Goal: Task Accomplishment & Management: Manage account settings

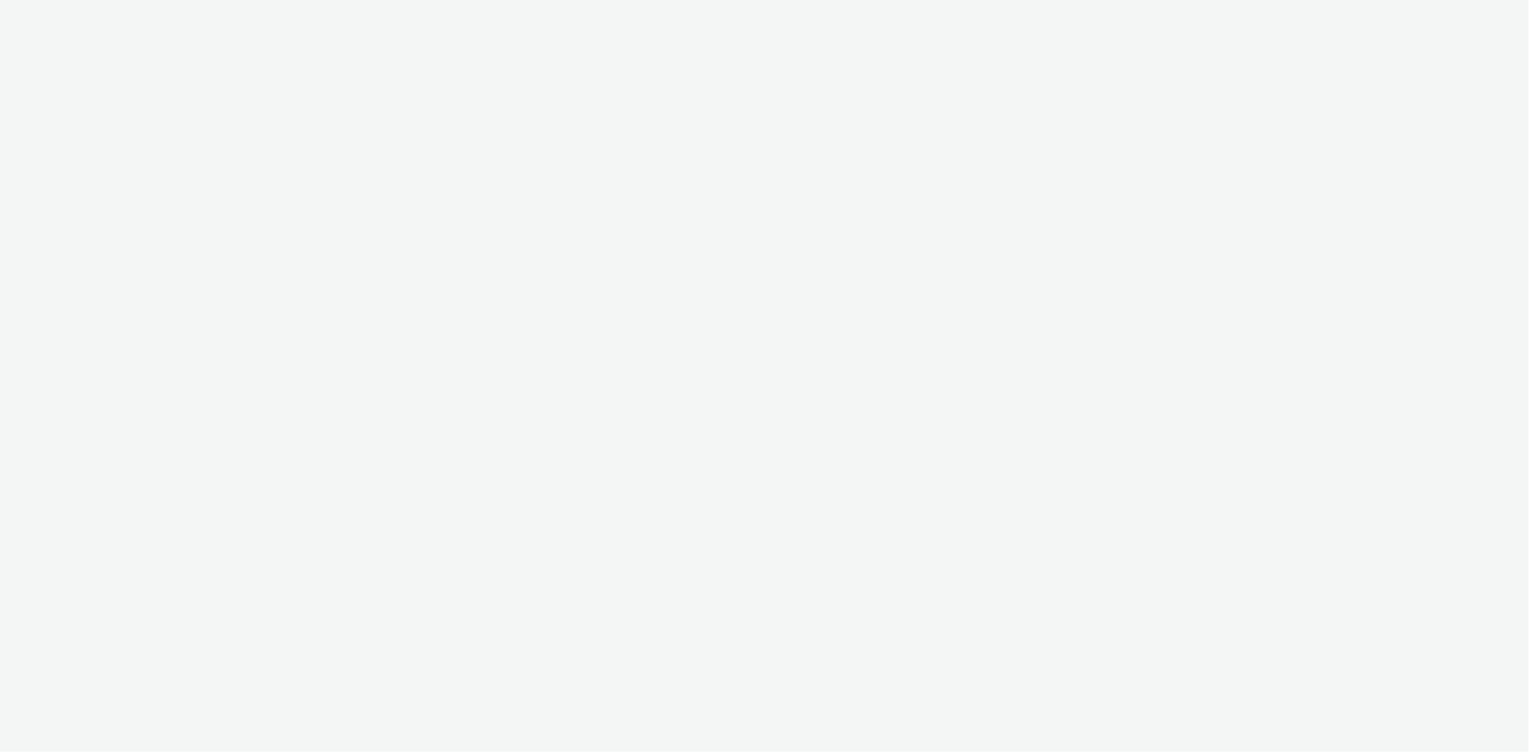
select select "24a55a22-8aa5-41c4-a59c-f152ca3b36a1"
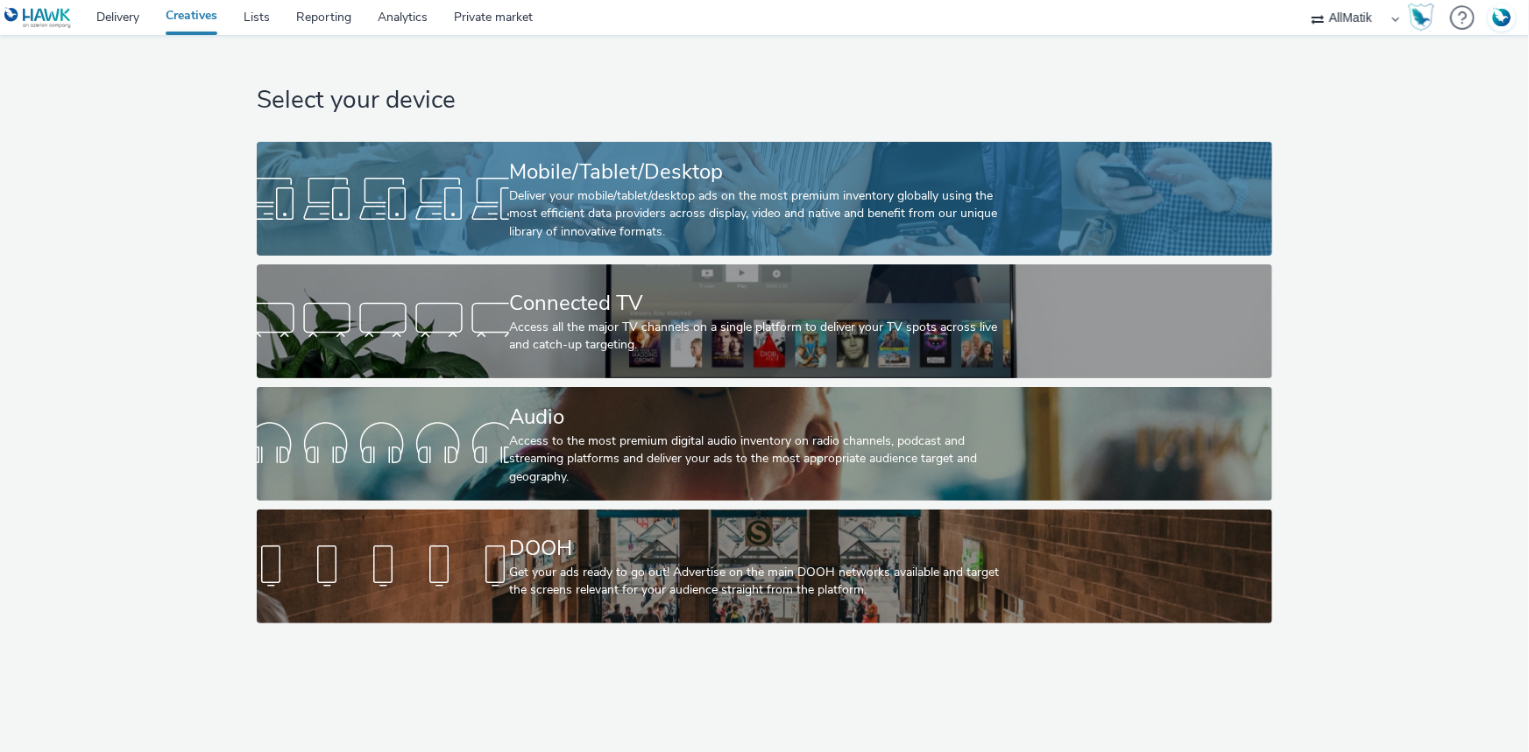
click at [445, 167] on link "Mobile/Tablet/Desktop Deliver your mobile/tablet/desktop ads on the most premiu…" at bounding box center [764, 199] width 1015 height 114
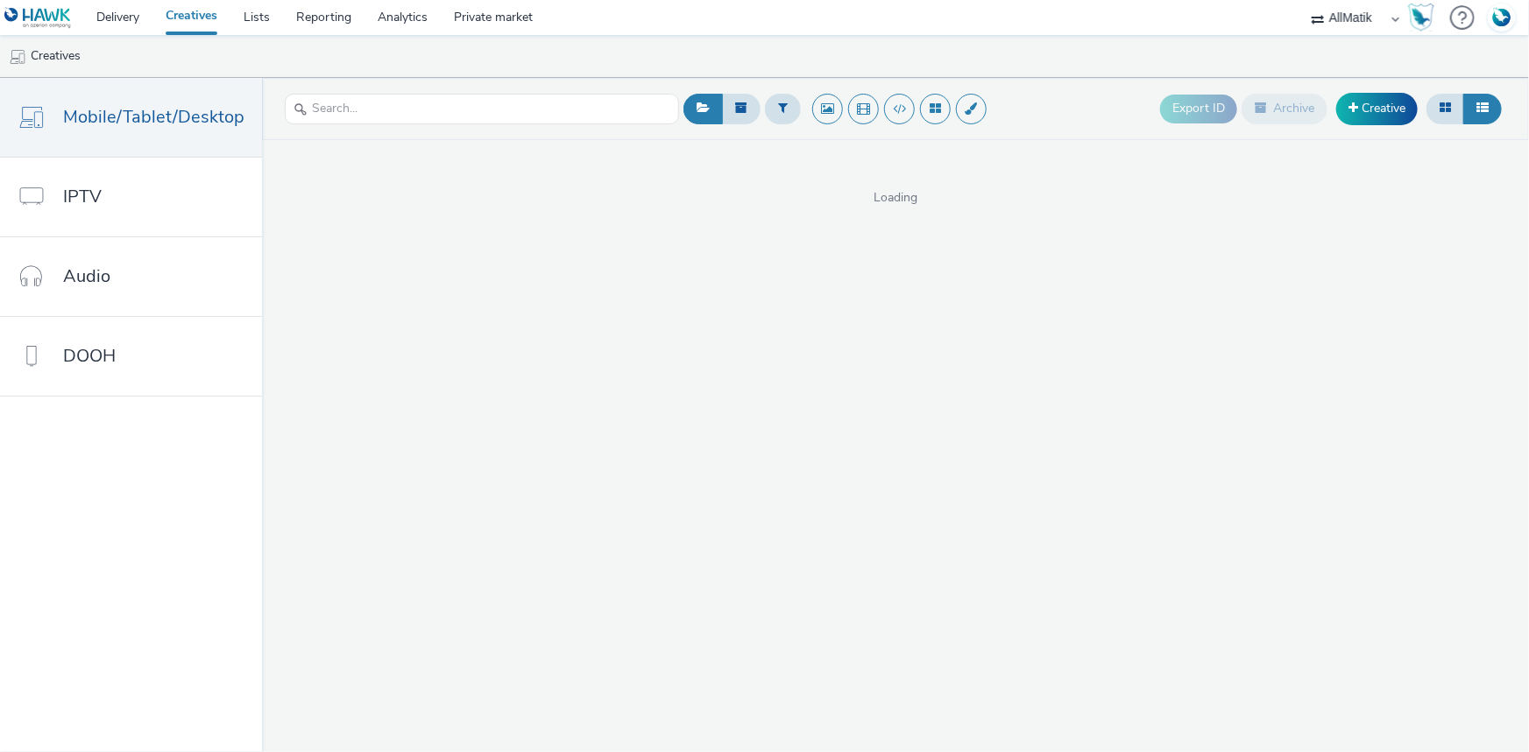
click at [1354, 124] on div "Export ID Archive Creative" at bounding box center [1333, 109] width 346 height 43
click at [1358, 108] on link "Creative" at bounding box center [1376, 109] width 81 height 32
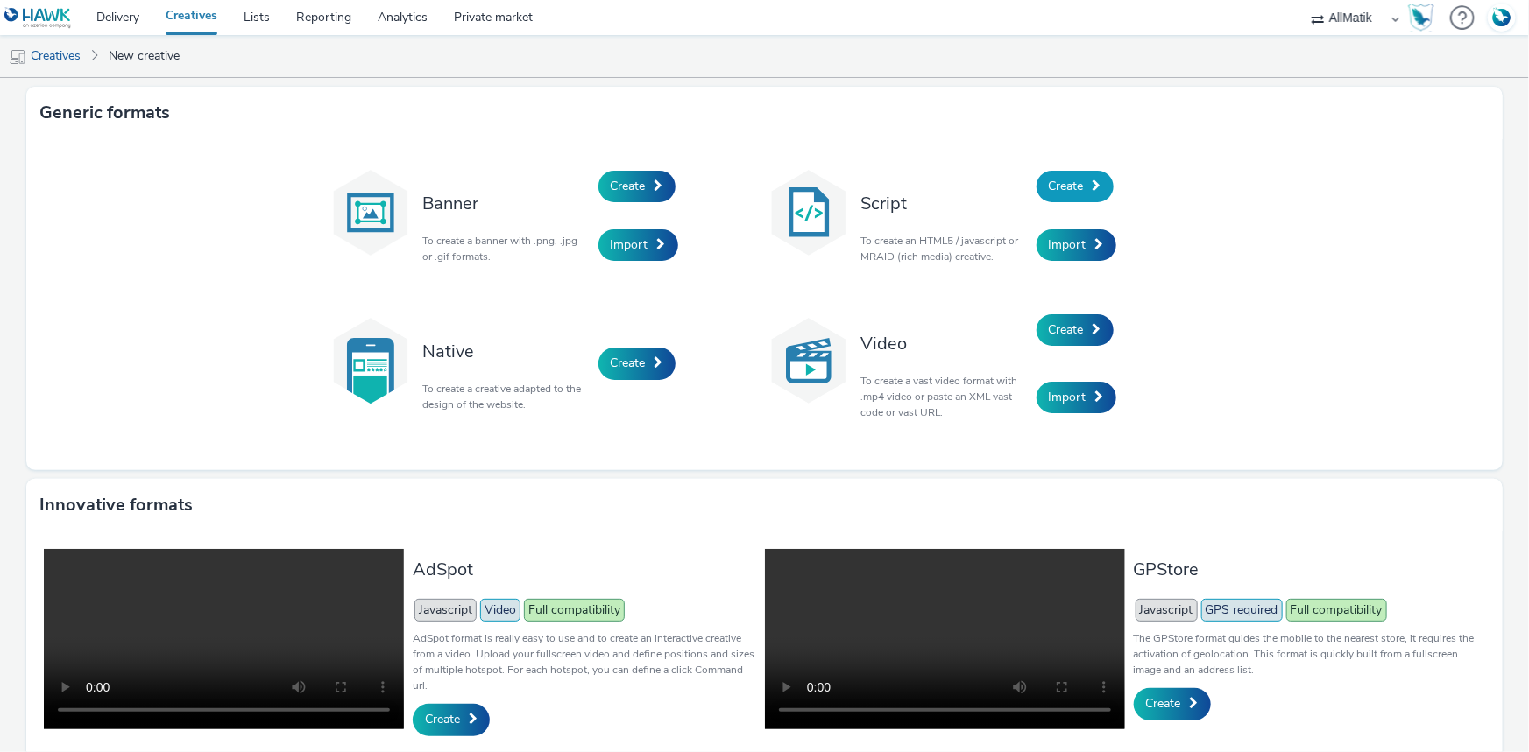
click at [1049, 184] on span "Create" at bounding box center [1066, 186] width 35 height 17
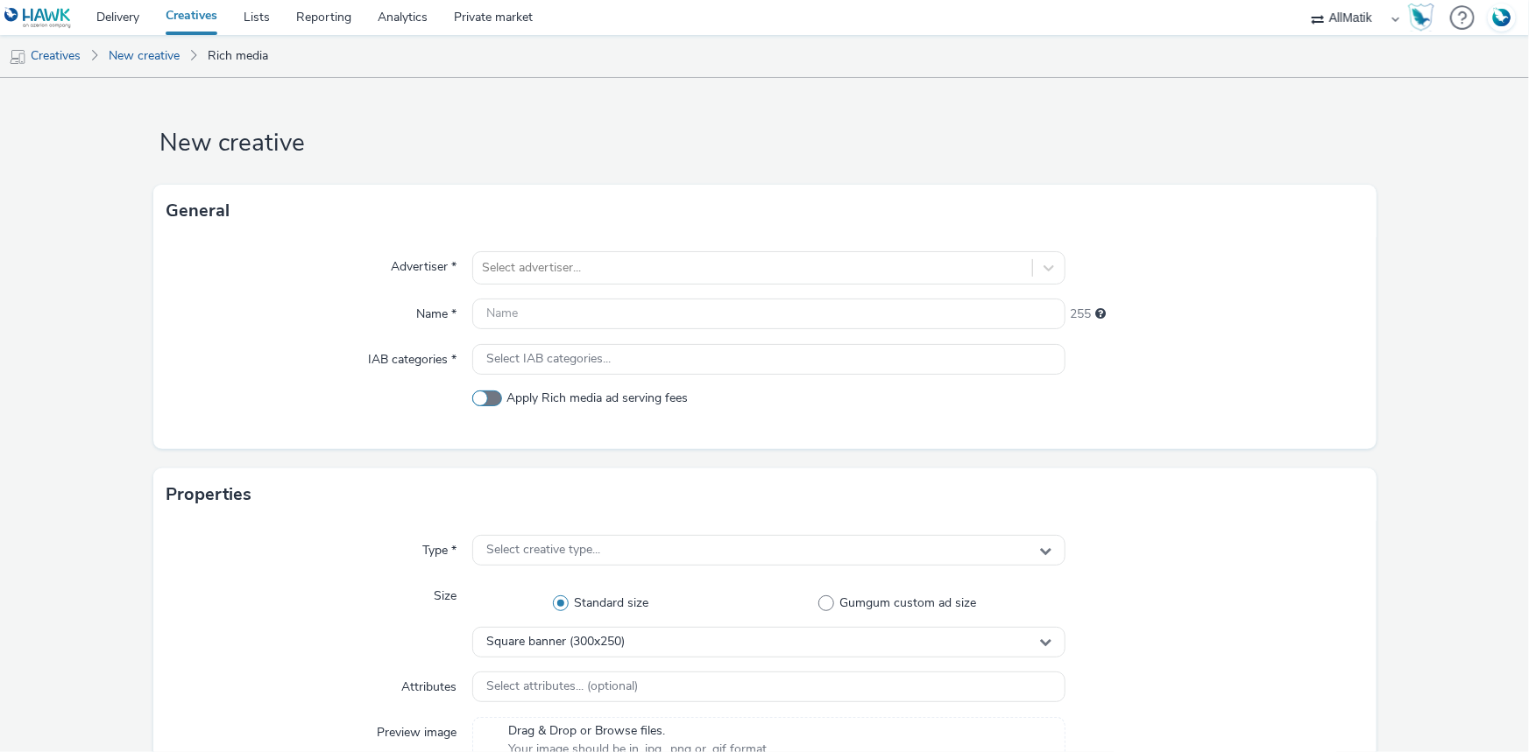
click at [487, 393] on span at bounding box center [487, 399] width 30 height 16
click at [484, 393] on input "Apply Rich media ad serving fees" at bounding box center [477, 398] width 11 height 11
checkbox input "true"
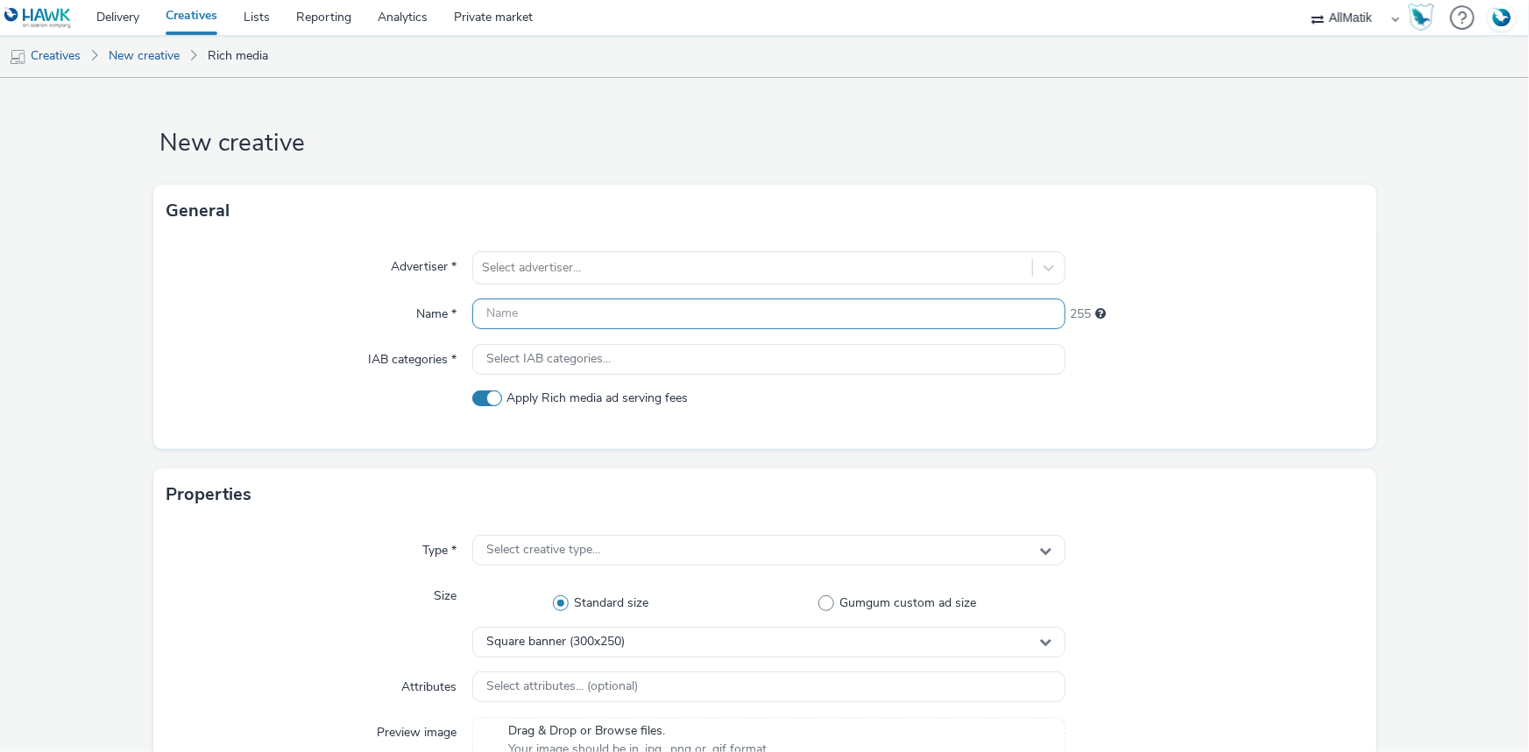
click at [532, 322] on input "text" at bounding box center [768, 314] width 593 height 31
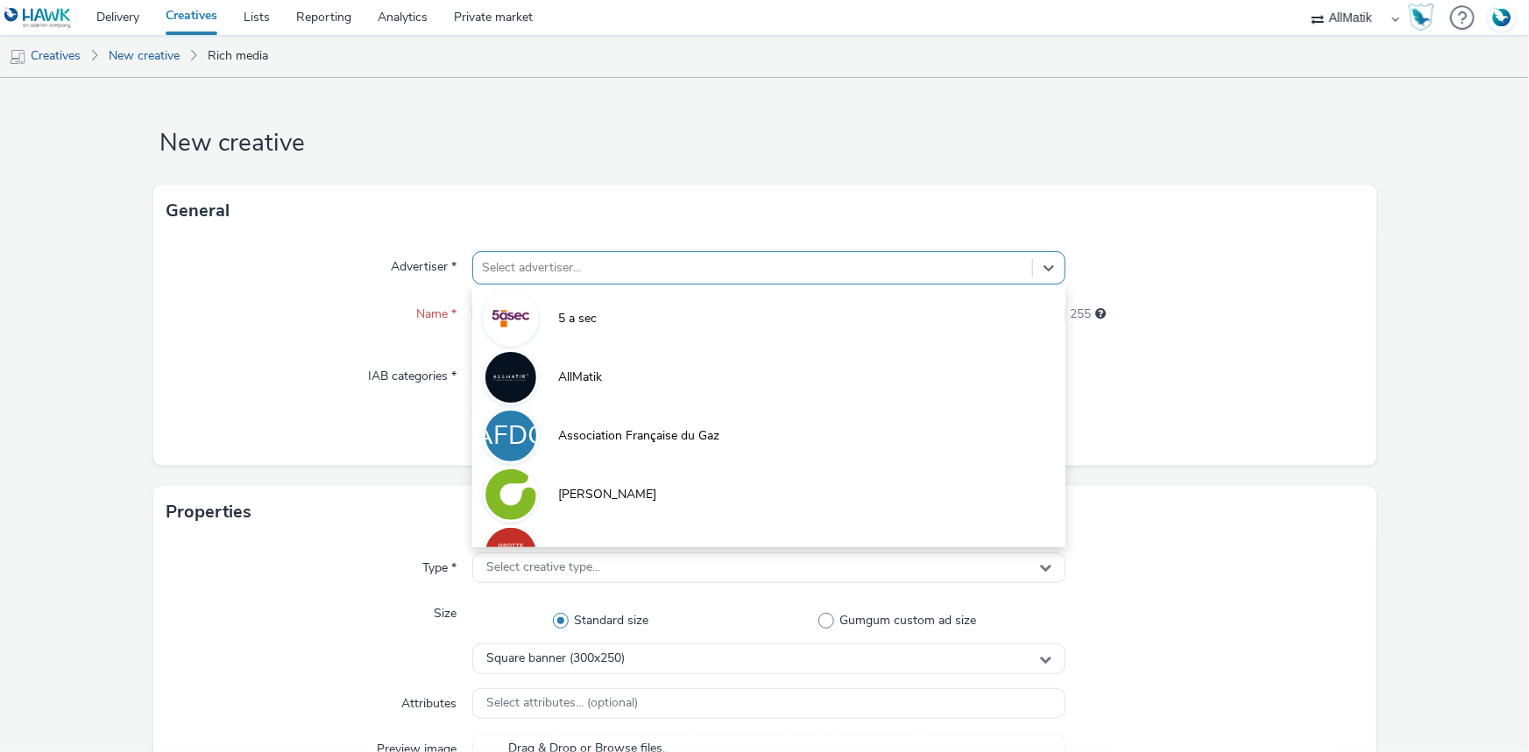
click at [526, 262] on div at bounding box center [752, 268] width 541 height 21
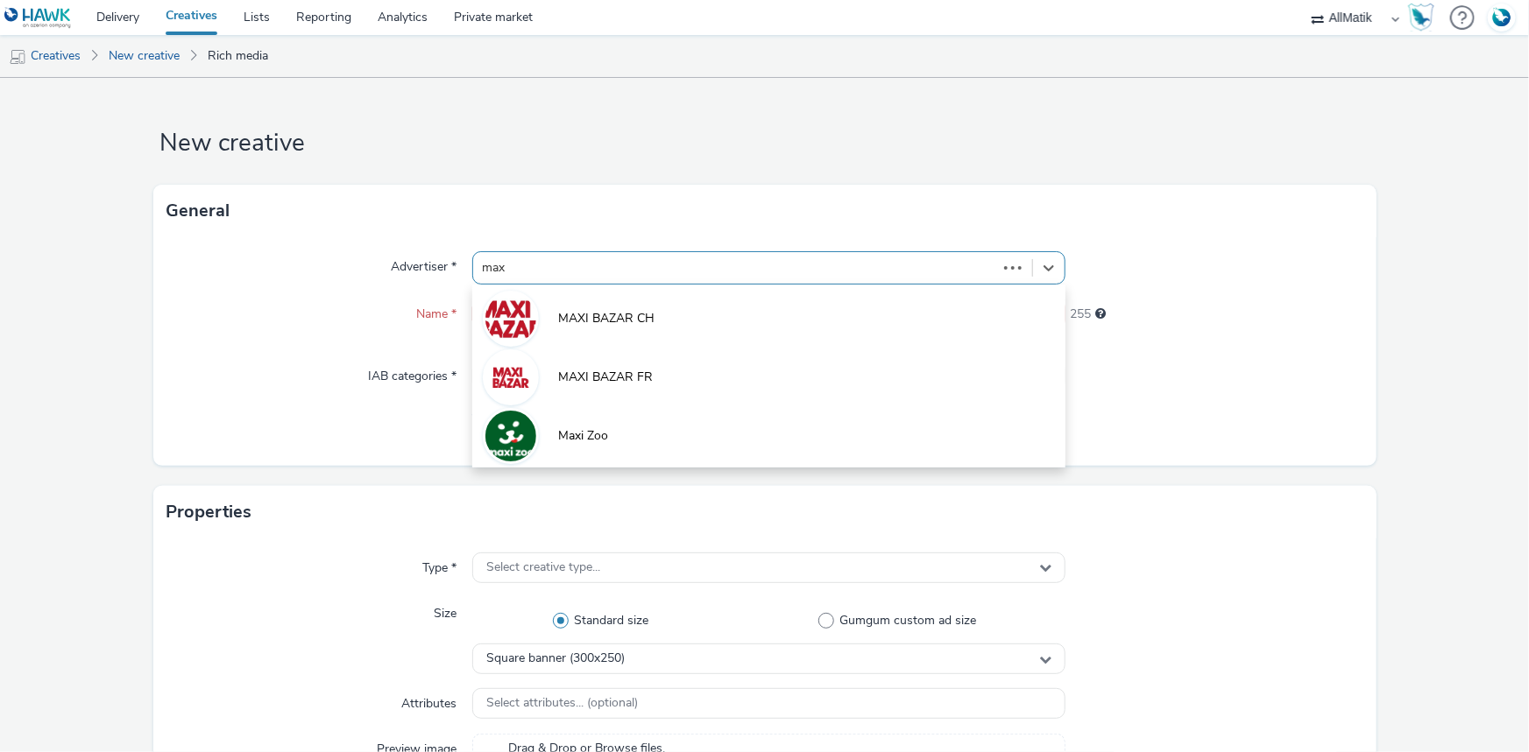
type input "maxi"
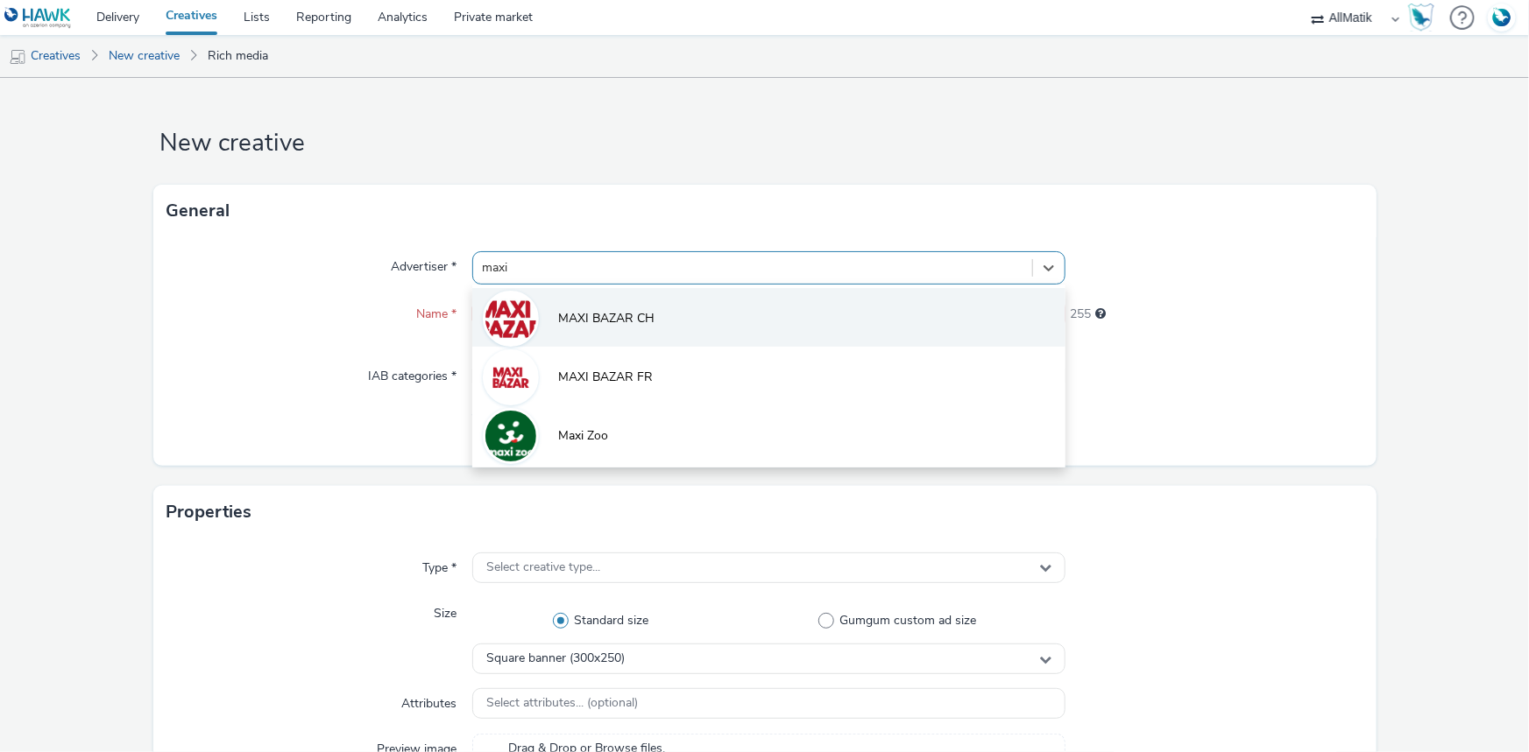
click at [609, 336] on li "MAXI BAZAR CH" at bounding box center [768, 317] width 593 height 59
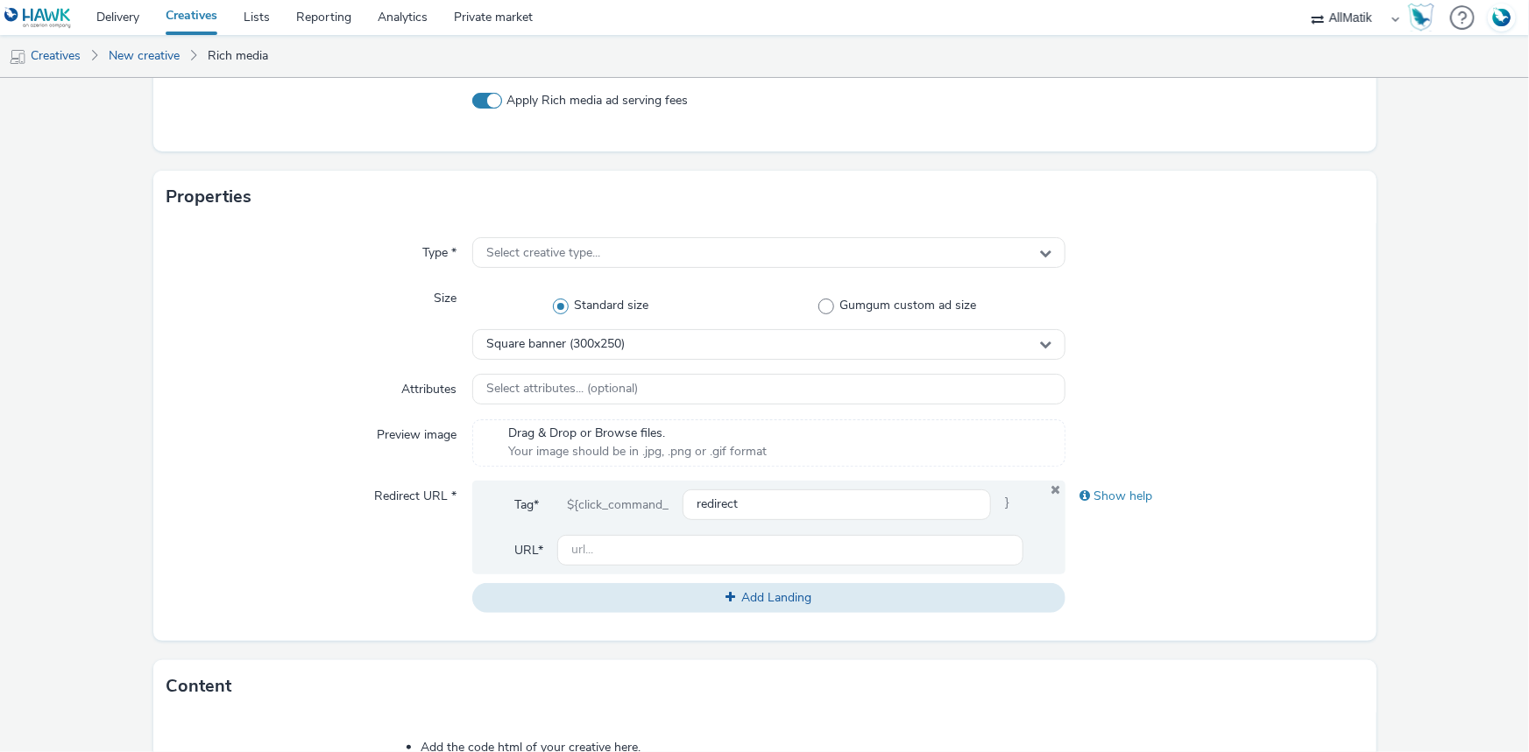
scroll to position [637, 0]
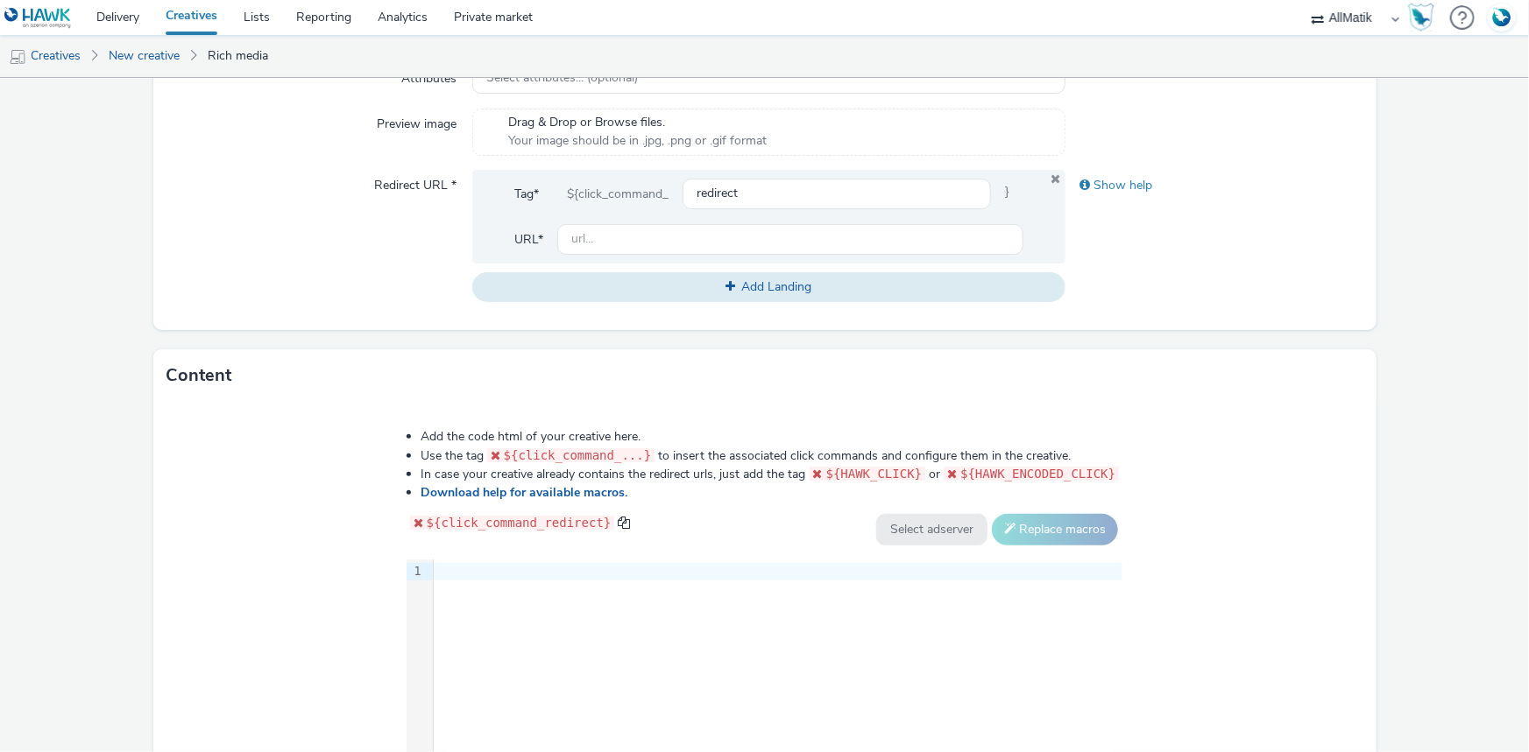
click at [683, 571] on div at bounding box center [778, 572] width 689 height 18
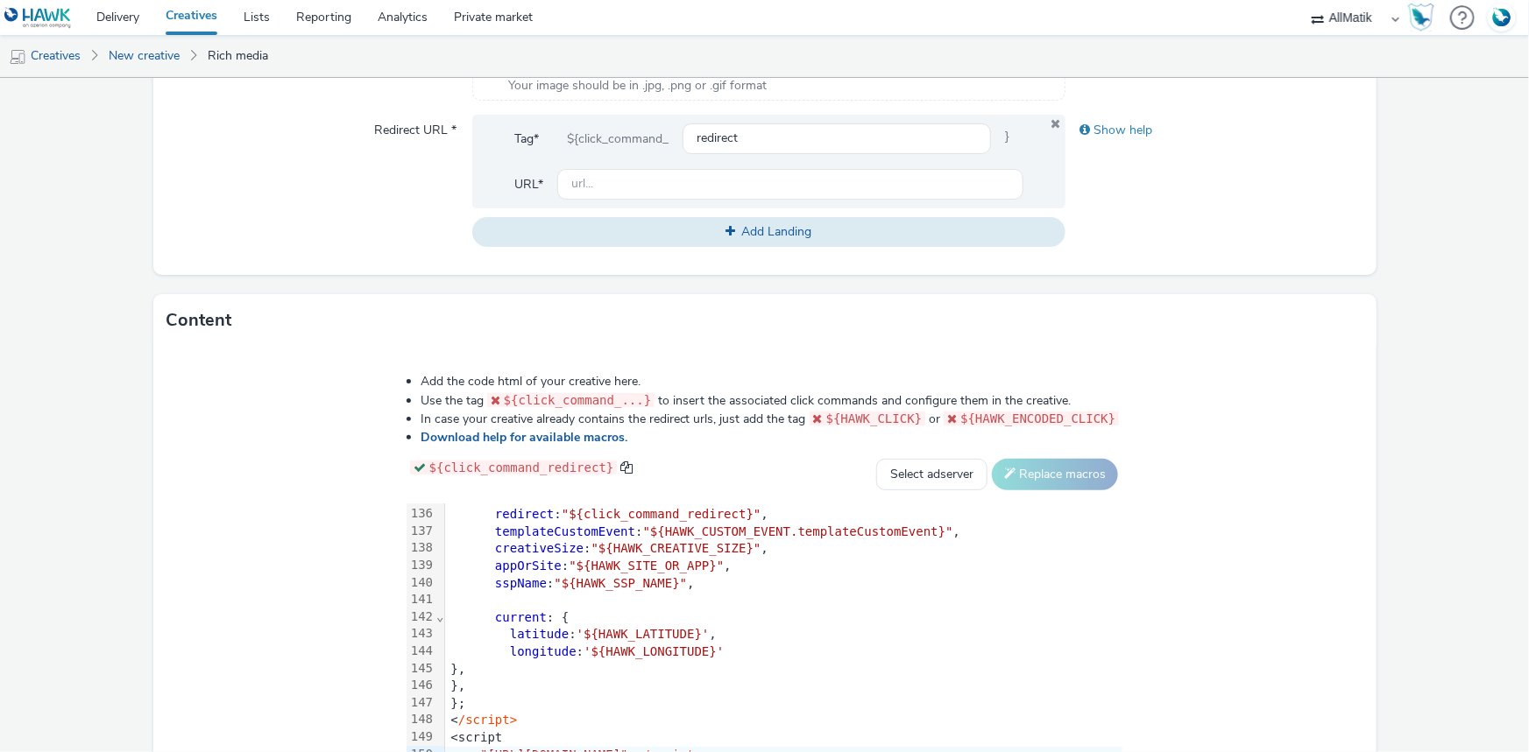
scroll to position [215, 0]
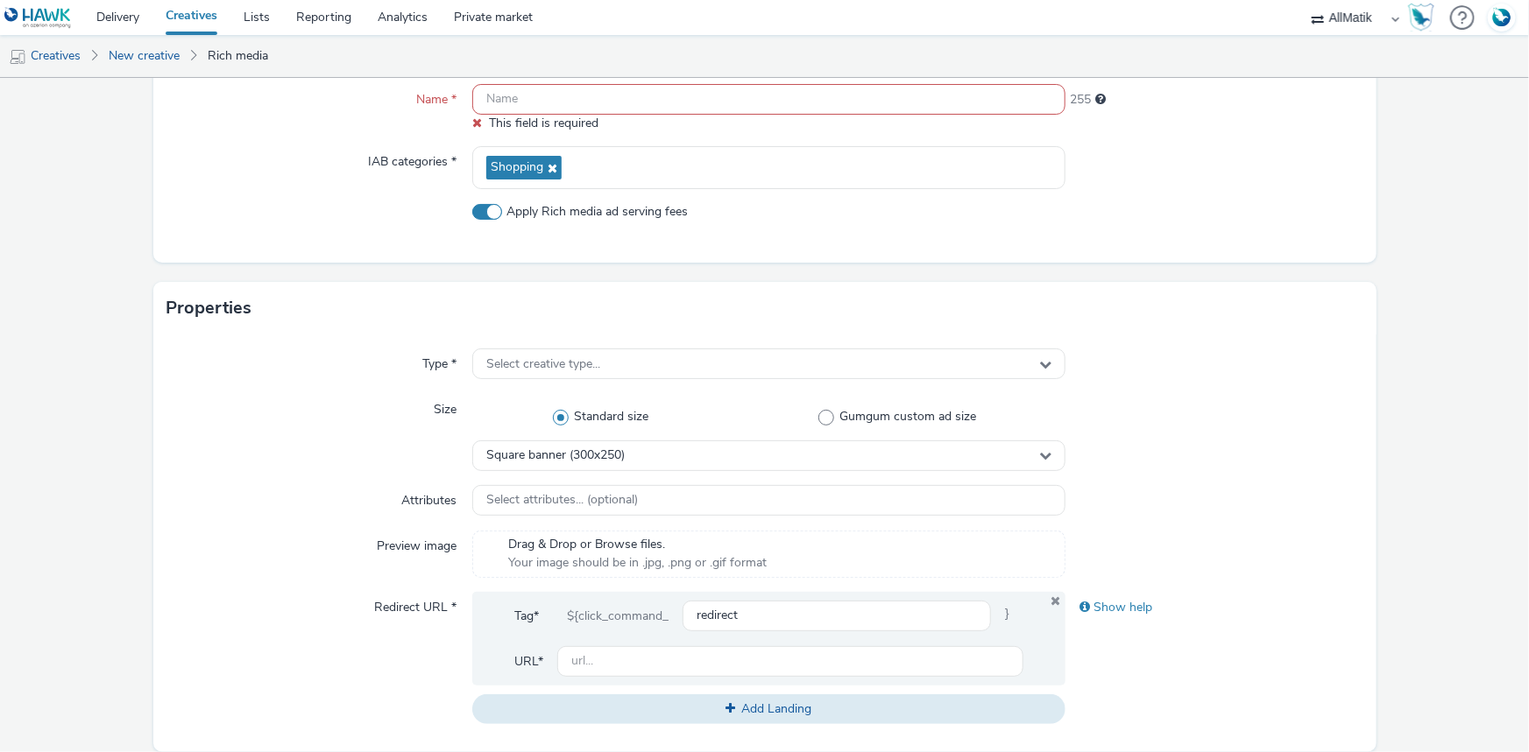
click at [573, 99] on input "text" at bounding box center [768, 99] width 593 height 31
paste input "Prod-BND-290925_320480Slider_produit_CHFR"
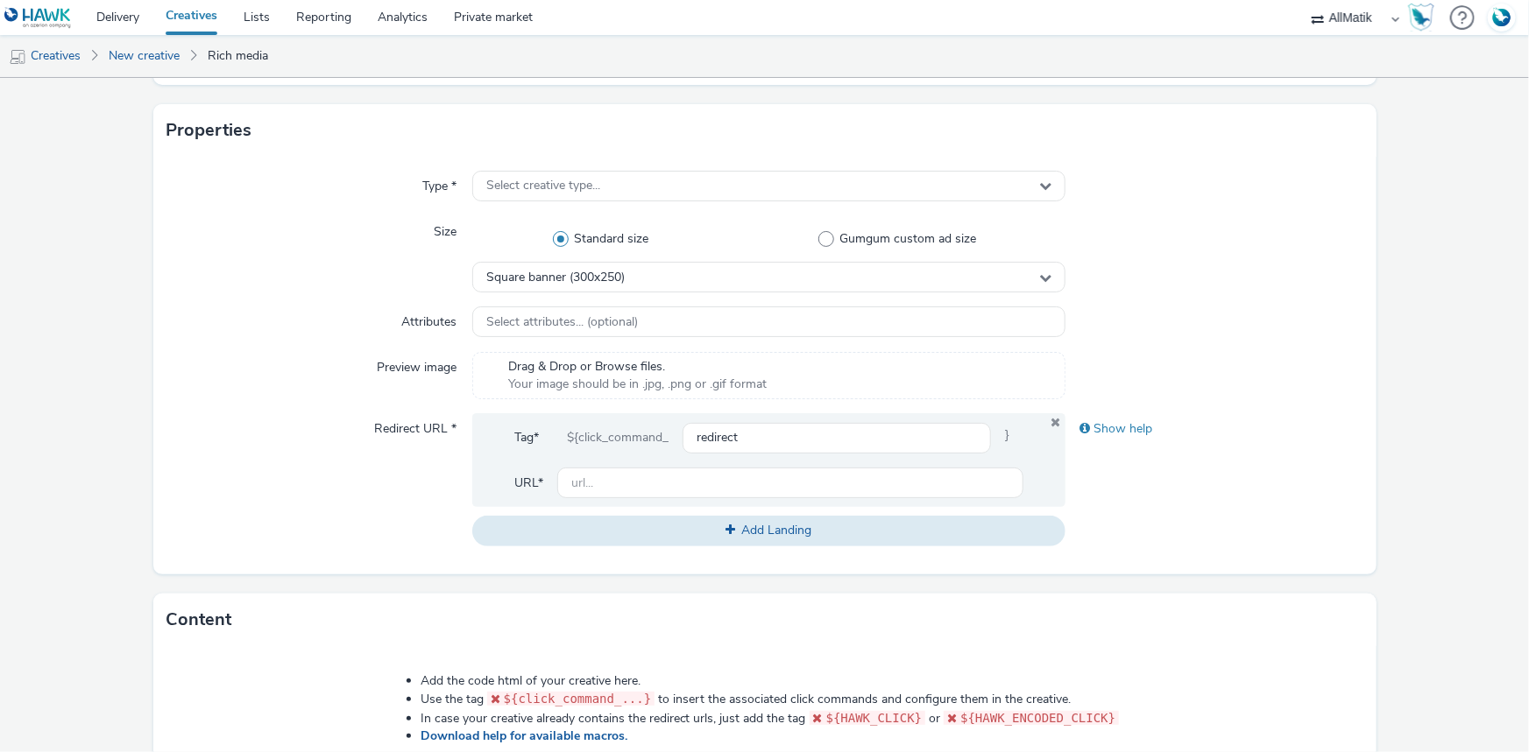
scroll to position [374, 0]
type input "Prod-BND-290925_320480Slider_produit_CHFR"
click at [604, 275] on span "Square banner (300x250)" at bounding box center [555, 279] width 138 height 15
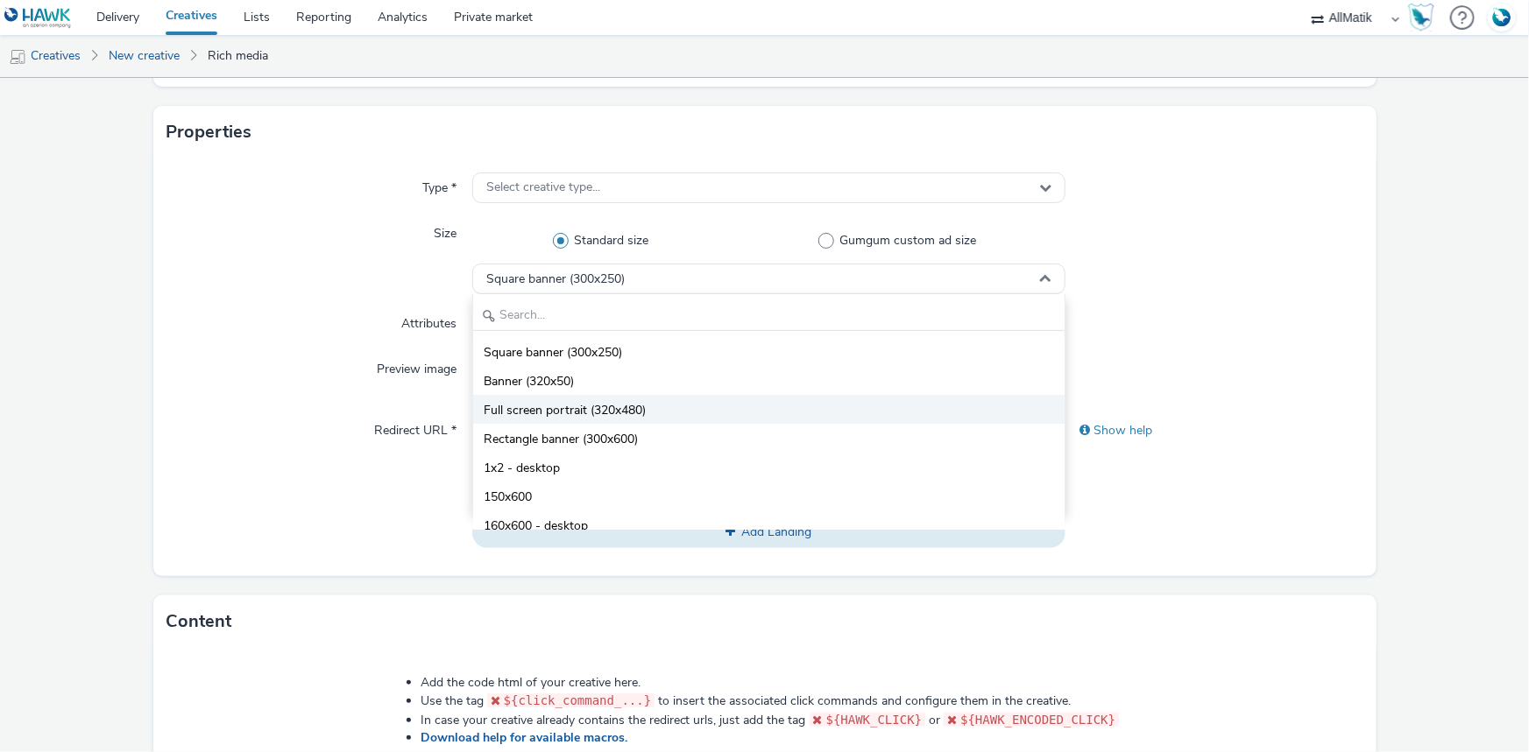
click at [626, 403] on span "Full screen portrait (320x480)" at bounding box center [565, 411] width 162 height 18
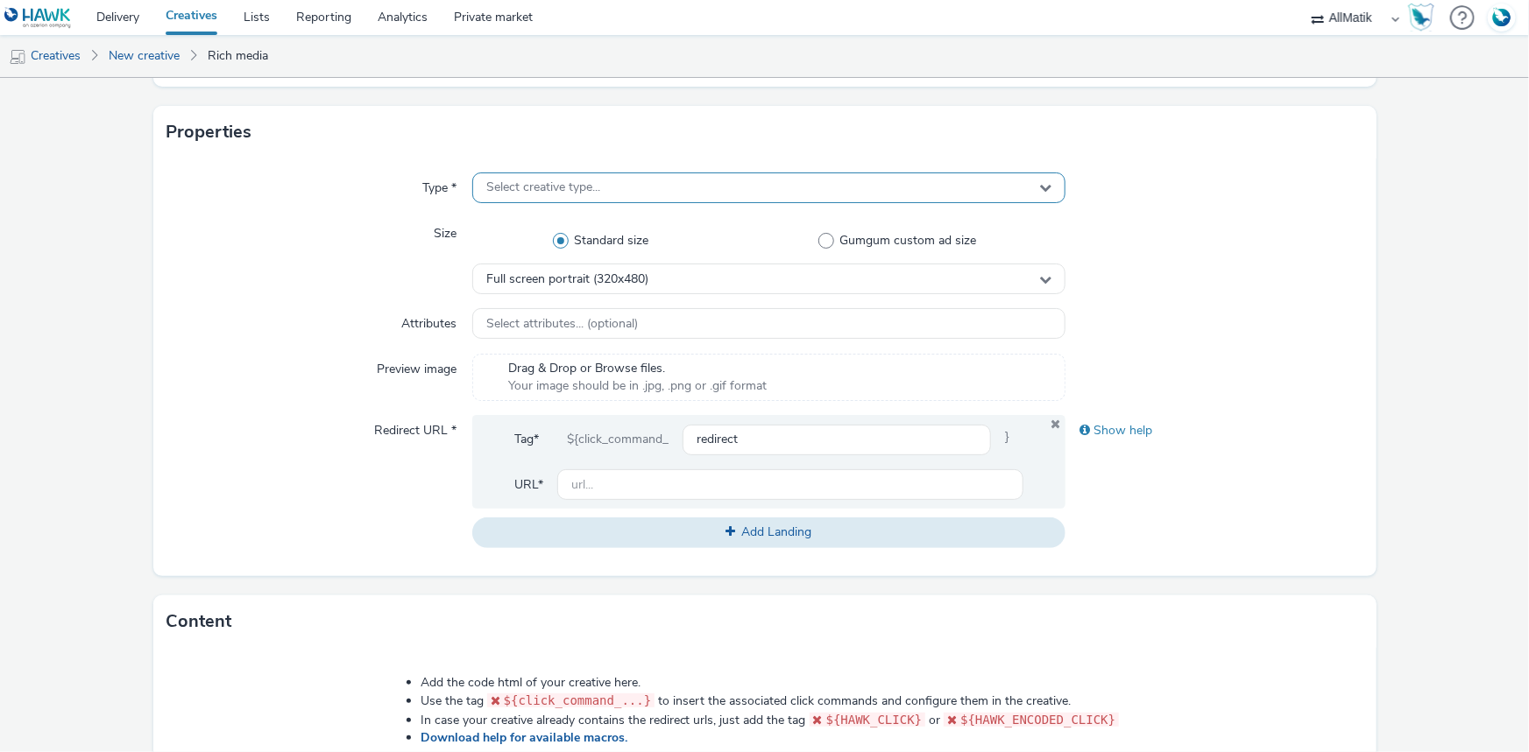
click at [596, 201] on div "Select creative type..." at bounding box center [768, 188] width 593 height 31
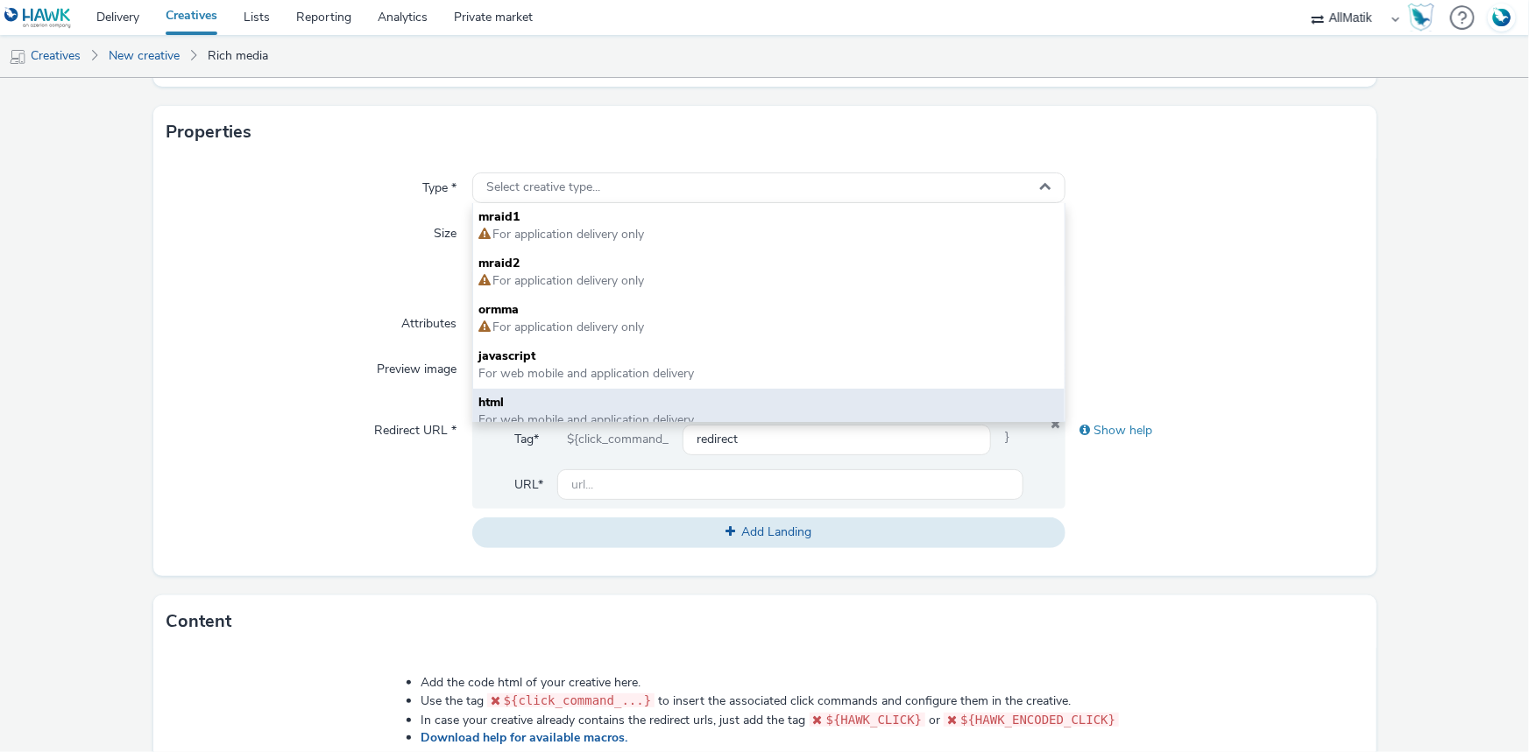
click at [520, 389] on div "html For web mobile and application delivery" at bounding box center [768, 412] width 591 height 46
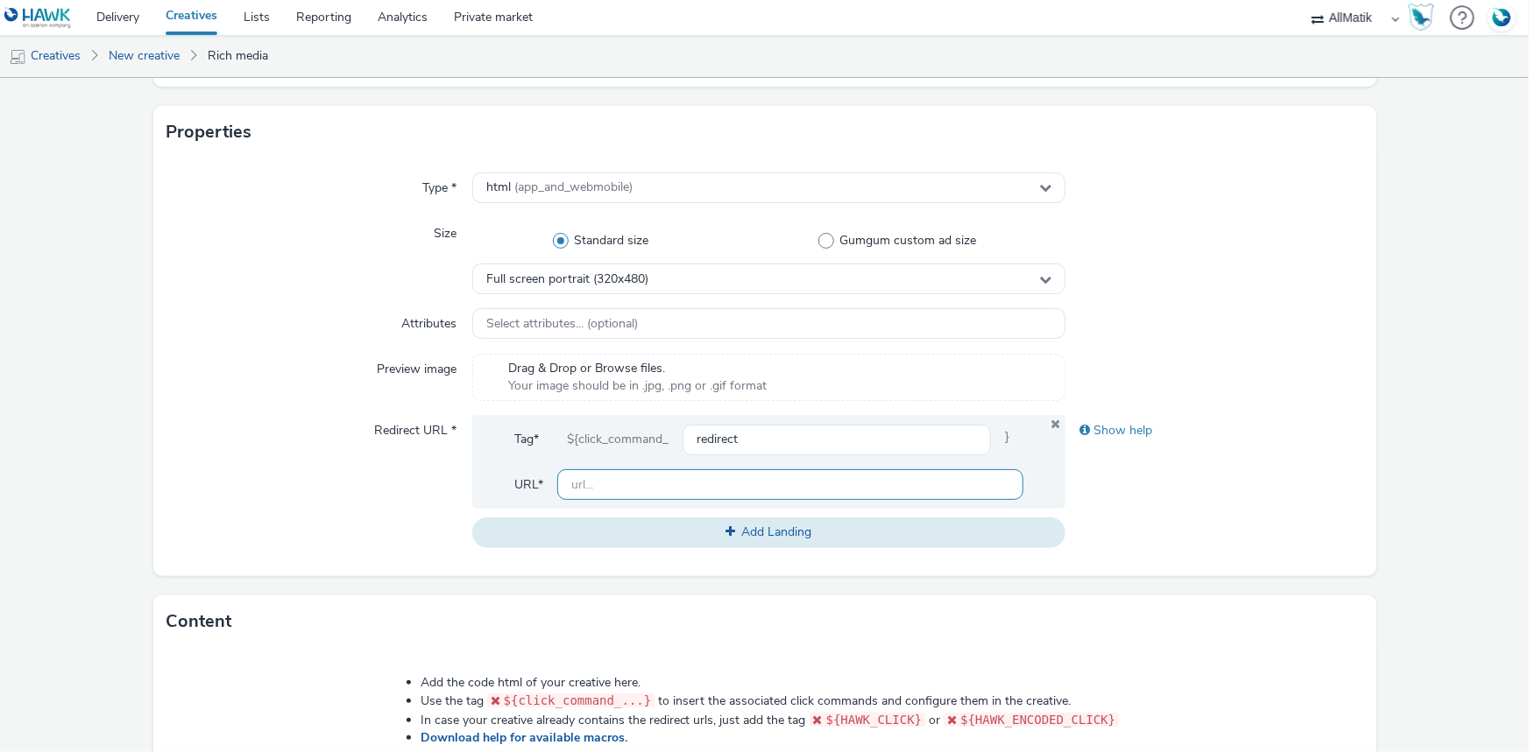
click at [604, 473] on input "text" at bounding box center [790, 485] width 466 height 31
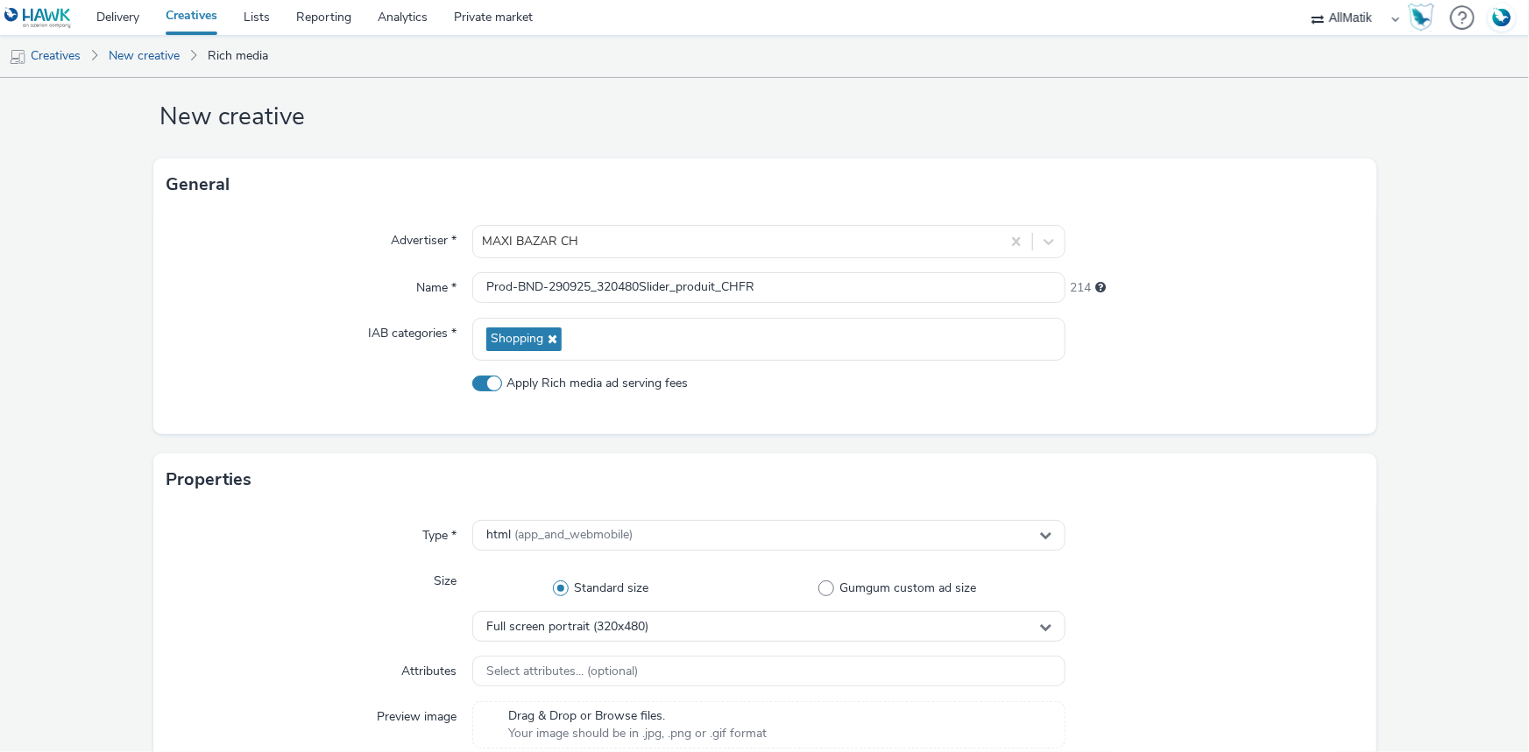
scroll to position [265, 0]
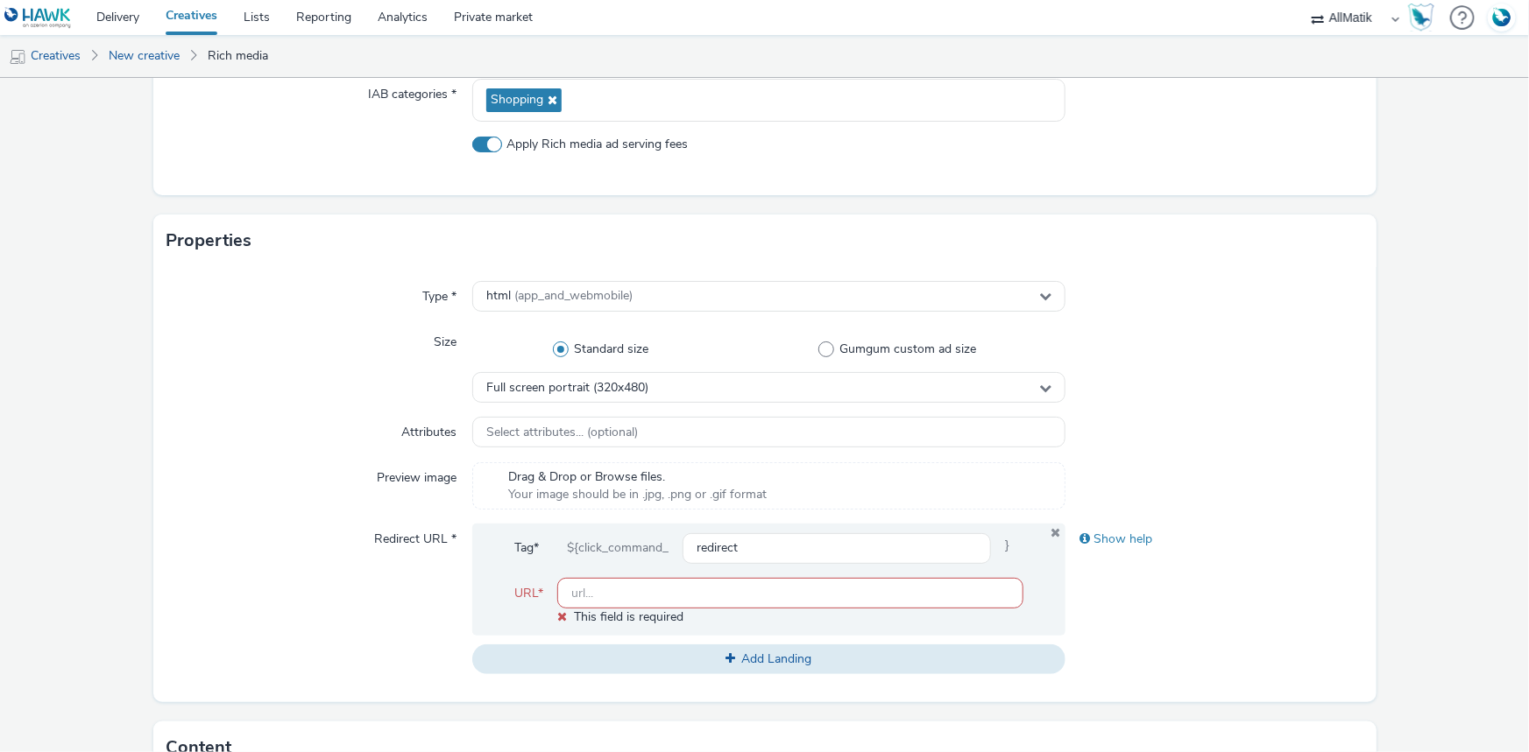
click at [605, 583] on input "text" at bounding box center [790, 593] width 466 height 31
paste input "[URL][DOMAIN_NAME]"
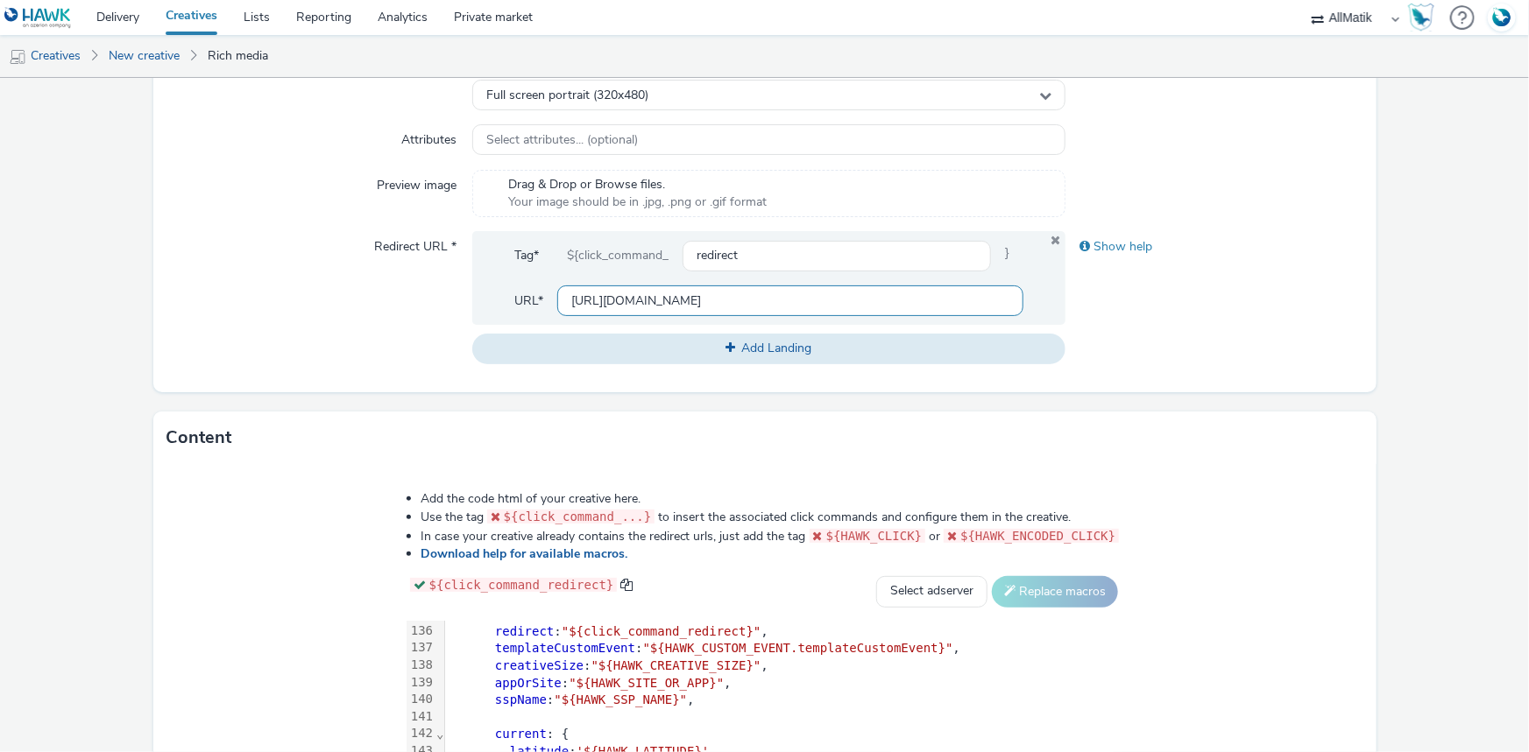
scroll to position [806, 0]
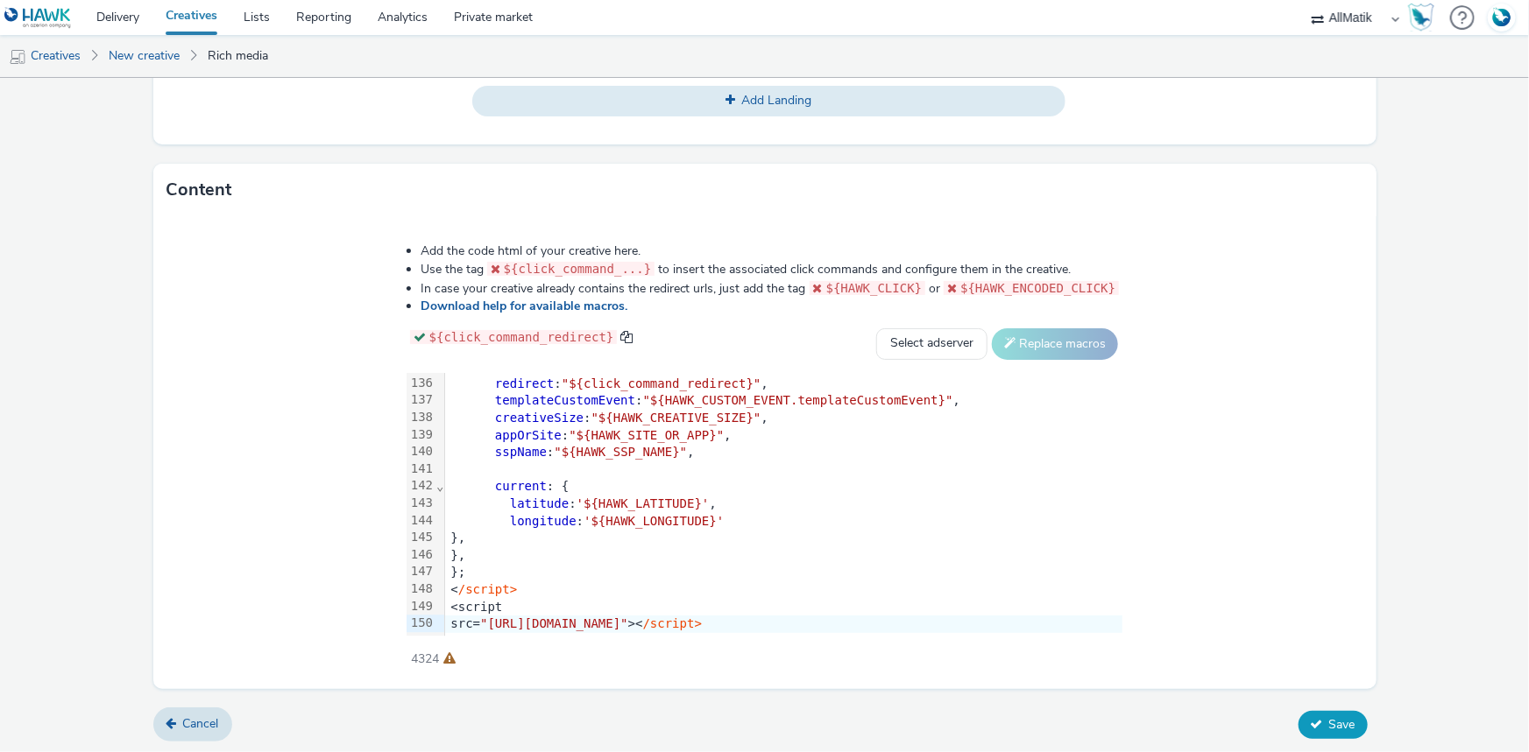
type input "[URL][DOMAIN_NAME]"
click at [1314, 712] on button "Save" at bounding box center [1332, 725] width 69 height 28
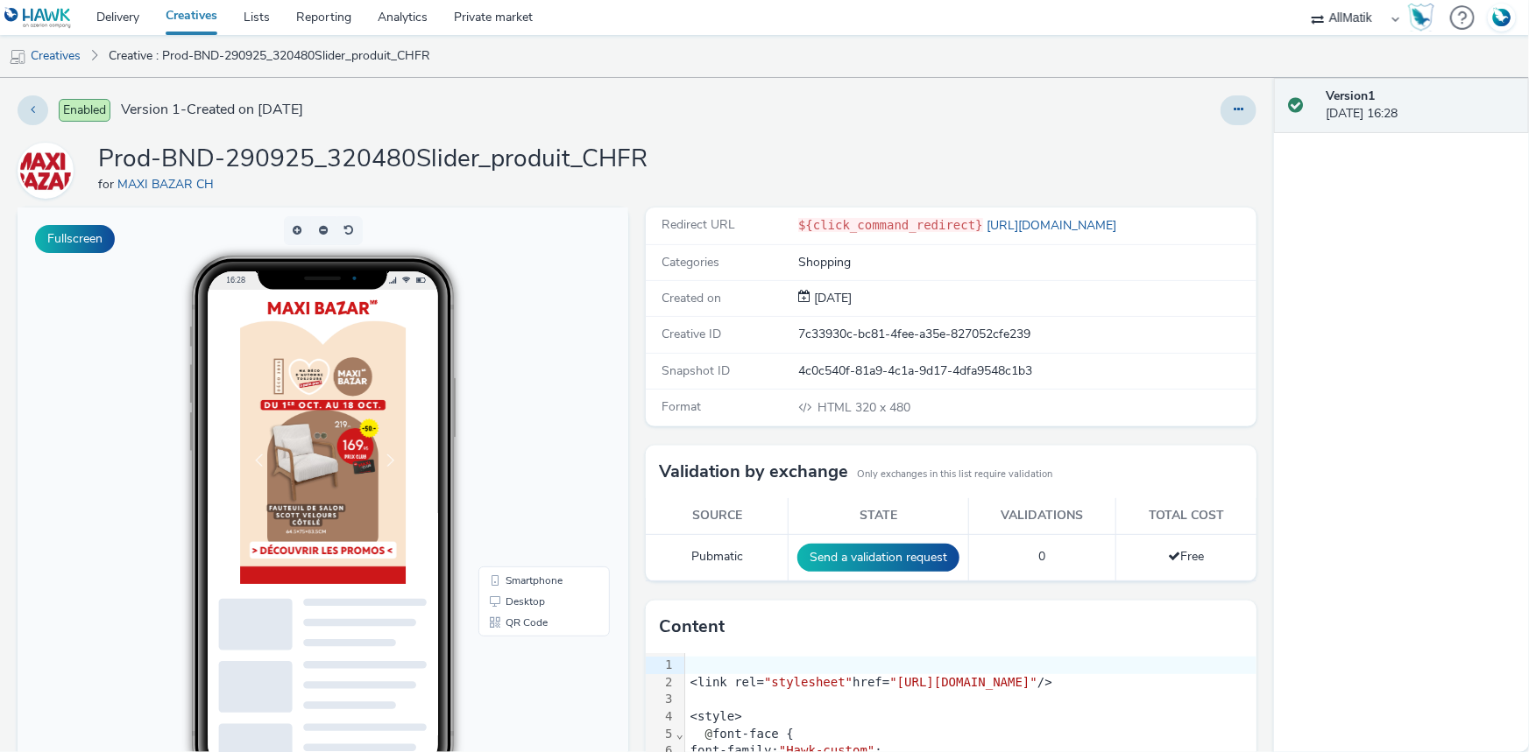
click at [1253, 113] on div "Enabled Version 1 - Created on [DATE] Prod-BND-290925_320480Slider_produit_CHFR…" at bounding box center [637, 415] width 1274 height 675
click at [1220, 114] on button at bounding box center [1238, 110] width 36 height 30
click at [1164, 173] on link "Duplicate" at bounding box center [1190, 180] width 131 height 35
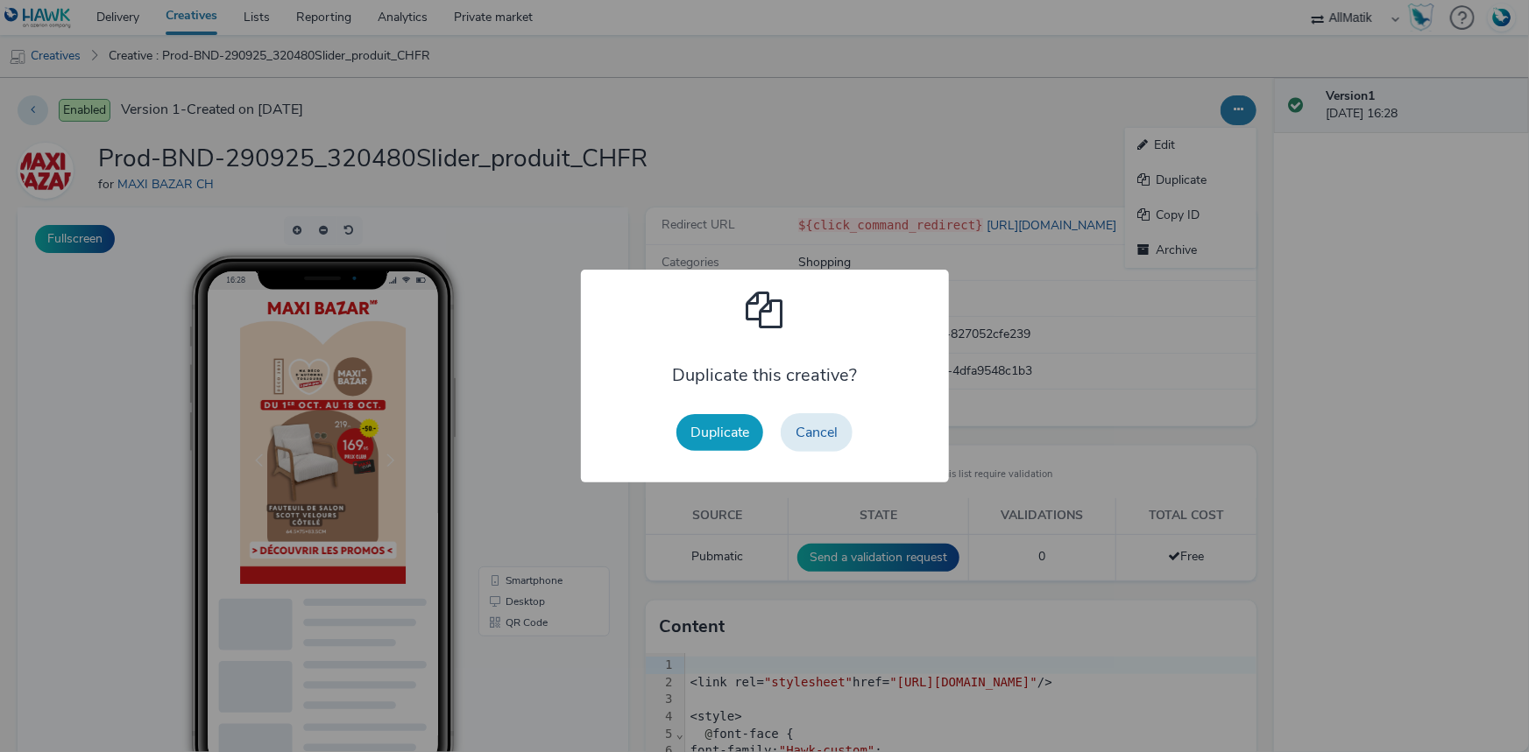
click at [737, 421] on button "Duplicate" at bounding box center [719, 432] width 87 height 37
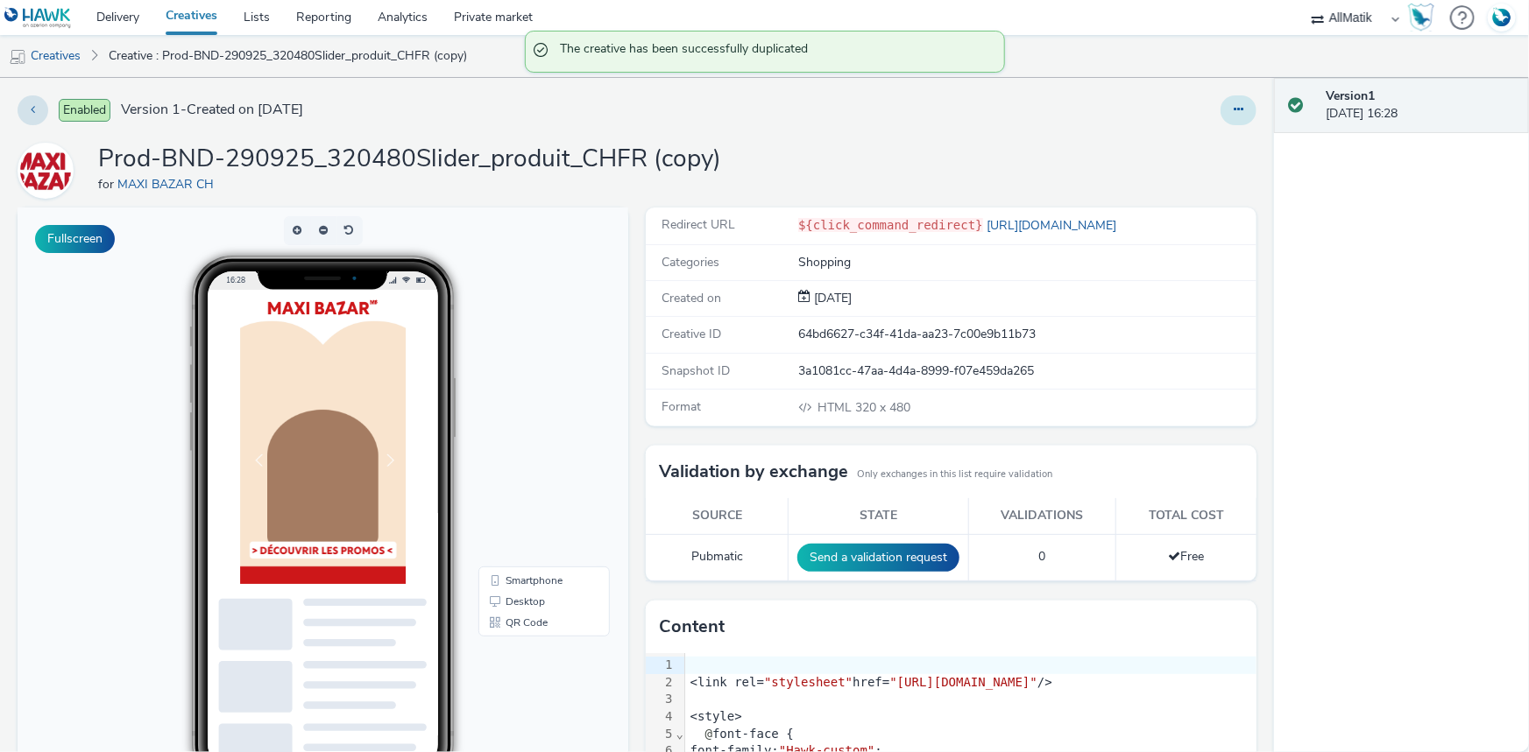
click at [1233, 108] on icon at bounding box center [1238, 109] width 10 height 12
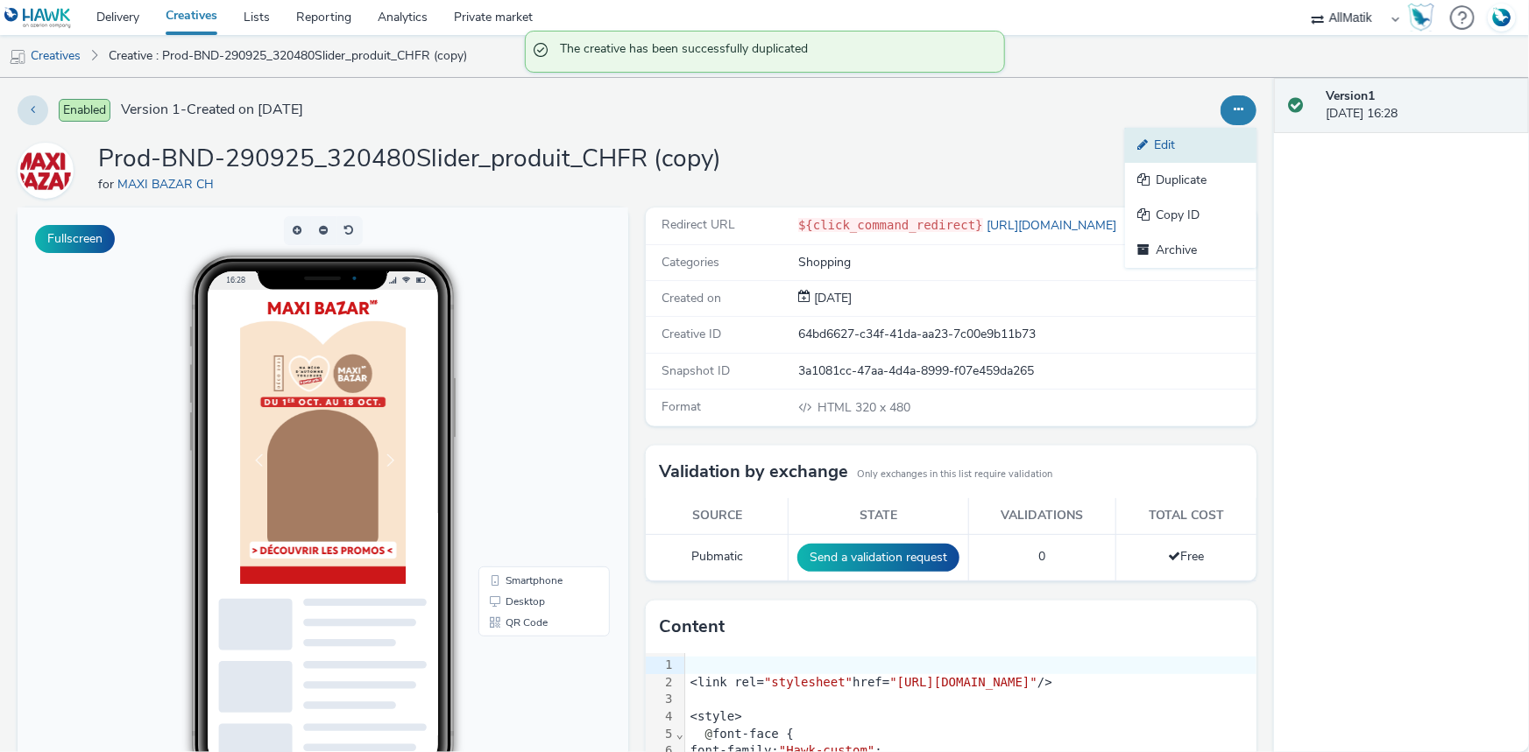
click at [1159, 140] on link "Edit" at bounding box center [1190, 145] width 131 height 35
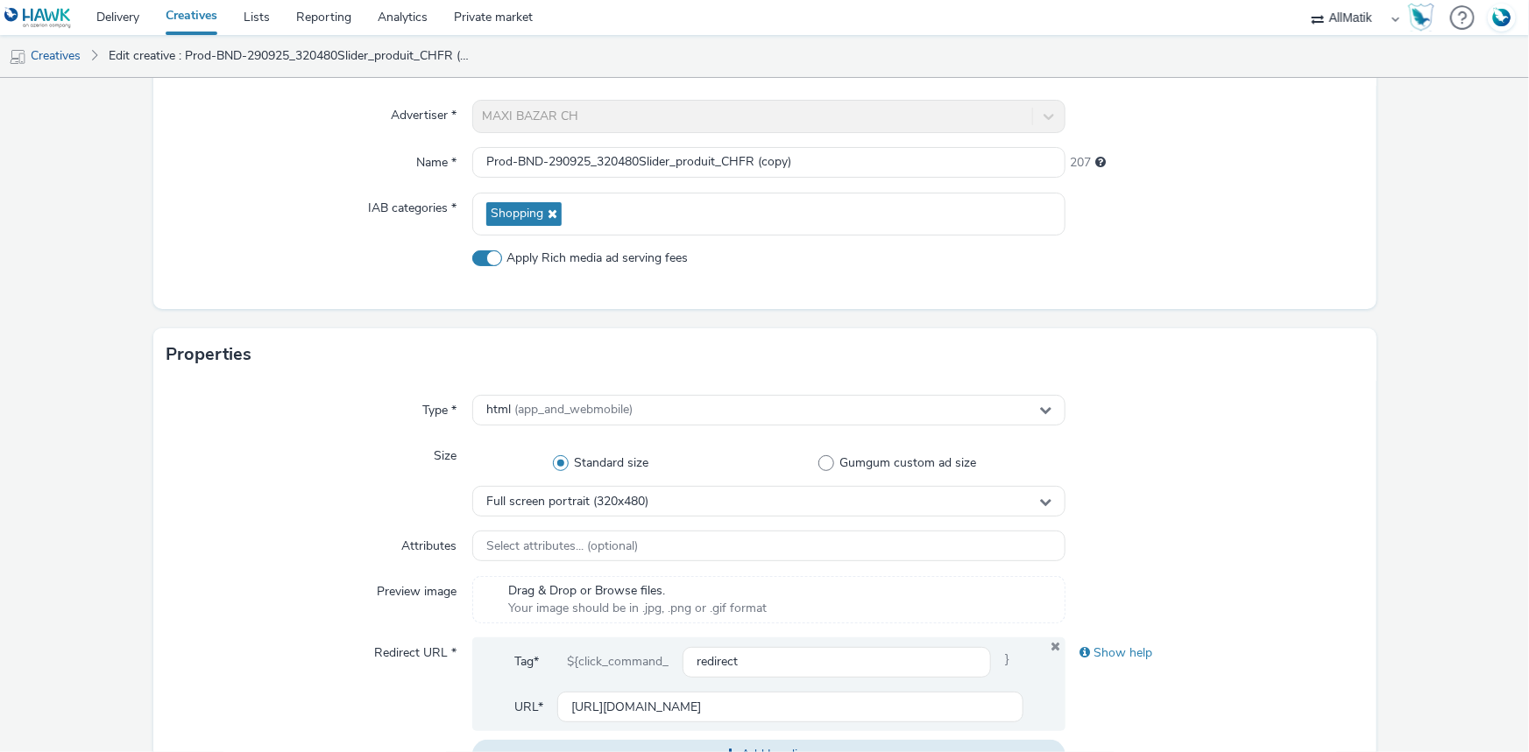
scroll to position [159, 0]
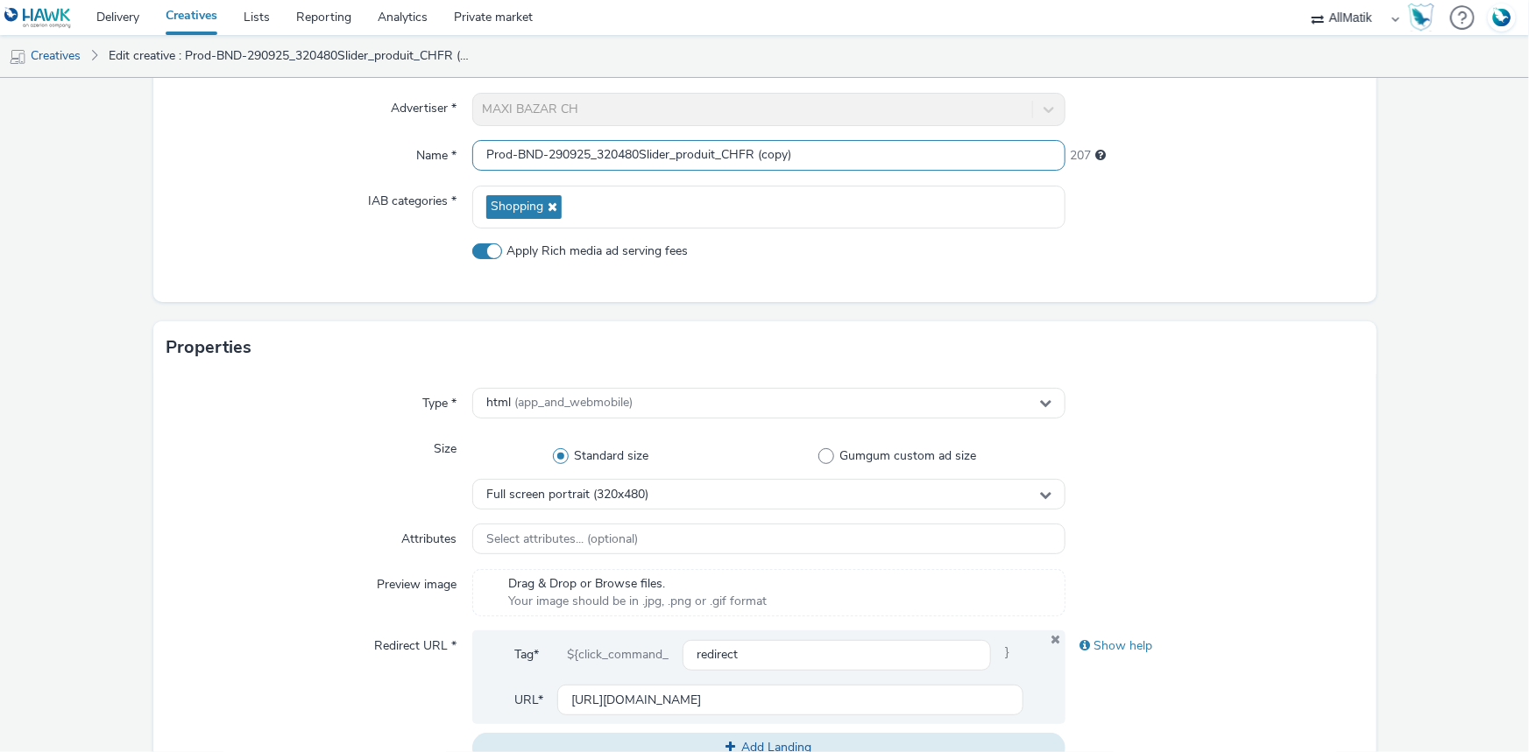
drag, startPoint x: 840, startPoint y: 156, endPoint x: 268, endPoint y: 149, distance: 572.1
click at [269, 149] on div "Name * Prod-BND-290925_320480Slider_produit_CHFR (copy) 207" at bounding box center [764, 156] width 1195 height 32
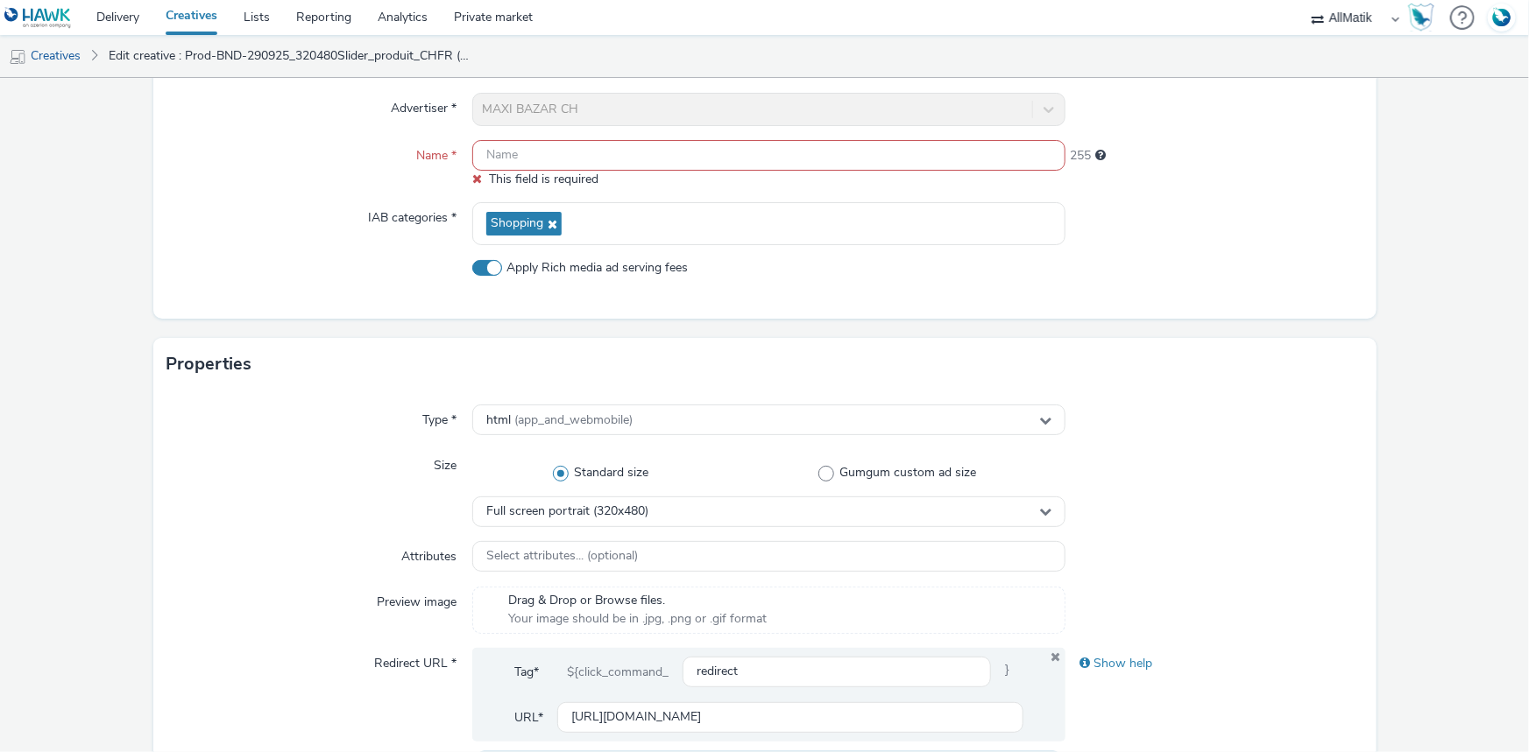
click at [703, 158] on input "text" at bounding box center [768, 155] width 593 height 31
paste input "Prod_1-BND-290925_300600_catalogue1_CHFR"
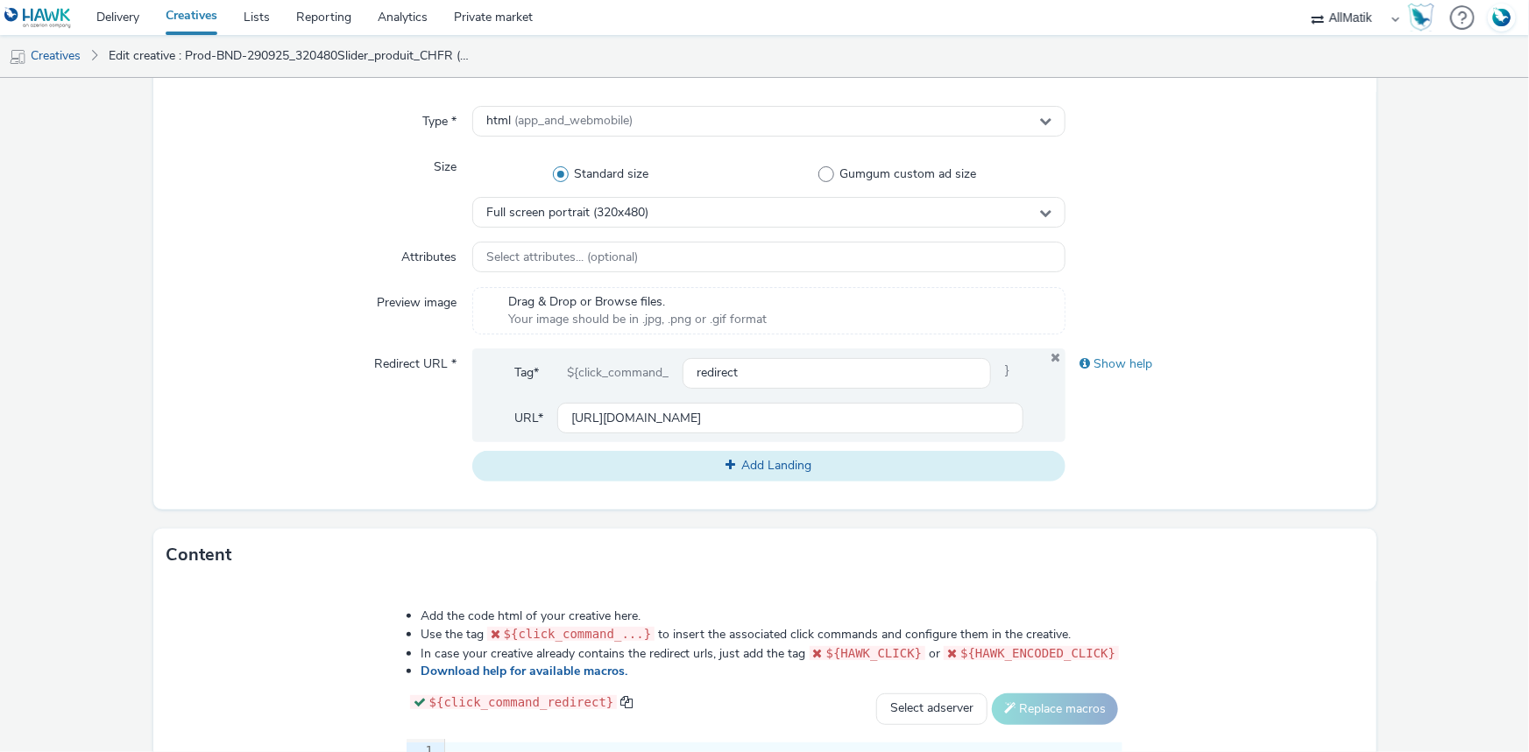
scroll to position [407, 0]
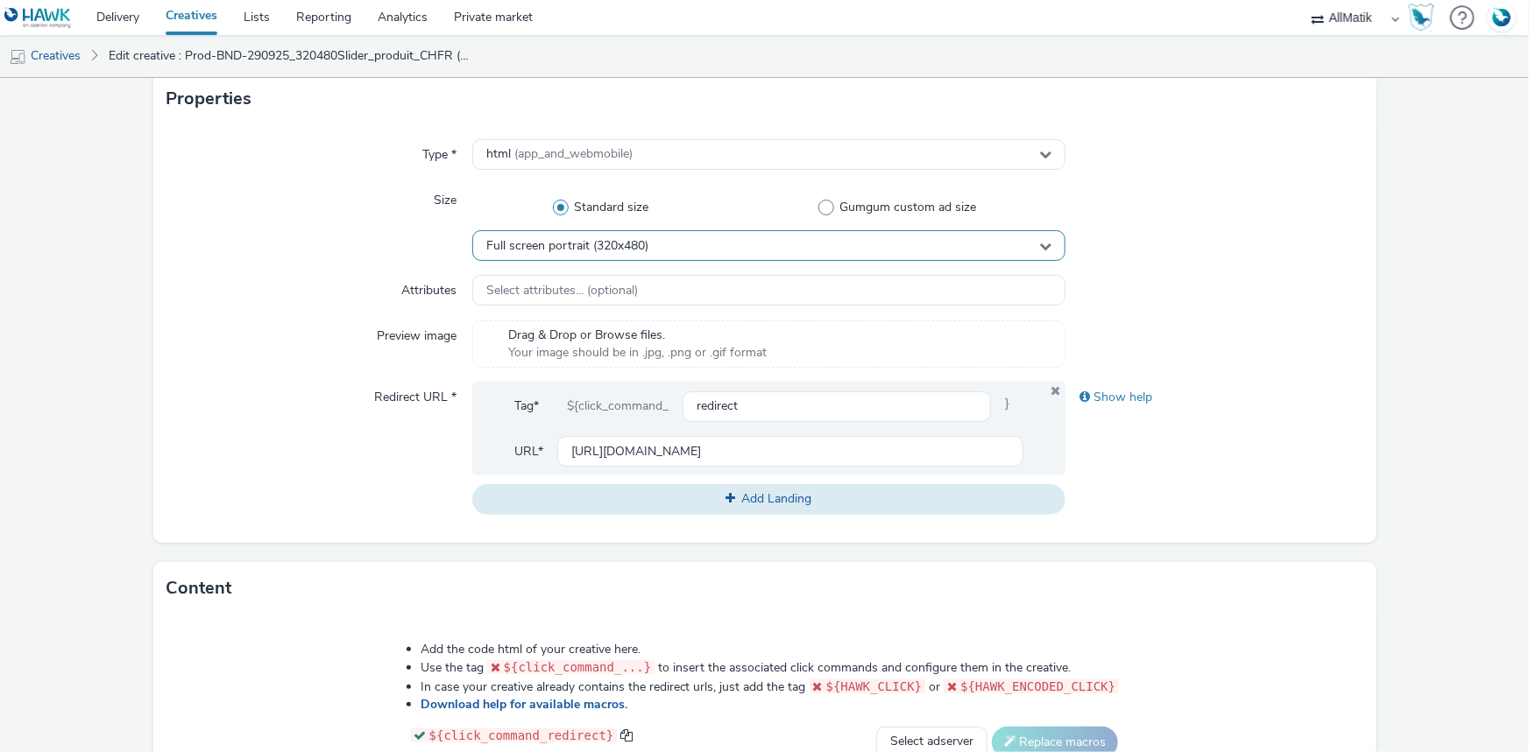
type input "Prod_1-BND-290925_300600_catalogue1_CHFR"
click at [632, 258] on div "Full screen portrait (320x480)" at bounding box center [768, 245] width 593 height 31
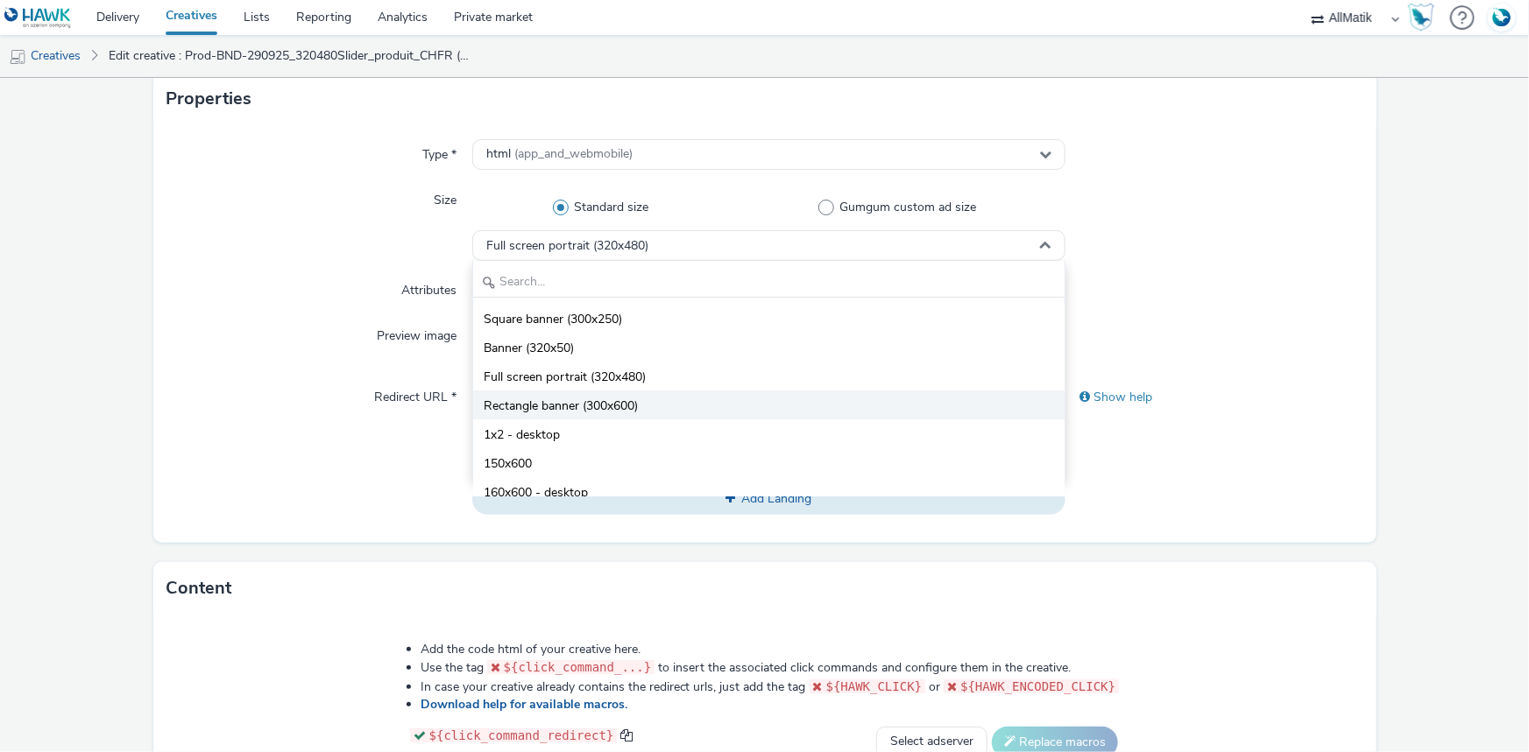
click at [626, 414] on span "Rectangle banner (300x600)" at bounding box center [561, 407] width 154 height 18
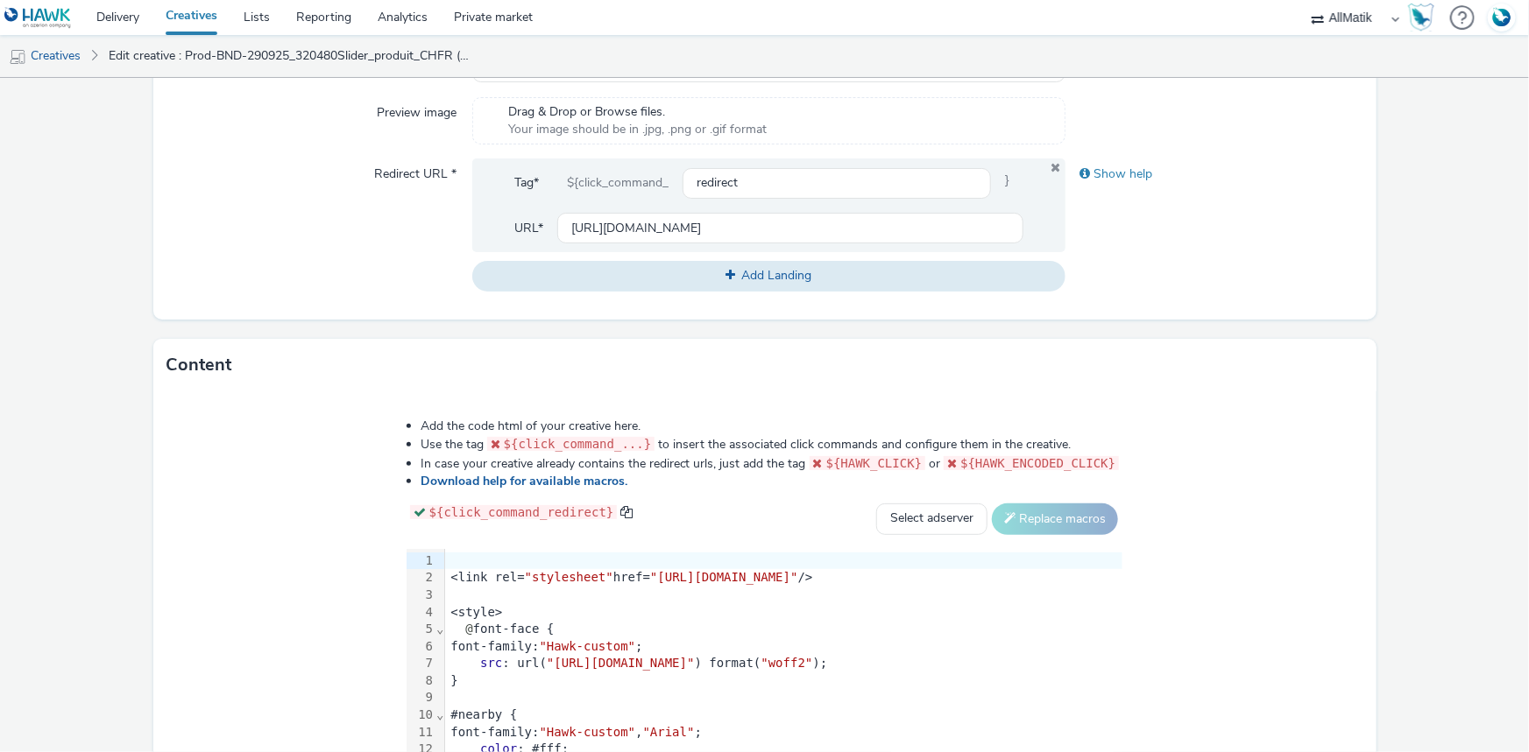
scroll to position [806, 0]
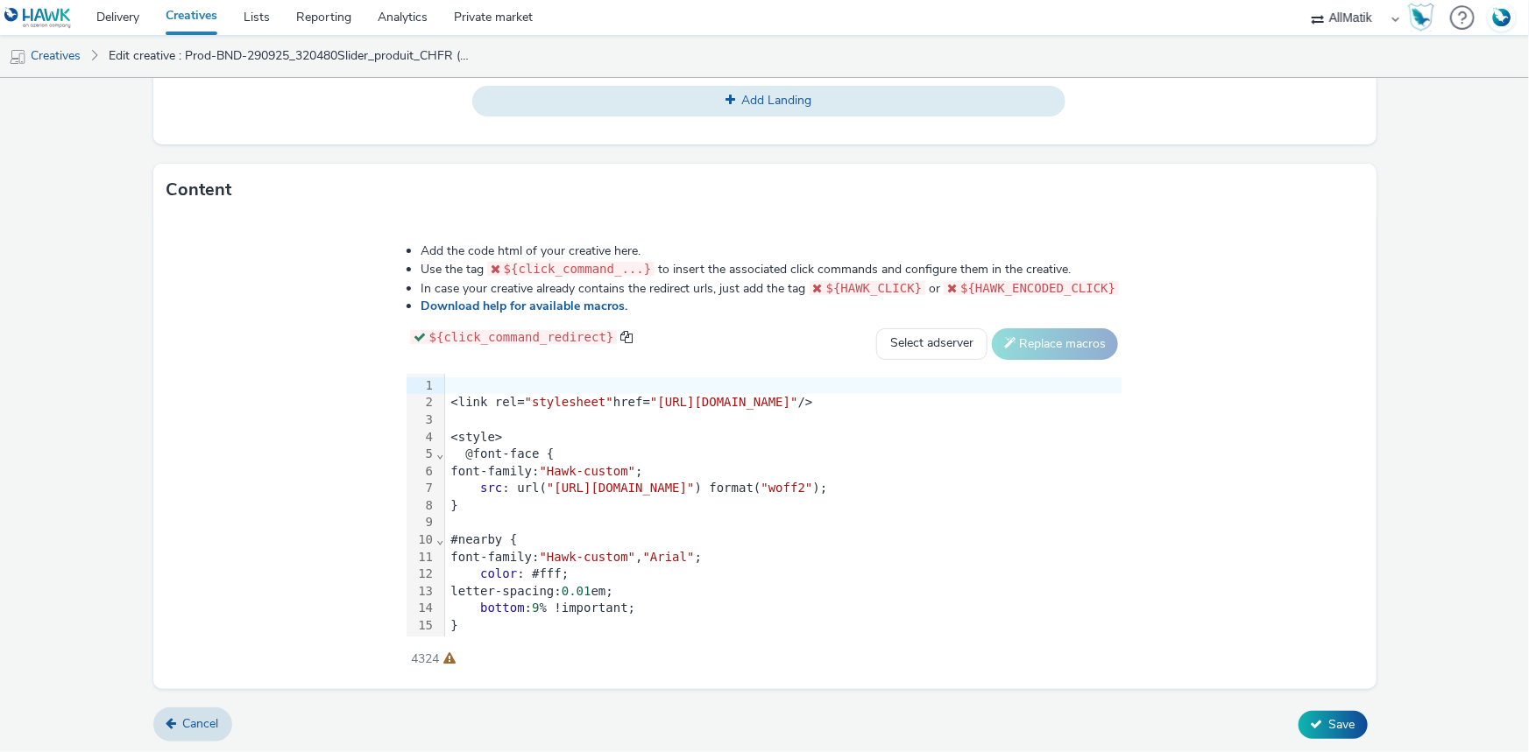
click at [689, 452] on div "@ font-face {" at bounding box center [783, 455] width 677 height 18
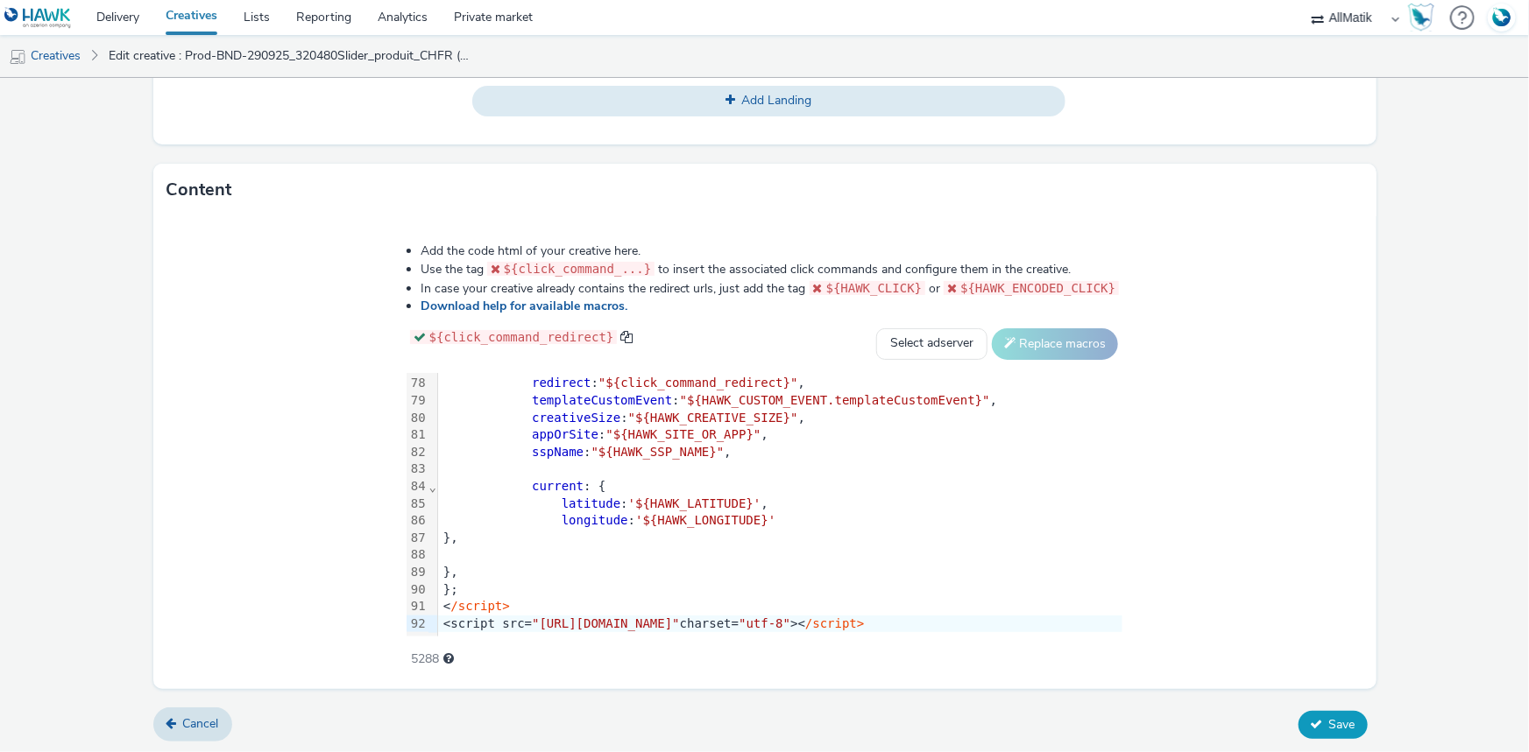
click at [1323, 712] on button "Save" at bounding box center [1332, 725] width 69 height 28
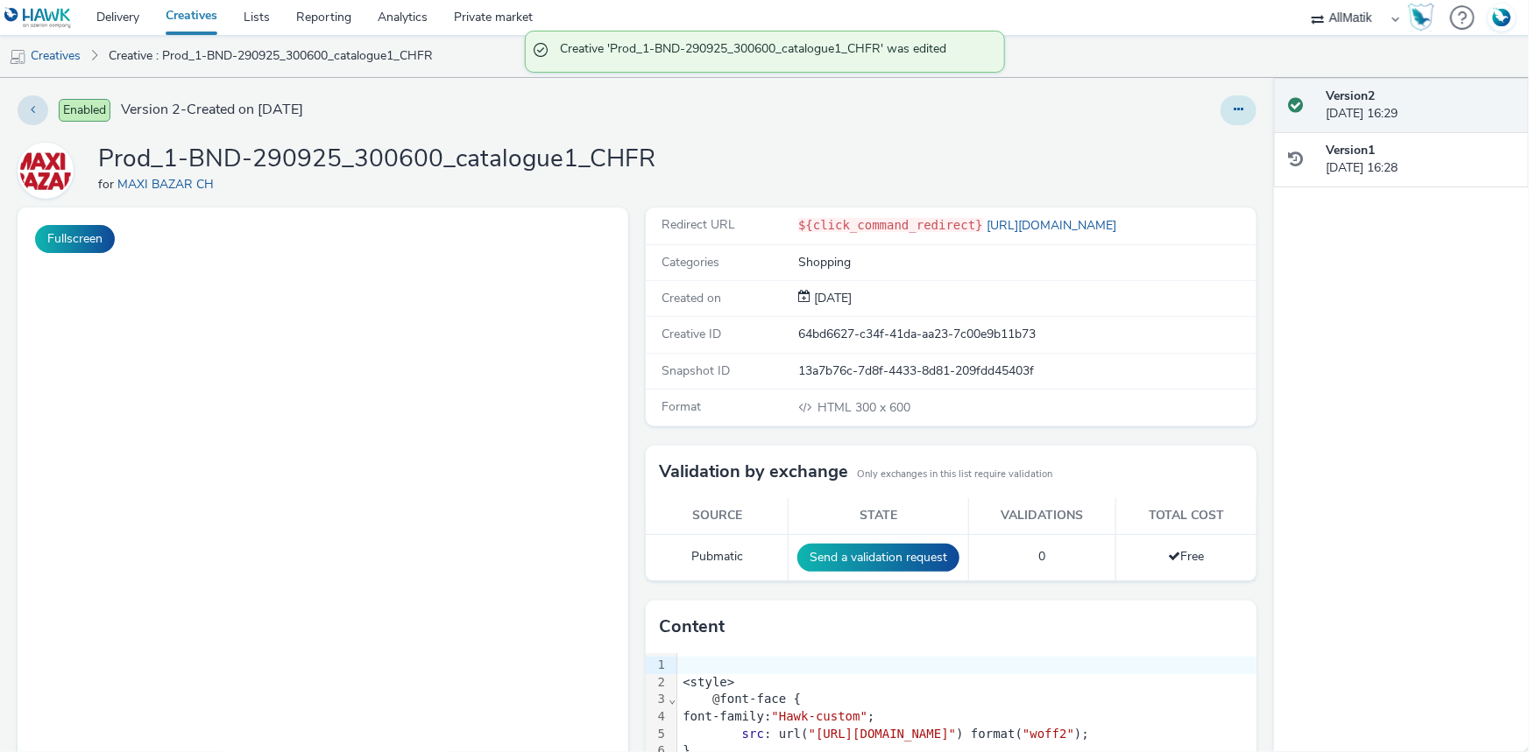
click at [1232, 123] on button at bounding box center [1238, 110] width 36 height 30
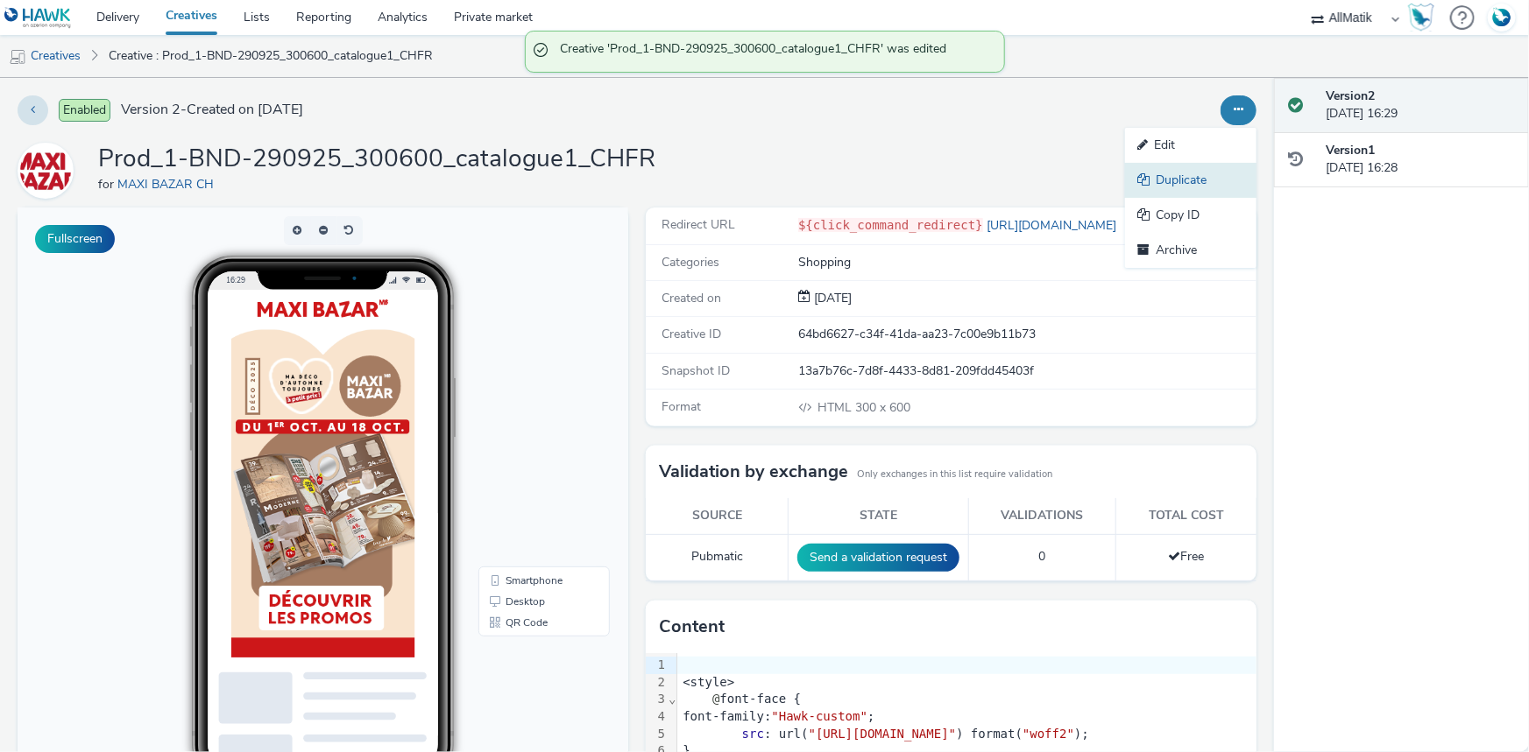
click at [1172, 174] on link "Duplicate" at bounding box center [1190, 180] width 131 height 35
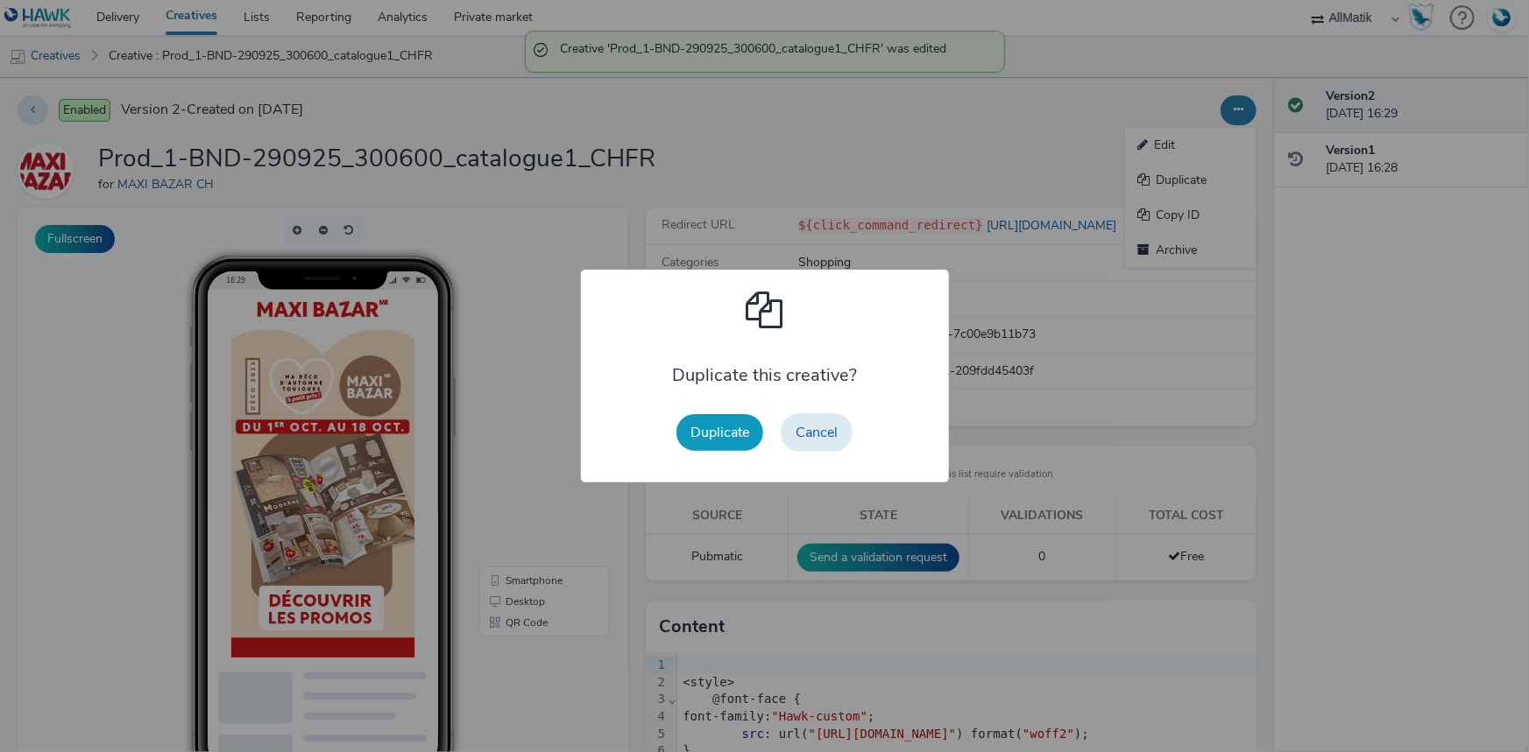
click at [710, 429] on button "Duplicate" at bounding box center [719, 432] width 87 height 37
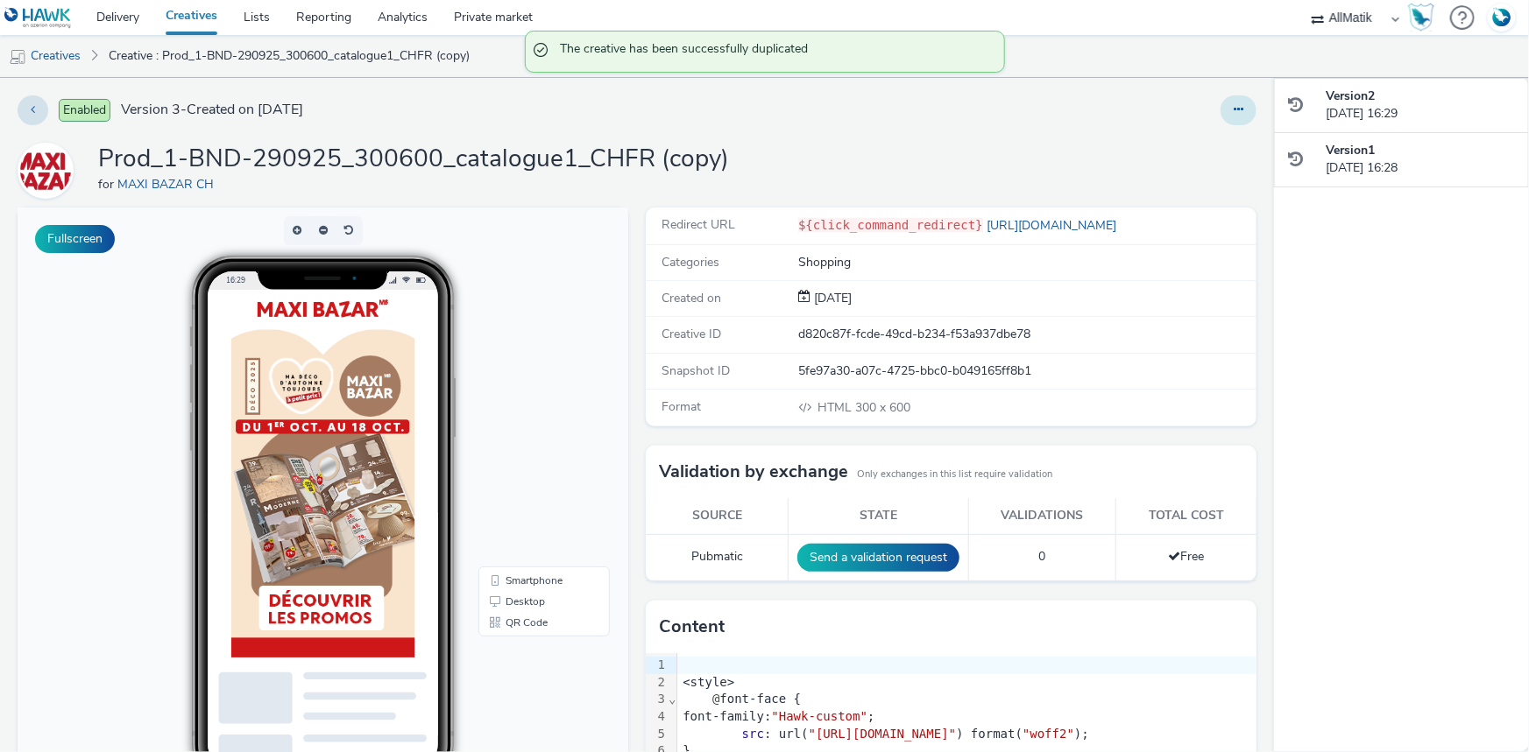
click at [1220, 120] on button at bounding box center [1238, 110] width 36 height 30
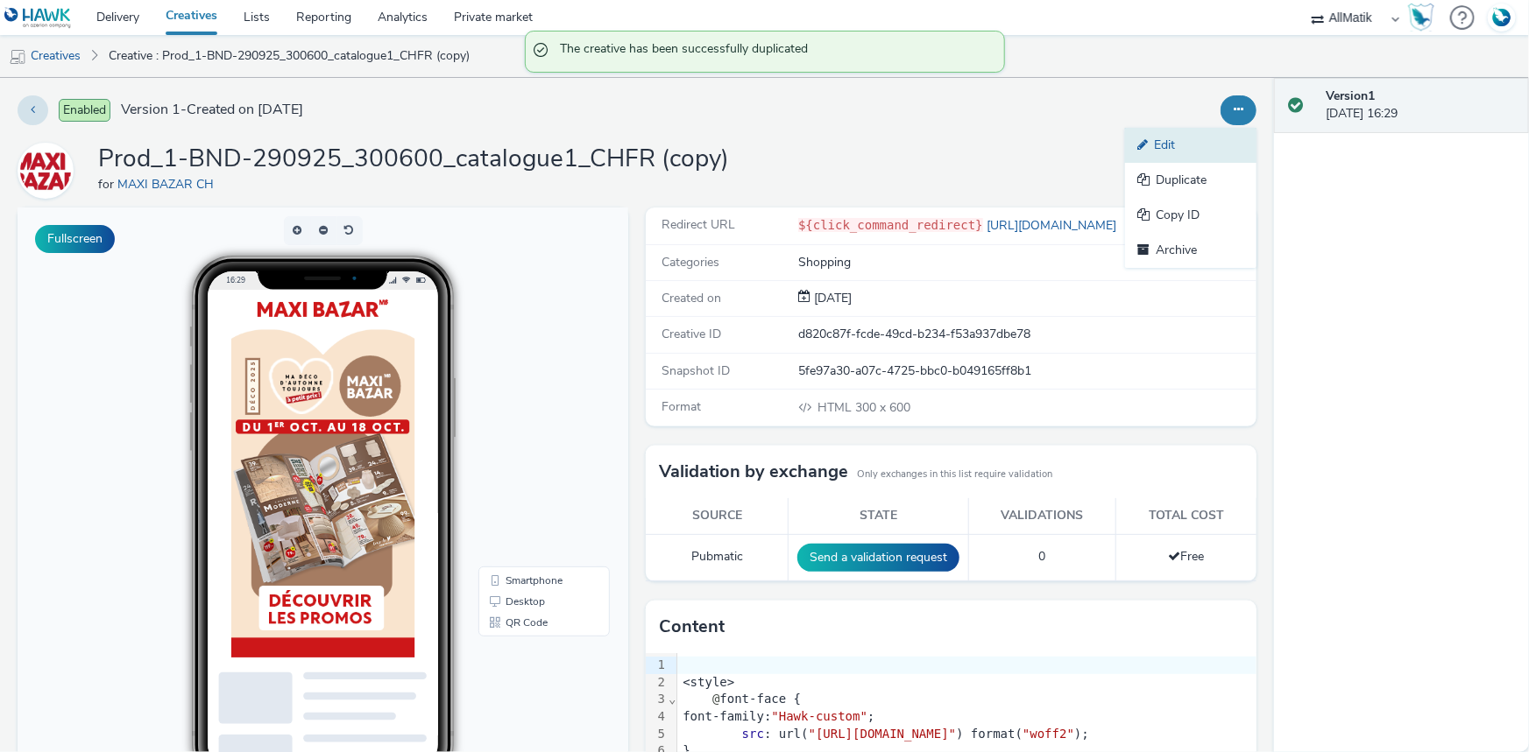
click at [1147, 143] on link "Edit" at bounding box center [1190, 145] width 131 height 35
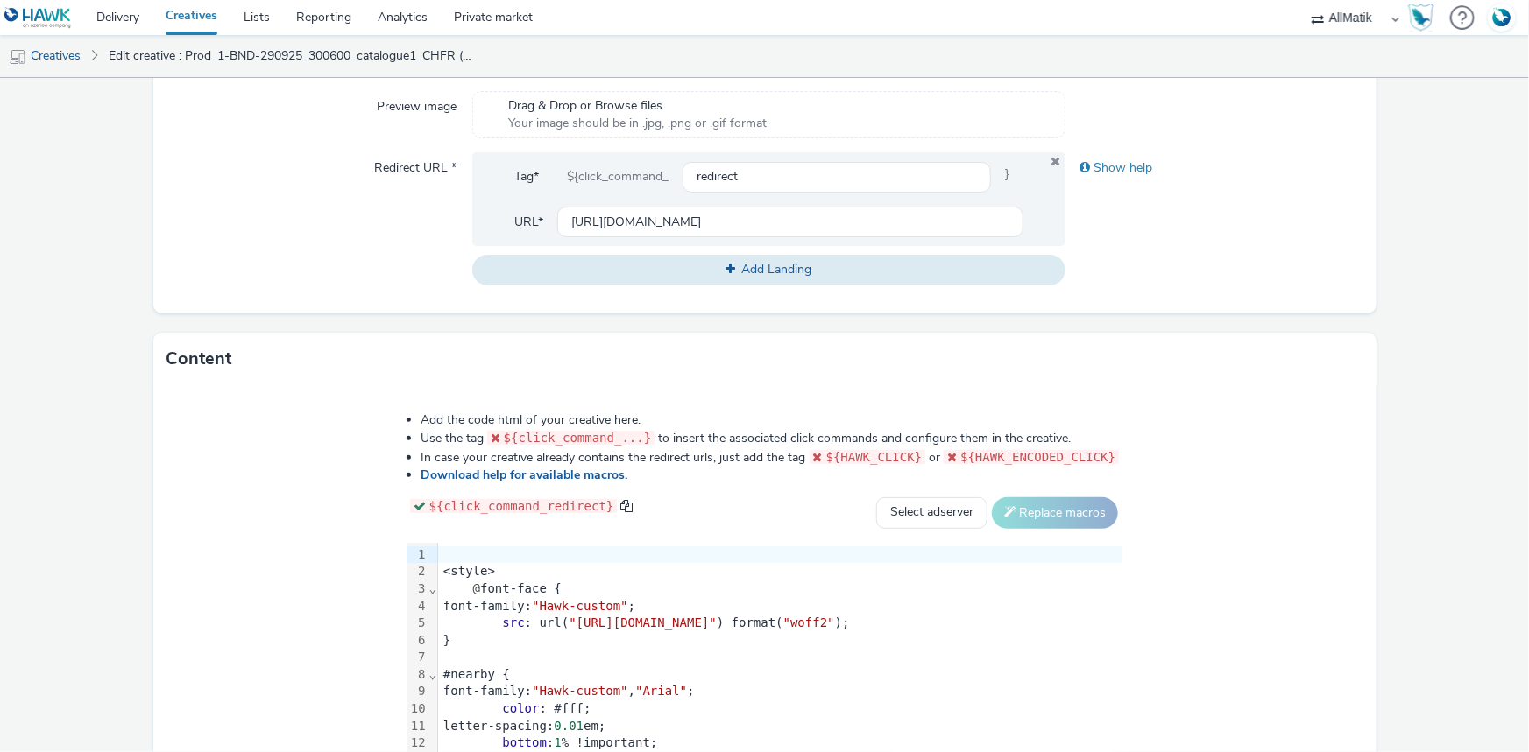
scroll to position [806, 0]
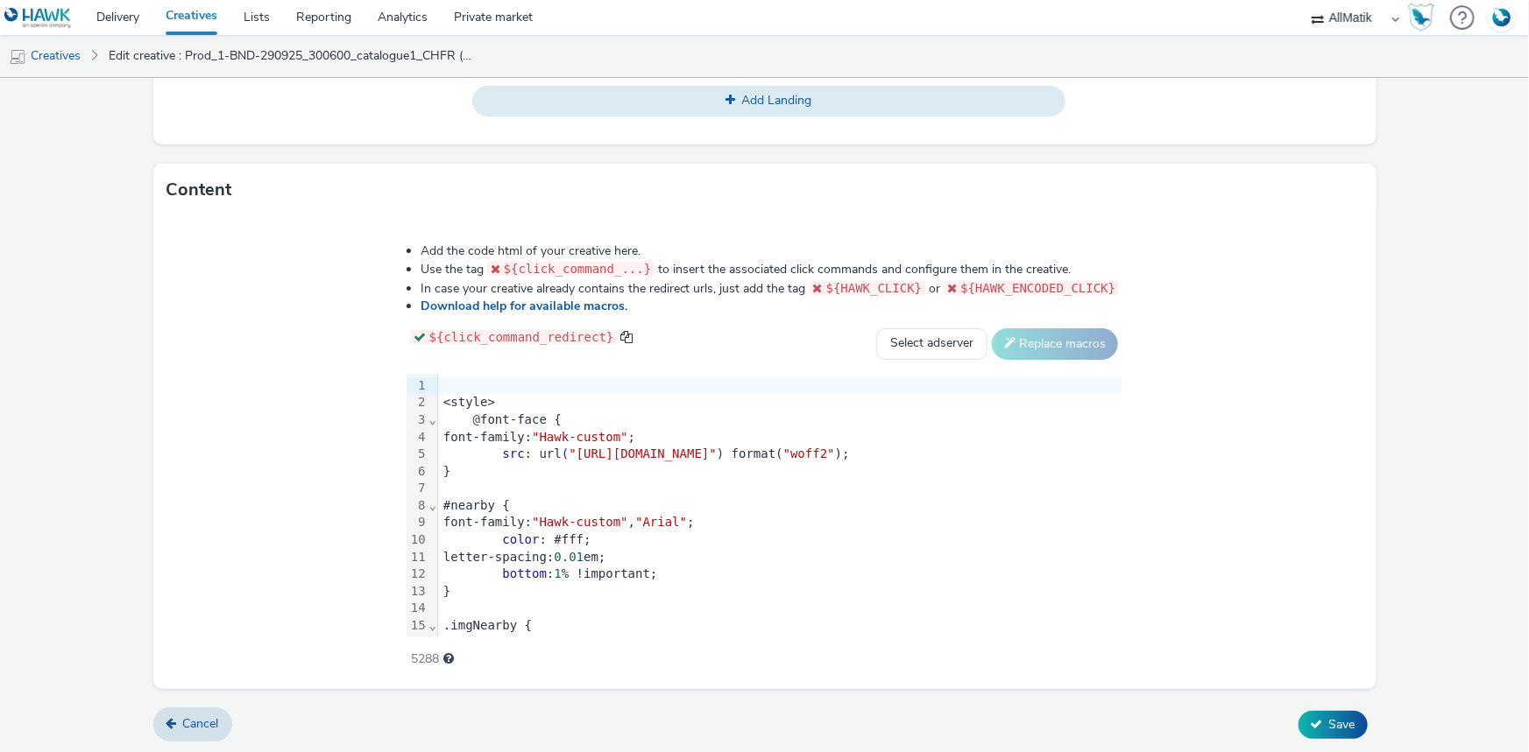
click at [635, 526] on span ""Arial"" at bounding box center [661, 522] width 52 height 14
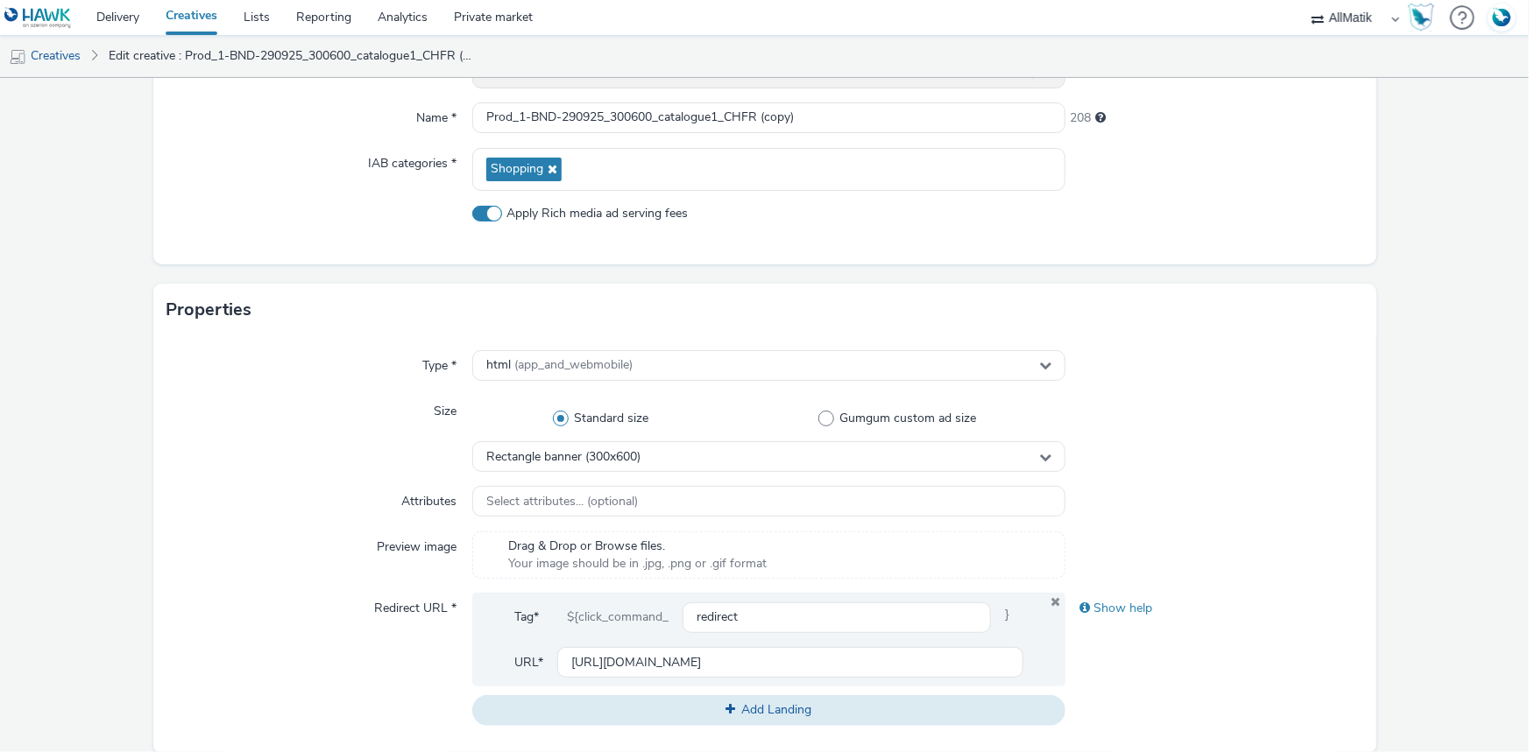
scroll to position [168, 0]
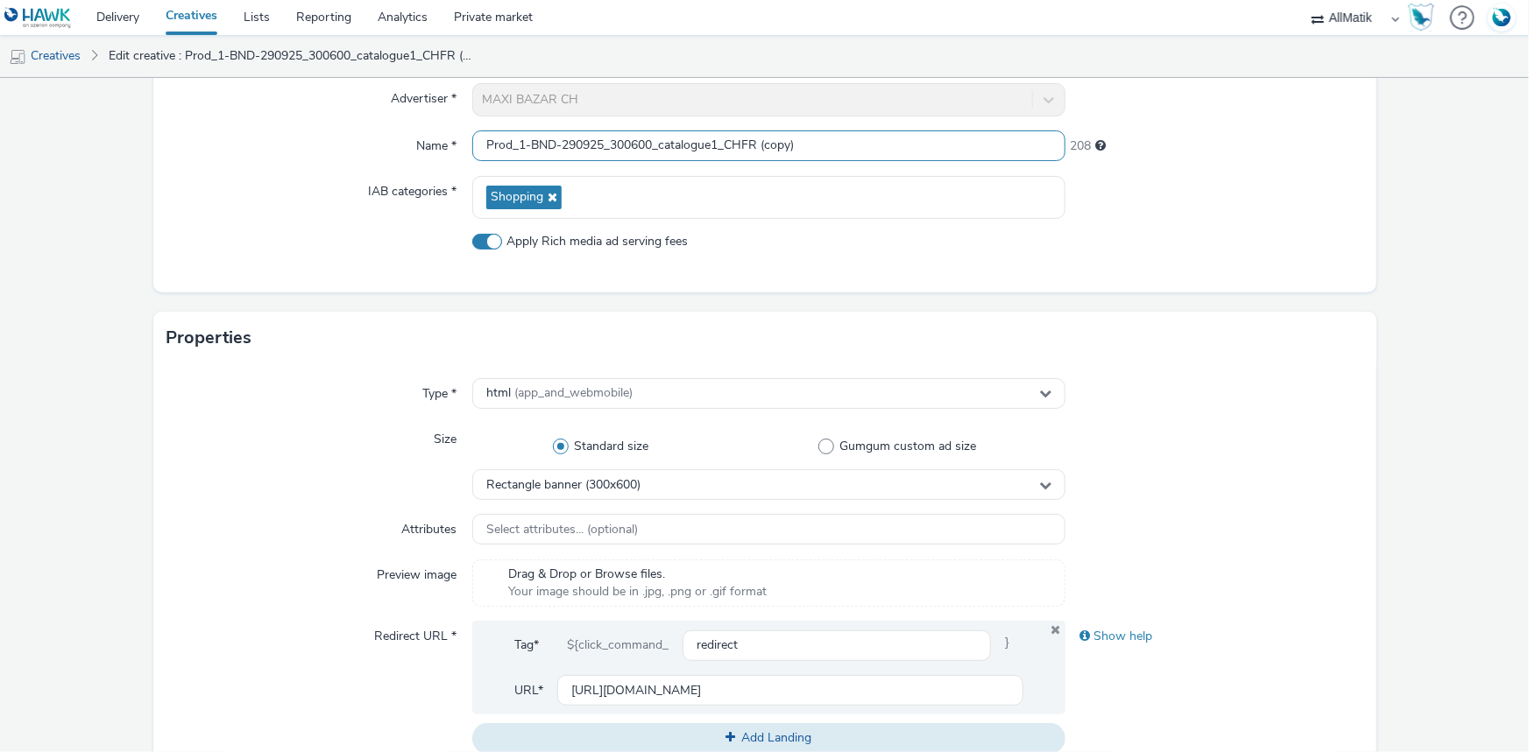
click at [643, 149] on input "Prod_1-BND-290925_300600_catalogue1_CHFR (copy)" at bounding box center [768, 146] width 593 height 31
paste input "Prod_2-BND-290925_300600_catalogue2_CHFR"
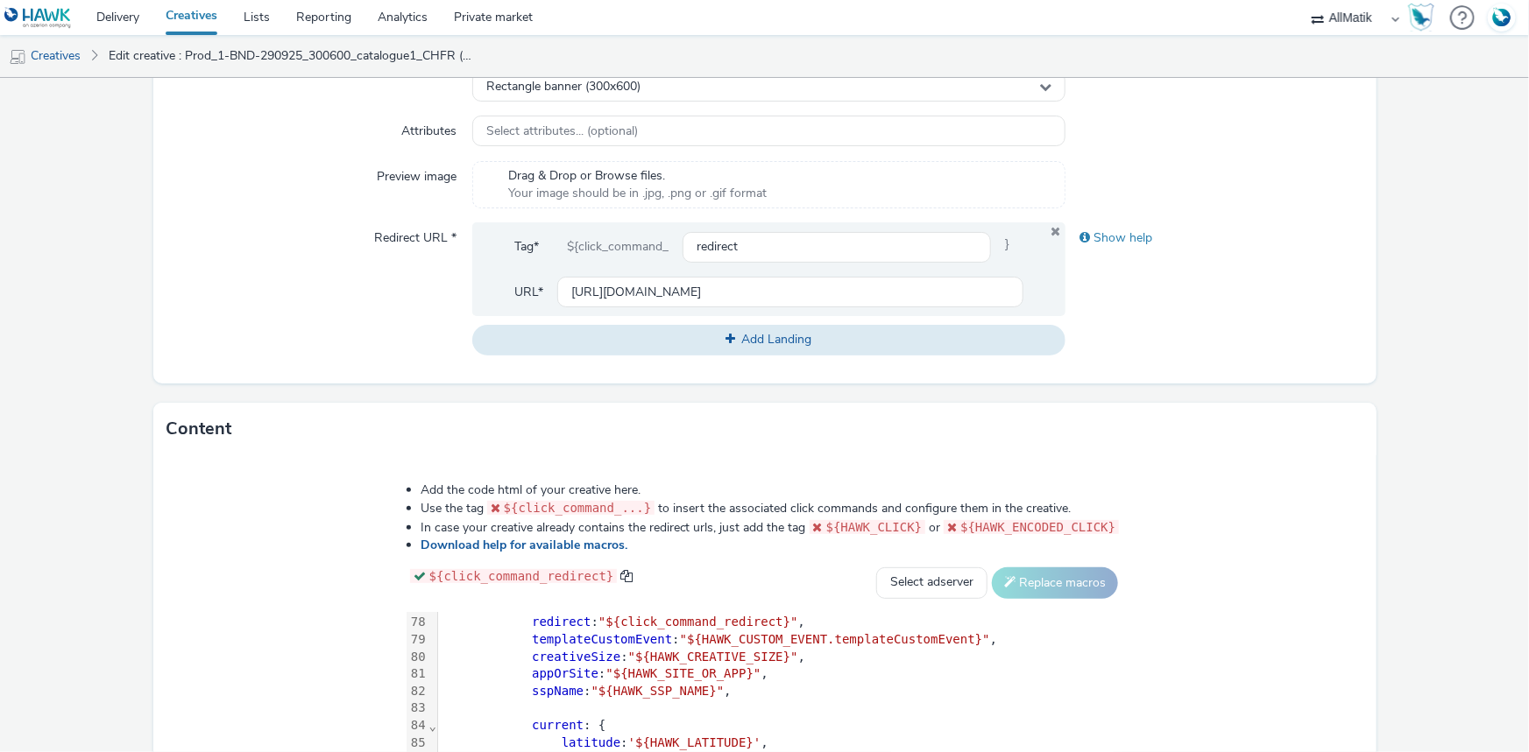
scroll to position [806, 0]
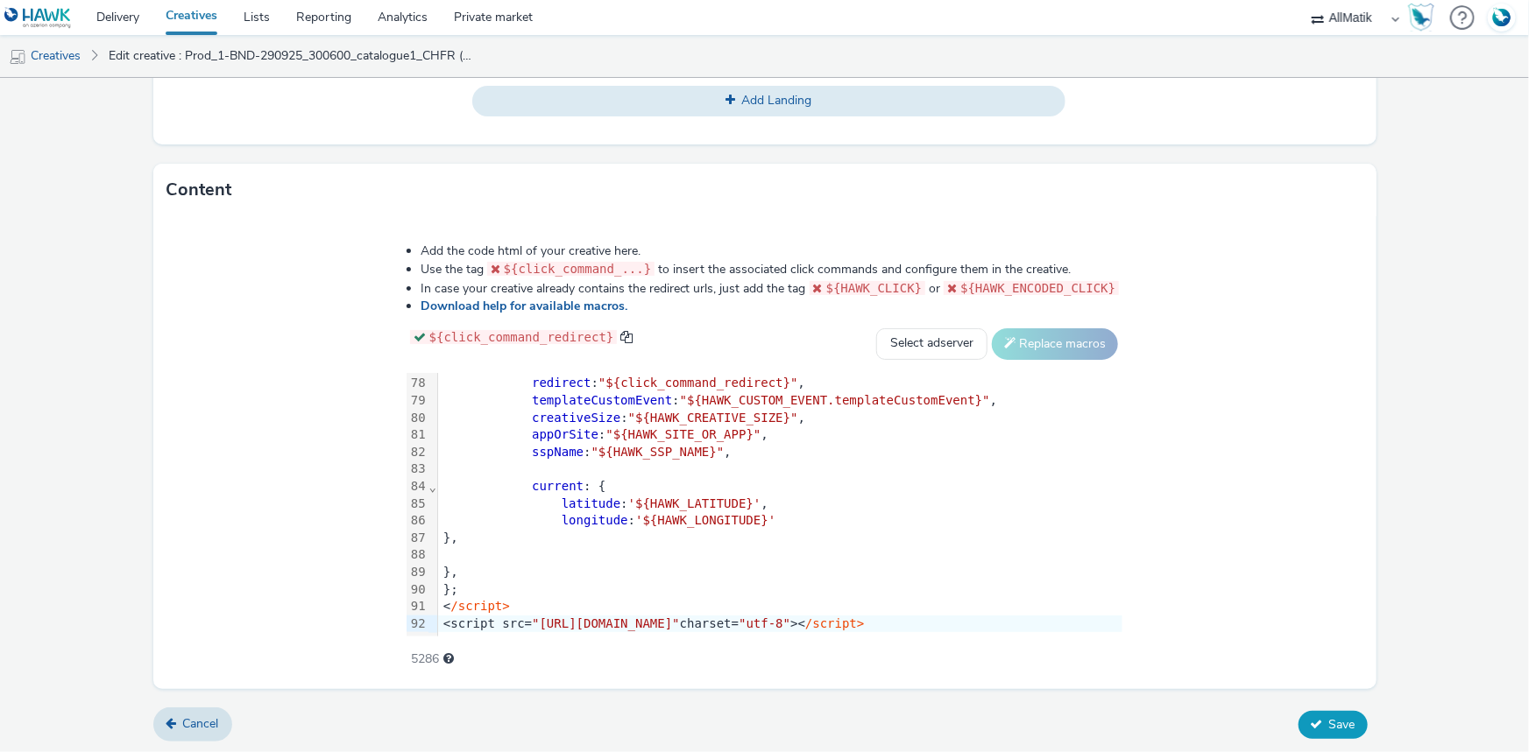
type input "Prod_2-BND-290925_300600_catalogue2_CHFR"
click at [1347, 723] on button "Save" at bounding box center [1332, 725] width 69 height 28
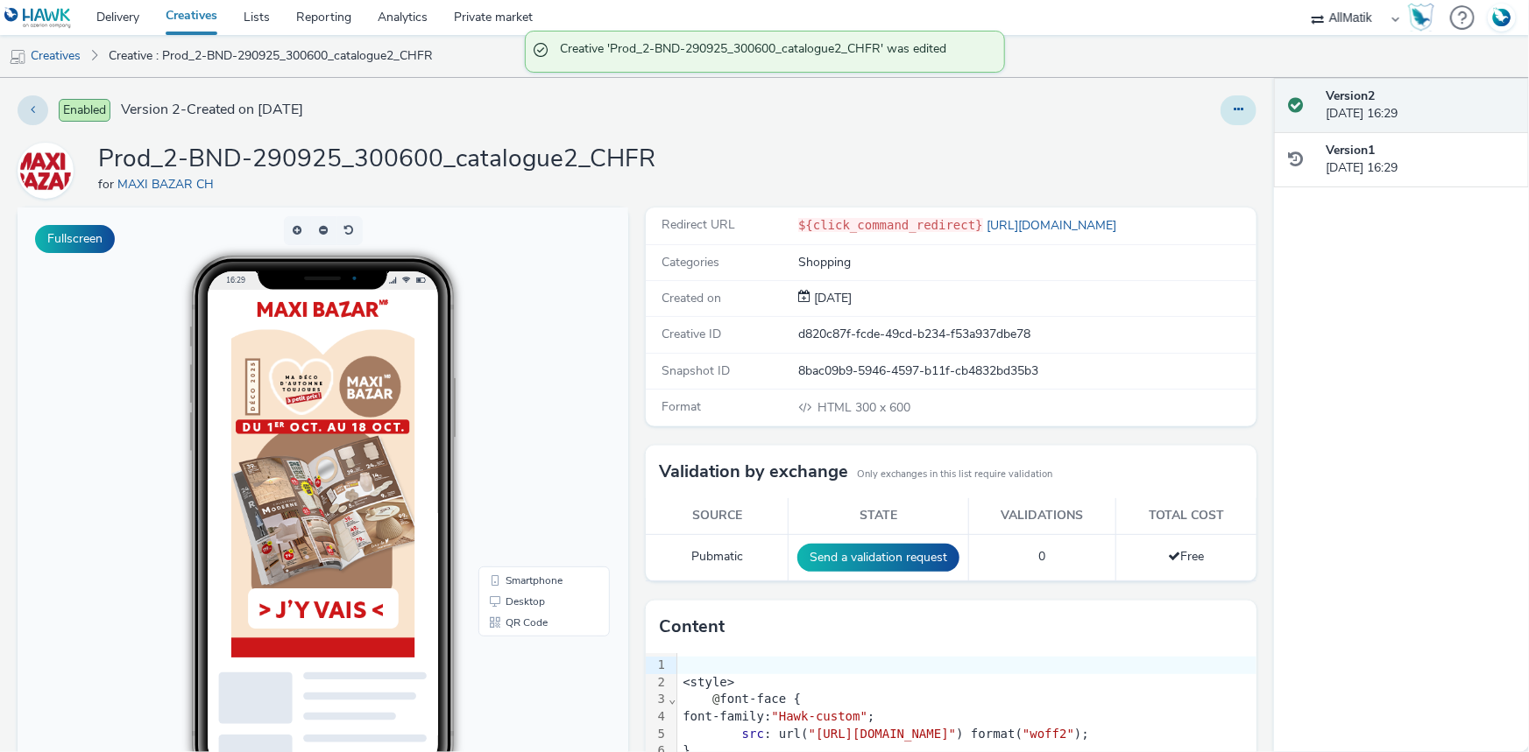
click at [1234, 102] on button at bounding box center [1238, 110] width 36 height 30
drag, startPoint x: 1145, startPoint y: 138, endPoint x: 1157, endPoint y: 182, distance: 46.3
click at [1157, 182] on ul "Edit Duplicate Copy ID Archive" at bounding box center [1190, 198] width 131 height 140
click at [1174, 178] on link "Duplicate" at bounding box center [1190, 180] width 131 height 35
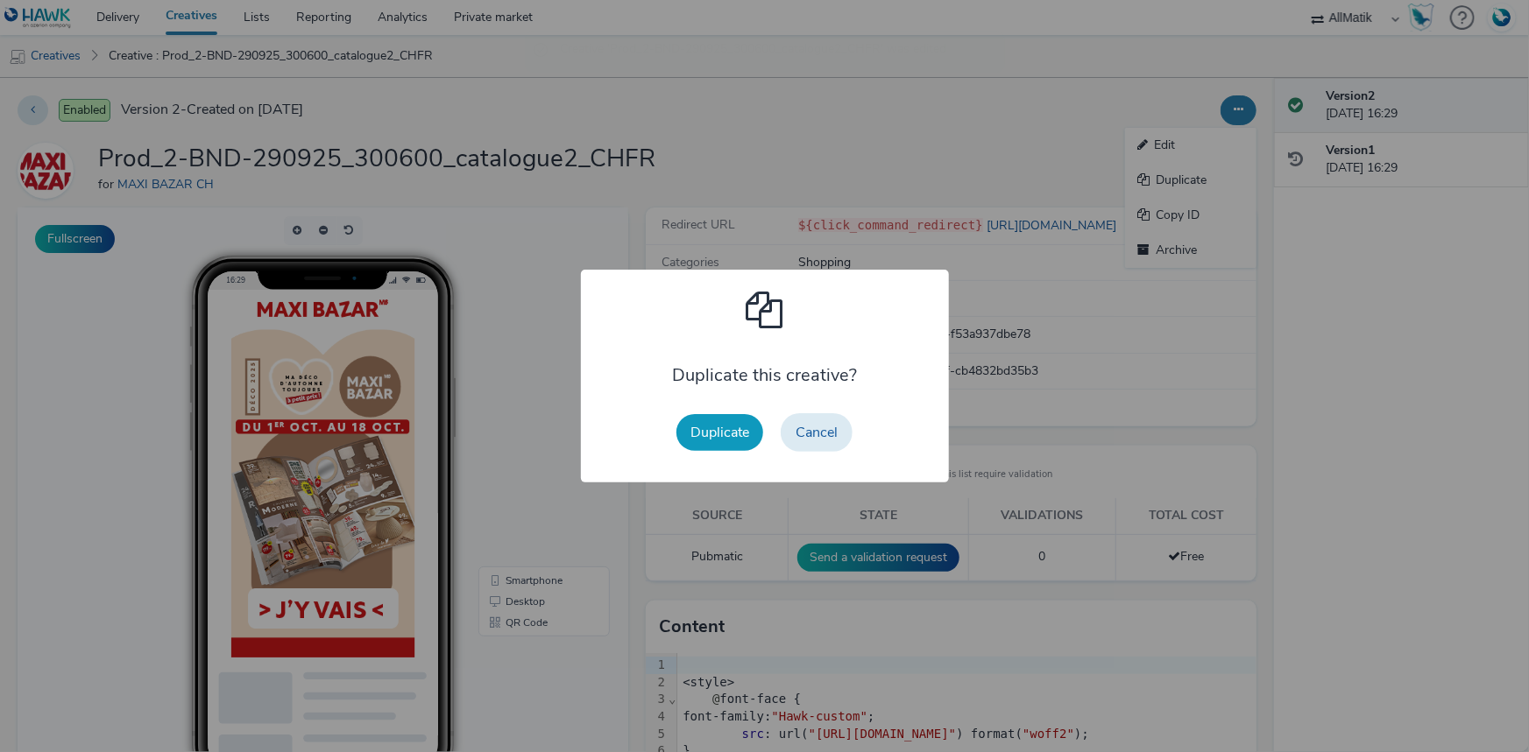
click at [693, 433] on button "Duplicate" at bounding box center [719, 432] width 87 height 37
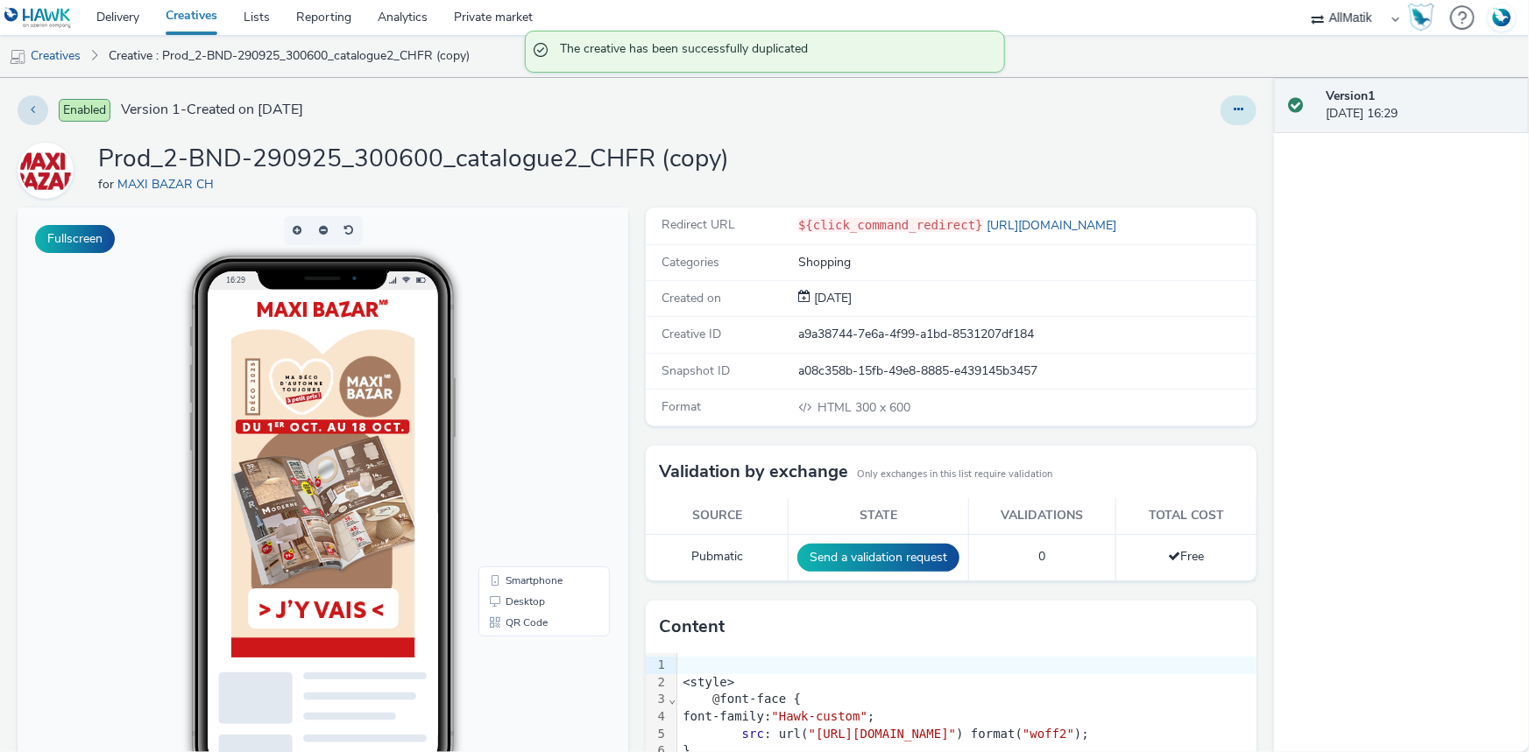
click at [1220, 110] on button at bounding box center [1238, 110] width 36 height 30
click at [1184, 139] on link "Edit" at bounding box center [1190, 145] width 131 height 35
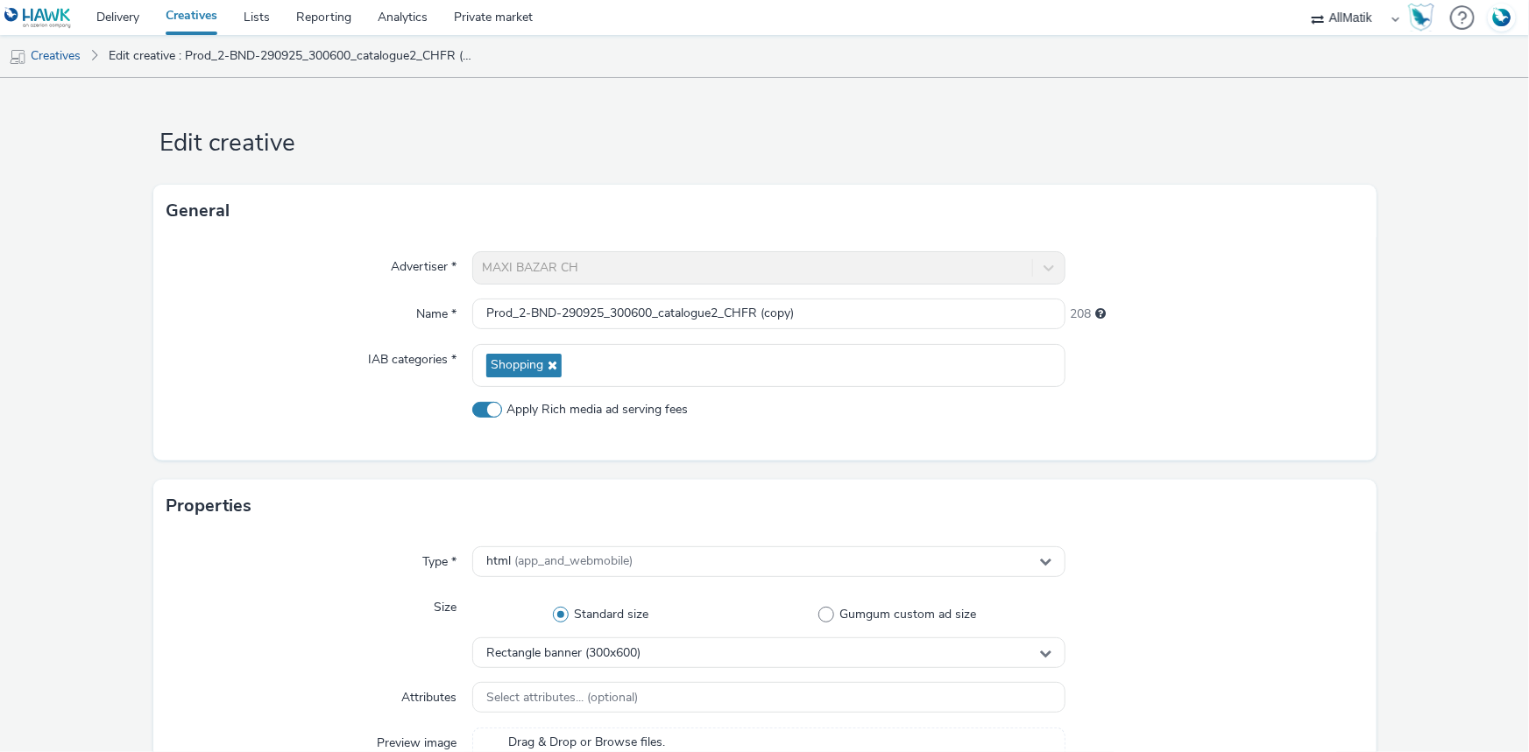
scroll to position [637, 0]
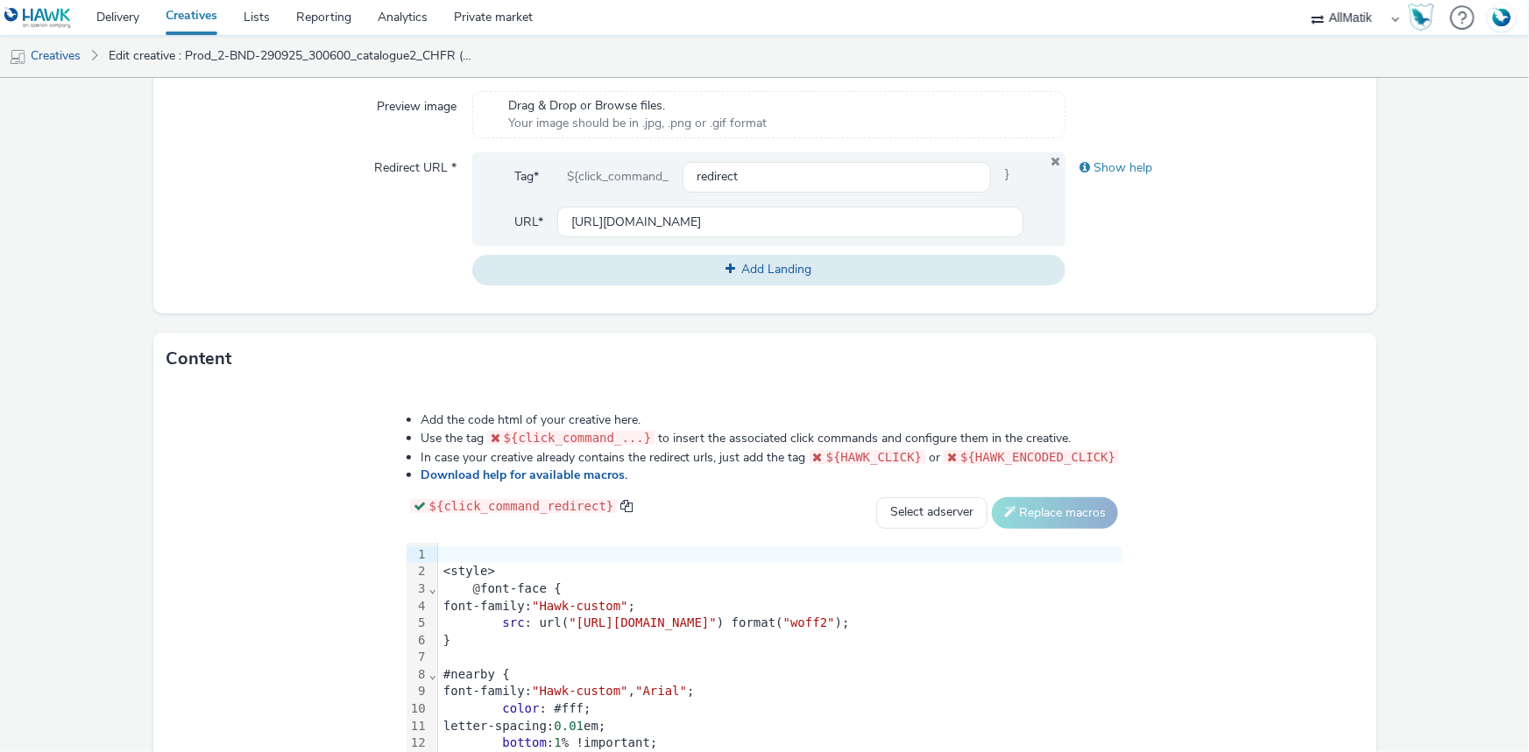
click at [619, 632] on div "}" at bounding box center [780, 641] width 684 height 18
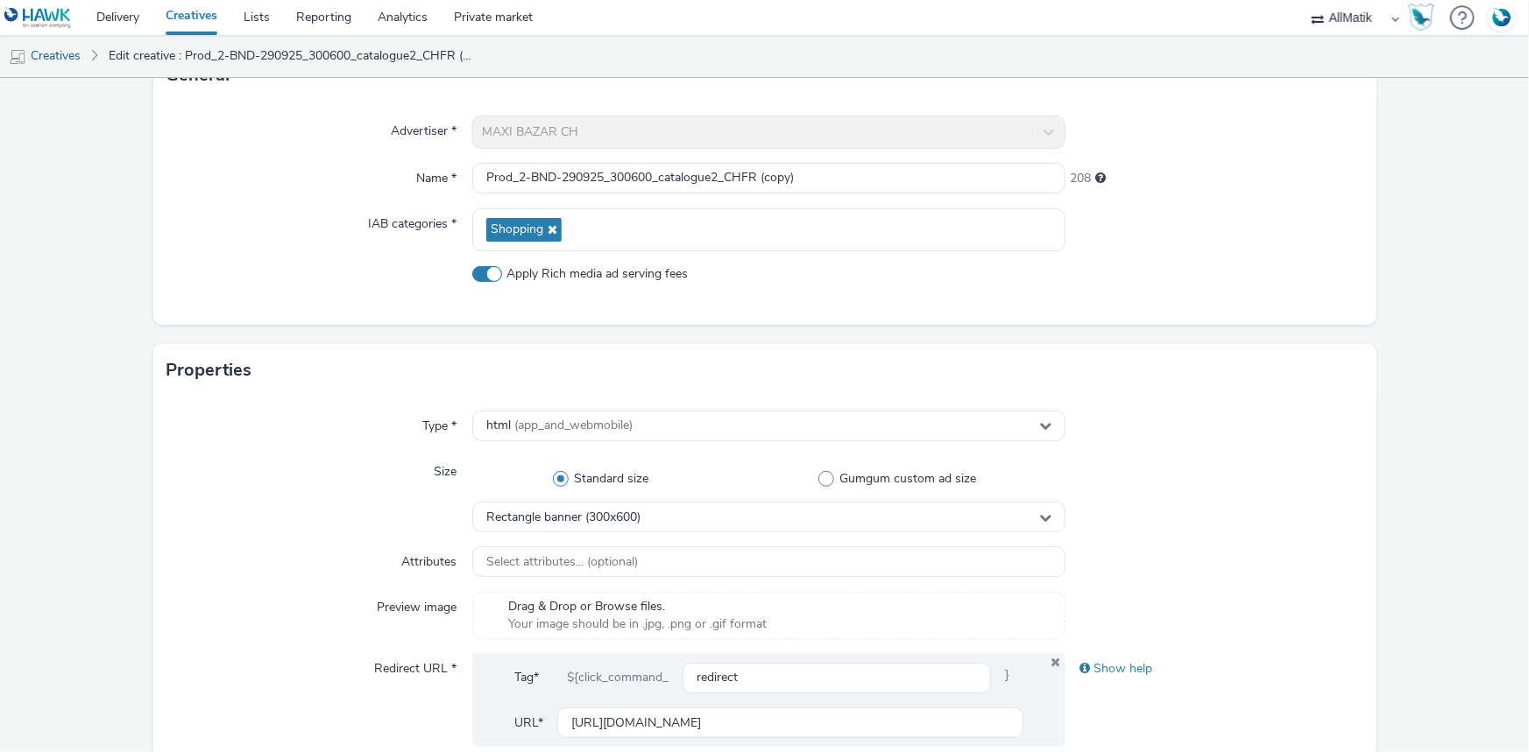
scroll to position [39, 0]
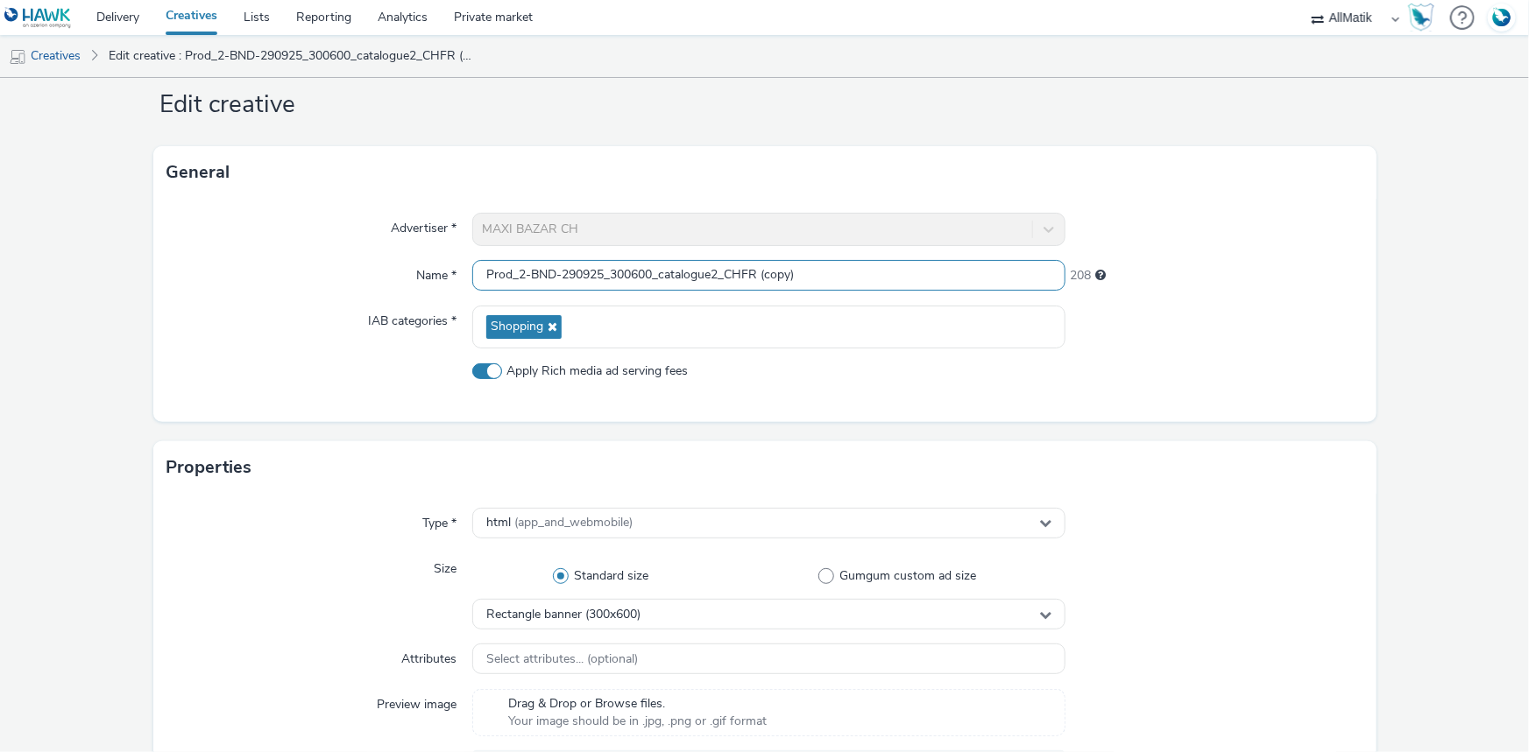
click at [604, 262] on input "Prod_2-BND-290925_300600_catalogue2_CHFR (copy)" at bounding box center [768, 275] width 593 height 31
paste input "Prod_3-BND-290925_300600_produits2_CHFR"
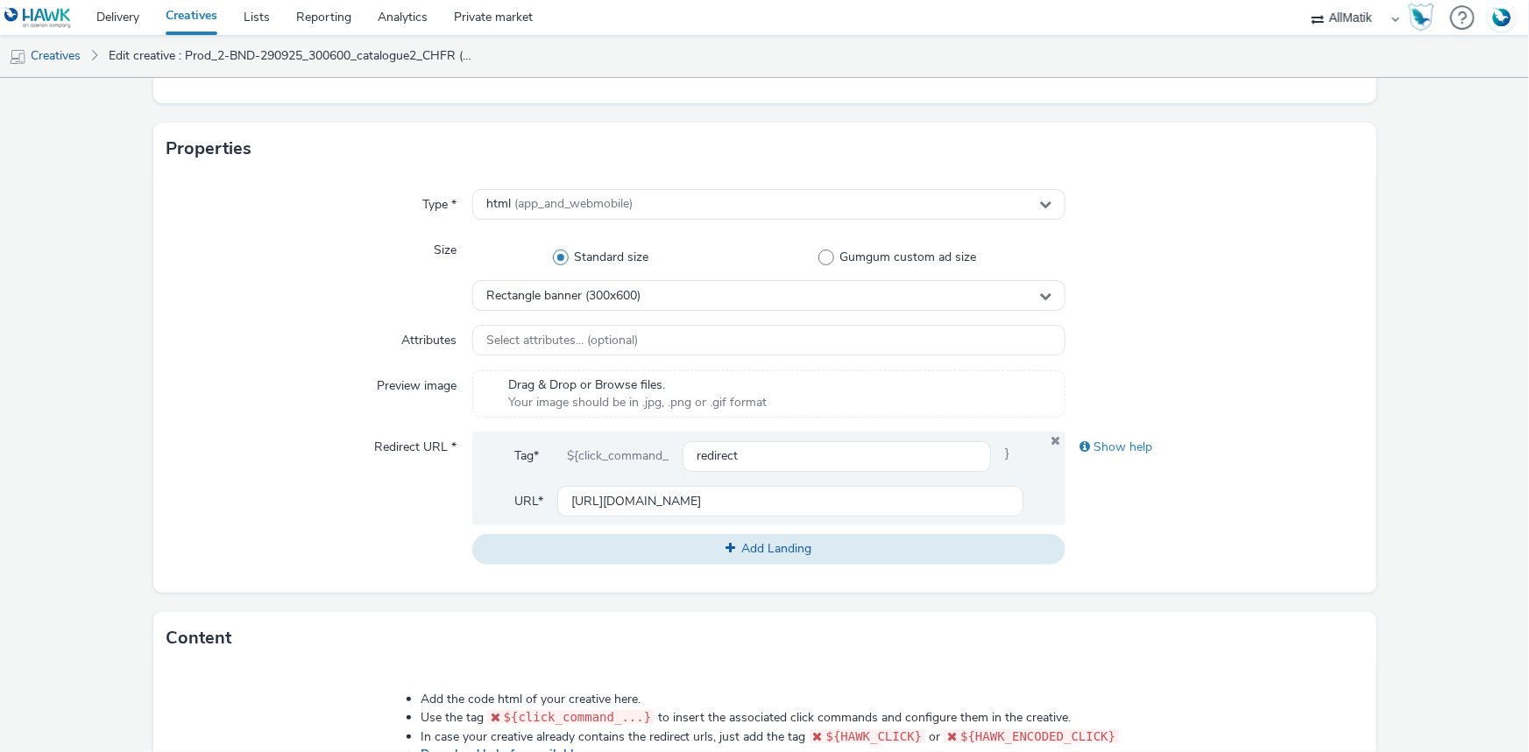
scroll to position [806, 0]
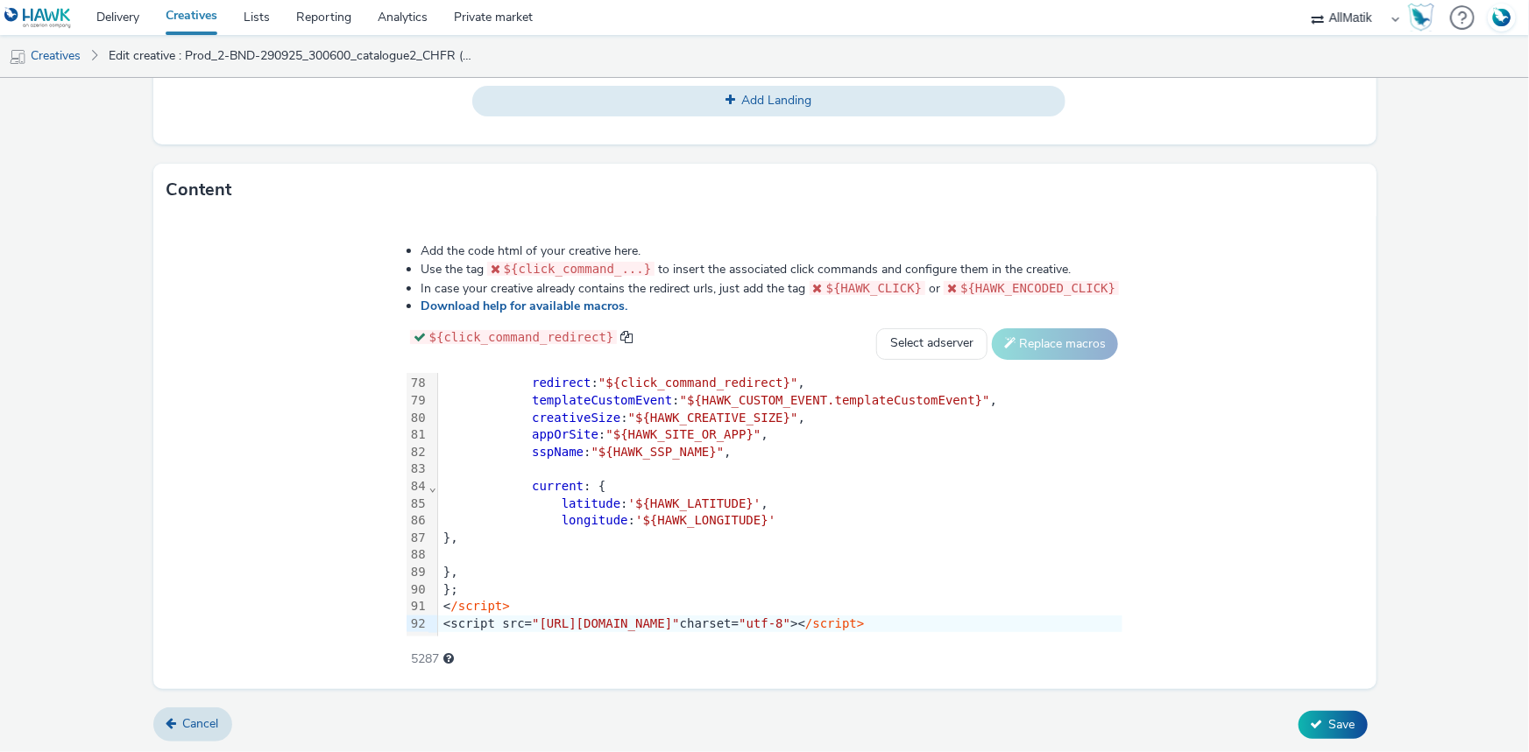
type input "Prod_3-BND-290925_300600_produits2_CHFR"
click at [641, 496] on div "latitude : '${HAWK_LATITUDE}' ," at bounding box center [1061, 505] width 1247 height 18
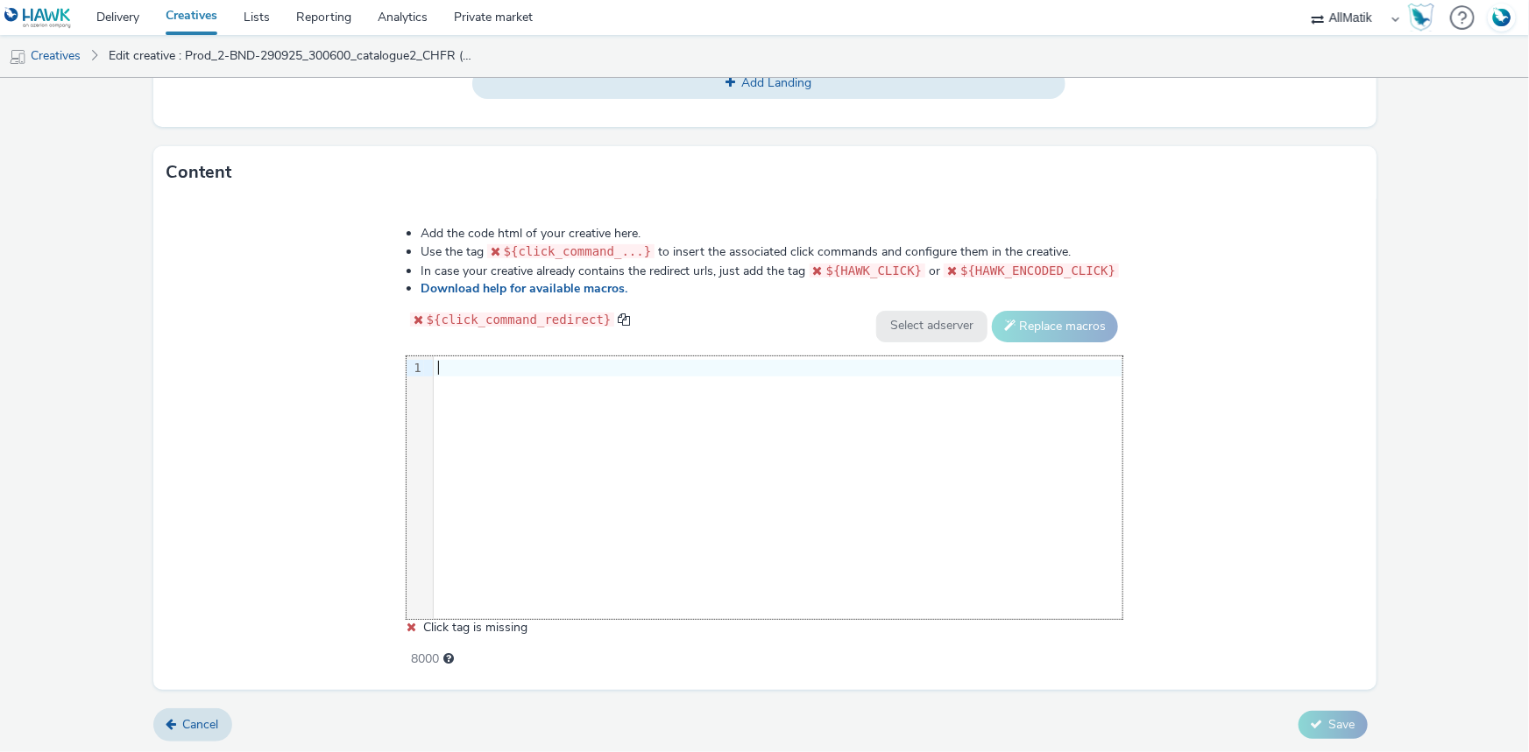
scroll to position [1334, 0]
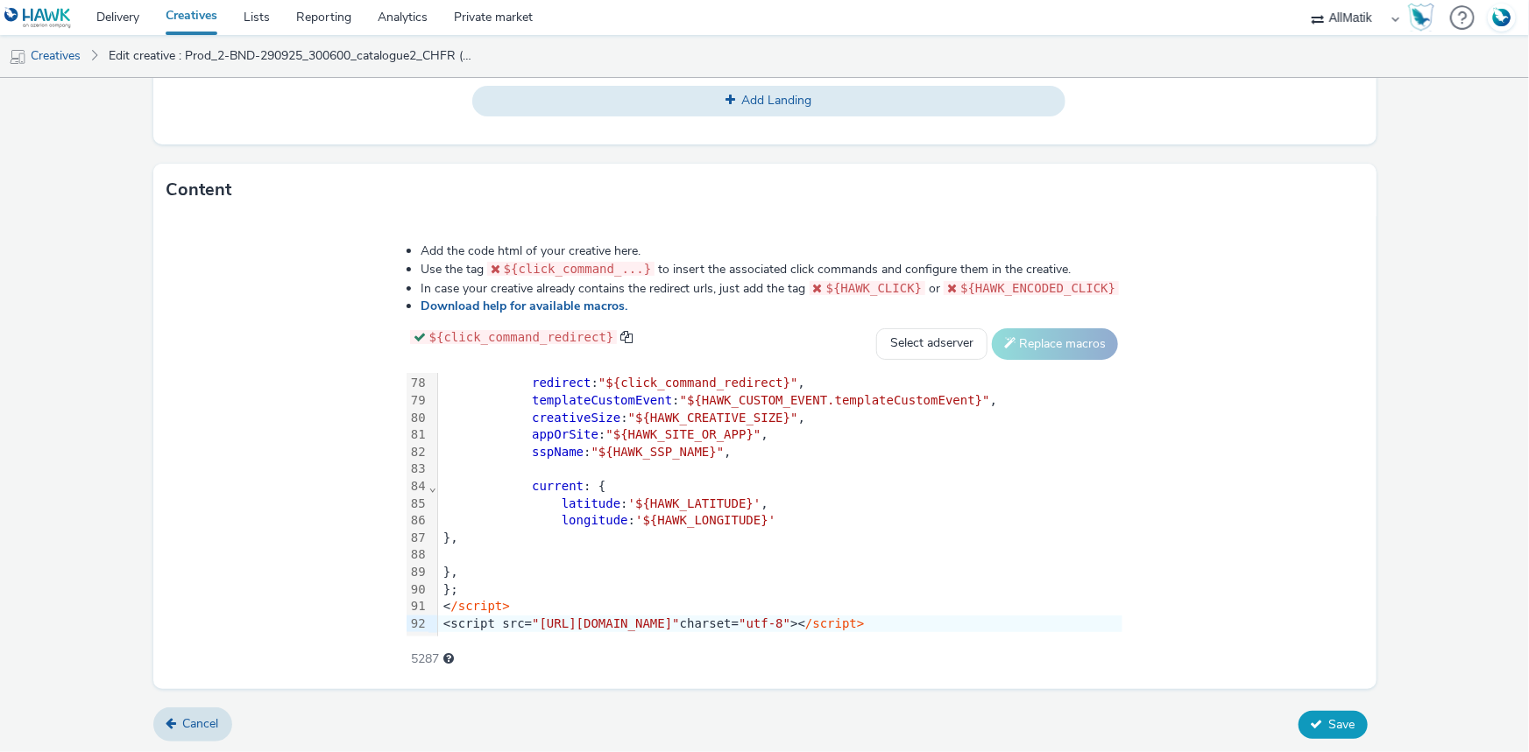
click at [1314, 715] on button "Save" at bounding box center [1332, 725] width 69 height 28
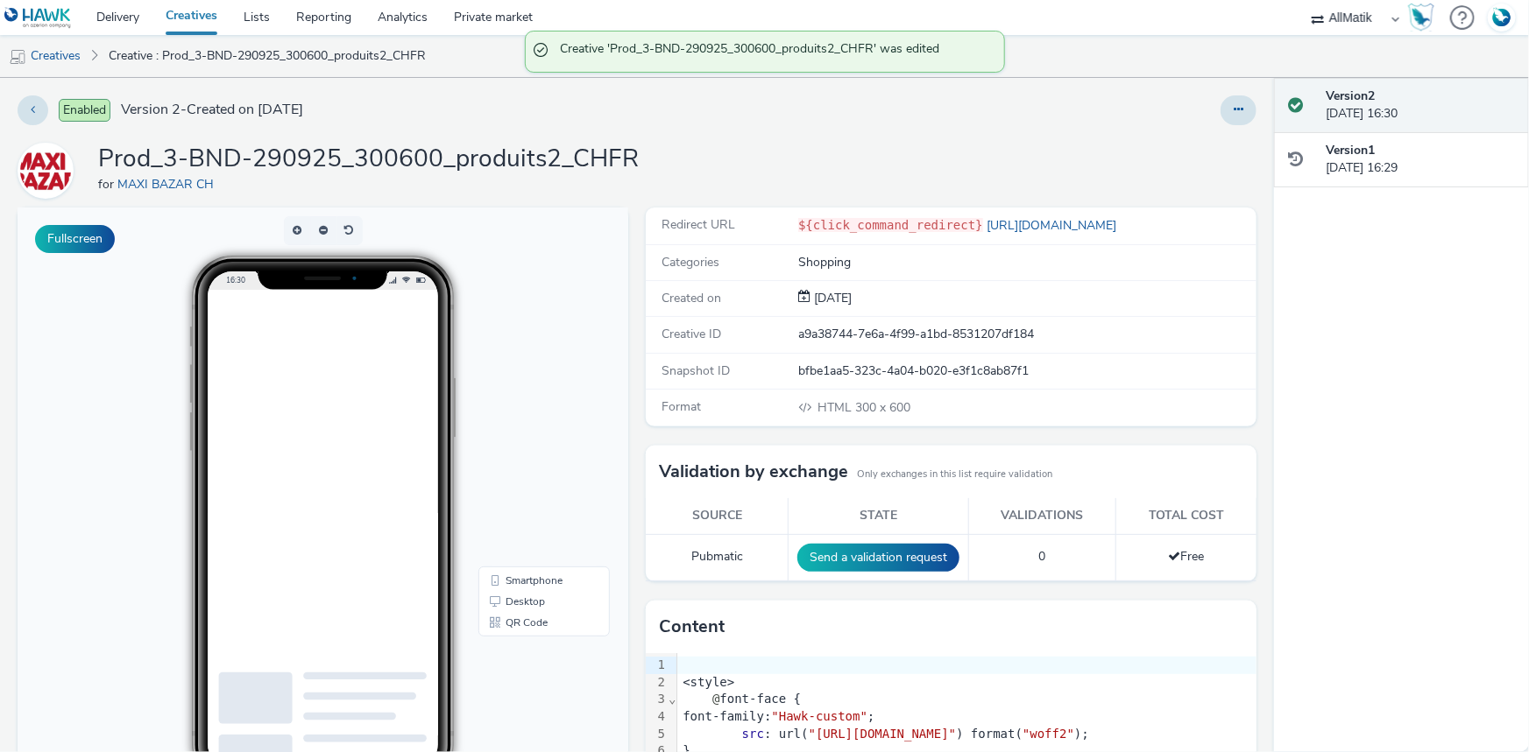
click at [1233, 109] on icon at bounding box center [1238, 109] width 10 height 12
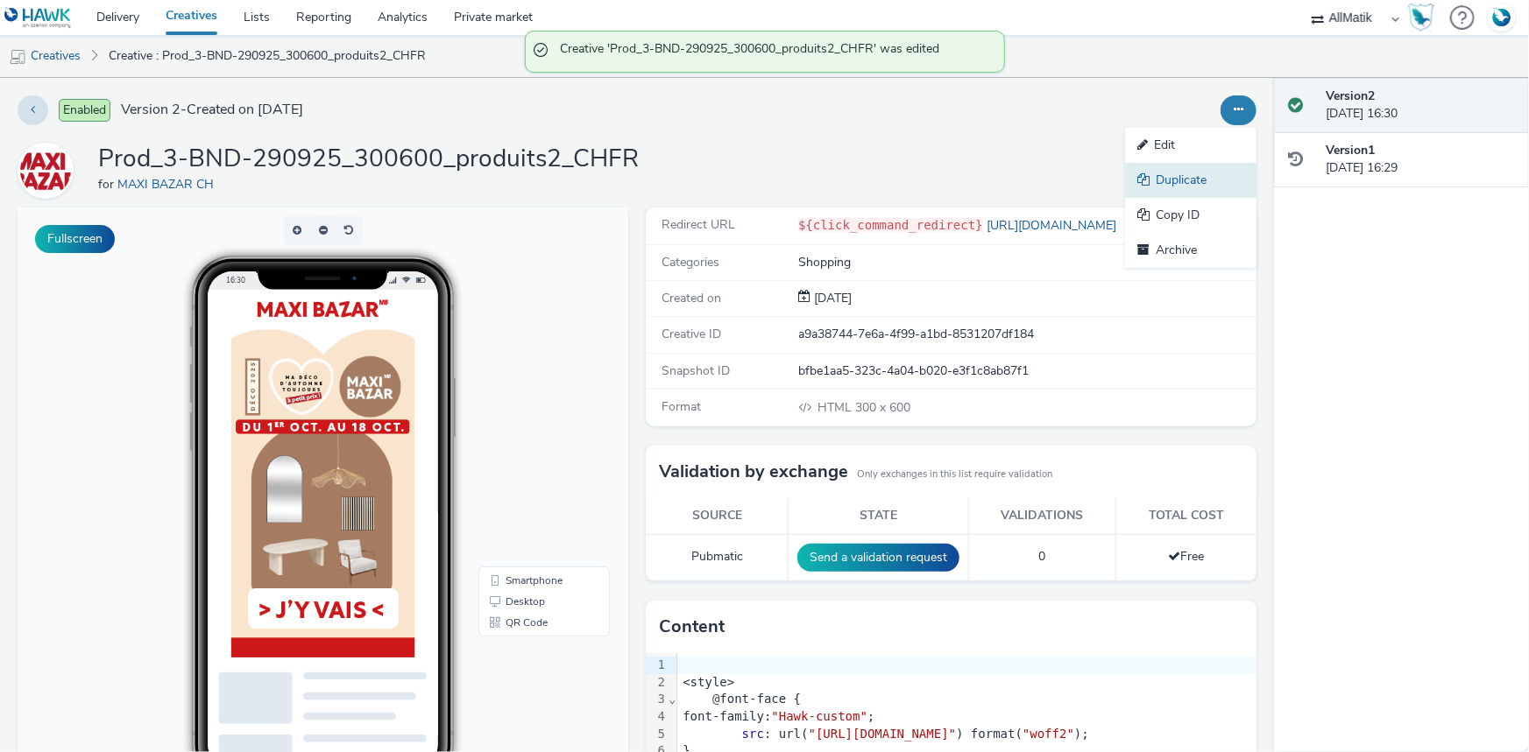
click at [1206, 179] on link "Duplicate" at bounding box center [1190, 180] width 131 height 35
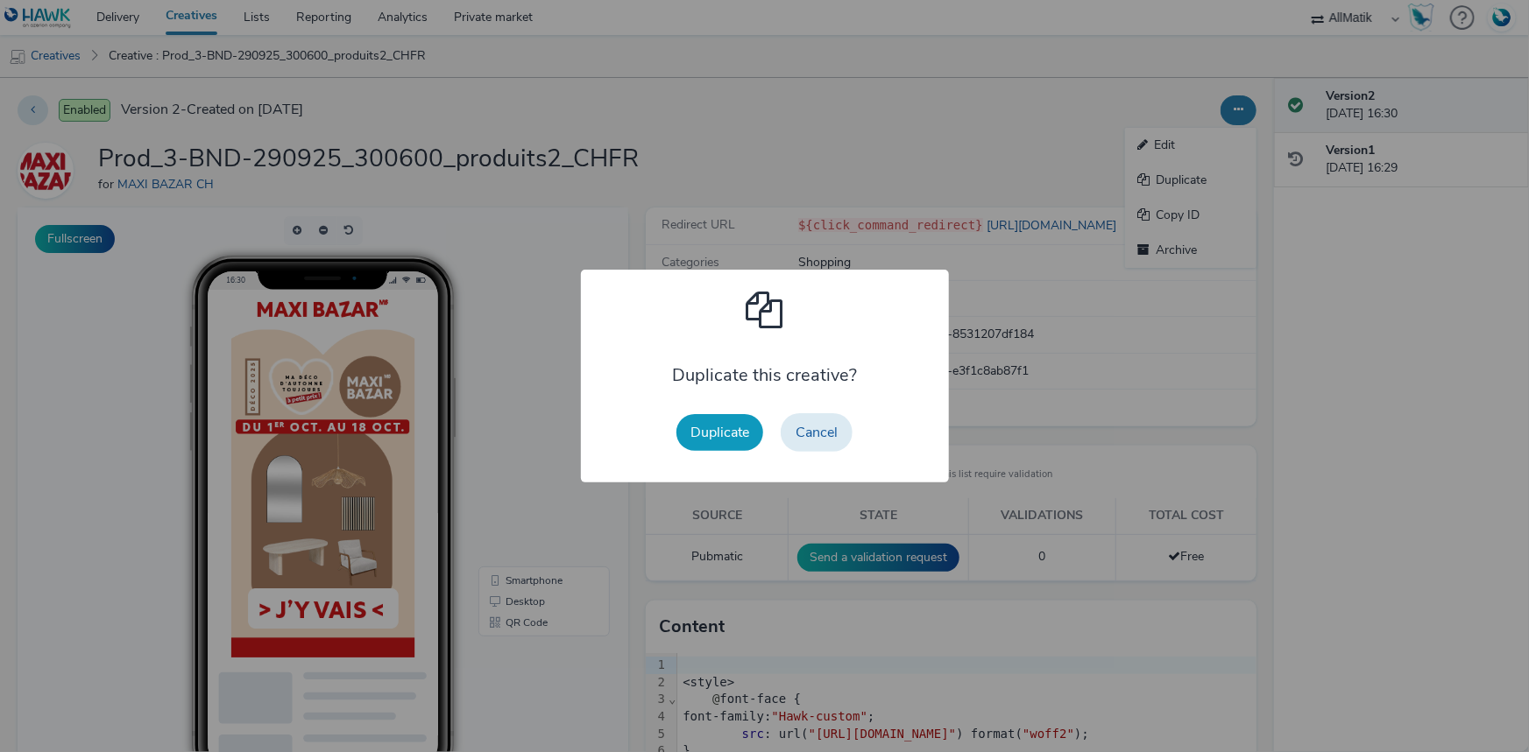
click at [737, 434] on button "Duplicate" at bounding box center [719, 432] width 87 height 37
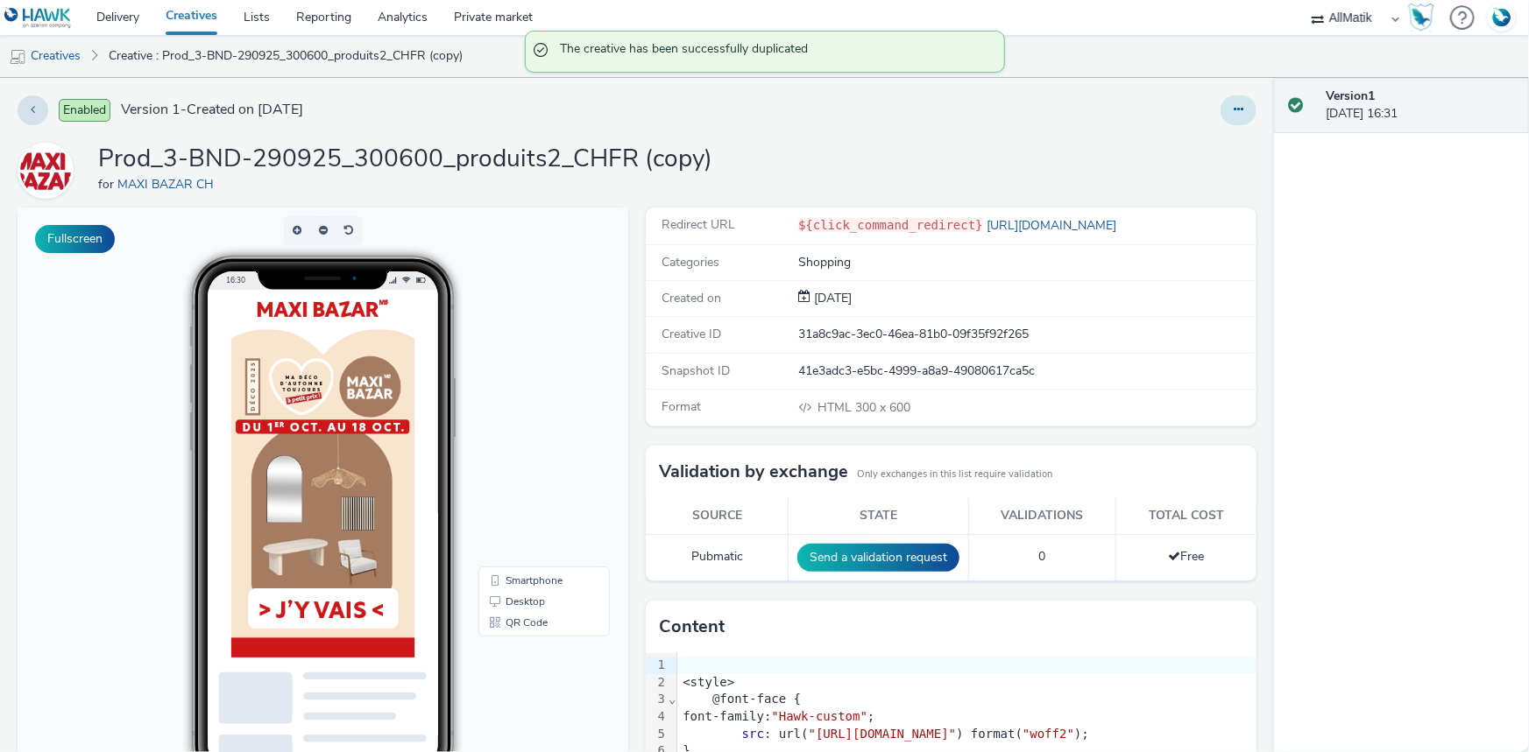
click at [1226, 96] on button at bounding box center [1238, 110] width 36 height 30
click at [1166, 146] on link "Edit" at bounding box center [1190, 145] width 131 height 35
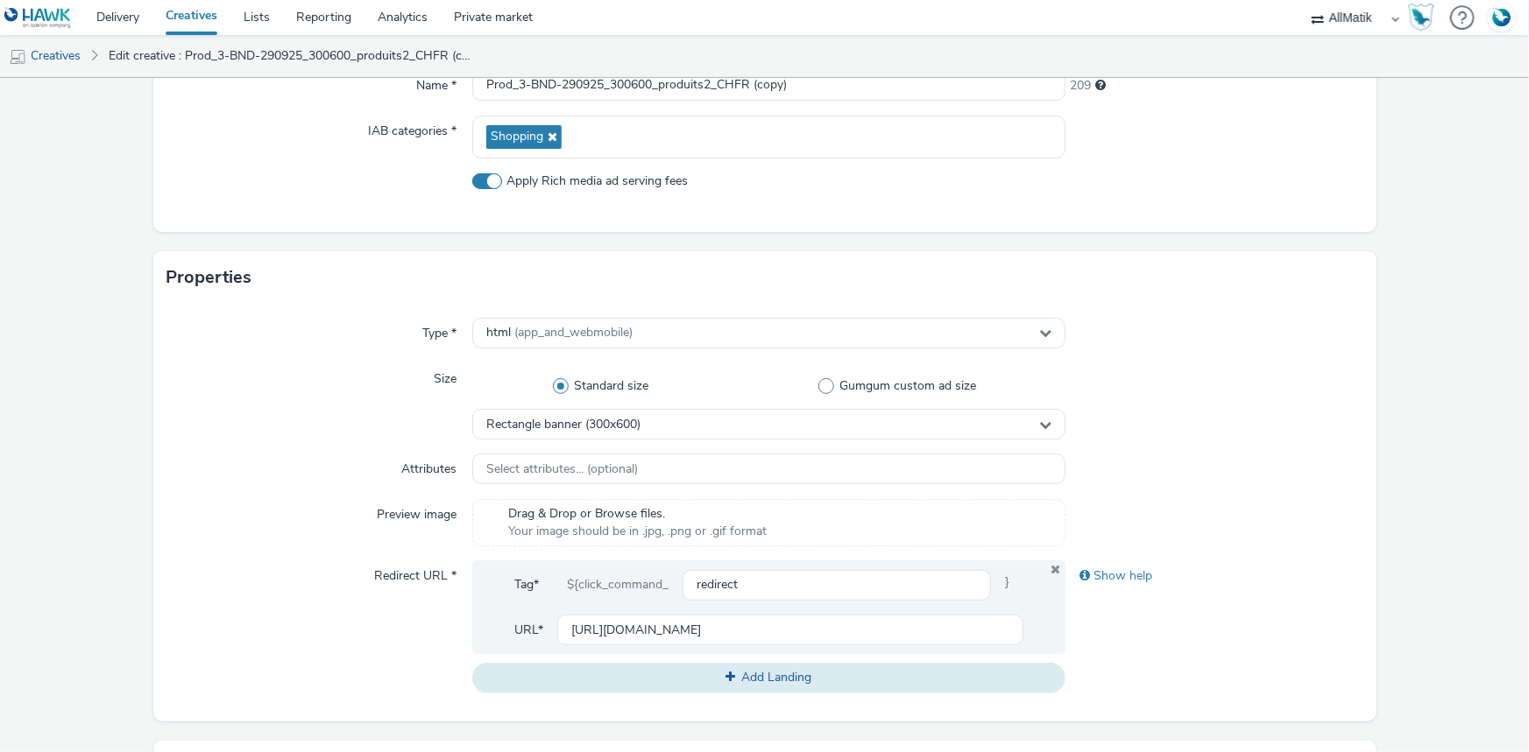
scroll to position [637, 0]
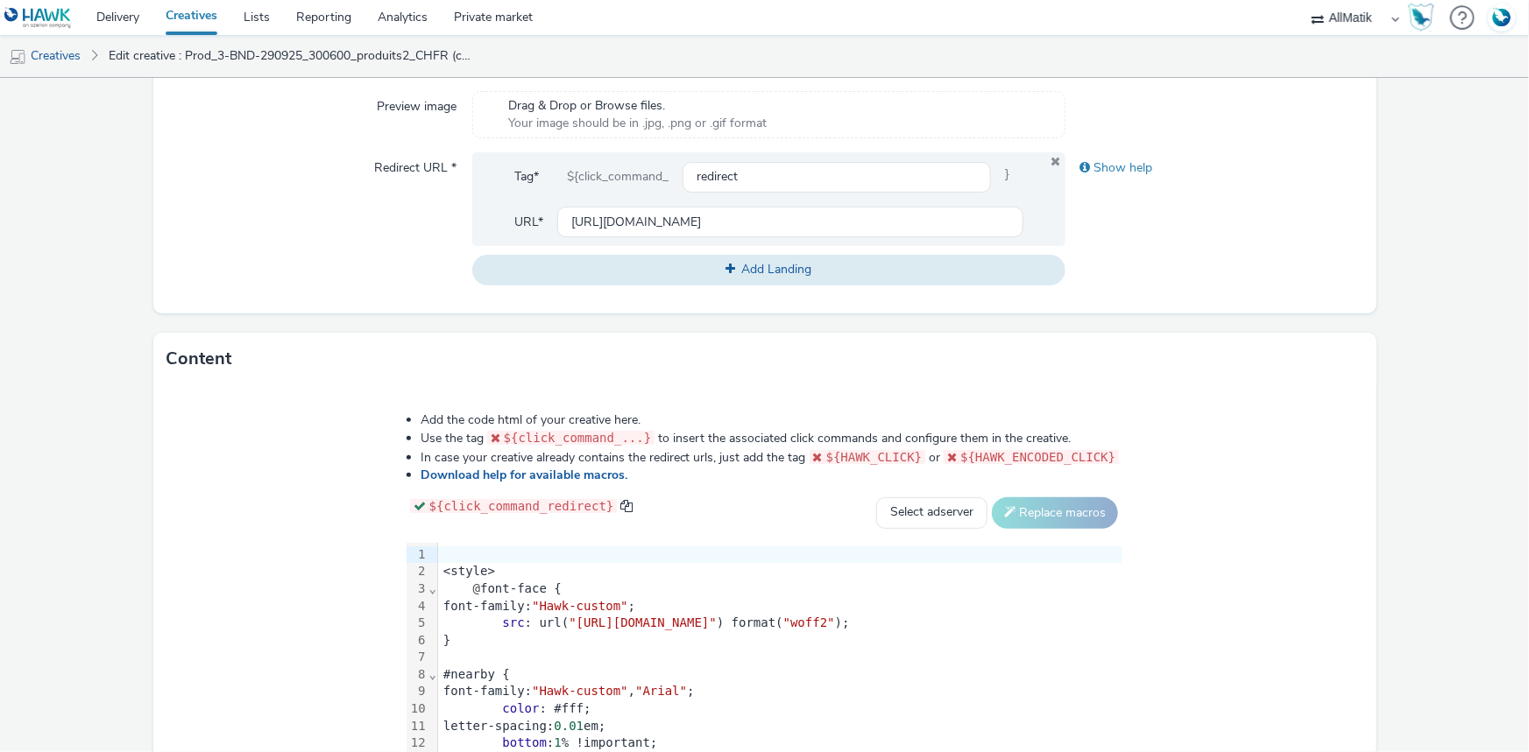
click at [438, 649] on div at bounding box center [780, 658] width 684 height 18
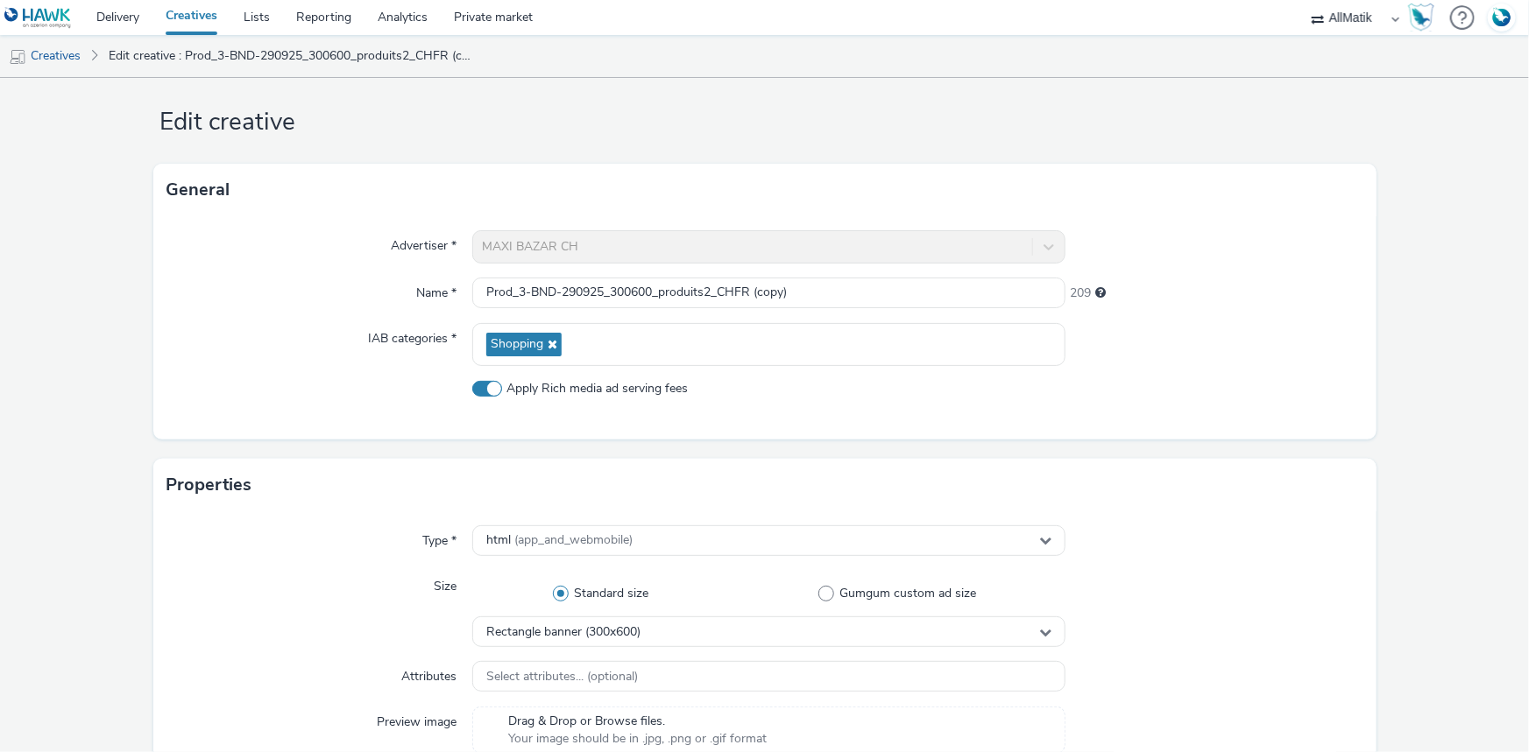
scroll to position [0, 0]
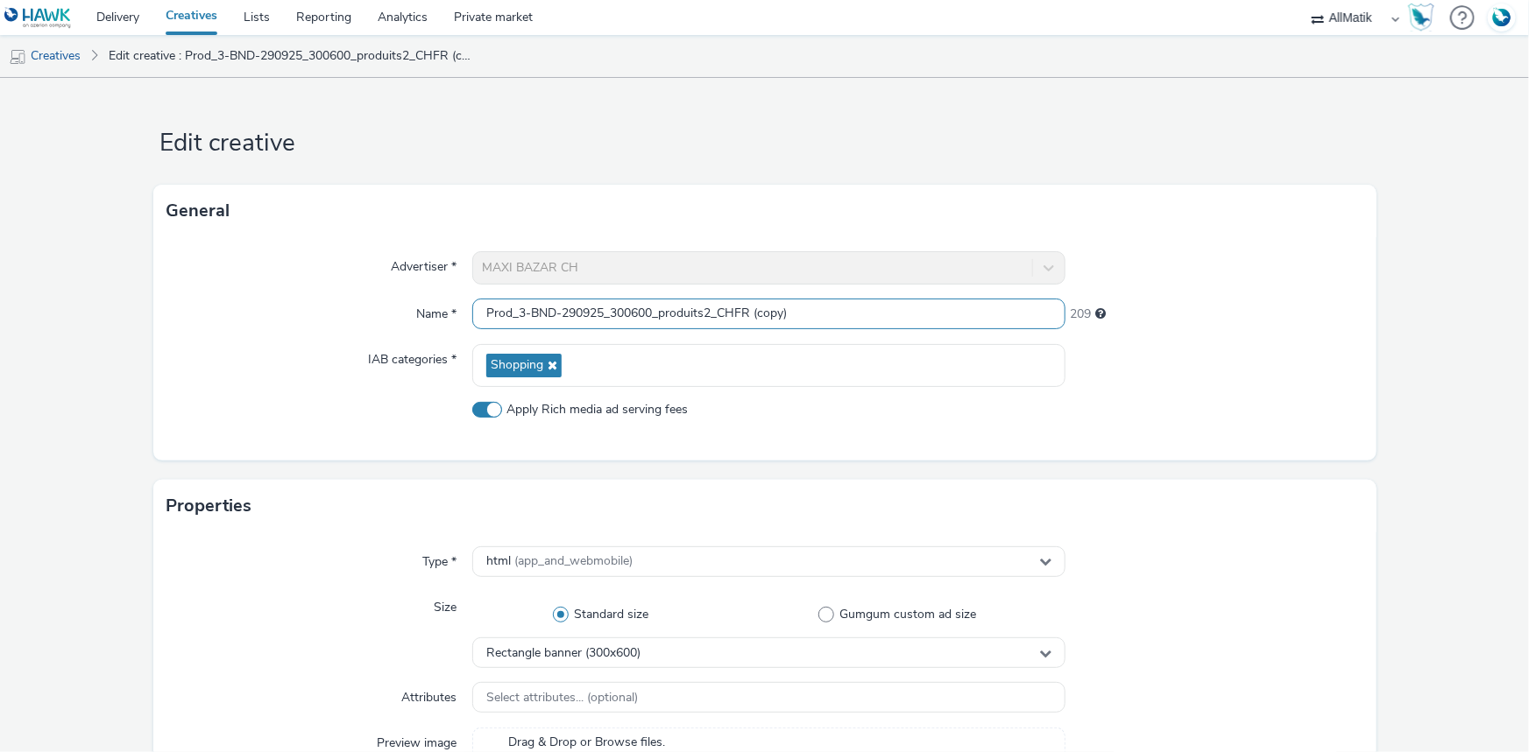
drag, startPoint x: 604, startPoint y: 305, endPoint x: 628, endPoint y: 289, distance: 28.4
click at [604, 305] on input "Prod_3-BND-290925_300600_produits2_CHFR (copy)" at bounding box center [768, 314] width 593 height 31
paste input "Prod_4-BND-290925_300600_produits3_CHFR"
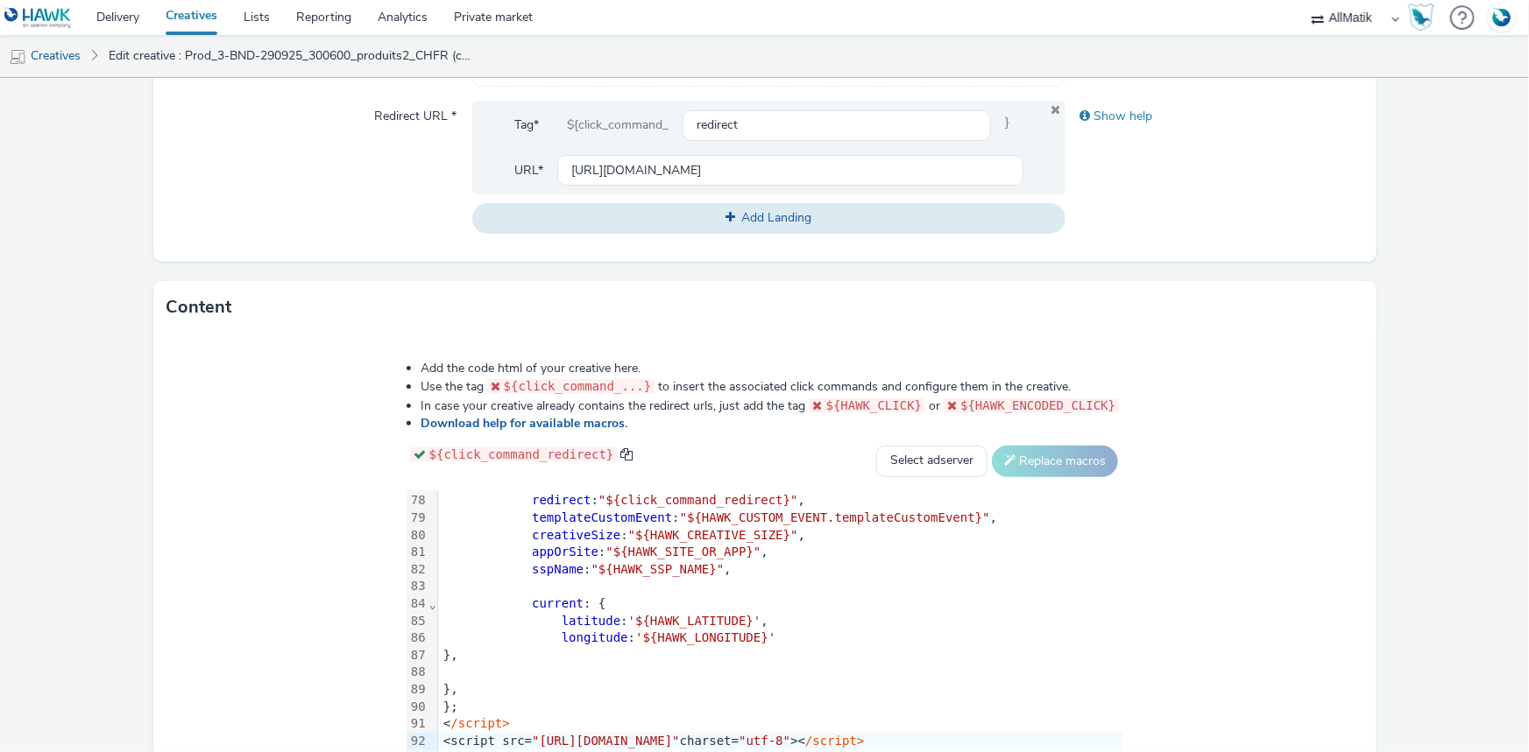
scroll to position [806, 0]
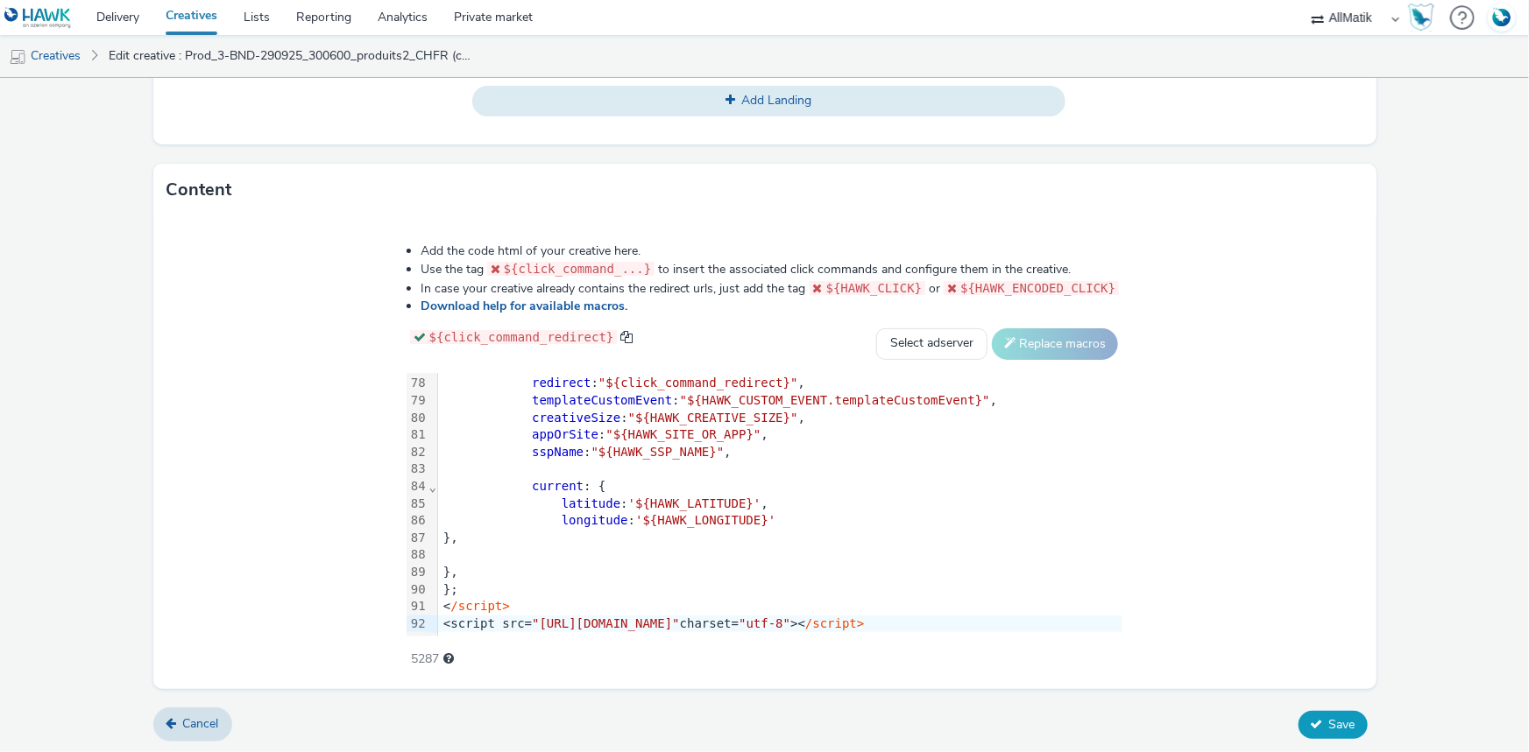
type input "Prod_4-BND-290925_300600_produits3_CHFR"
click at [1329, 727] on span "Save" at bounding box center [1342, 725] width 26 height 17
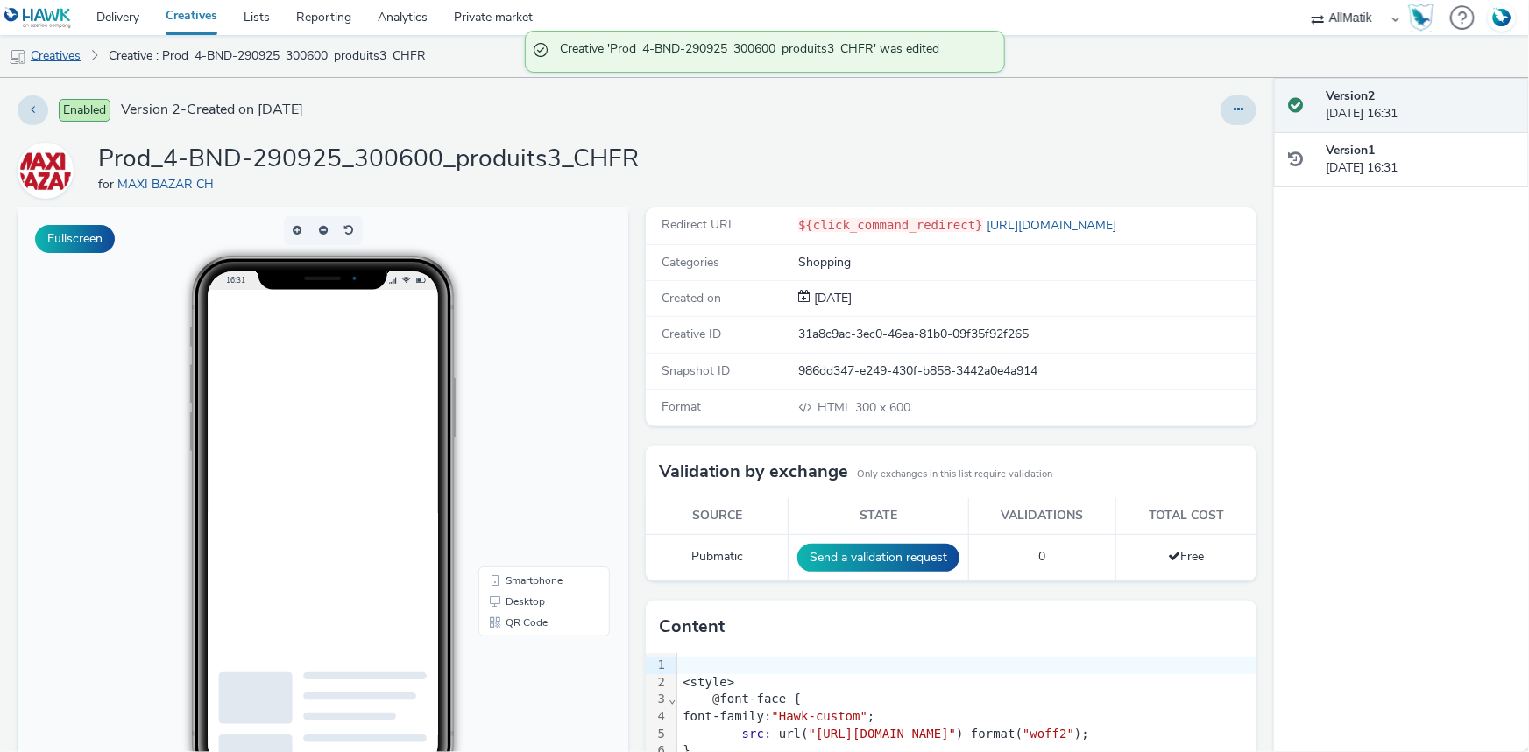
click at [81, 57] on link "Creatives" at bounding box center [44, 56] width 89 height 42
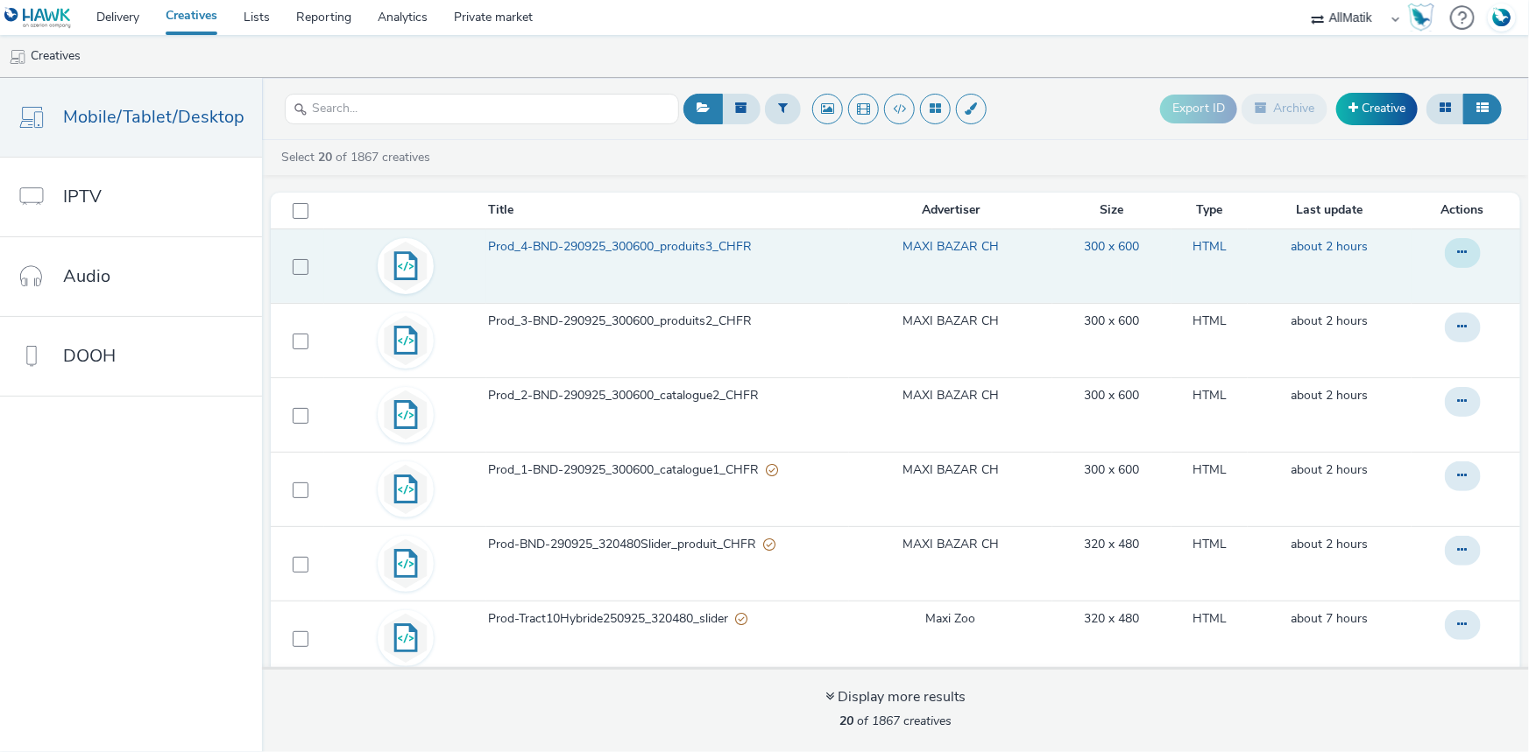
click at [1453, 257] on button at bounding box center [1463, 253] width 36 height 30
click at [1410, 317] on link "Duplicate" at bounding box center [1414, 323] width 131 height 35
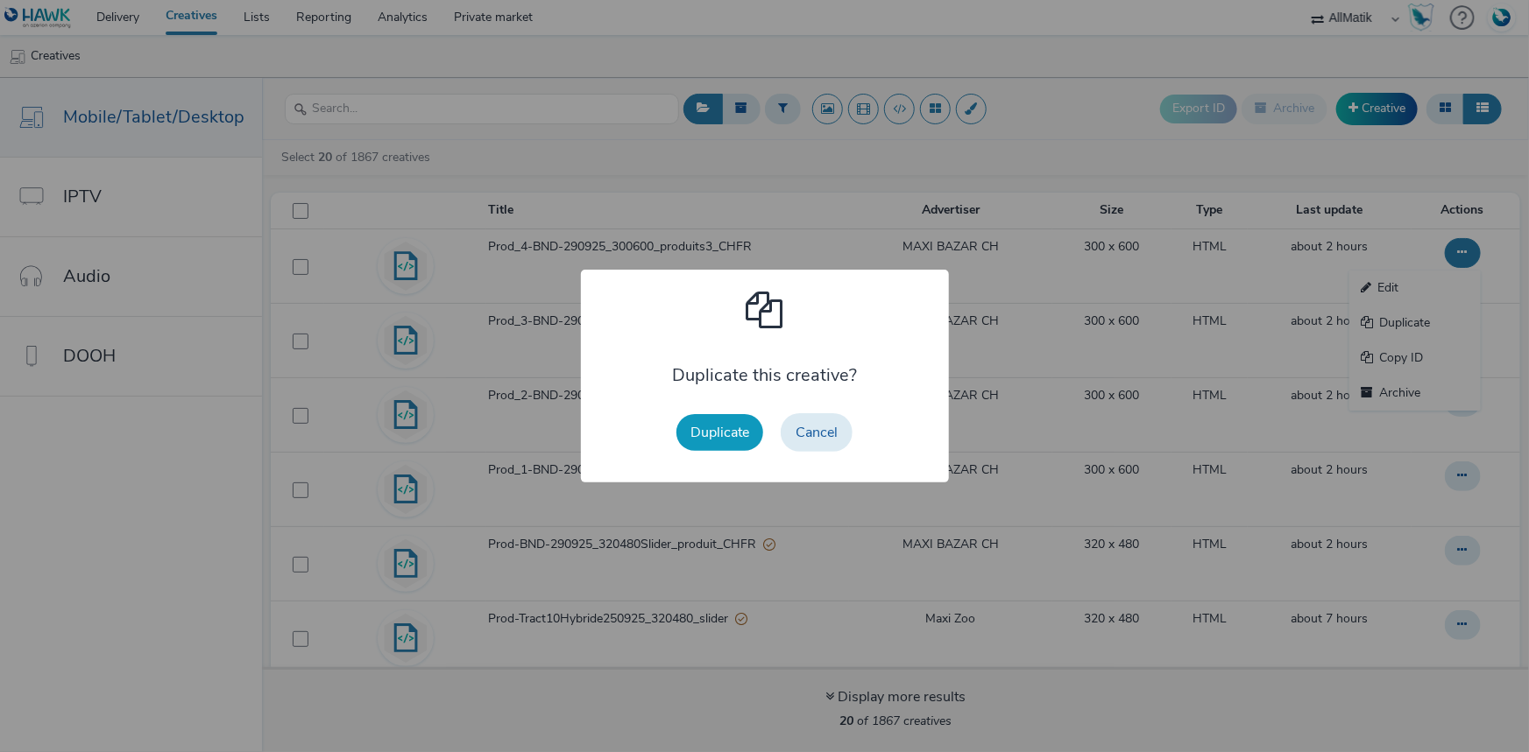
click at [710, 446] on button "Duplicate" at bounding box center [719, 432] width 87 height 37
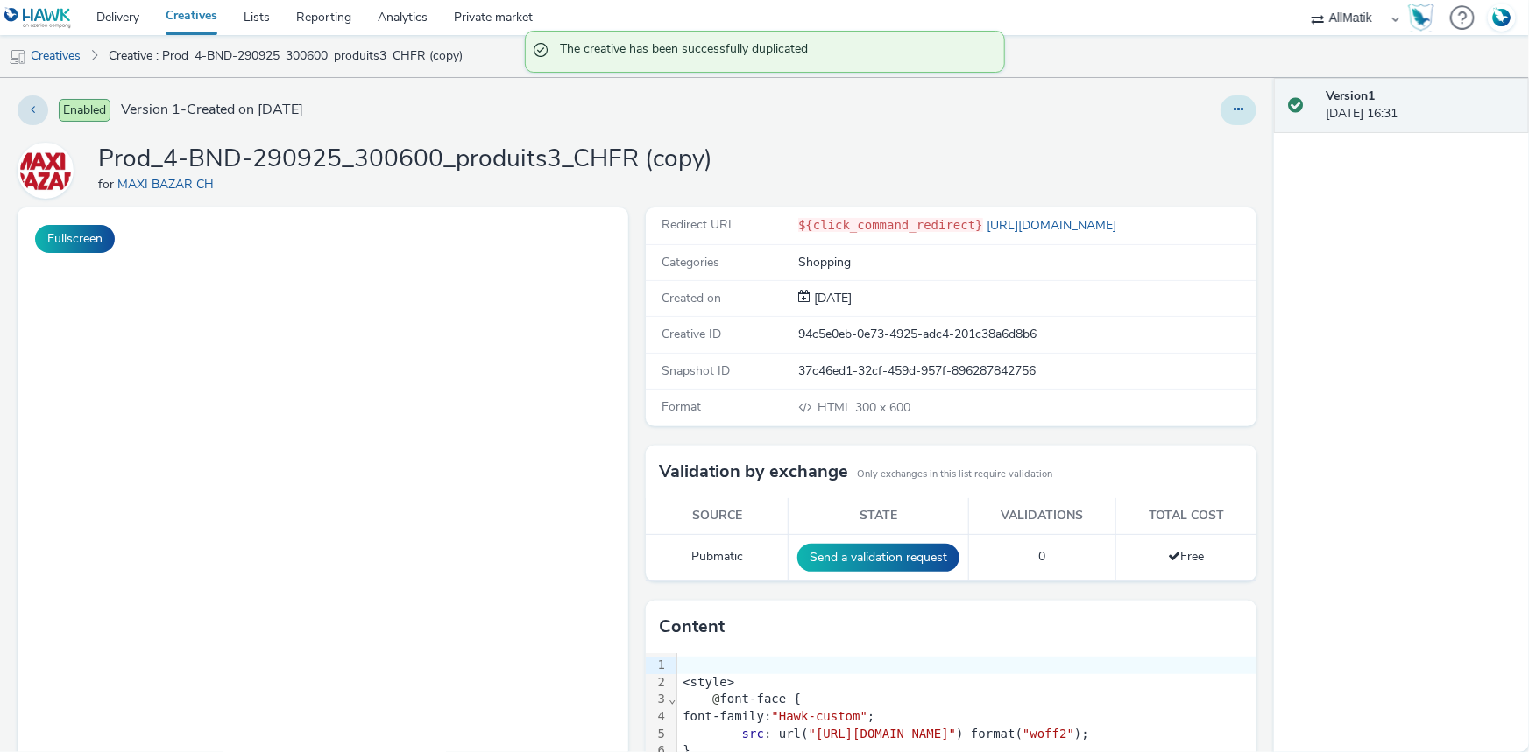
click at [1235, 110] on button at bounding box center [1238, 110] width 36 height 30
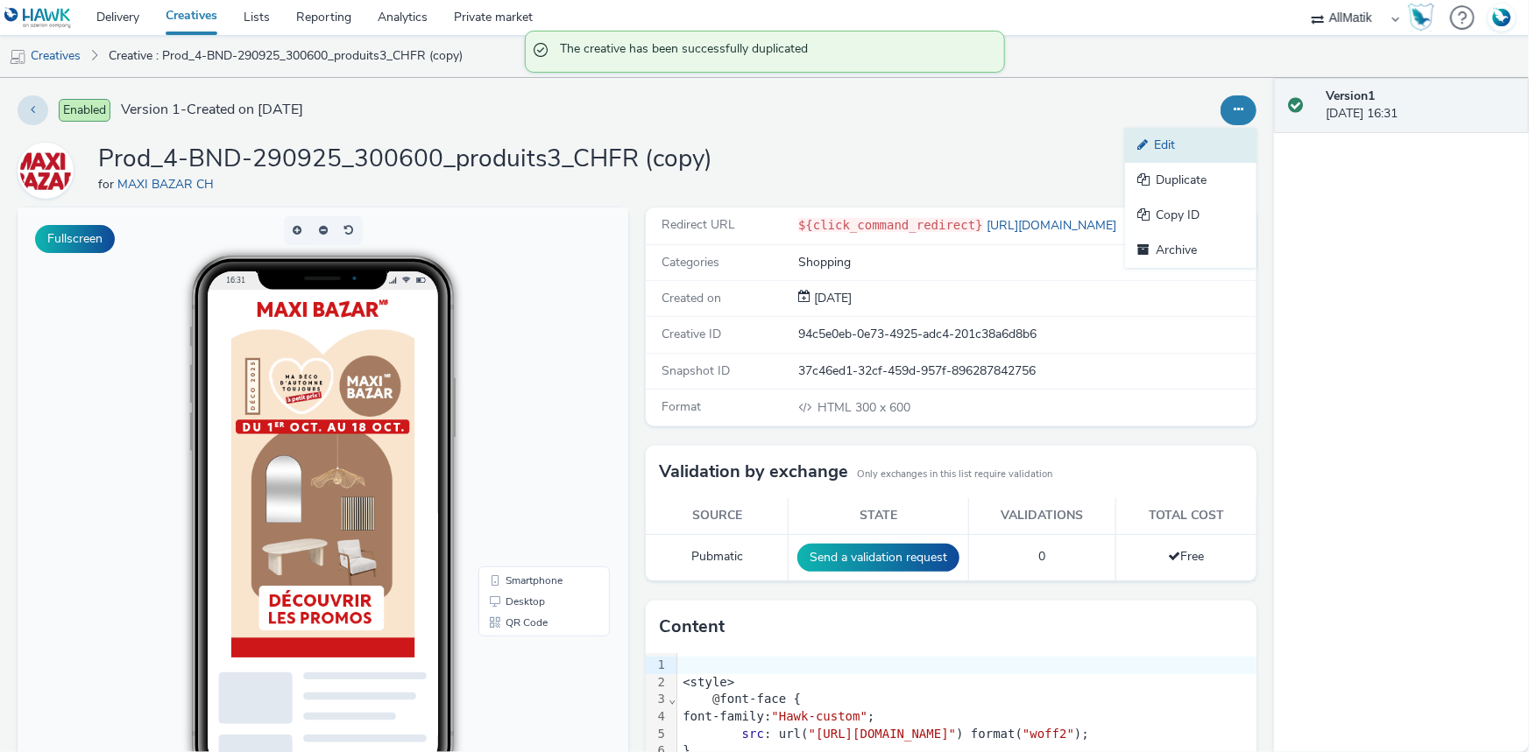
click at [1158, 154] on link "Edit" at bounding box center [1190, 145] width 131 height 35
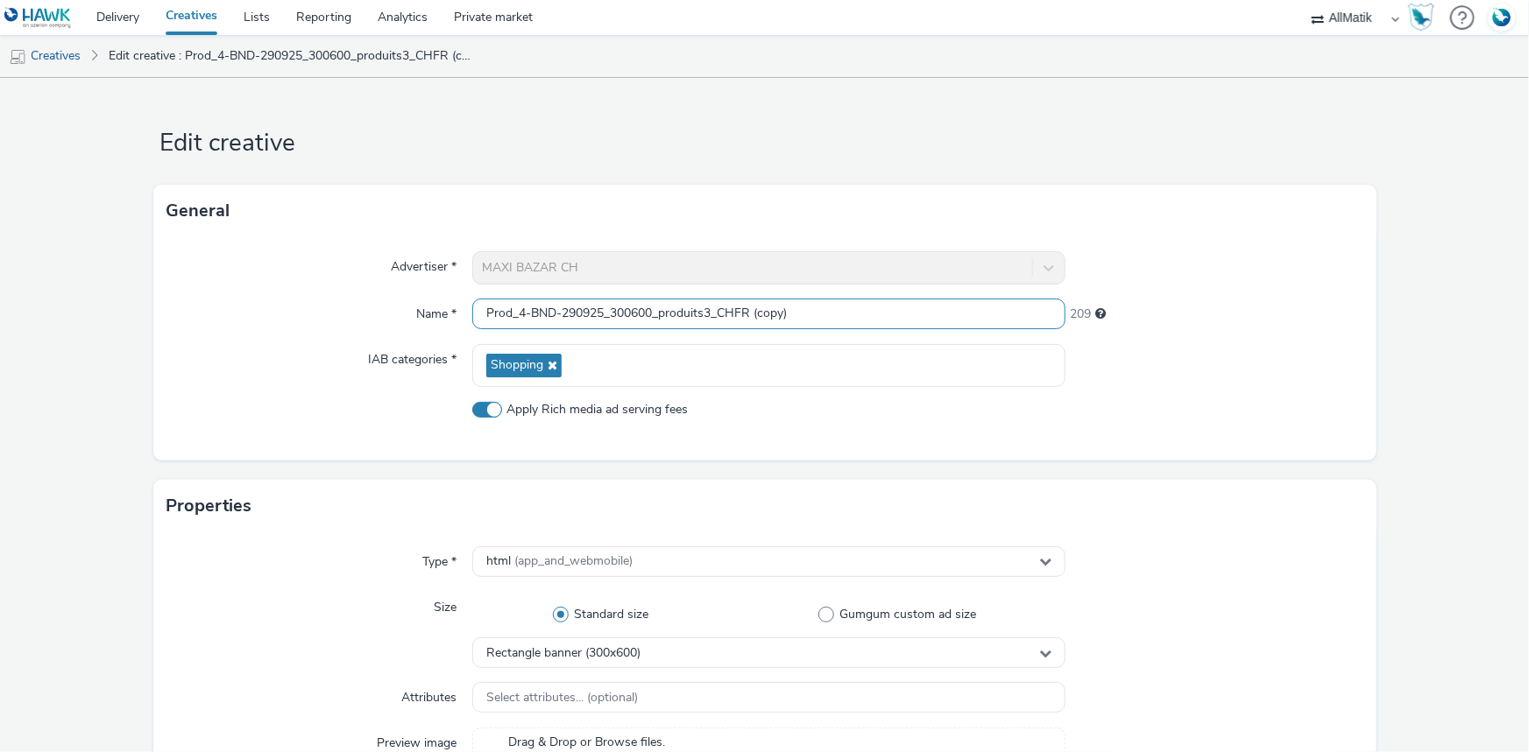
click at [497, 314] on input "Prod_4-BND-290925_300600_produits3_CHFR (copy)" at bounding box center [768, 314] width 593 height 31
paste input "Prod_1-BND-290925_300250_catalogue1_CHFR"
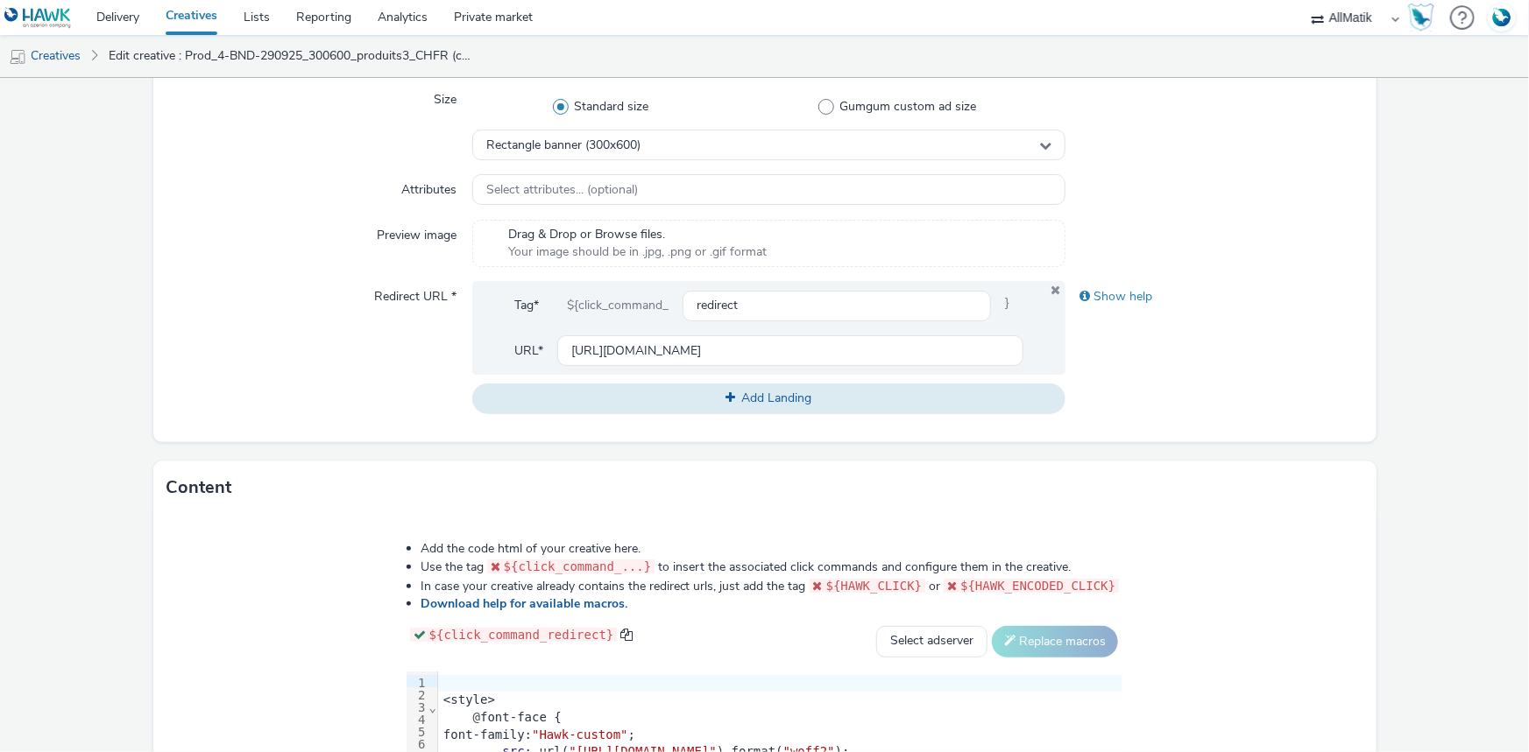
scroll to position [557, 0]
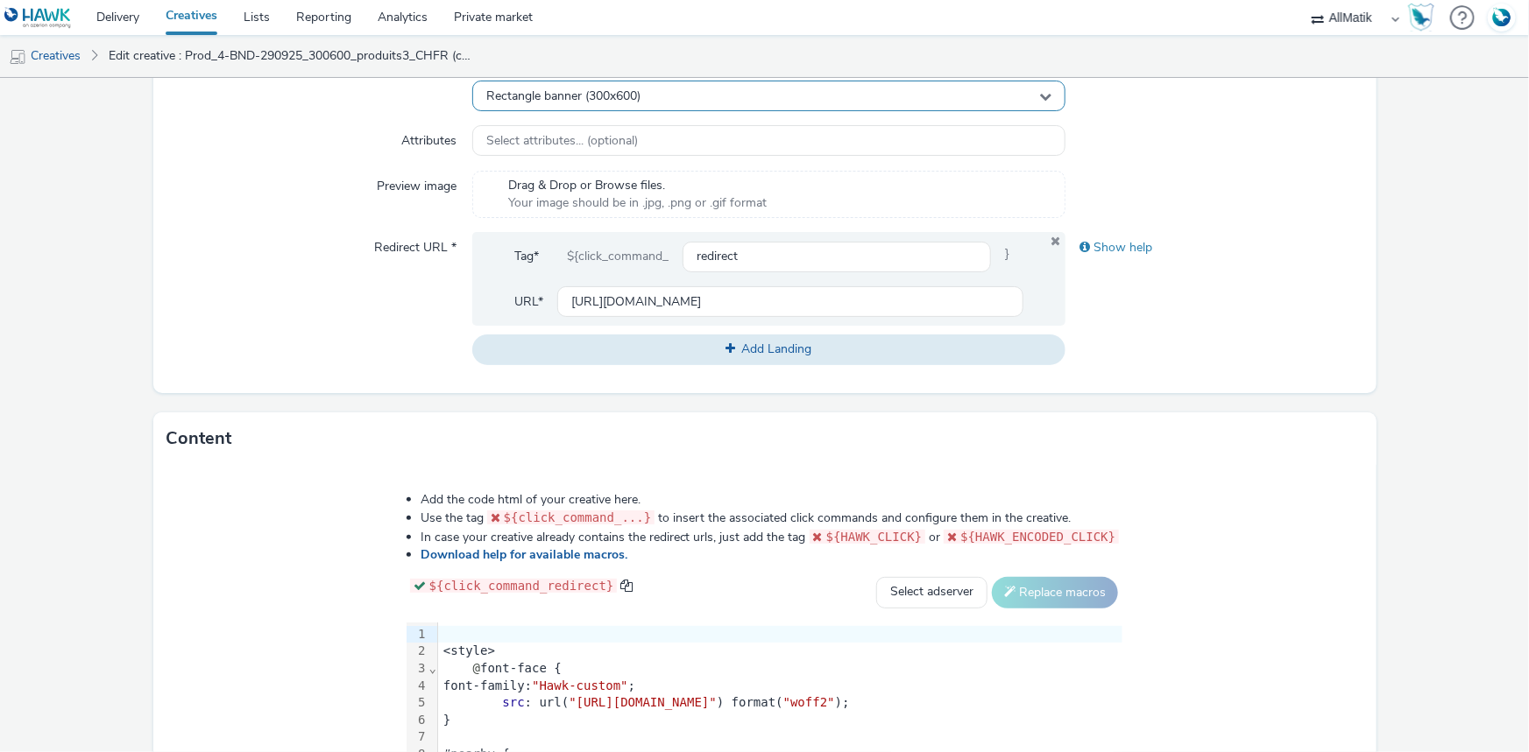
type input "Prod_1-BND-290925_300250_catalogue1_CHFR"
click at [617, 91] on span "Rectangle banner (300x600)" at bounding box center [563, 96] width 154 height 15
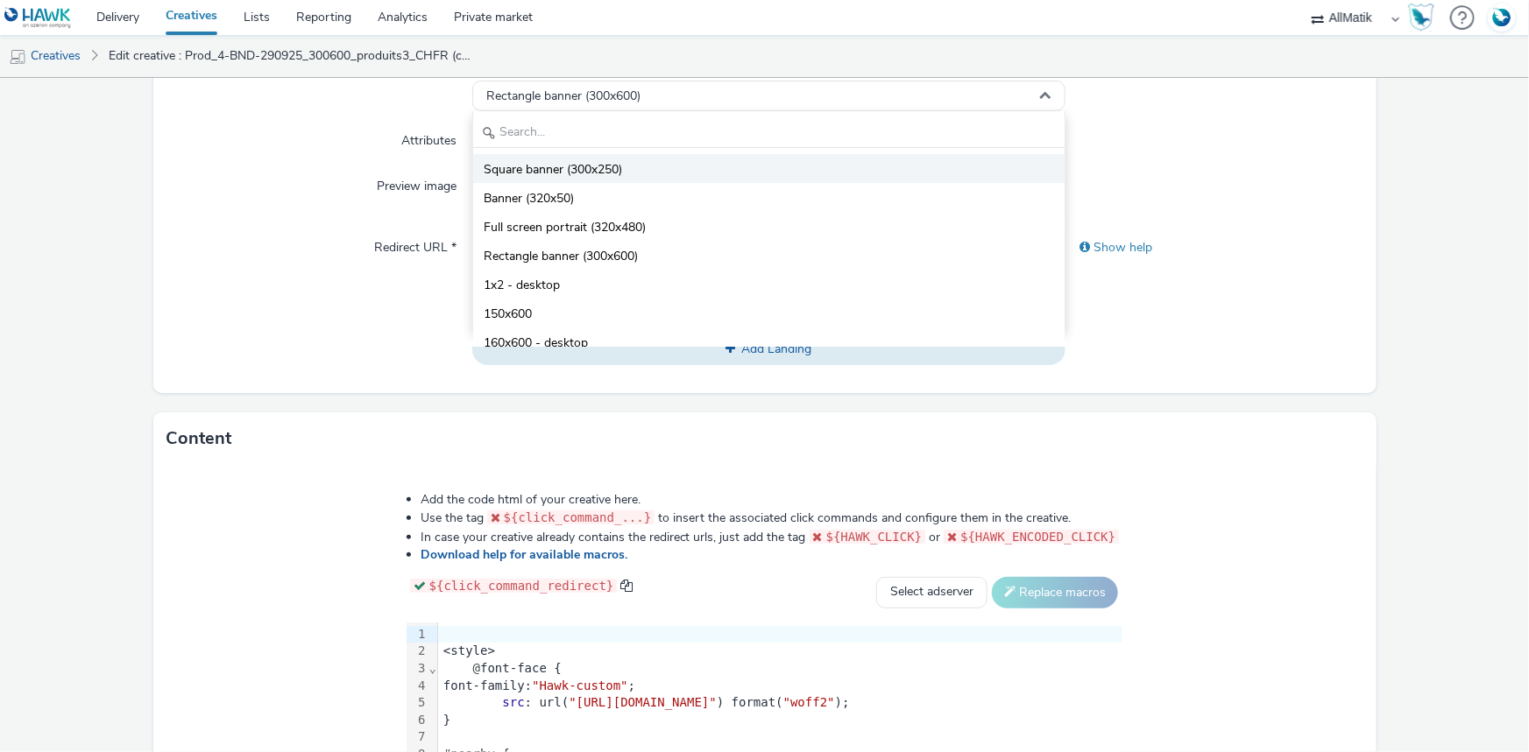
click at [603, 169] on span "Square banner (300x250)" at bounding box center [553, 170] width 138 height 18
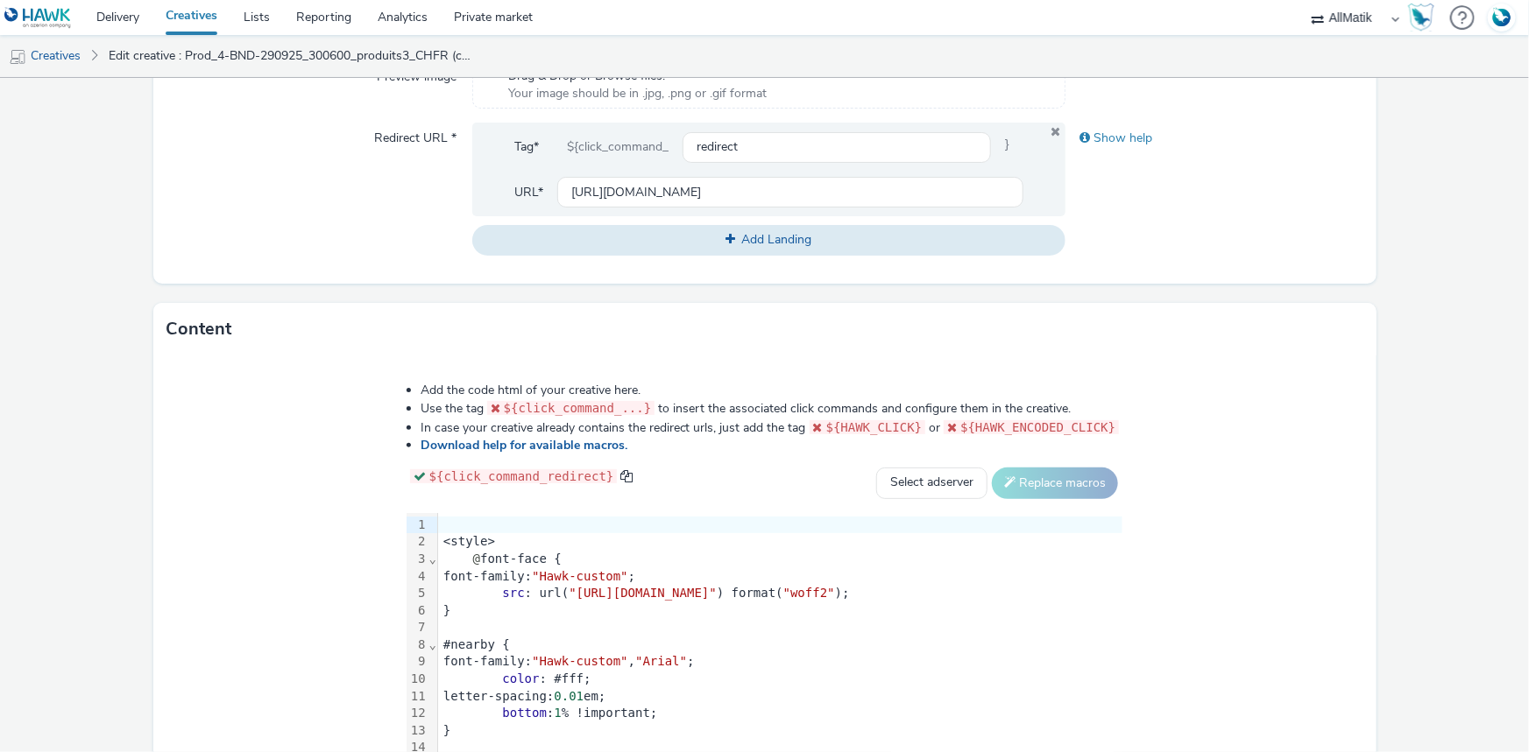
scroll to position [806, 0]
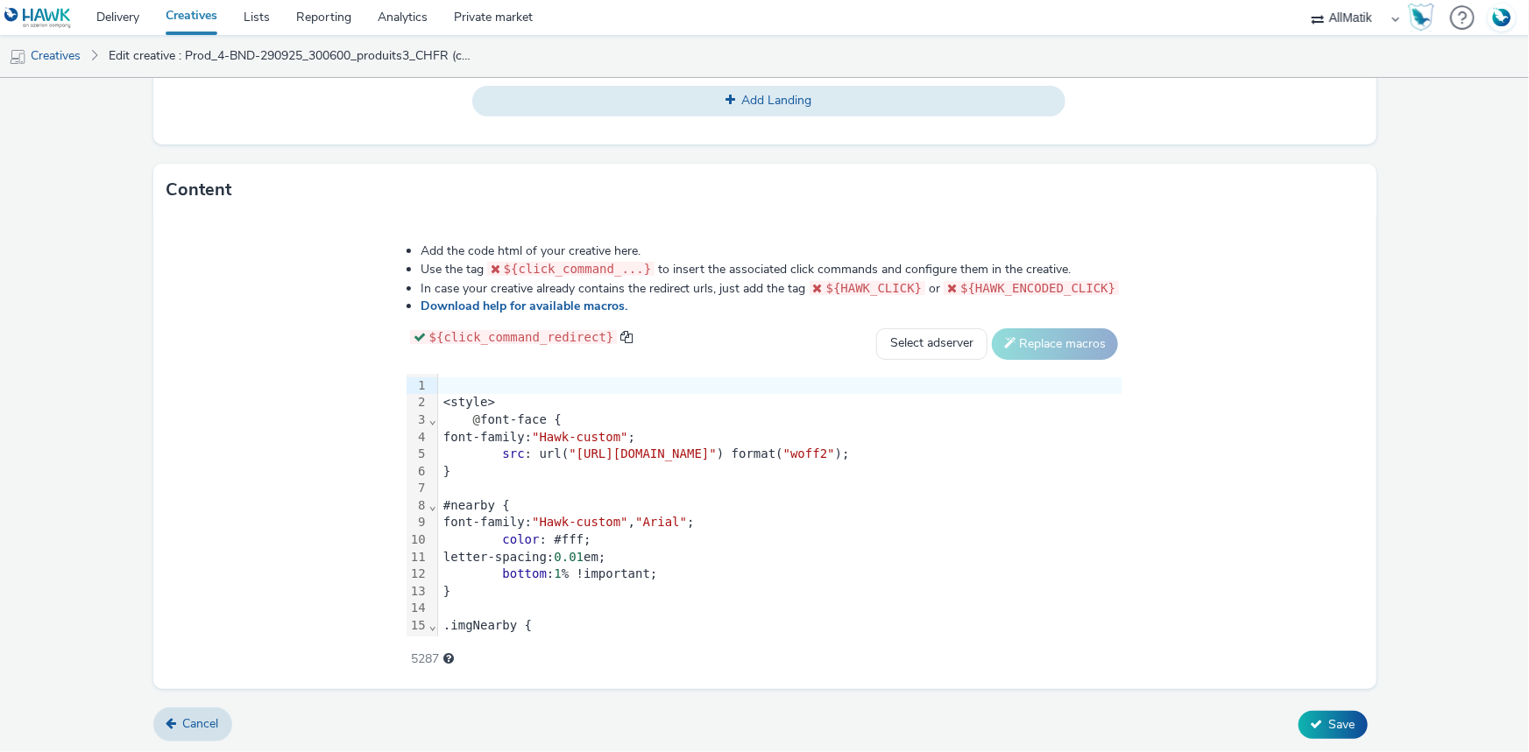
click at [566, 480] on div at bounding box center [780, 489] width 684 height 18
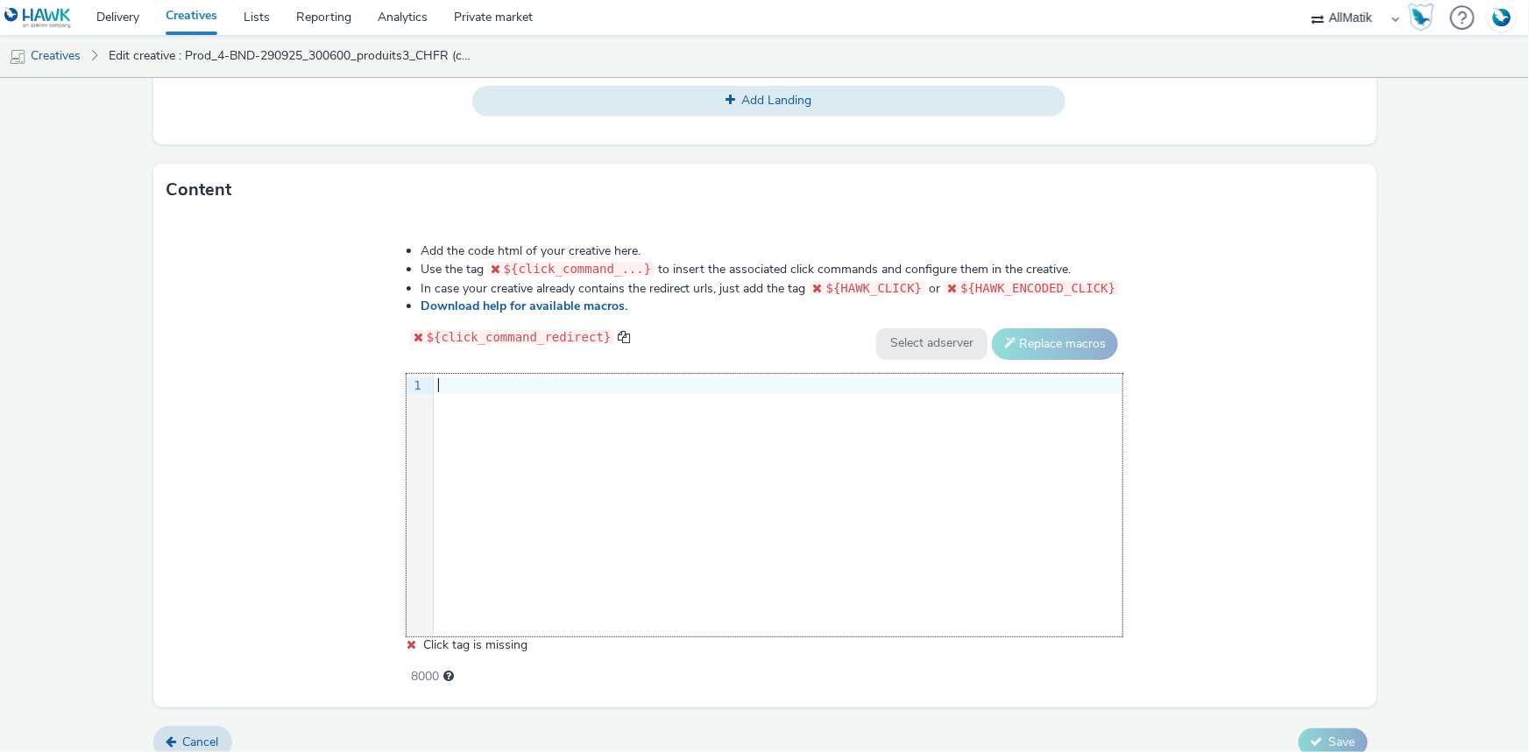
scroll to position [1060, 0]
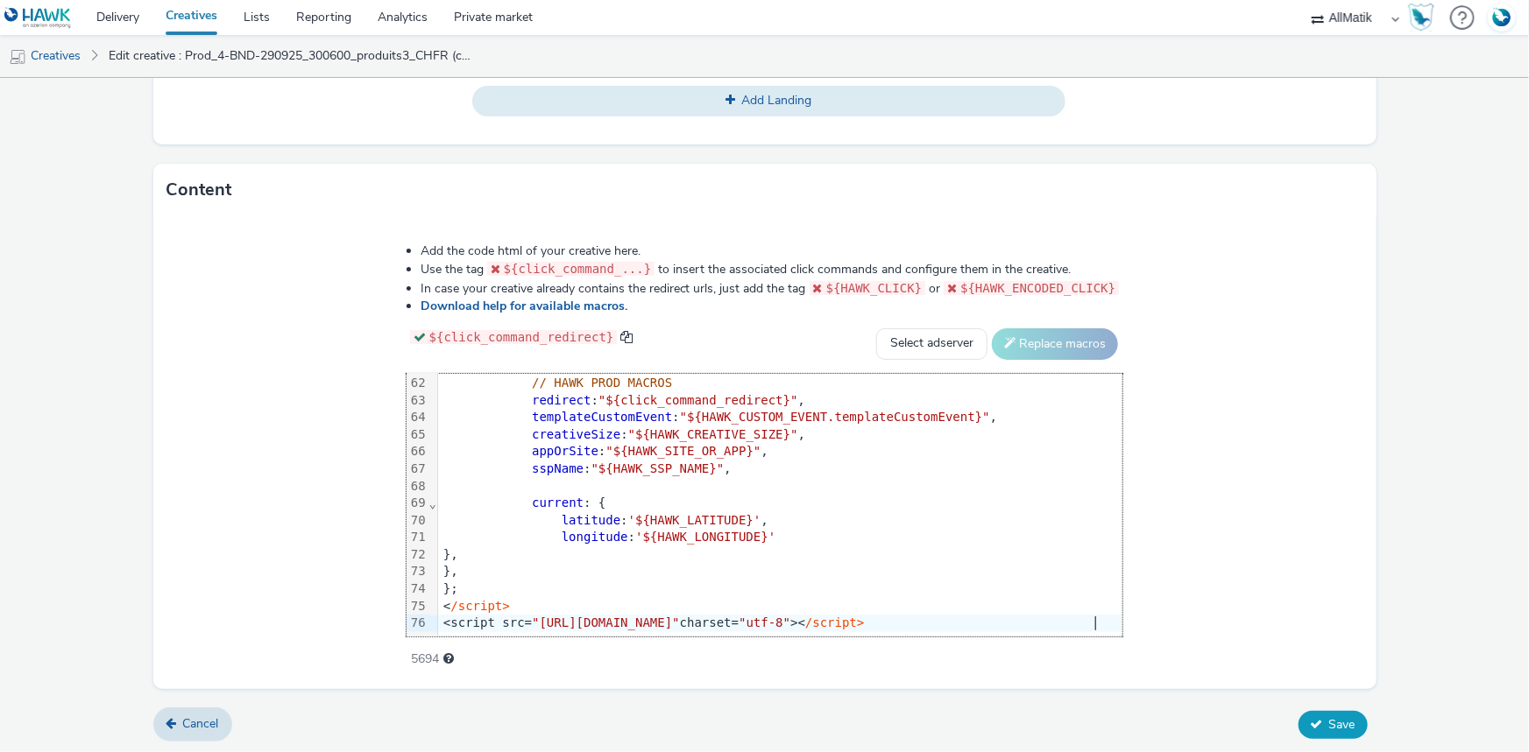
click at [1310, 725] on icon at bounding box center [1316, 724] width 12 height 12
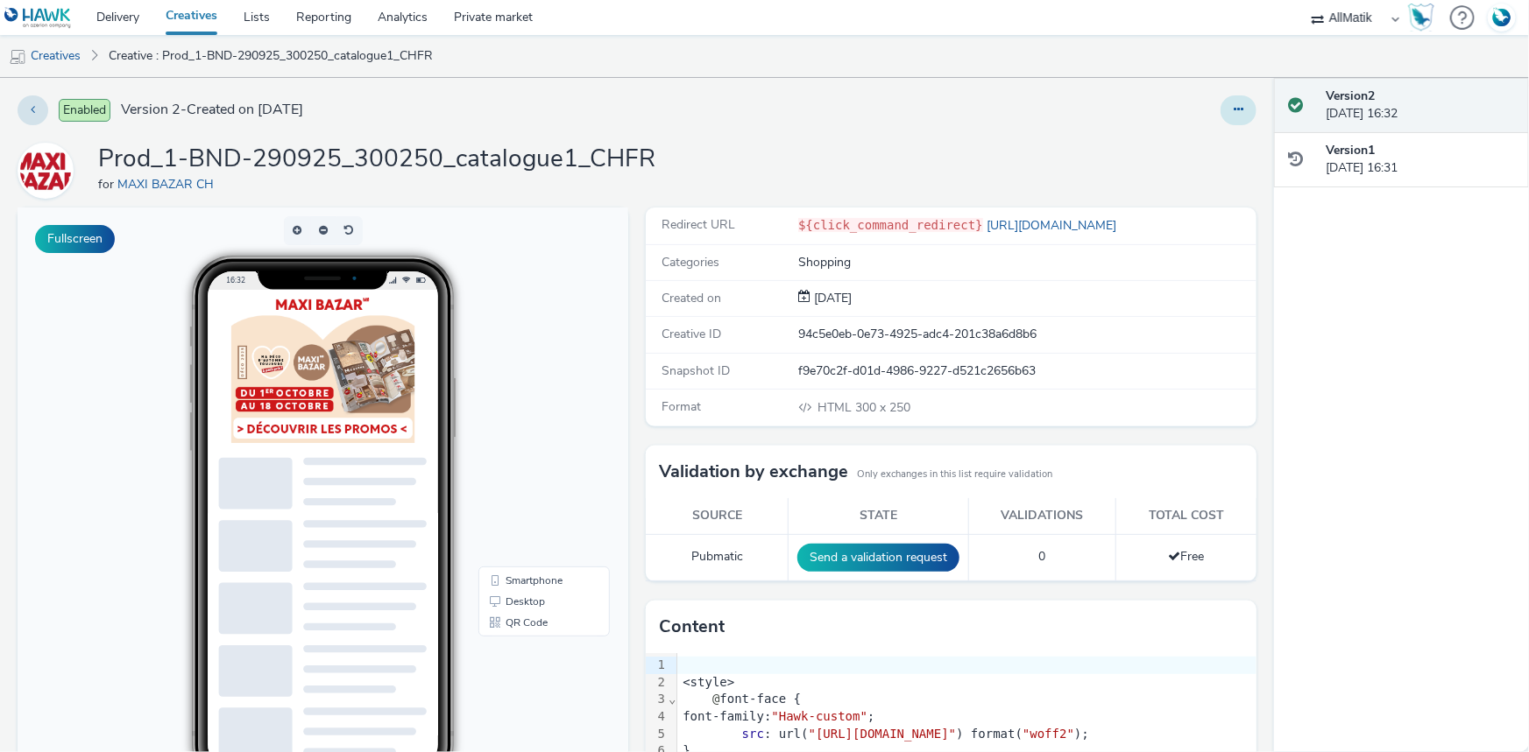
click at [1220, 103] on button at bounding box center [1238, 110] width 36 height 30
click at [1196, 172] on link "Duplicate" at bounding box center [1190, 180] width 131 height 35
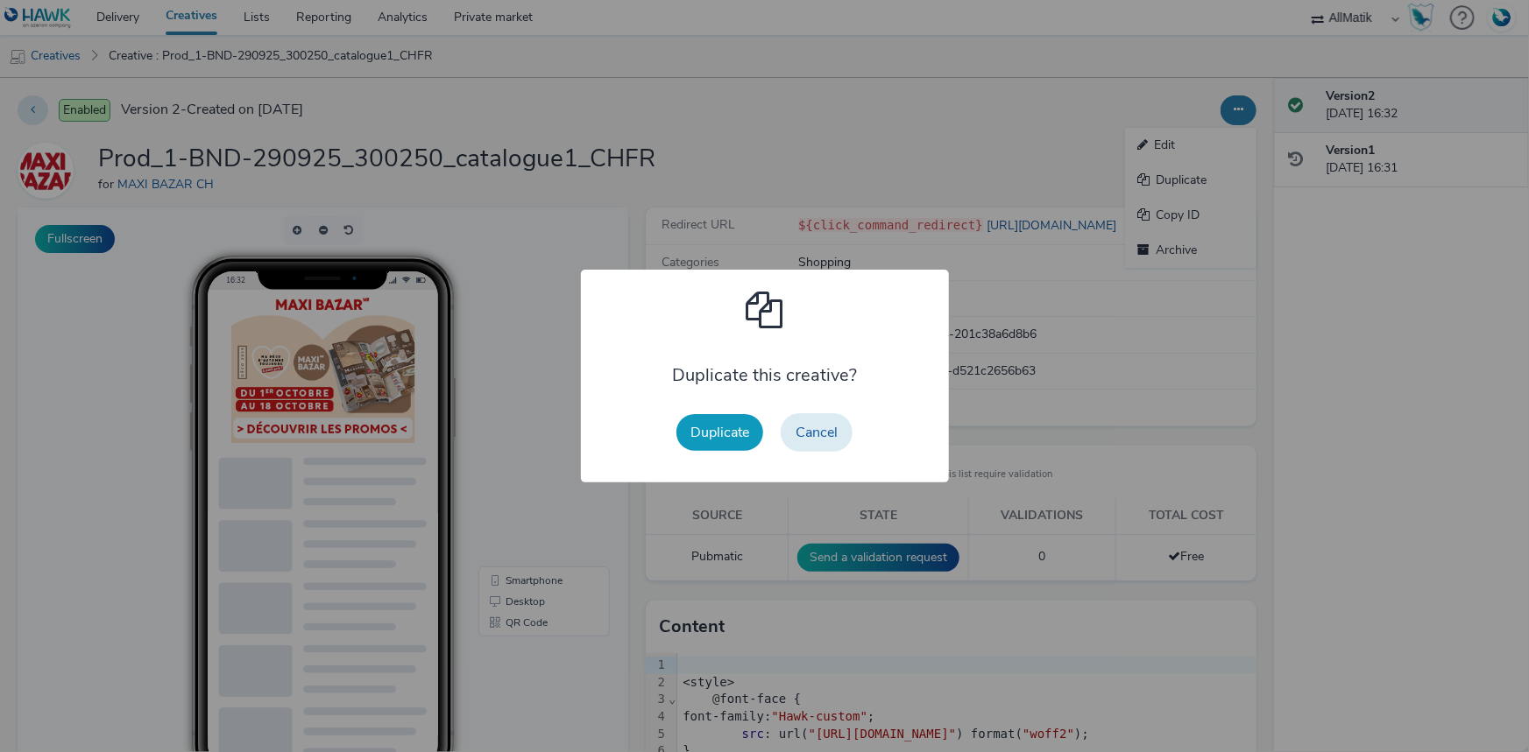
click at [731, 420] on button "Duplicate" at bounding box center [719, 432] width 87 height 37
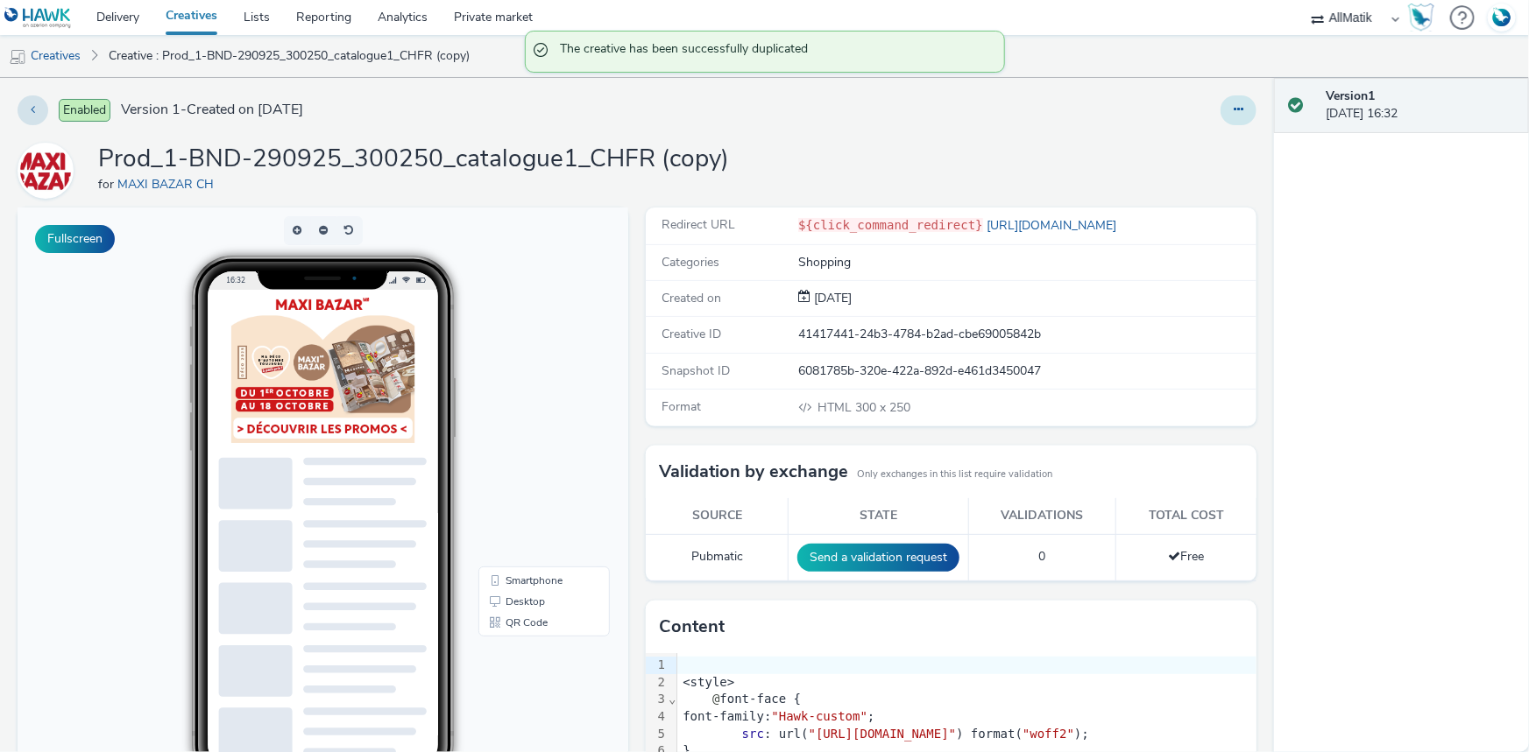
click at [1233, 109] on icon at bounding box center [1238, 109] width 10 height 12
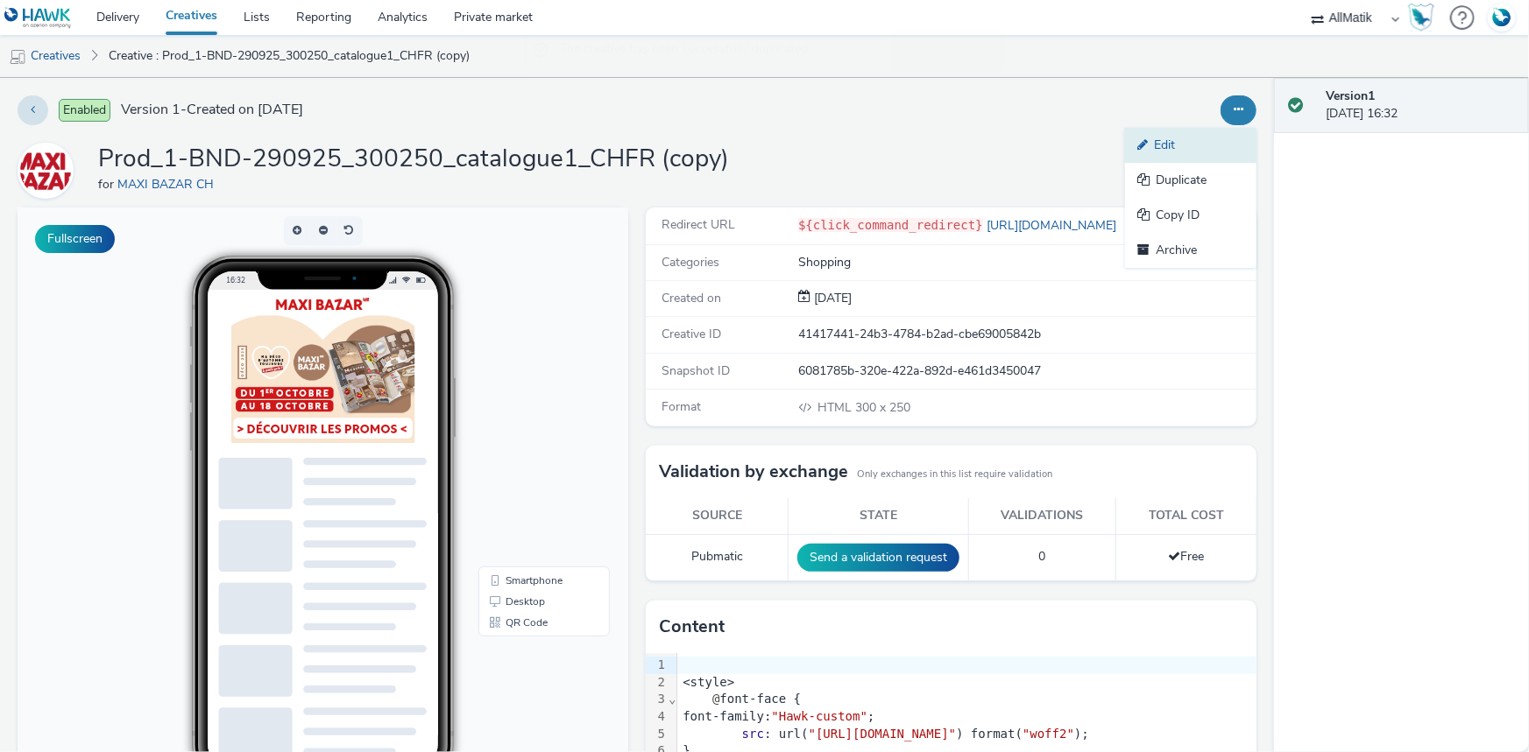
click at [1185, 152] on link "Edit" at bounding box center [1190, 145] width 131 height 35
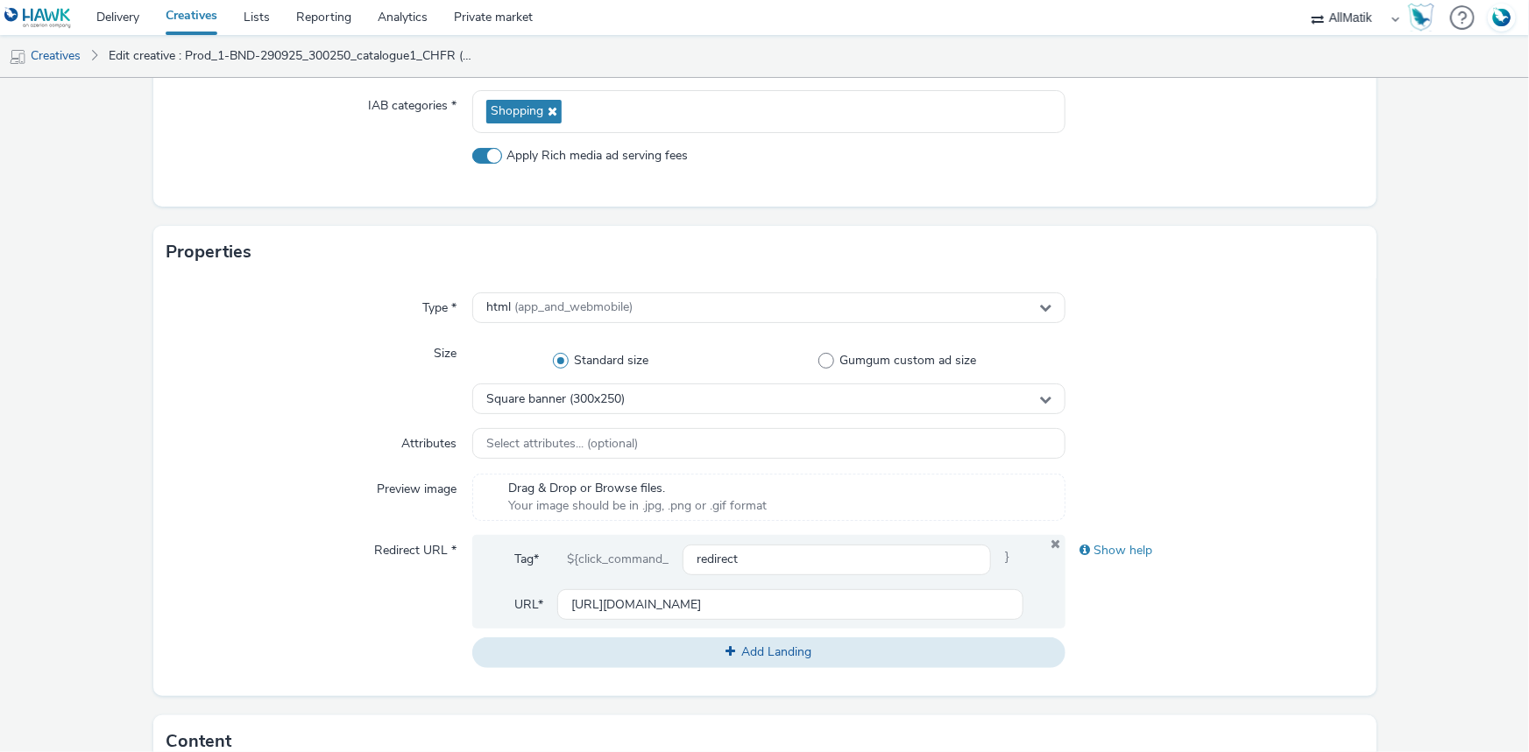
scroll to position [637, 0]
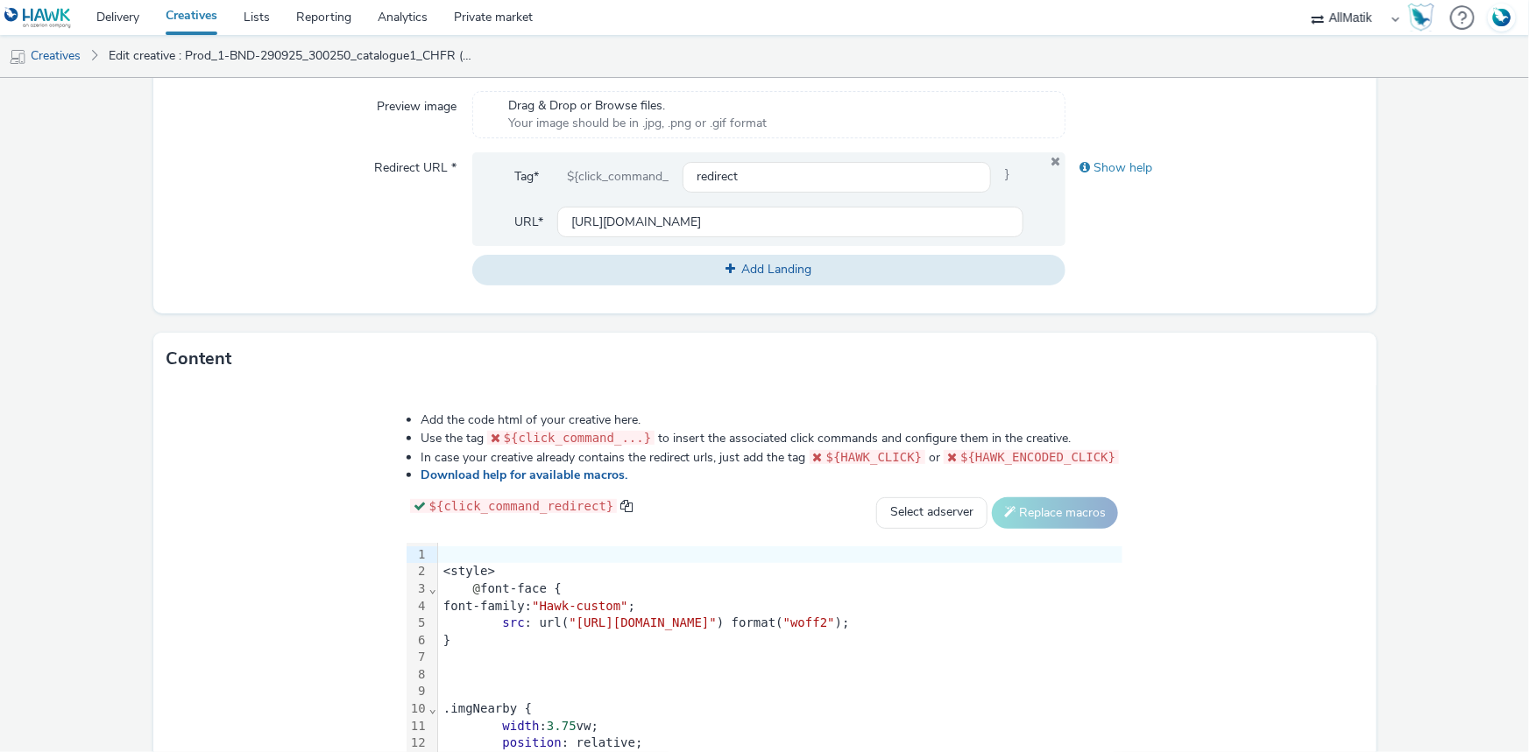
drag, startPoint x: 477, startPoint y: 621, endPoint x: 475, endPoint y: 604, distance: 16.7
click at [569, 621] on span ""[URL][DOMAIN_NAME]"" at bounding box center [643, 623] width 148 height 14
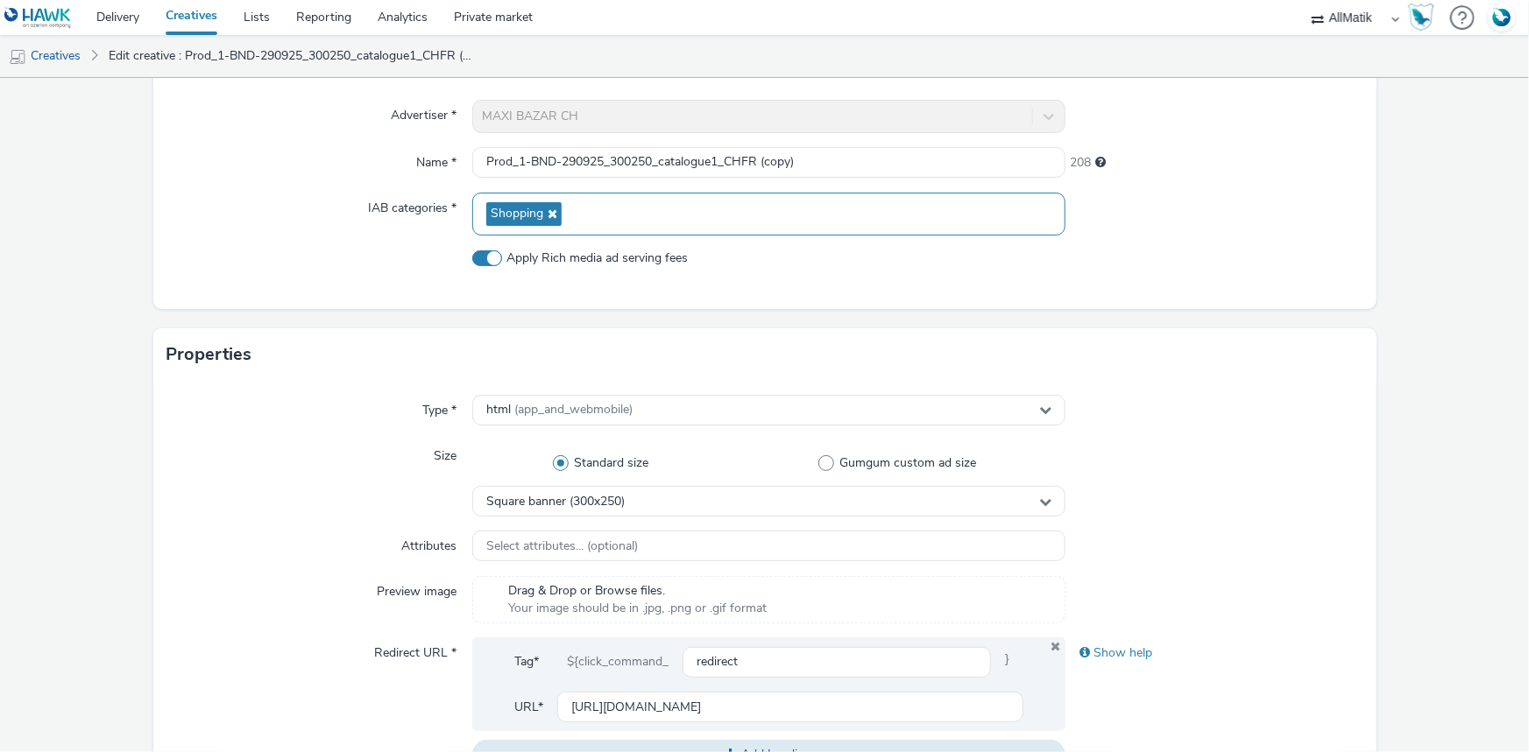
scroll to position [79, 0]
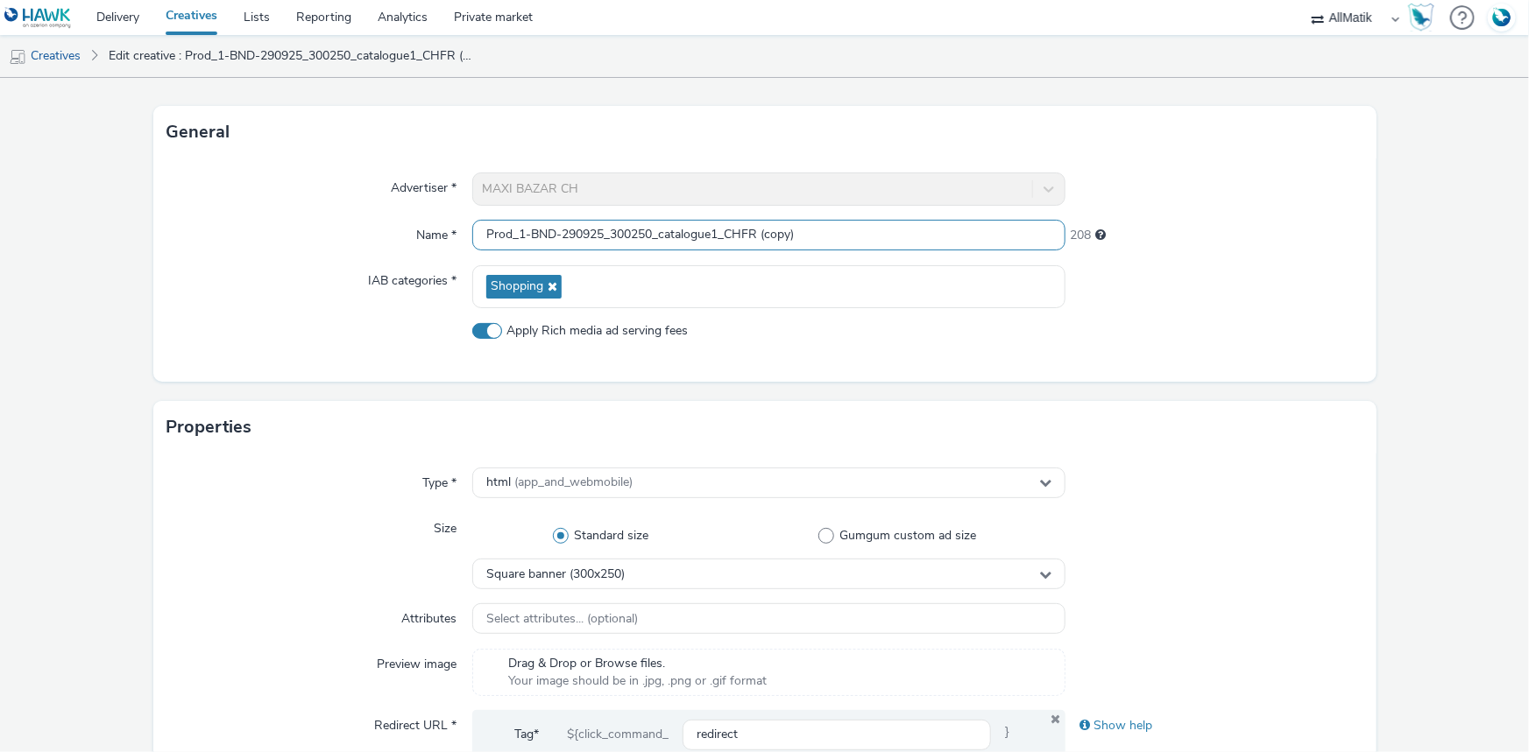
click at [800, 234] on input "Prod_1-BND-290925_300250_catalogue1_CHFR (copy)" at bounding box center [768, 235] width 593 height 31
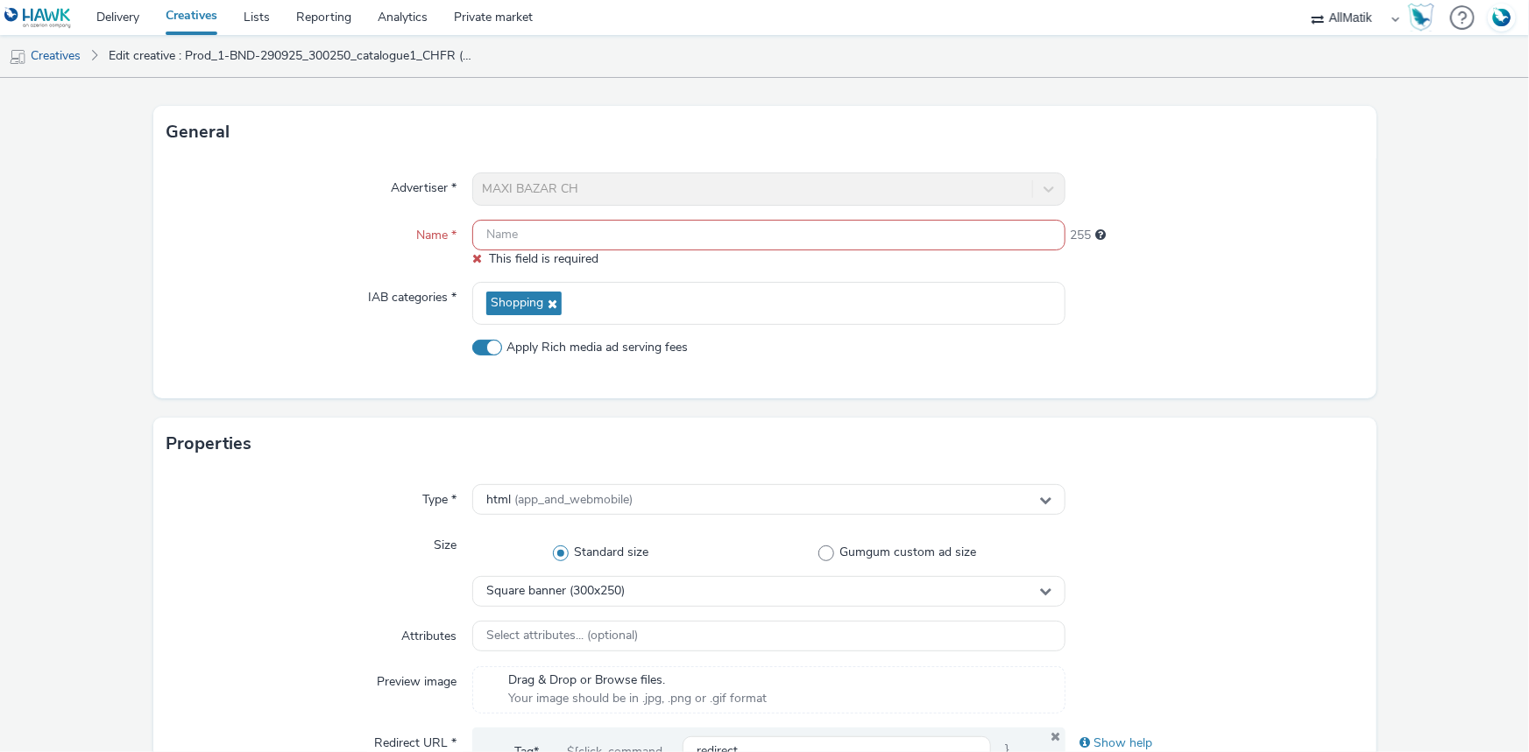
click at [748, 225] on input "text" at bounding box center [768, 235] width 593 height 31
paste input "Prod_2-BND-290925_300250_catalogue2_CHFR"
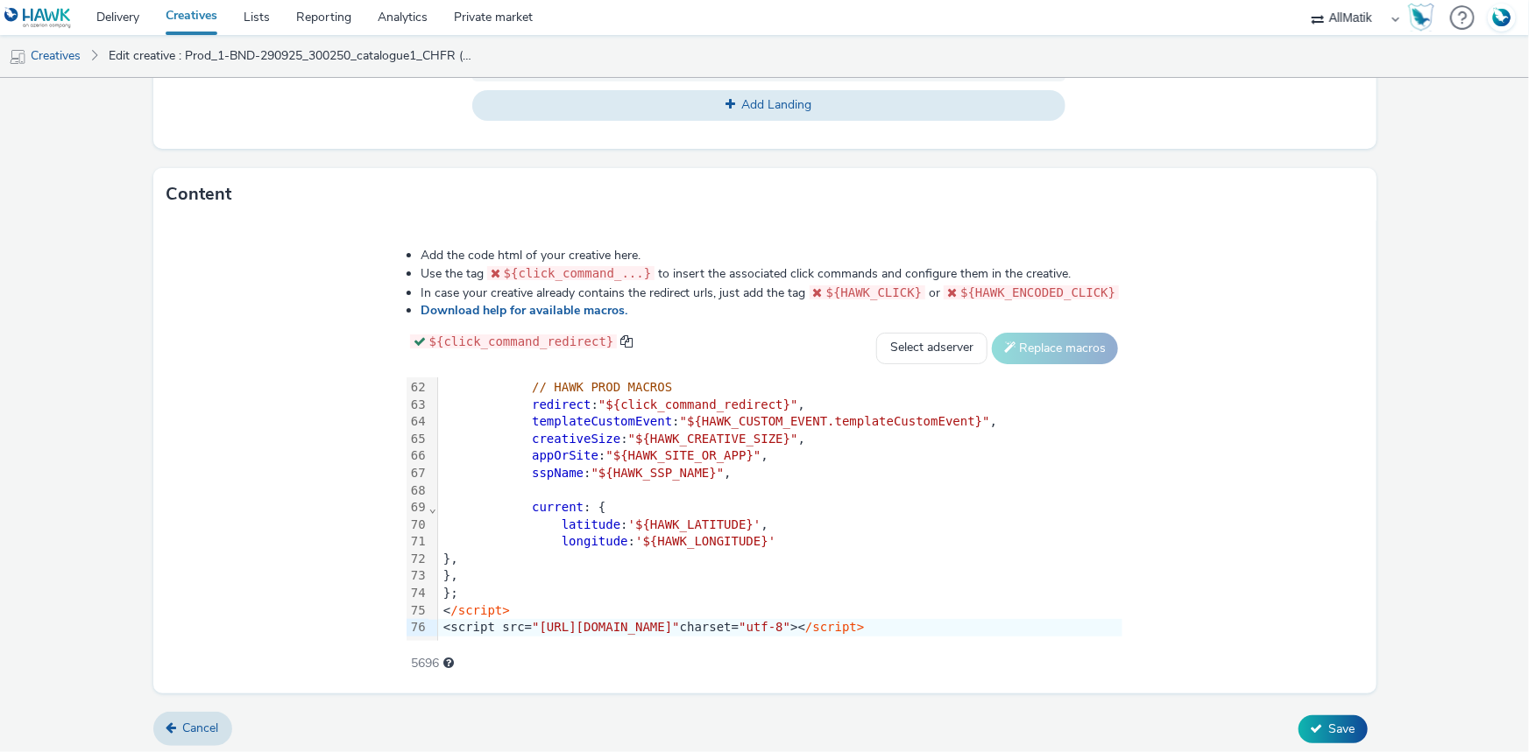
scroll to position [806, 0]
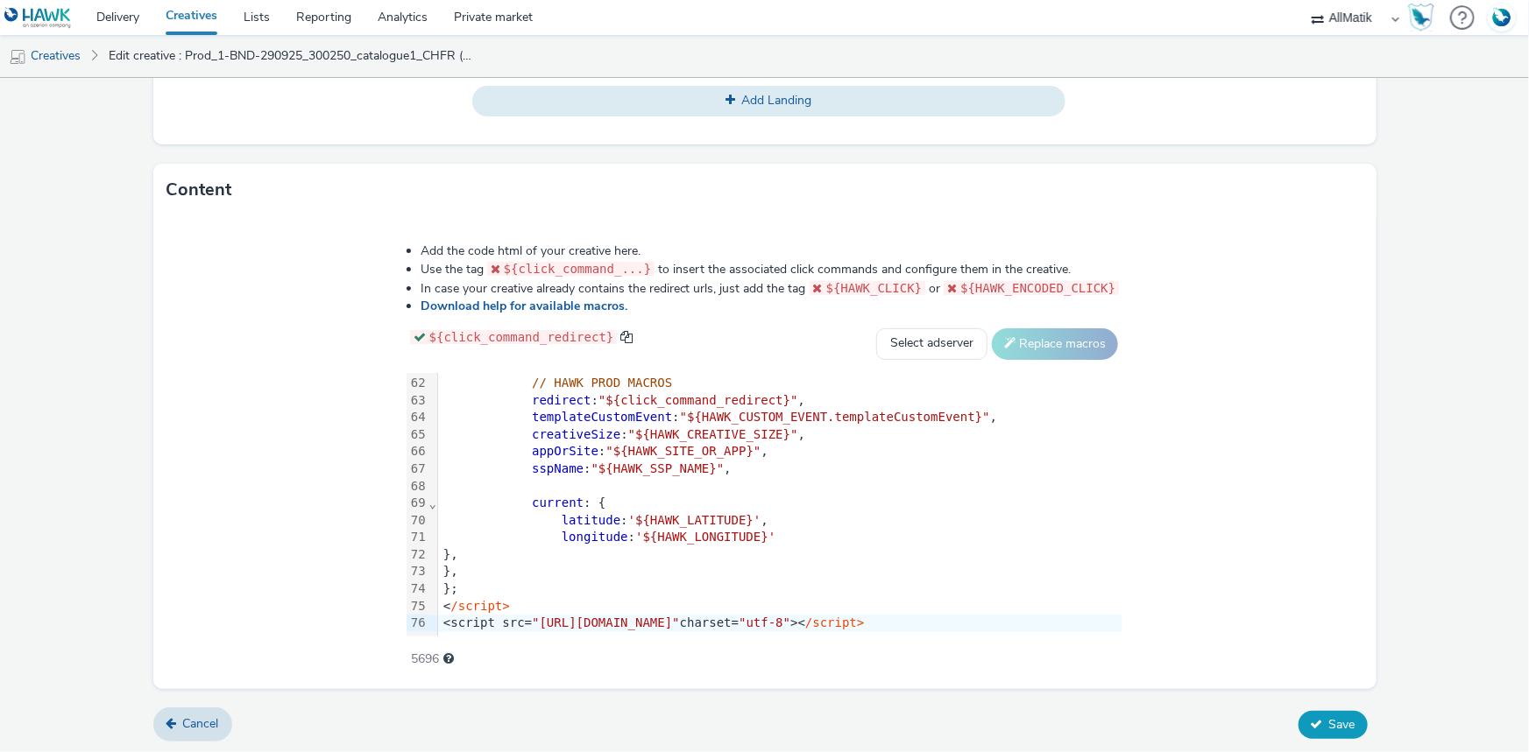
type input "Prod_2-BND-290925_300250_catalogue2_CHFR"
click at [1339, 723] on span "Save" at bounding box center [1342, 725] width 26 height 17
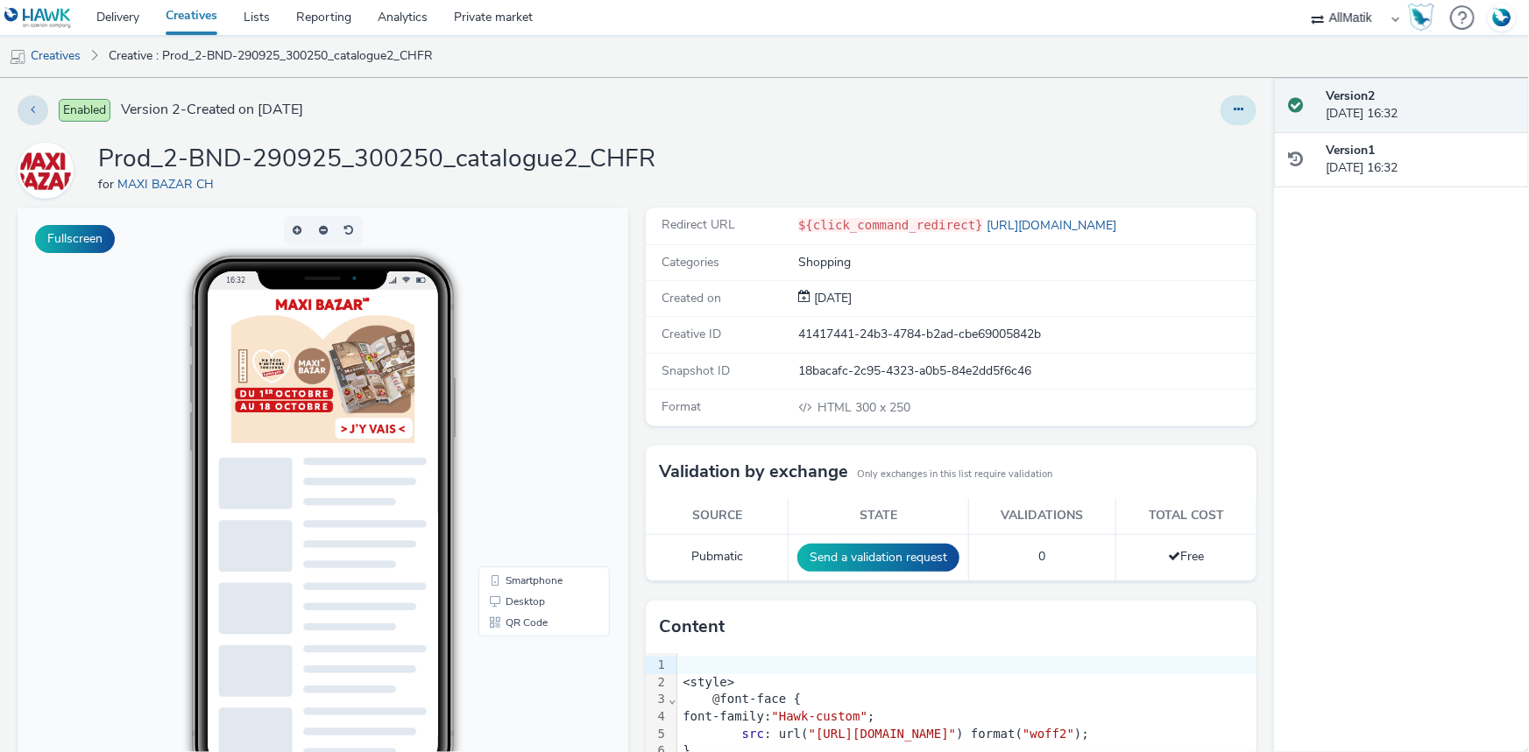
click at [1220, 109] on button at bounding box center [1238, 110] width 36 height 30
click at [1163, 187] on link "Duplicate" at bounding box center [1190, 180] width 131 height 35
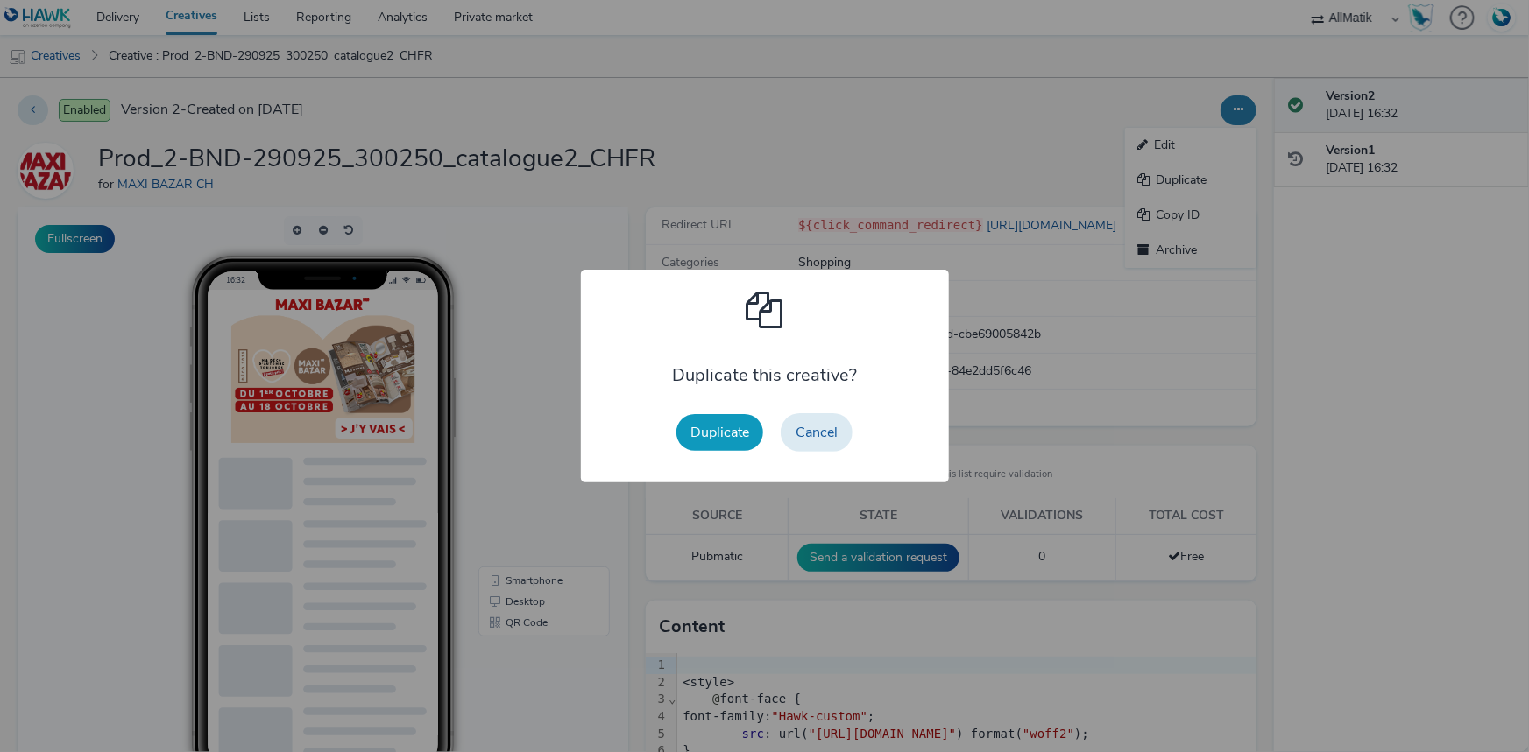
click at [725, 421] on button "Duplicate" at bounding box center [719, 432] width 87 height 37
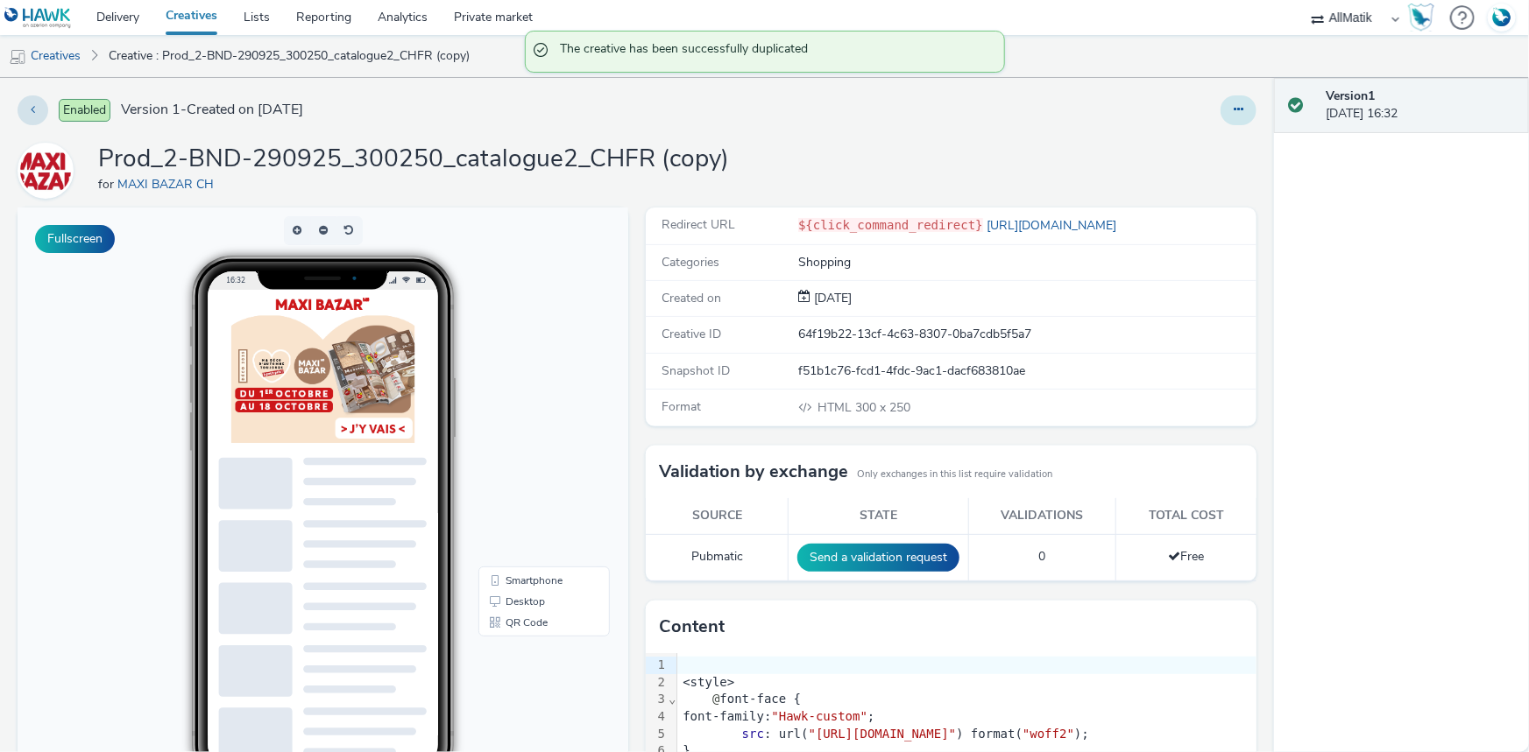
click at [1220, 105] on button at bounding box center [1238, 110] width 36 height 30
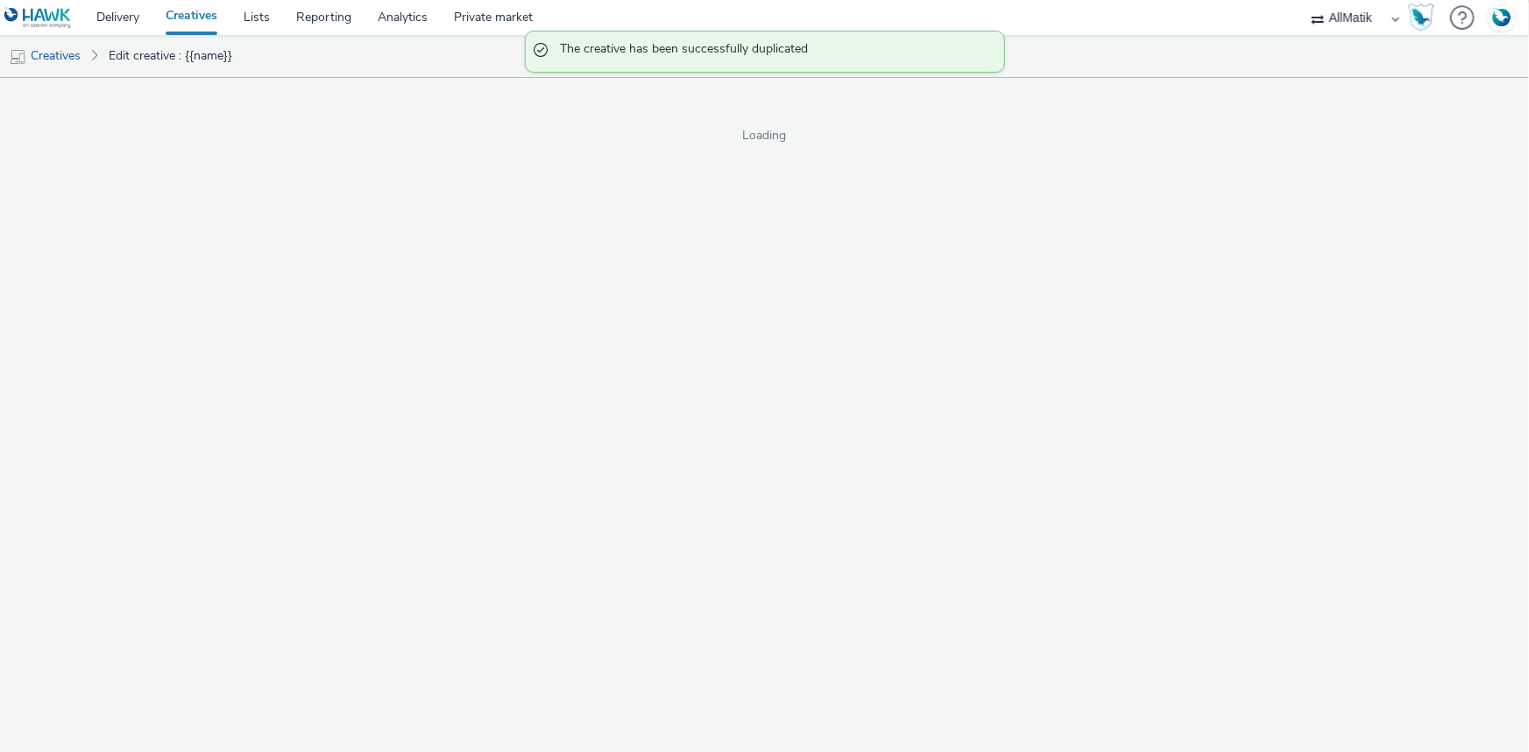
click at [1204, 128] on span "Loading" at bounding box center [764, 136] width 1529 height 18
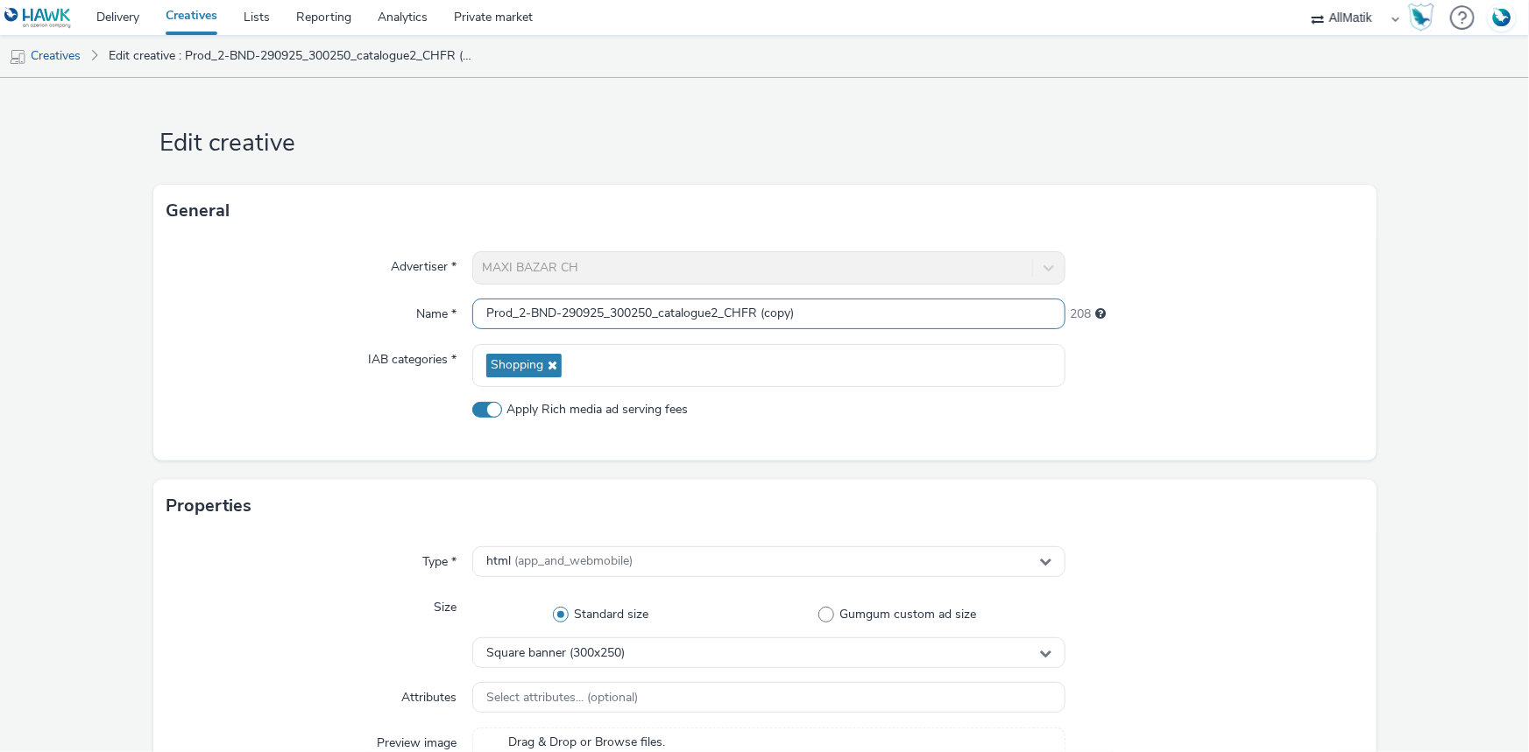
drag, startPoint x: 839, startPoint y: 309, endPoint x: 364, endPoint y: 299, distance: 474.9
click at [364, 299] on div "Name * Prod_2-BND-290925_300250_catalogue2_CHFR (copy) 208" at bounding box center [764, 315] width 1195 height 32
paste input "Prod_3-BND-290925_300250_produit_1_CHFR"
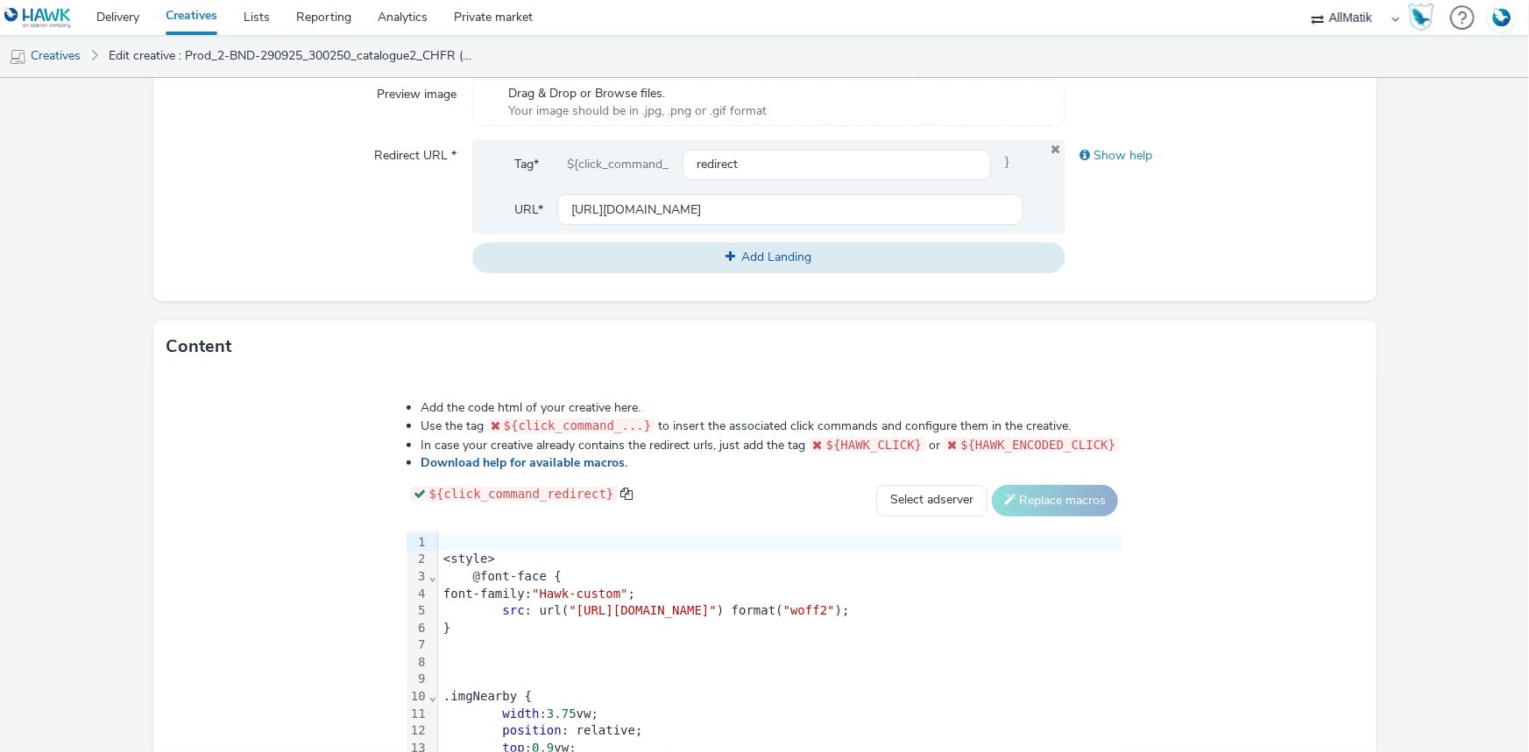
scroll to position [806, 0]
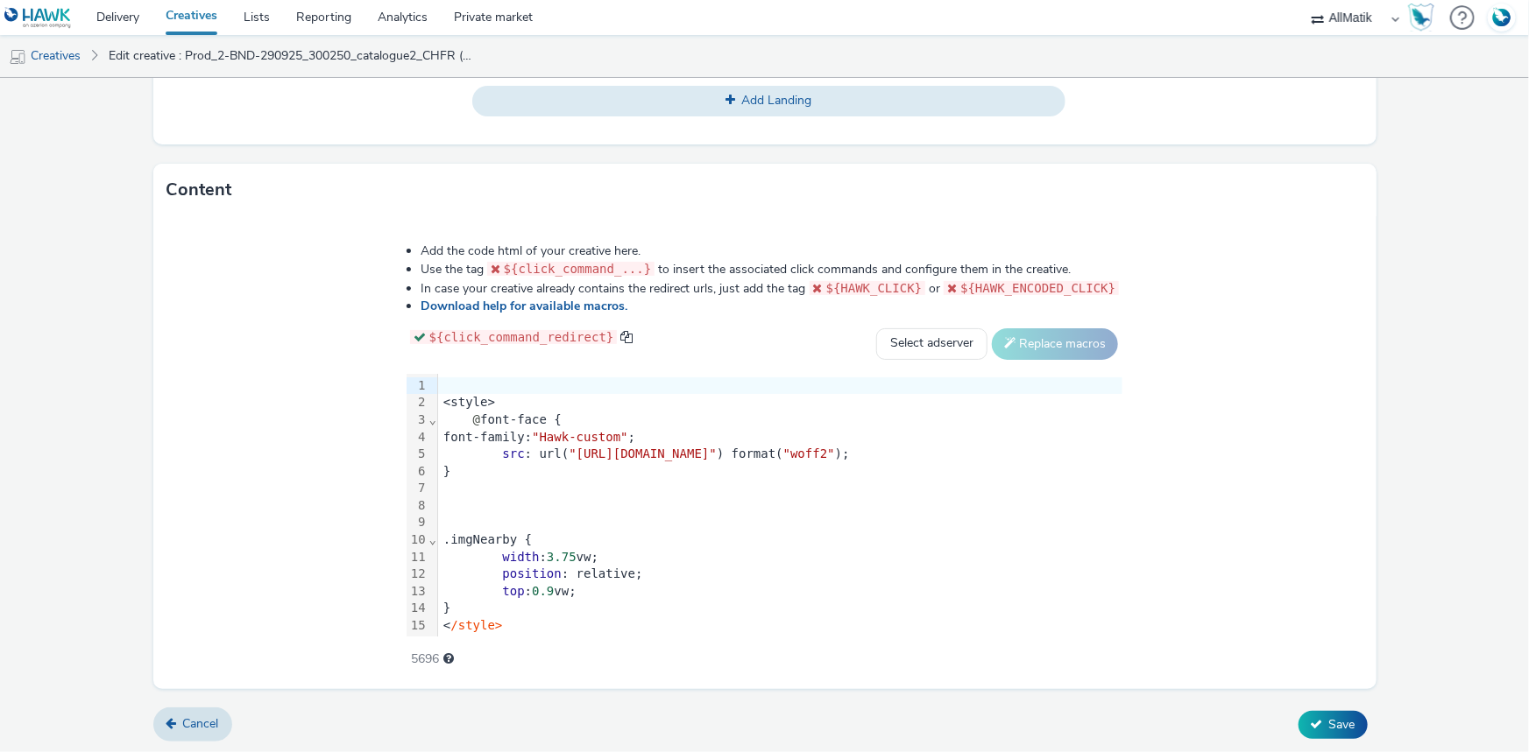
type input "Prod_3-BND-290925_300250_produit_1_CHFR"
click at [438, 465] on div "}" at bounding box center [780, 472] width 684 height 18
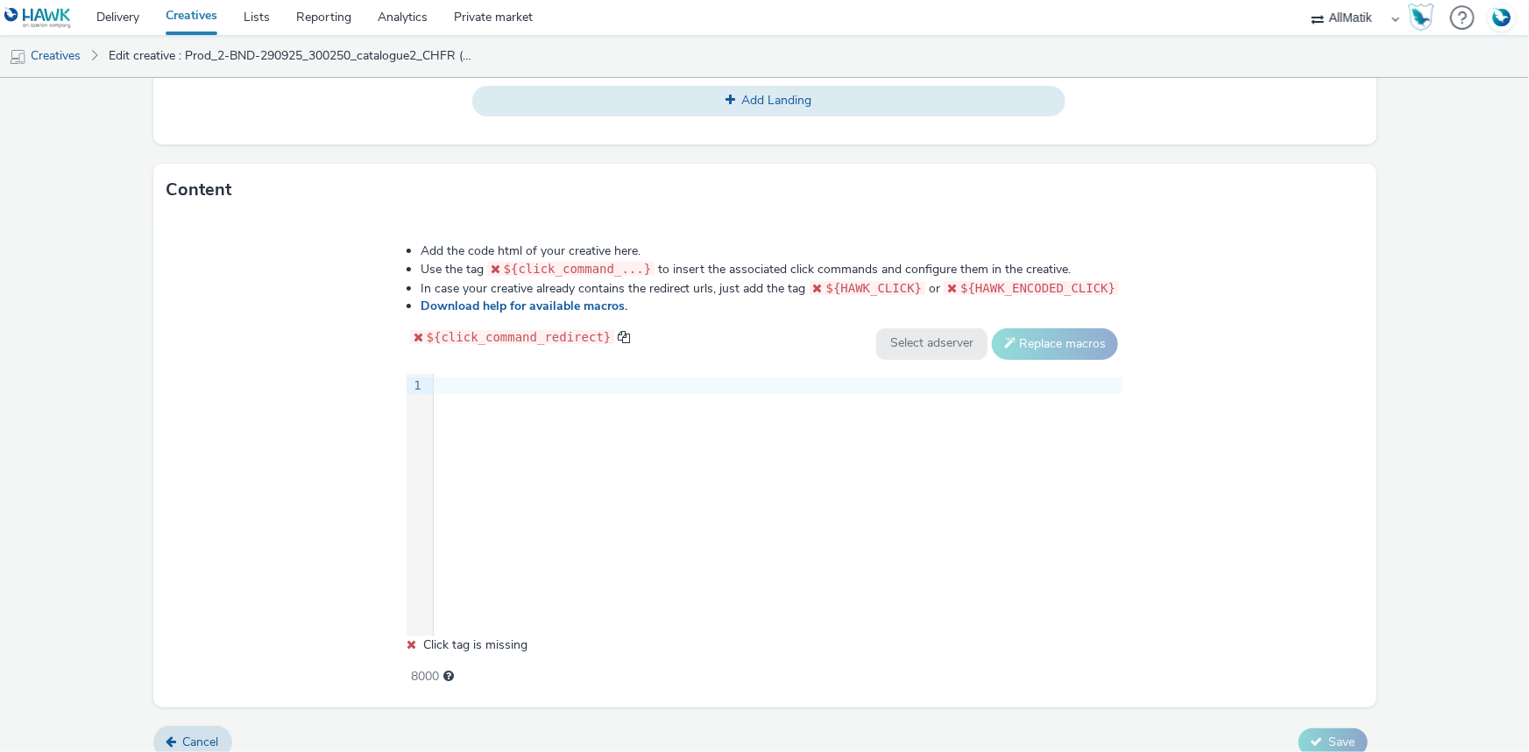
click at [467, 378] on div at bounding box center [778, 387] width 689 height 18
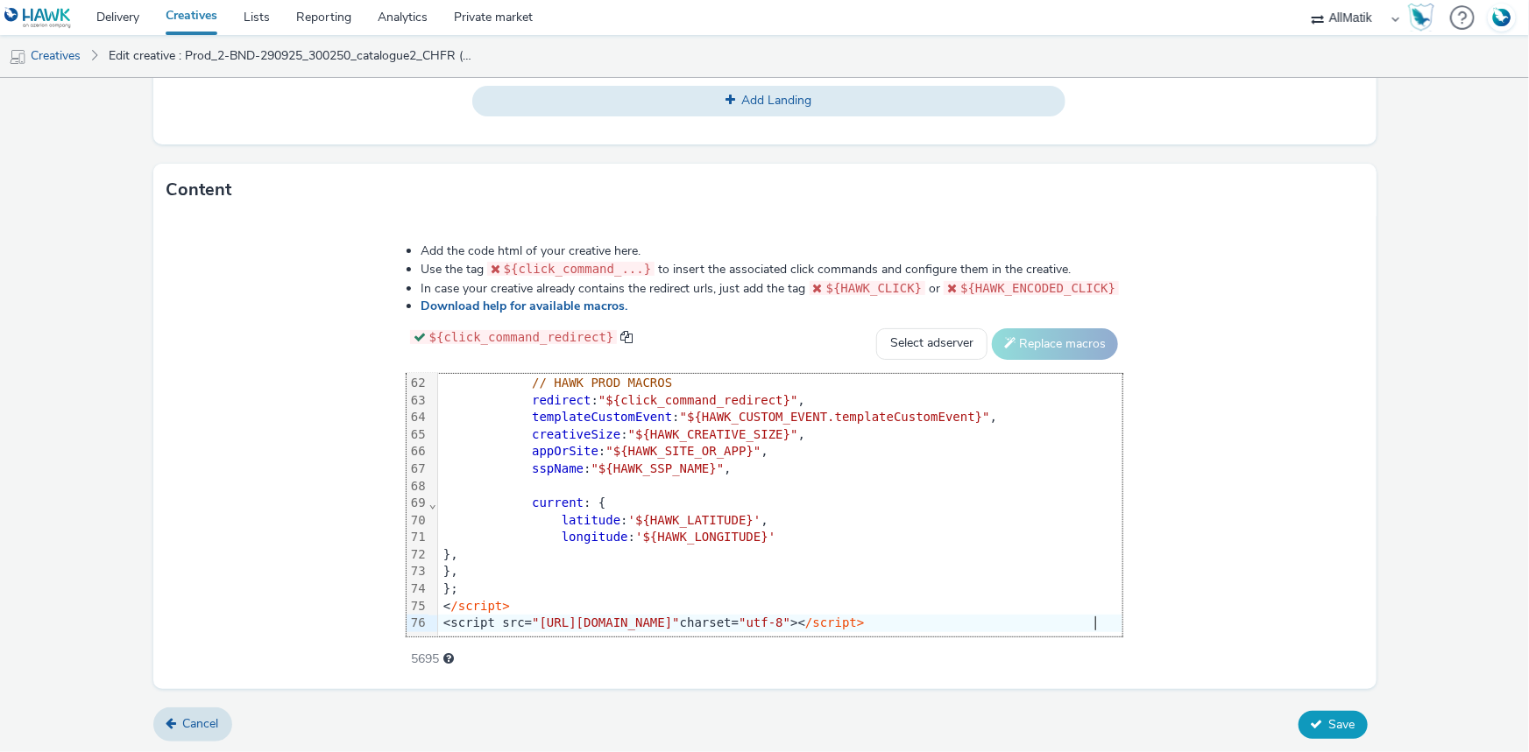
click at [1298, 722] on button "Save" at bounding box center [1332, 725] width 69 height 28
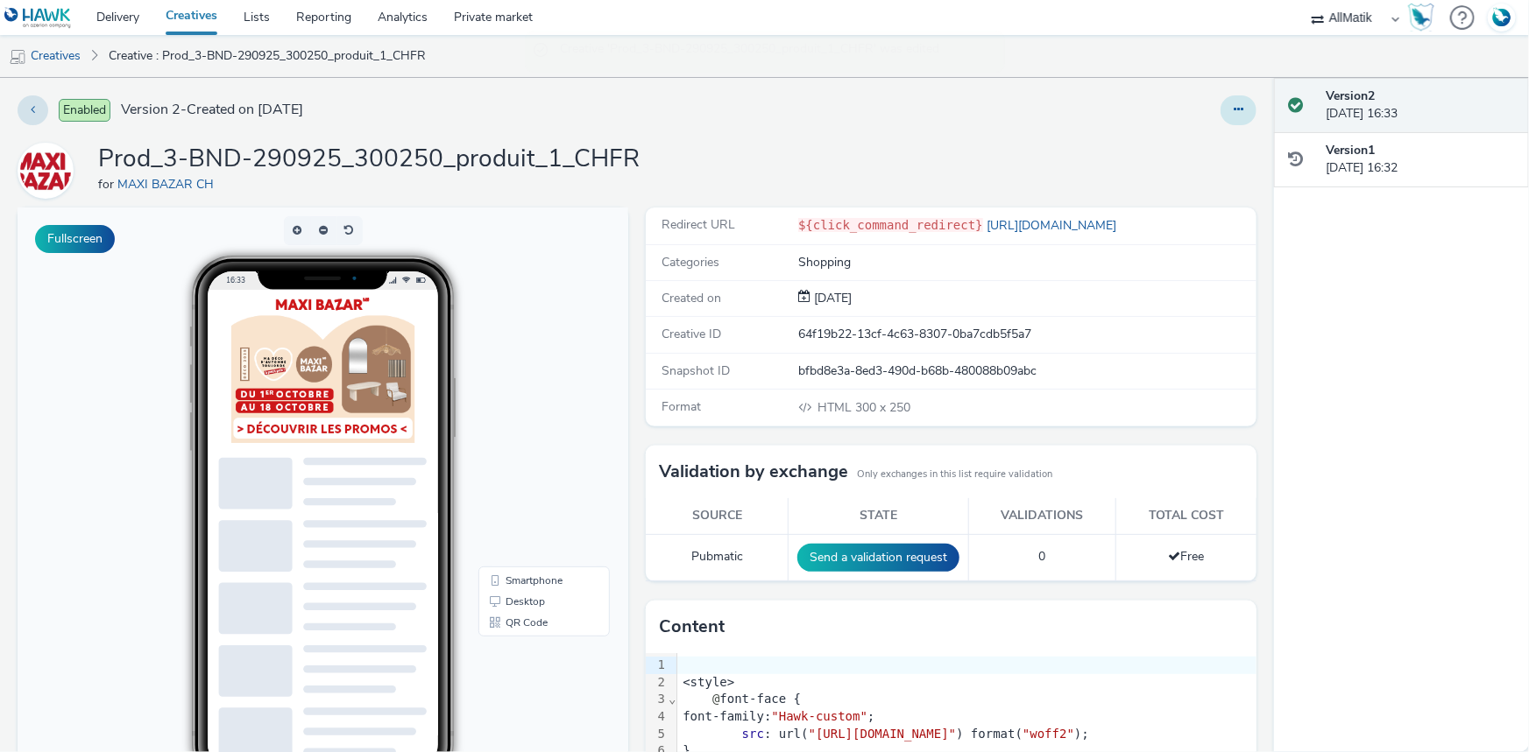
click at [1232, 113] on button at bounding box center [1238, 110] width 36 height 30
click at [1200, 166] on link "Duplicate" at bounding box center [1190, 180] width 131 height 35
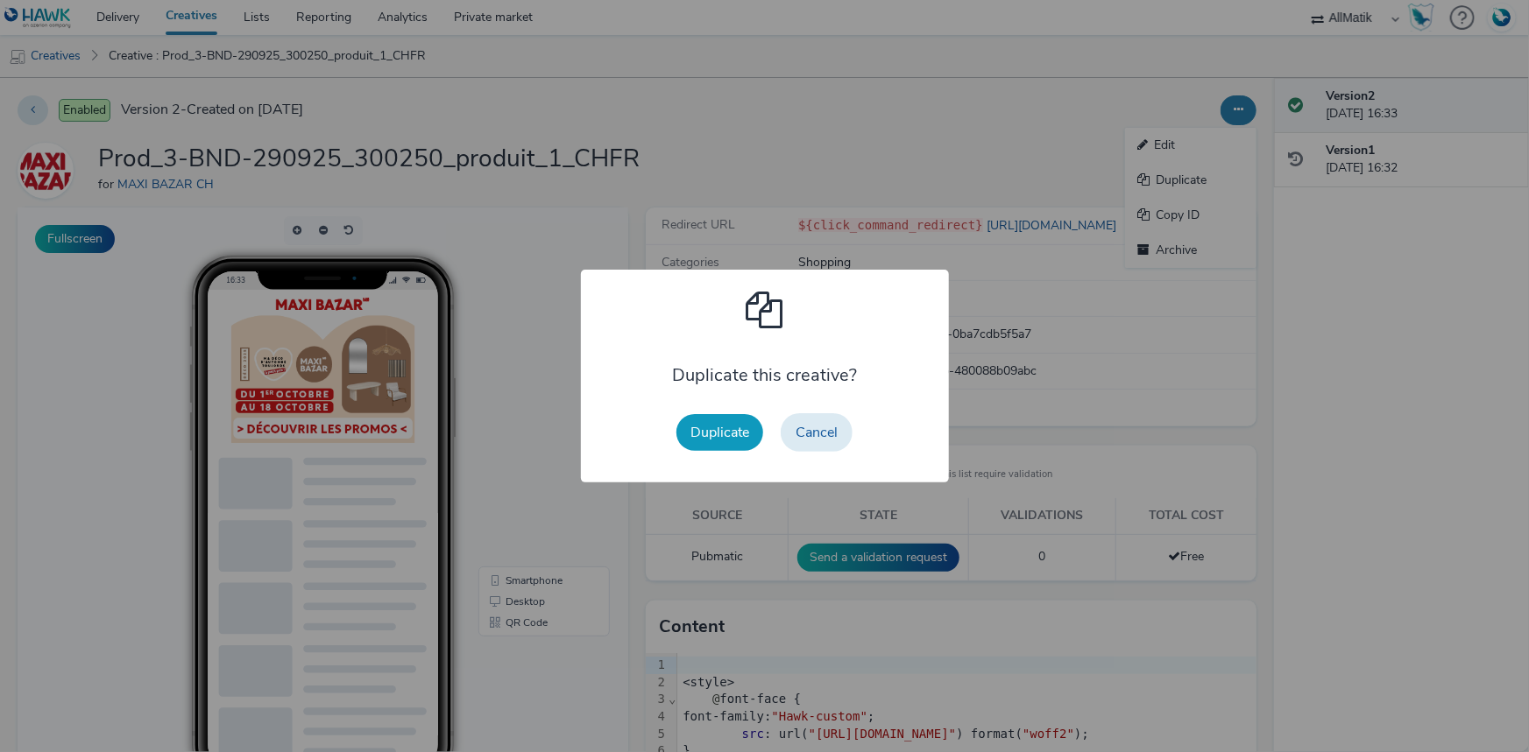
click at [714, 418] on button "Duplicate" at bounding box center [719, 432] width 87 height 37
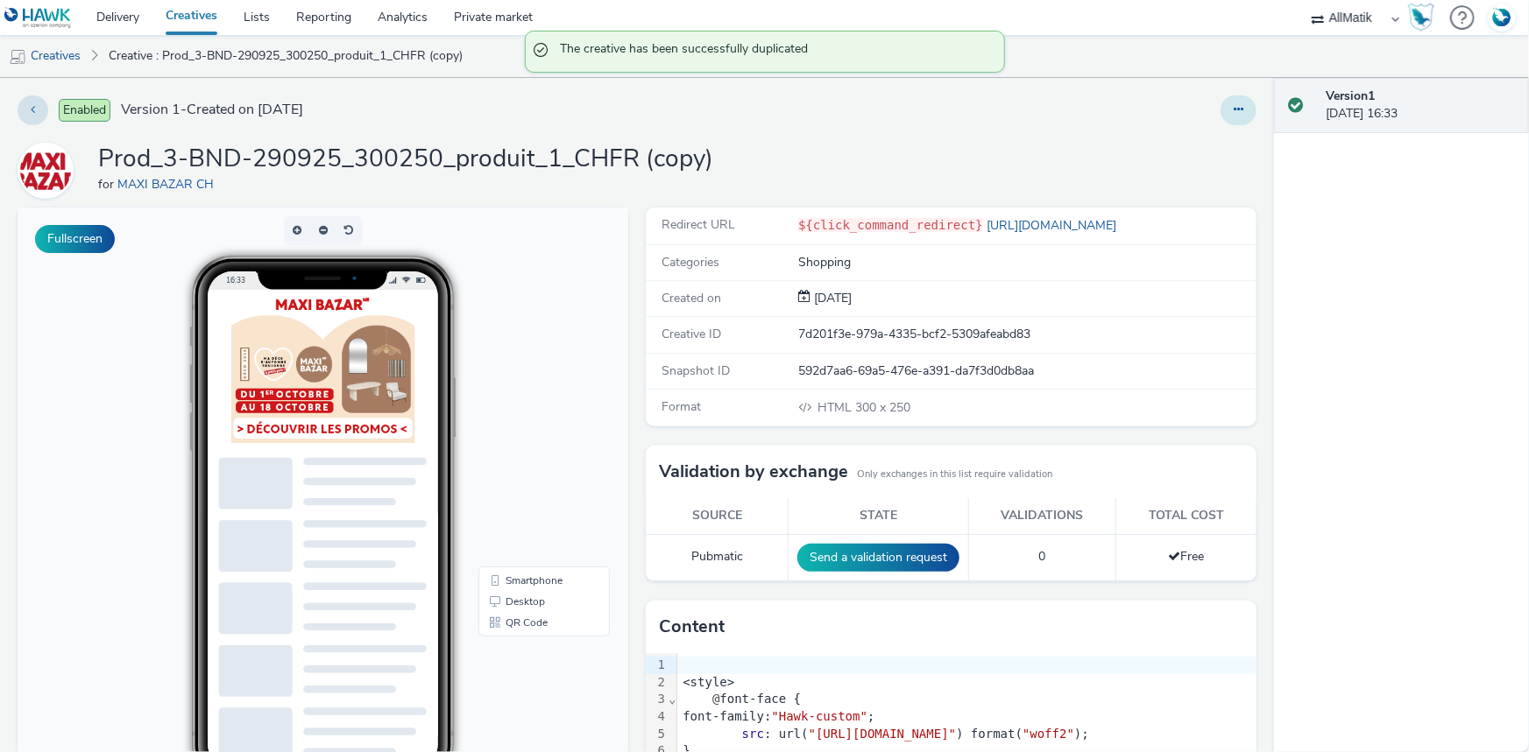
click at [1235, 114] on button at bounding box center [1238, 110] width 36 height 30
click at [1167, 150] on link "Edit" at bounding box center [1190, 145] width 131 height 35
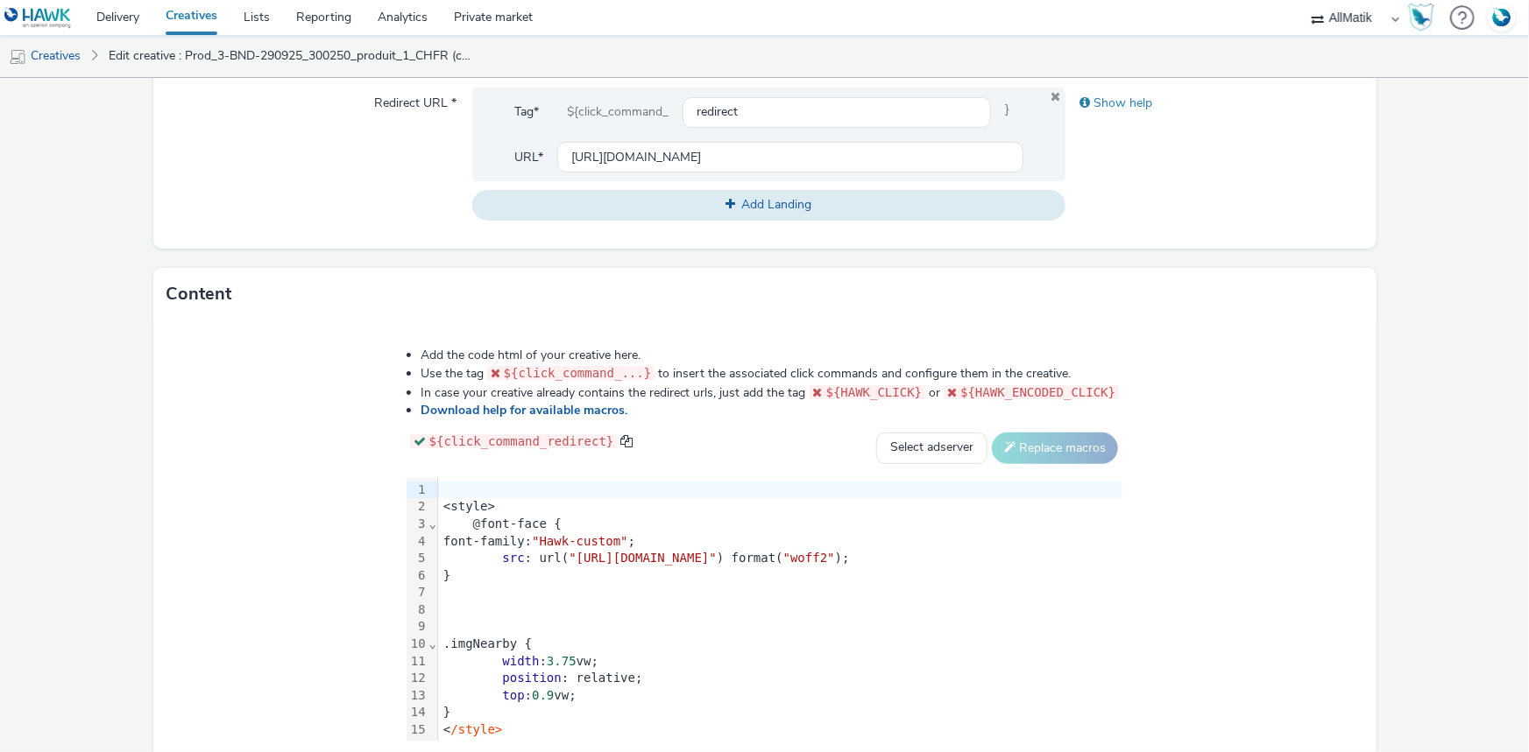
scroll to position [806, 0]
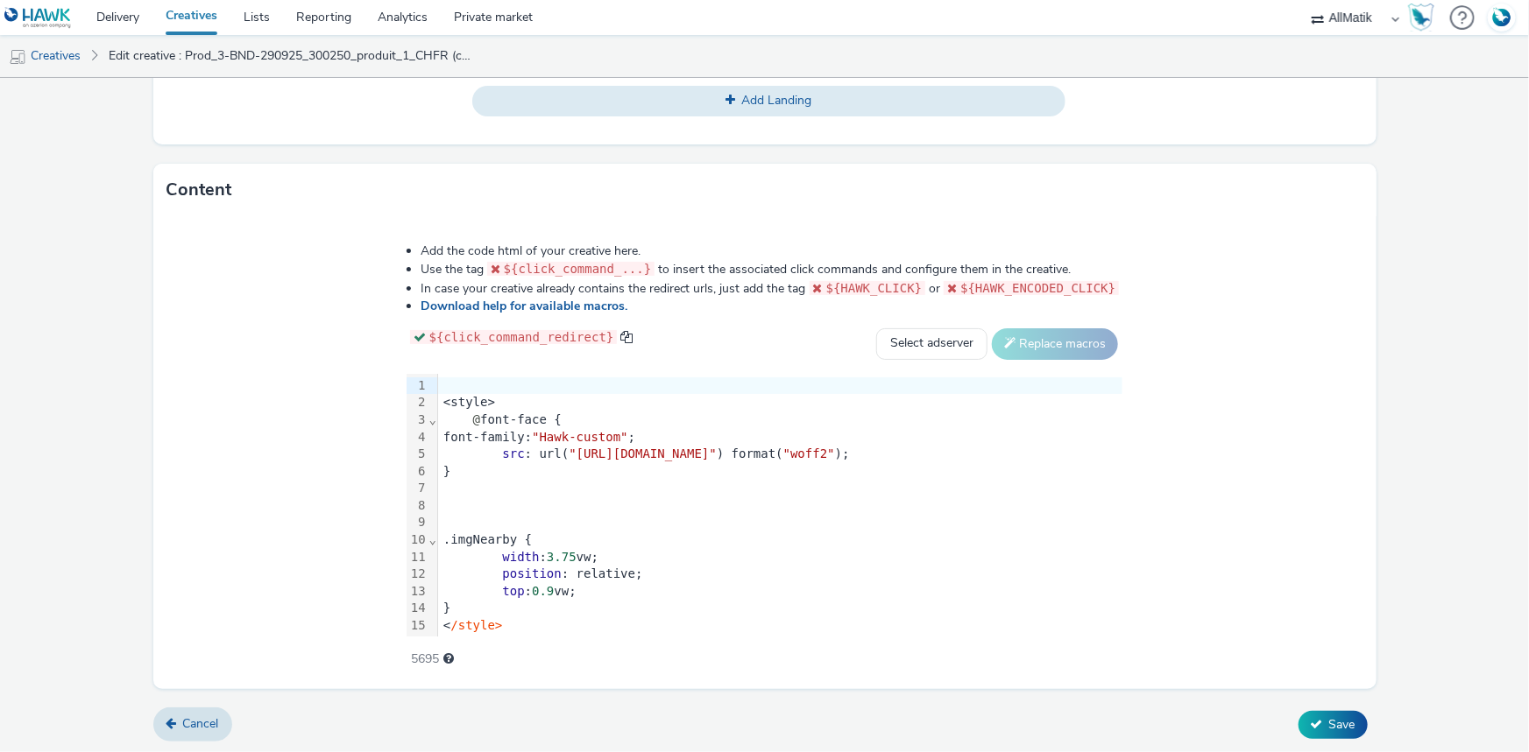
click at [438, 549] on div "width : 3.75 vw;" at bounding box center [780, 558] width 684 height 18
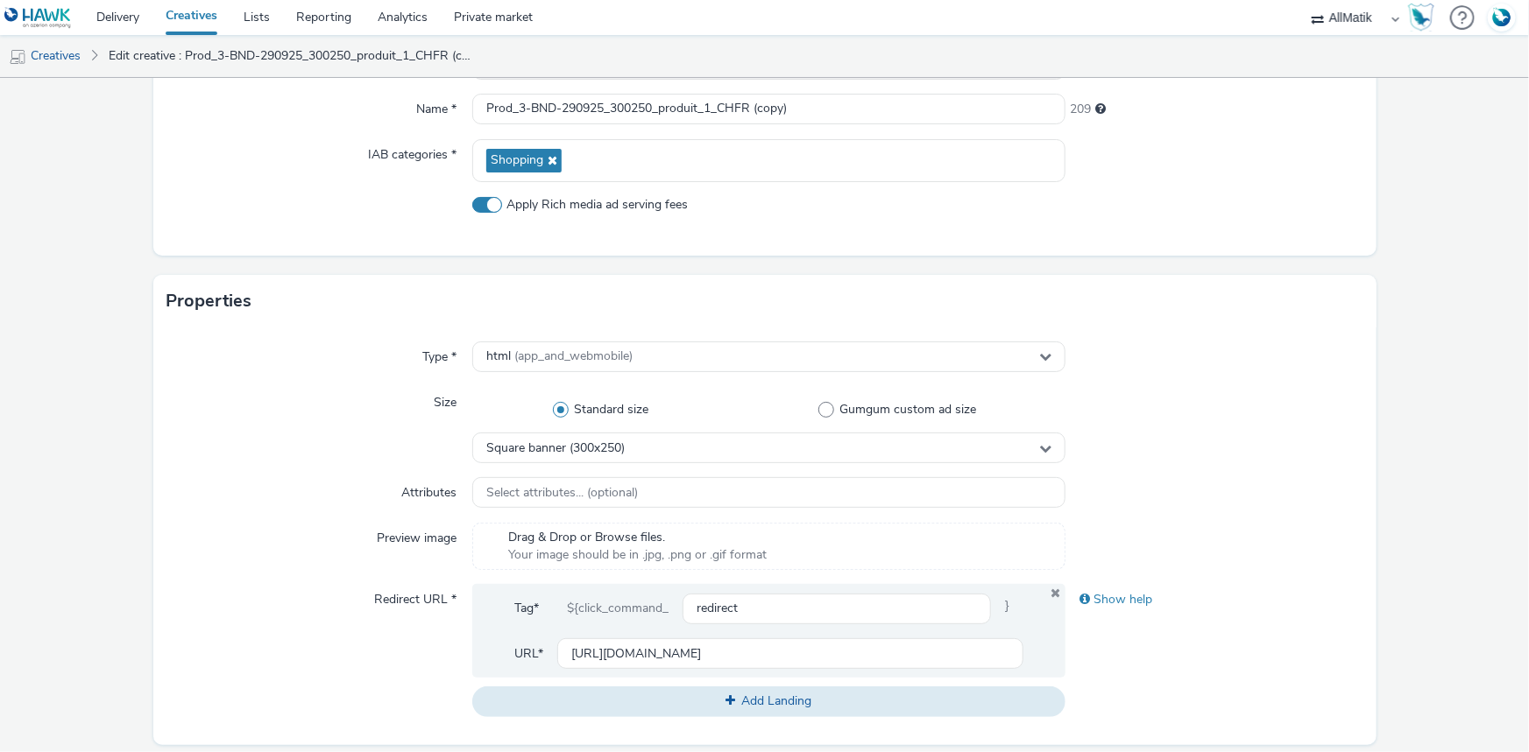
scroll to position [168, 0]
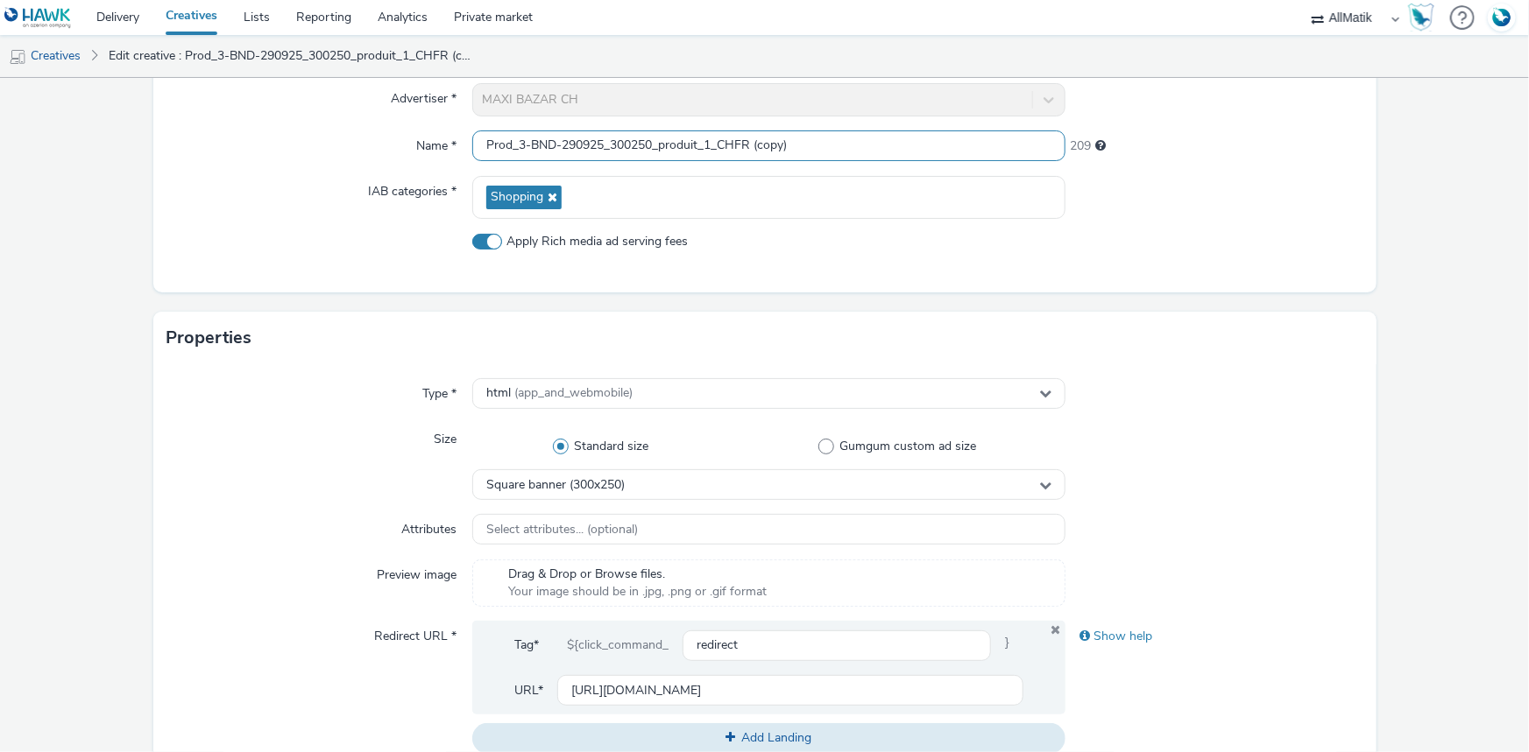
click at [632, 146] on input "Prod_3-BND-290925_300250_produit_1_CHFR (copy)" at bounding box center [768, 146] width 593 height 31
paste input "Prod_4-BND-290925_300250_produit_2_CHFR"
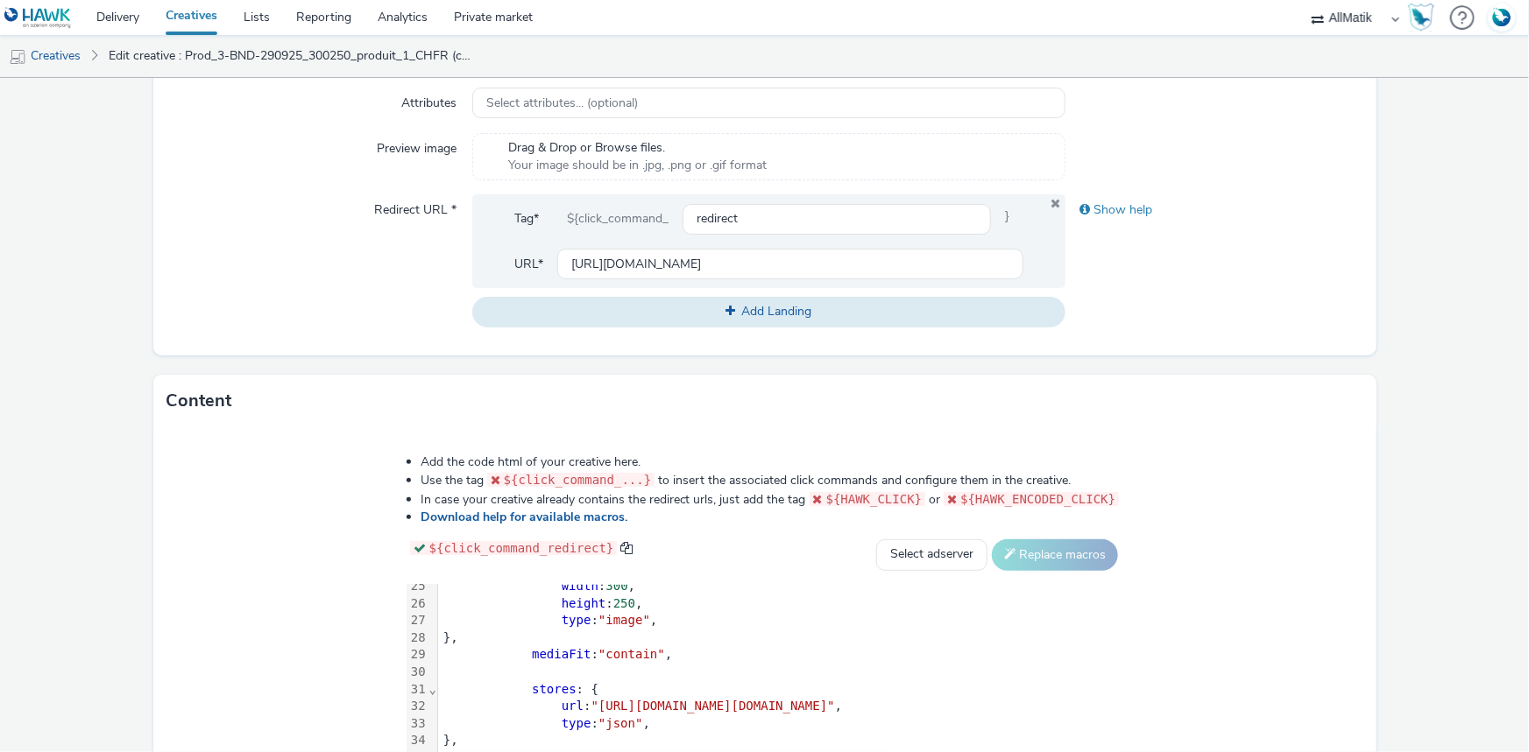
scroll to position [806, 0]
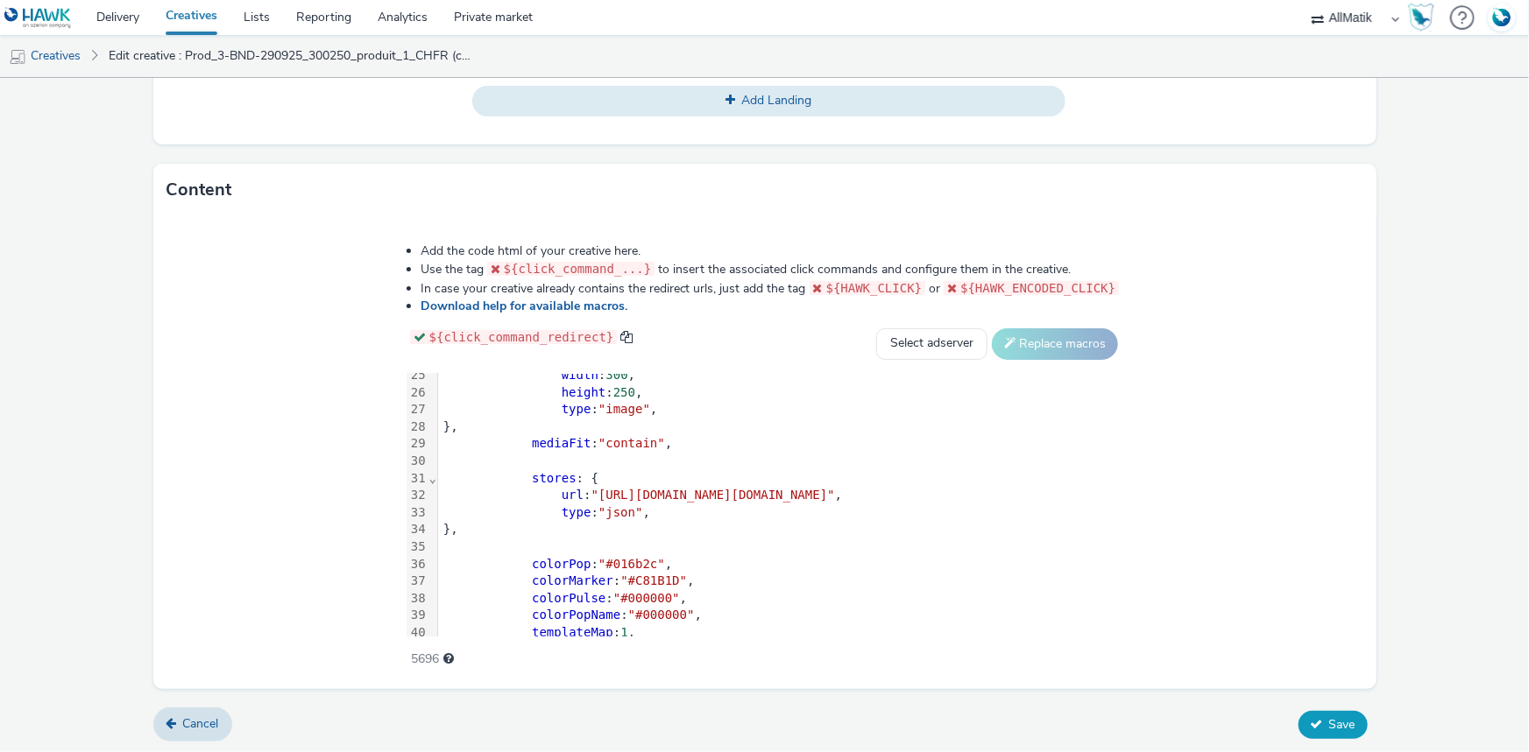
type input "Prod_4-BND-290925_300250_produit_2_CHFR"
click at [1329, 726] on span "Save" at bounding box center [1342, 725] width 26 height 17
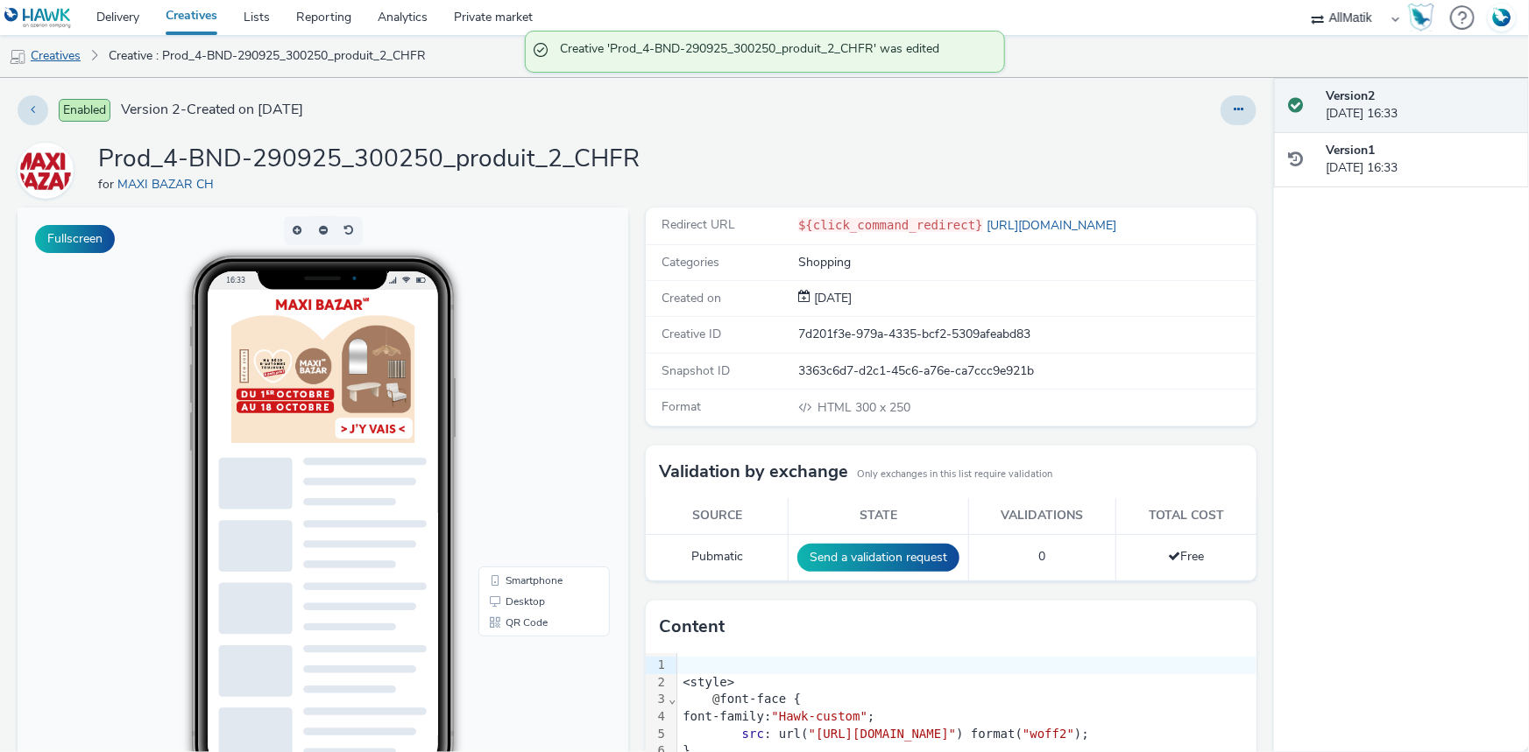
click at [75, 55] on link "Creatives" at bounding box center [44, 56] width 89 height 42
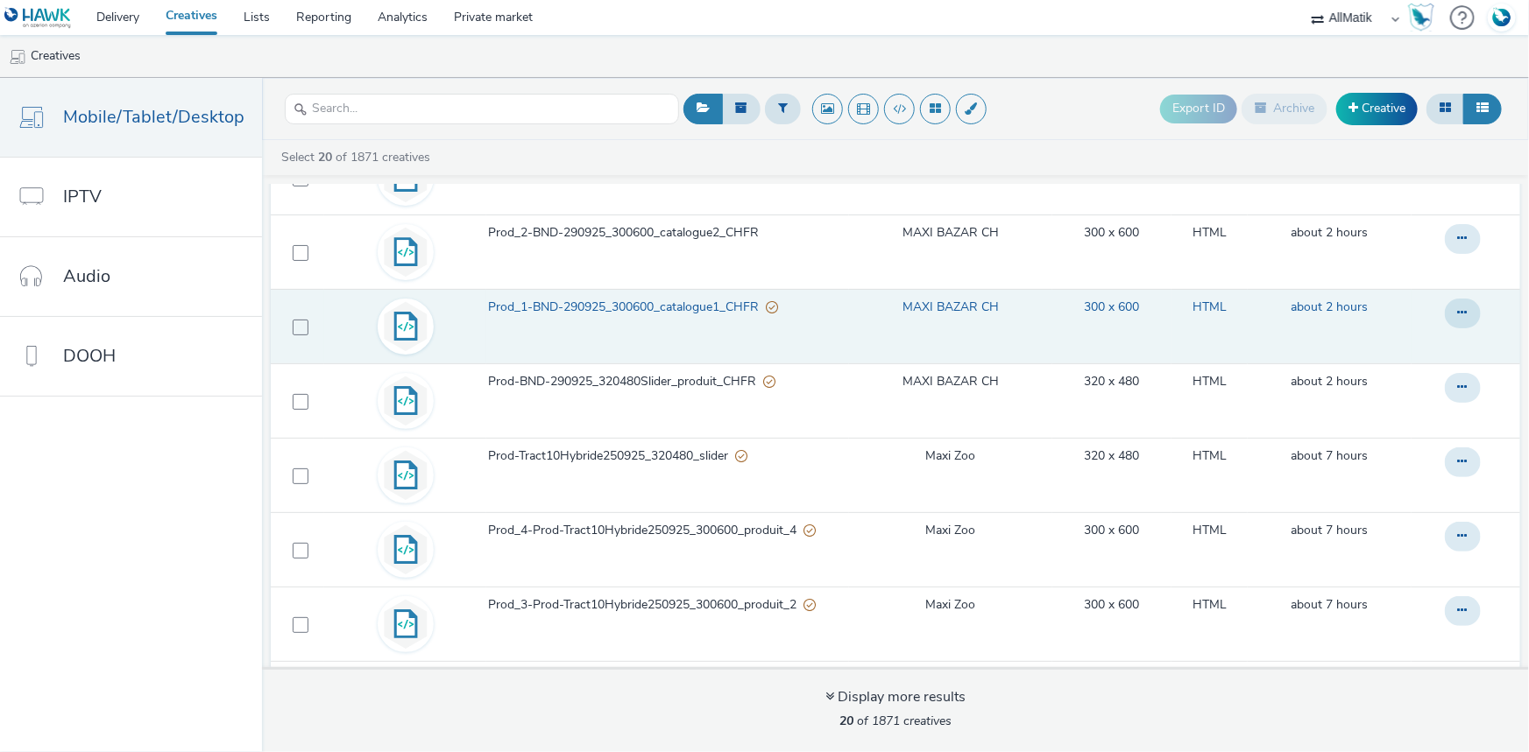
scroll to position [477, 0]
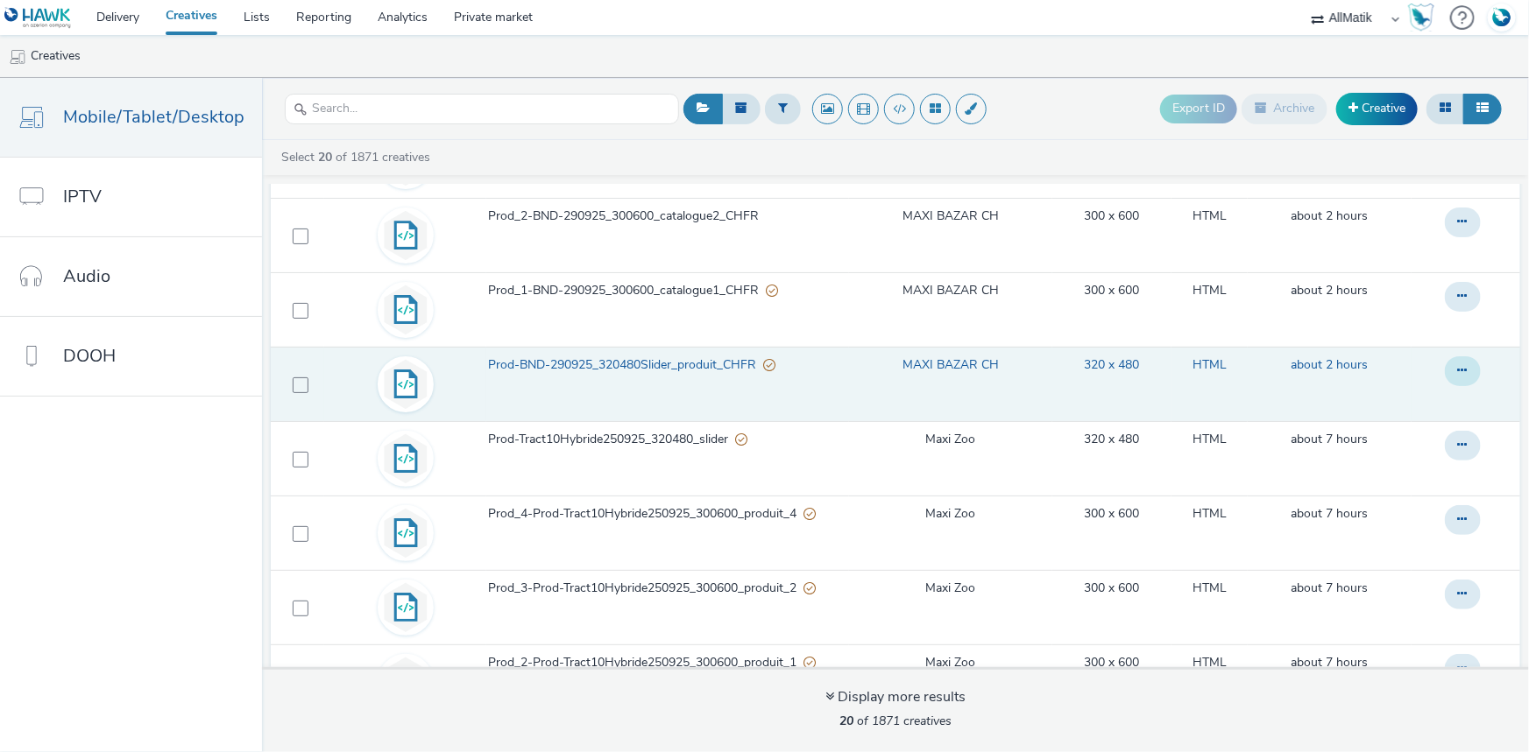
click at [1445, 368] on button at bounding box center [1463, 372] width 36 height 30
click at [1370, 442] on link "Duplicate" at bounding box center [1414, 441] width 131 height 35
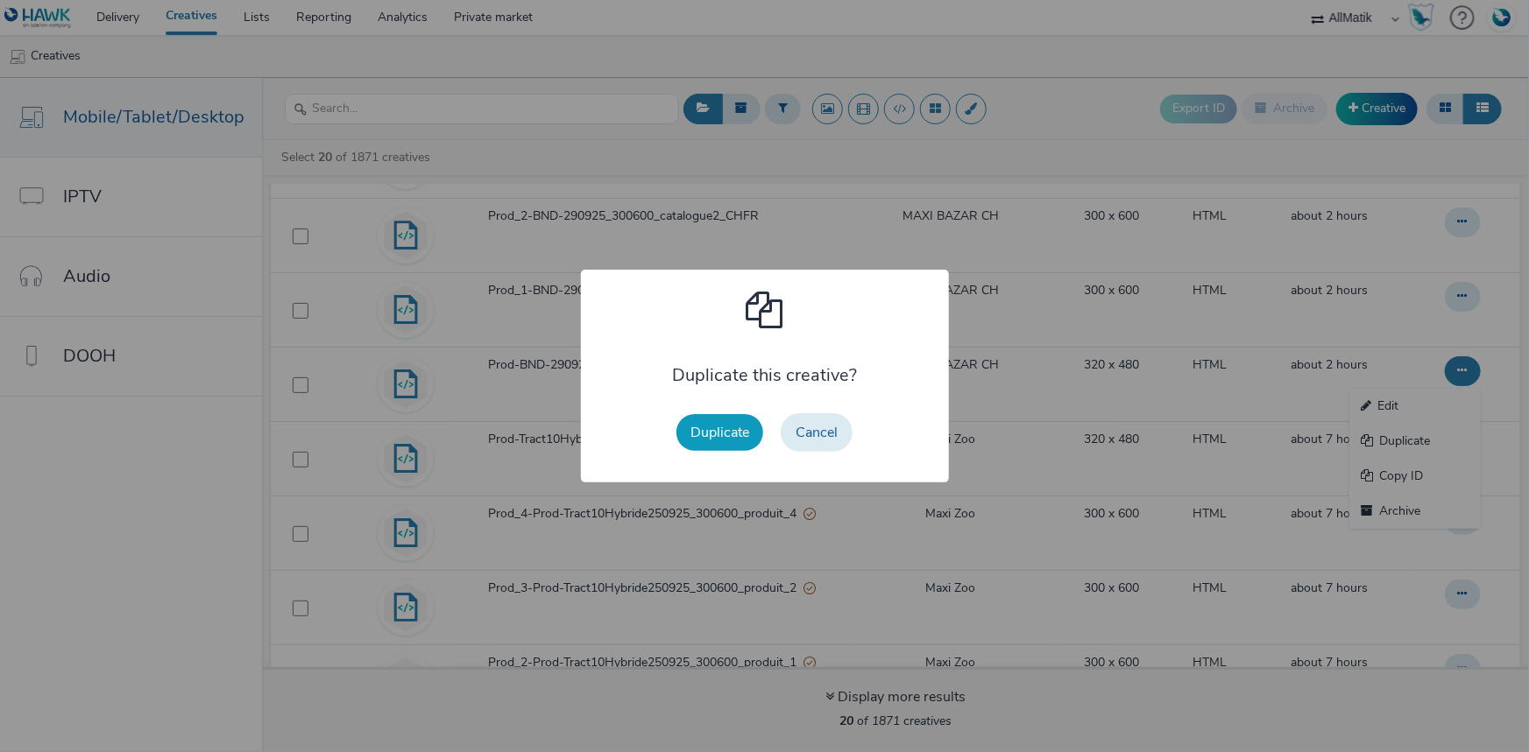
click at [713, 437] on button "Duplicate" at bounding box center [719, 432] width 87 height 37
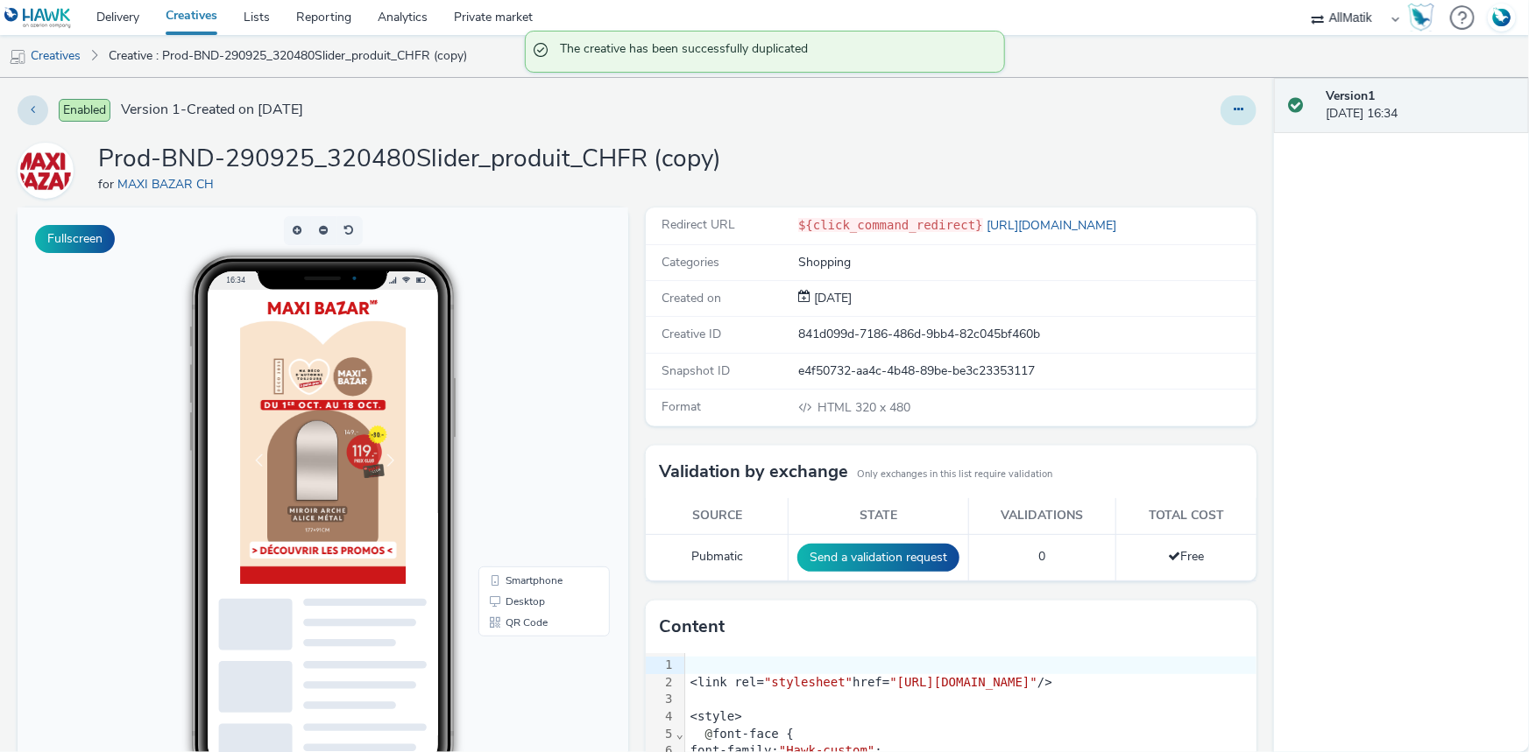
click at [1233, 111] on icon at bounding box center [1238, 109] width 10 height 12
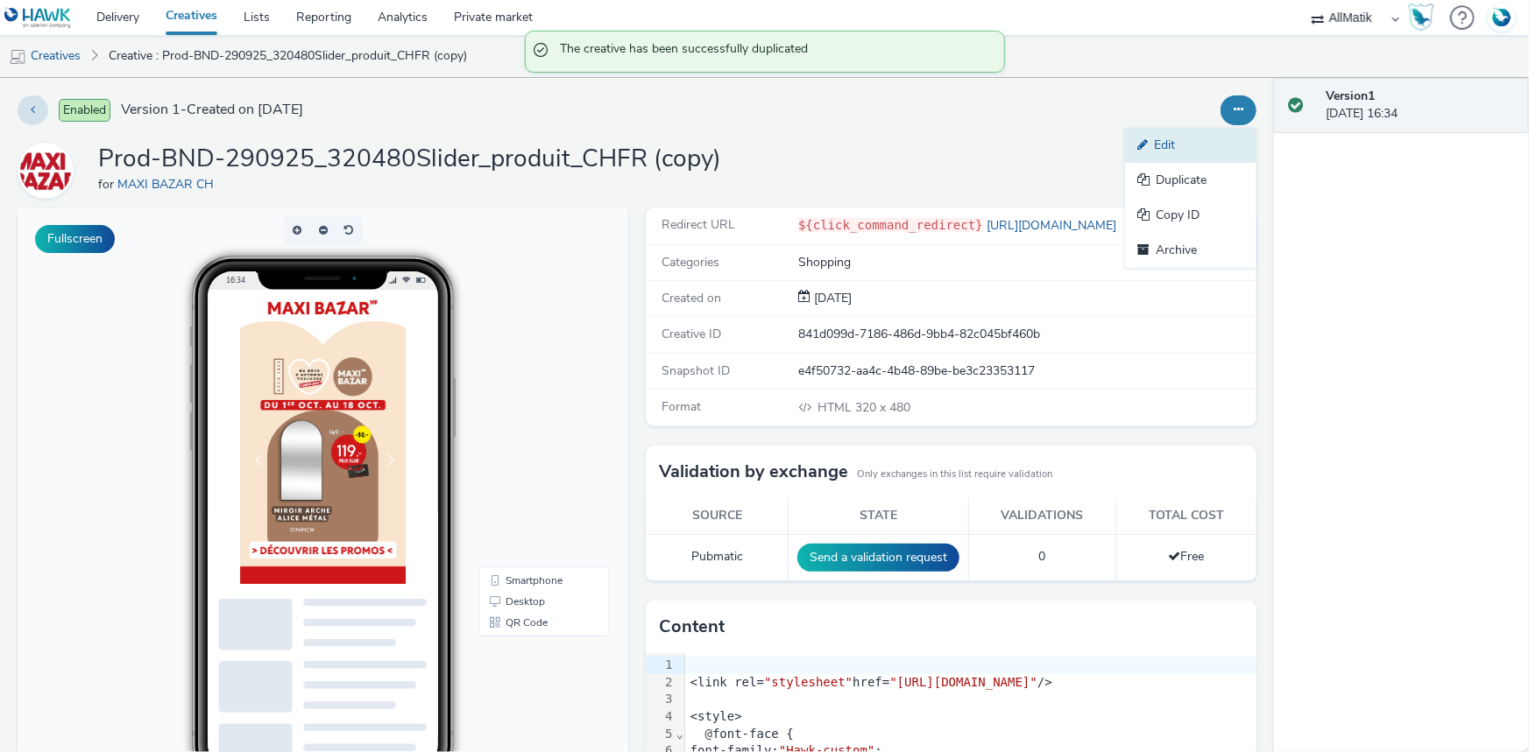
click at [1183, 133] on link "Edit" at bounding box center [1190, 145] width 131 height 35
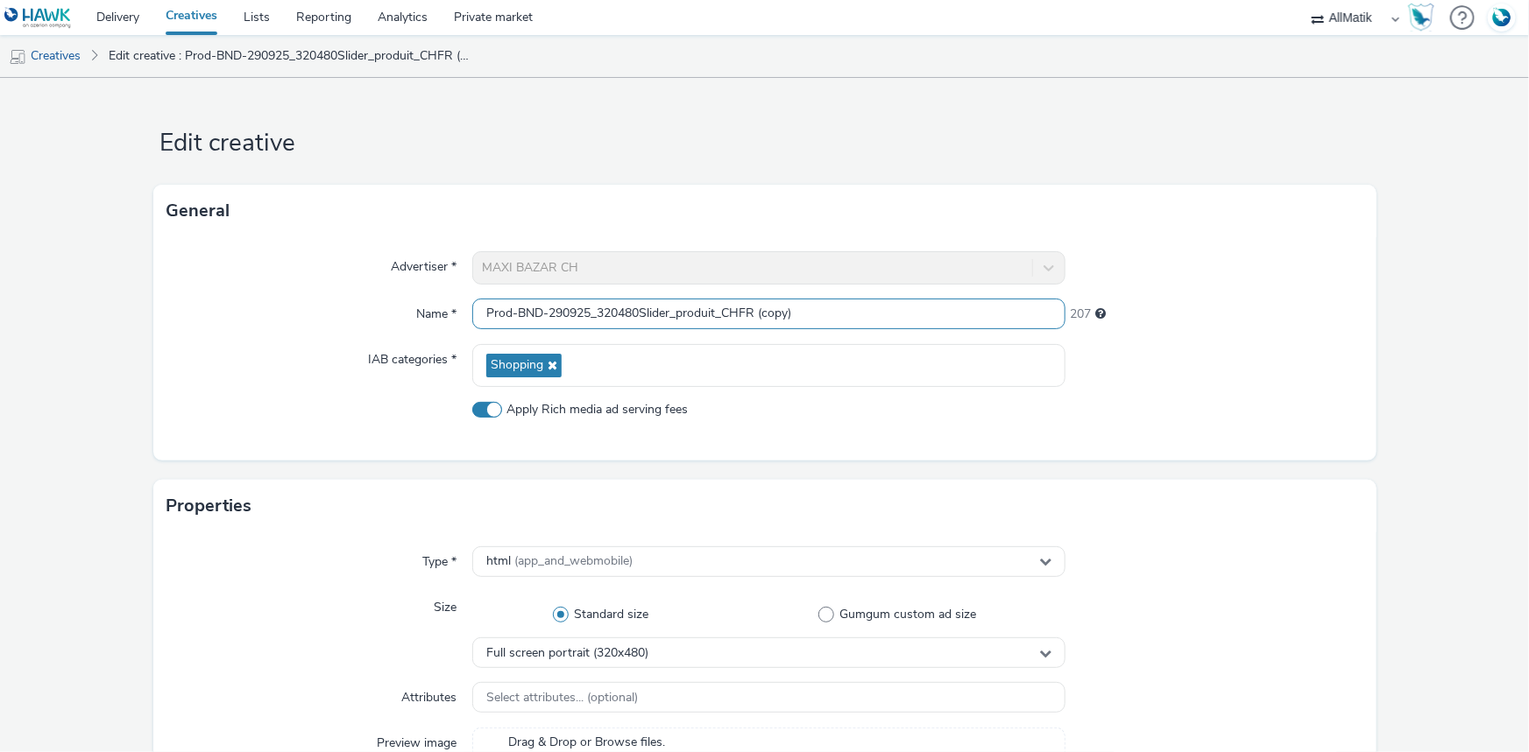
drag, startPoint x: 622, startPoint y: 318, endPoint x: 418, endPoint y: 318, distance: 204.1
click at [418, 318] on div "Name * Prod-BND-290925_320480Slider_produit_CHFR (copy) 207" at bounding box center [764, 315] width 1195 height 32
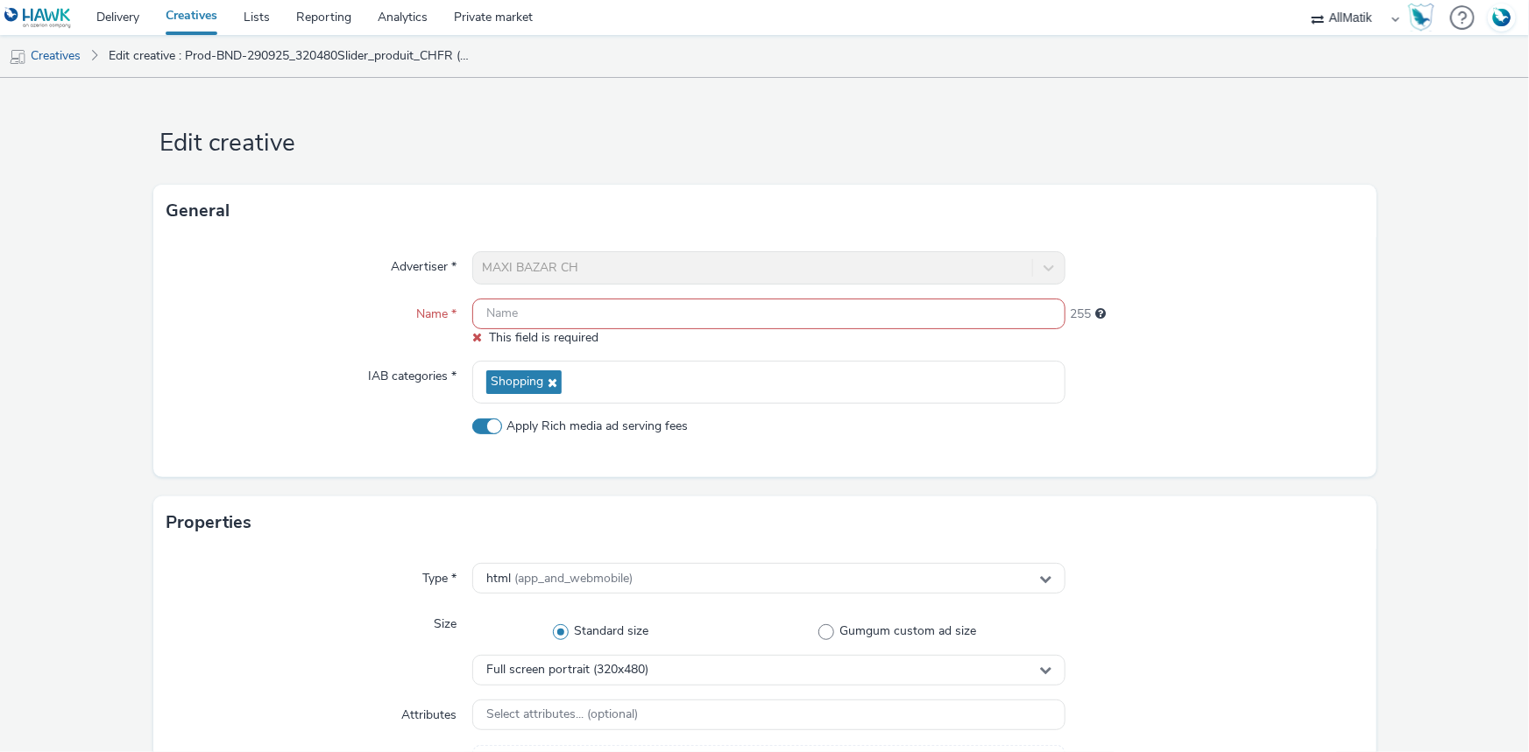
click at [612, 314] on input "text" at bounding box center [768, 314] width 593 height 31
paste input "Prod-BND-290925_320480Slider_produit_CHDE"
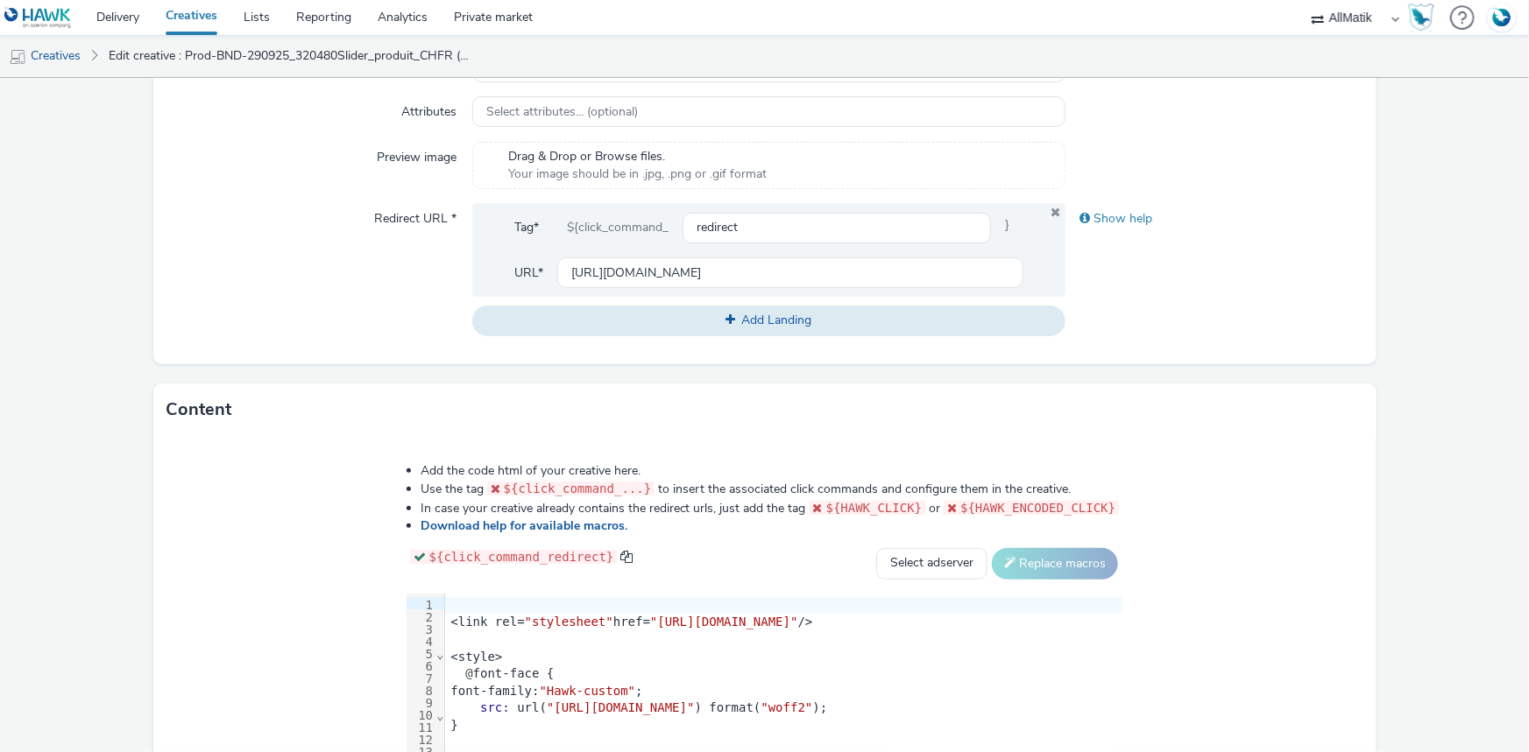
scroll to position [806, 0]
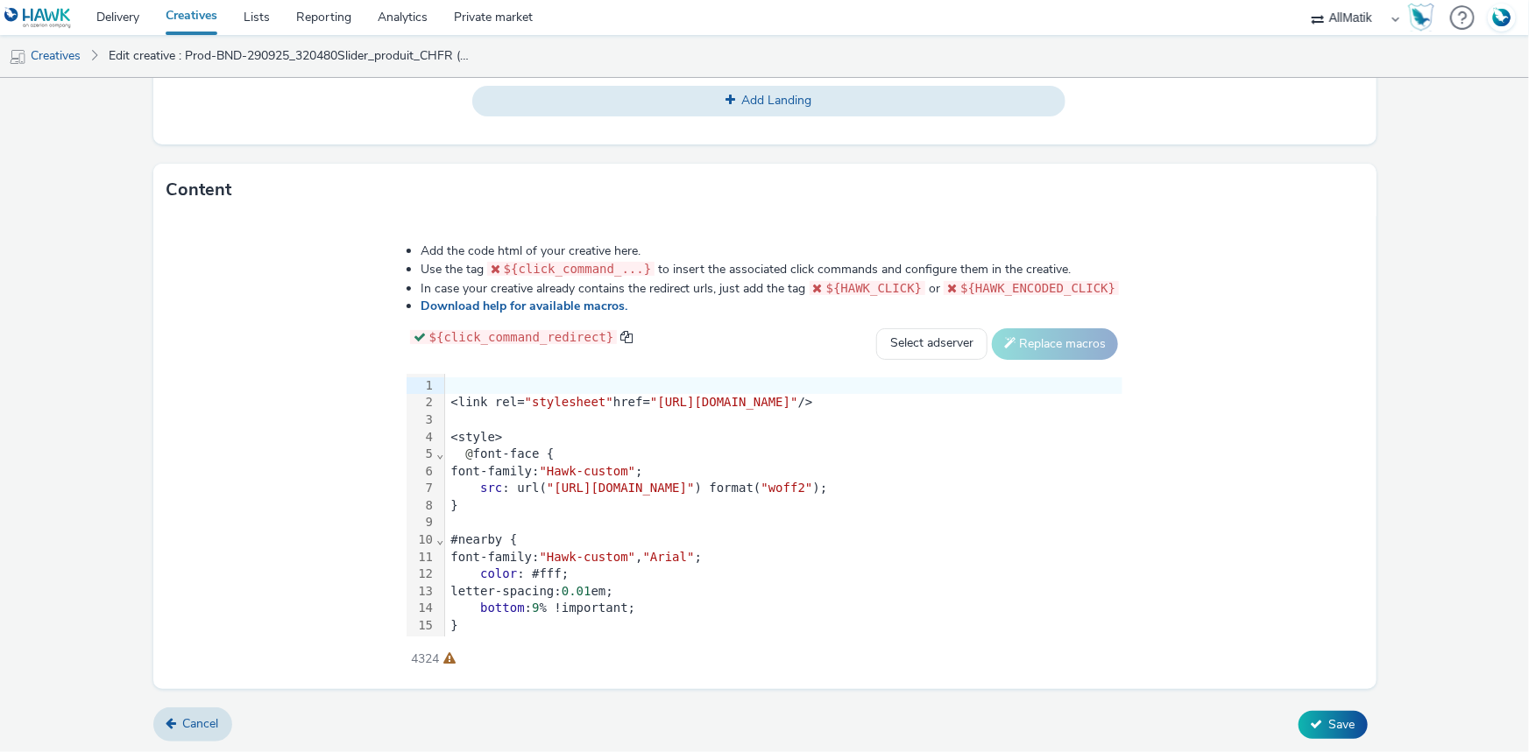
type input "Prod-BND-290925_320480Slider_produit_CHDE"
click at [445, 498] on div "}" at bounding box center [783, 507] width 677 height 18
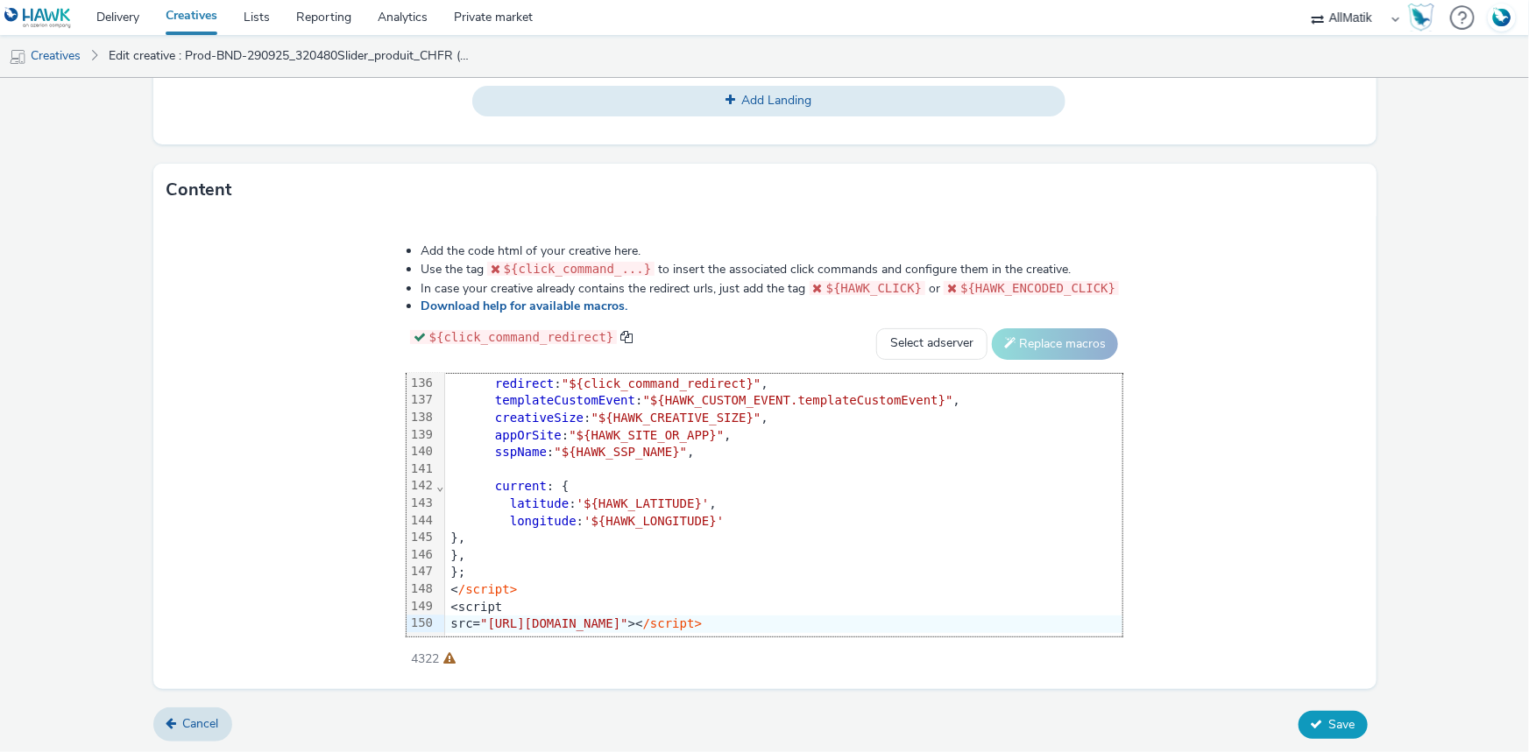
click at [1318, 712] on button "Save" at bounding box center [1332, 725] width 69 height 28
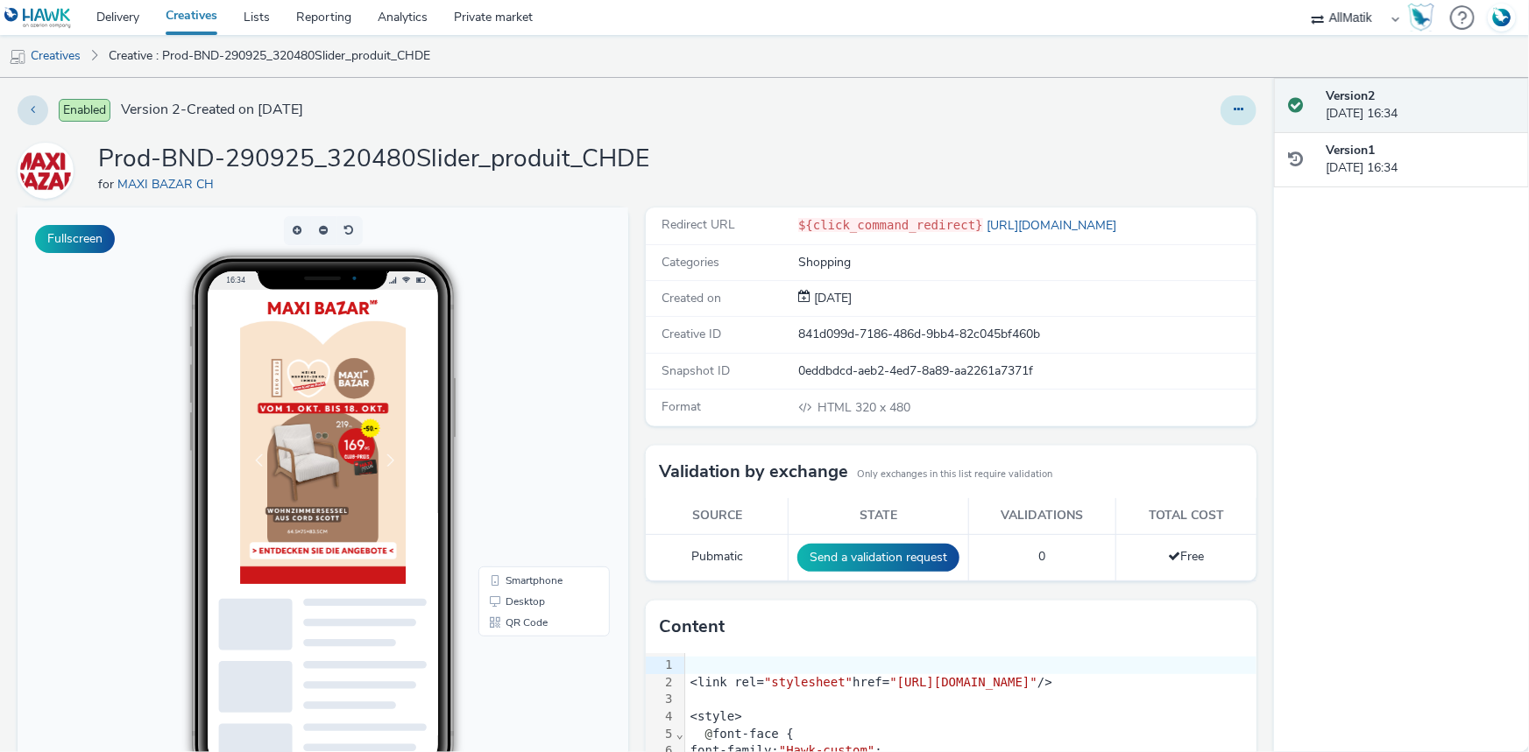
click at [1233, 103] on icon at bounding box center [1238, 109] width 10 height 12
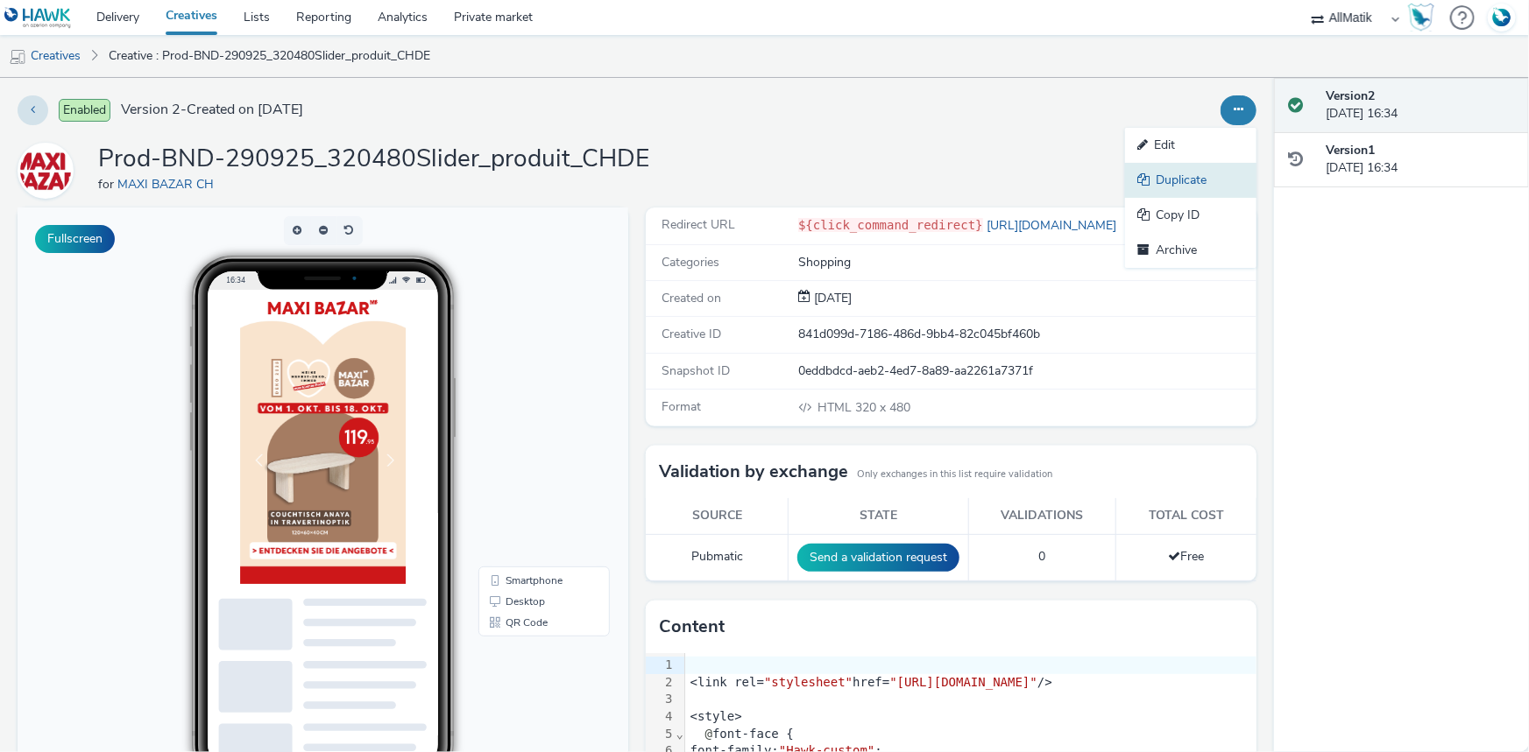
click at [1171, 184] on link "Duplicate" at bounding box center [1190, 180] width 131 height 35
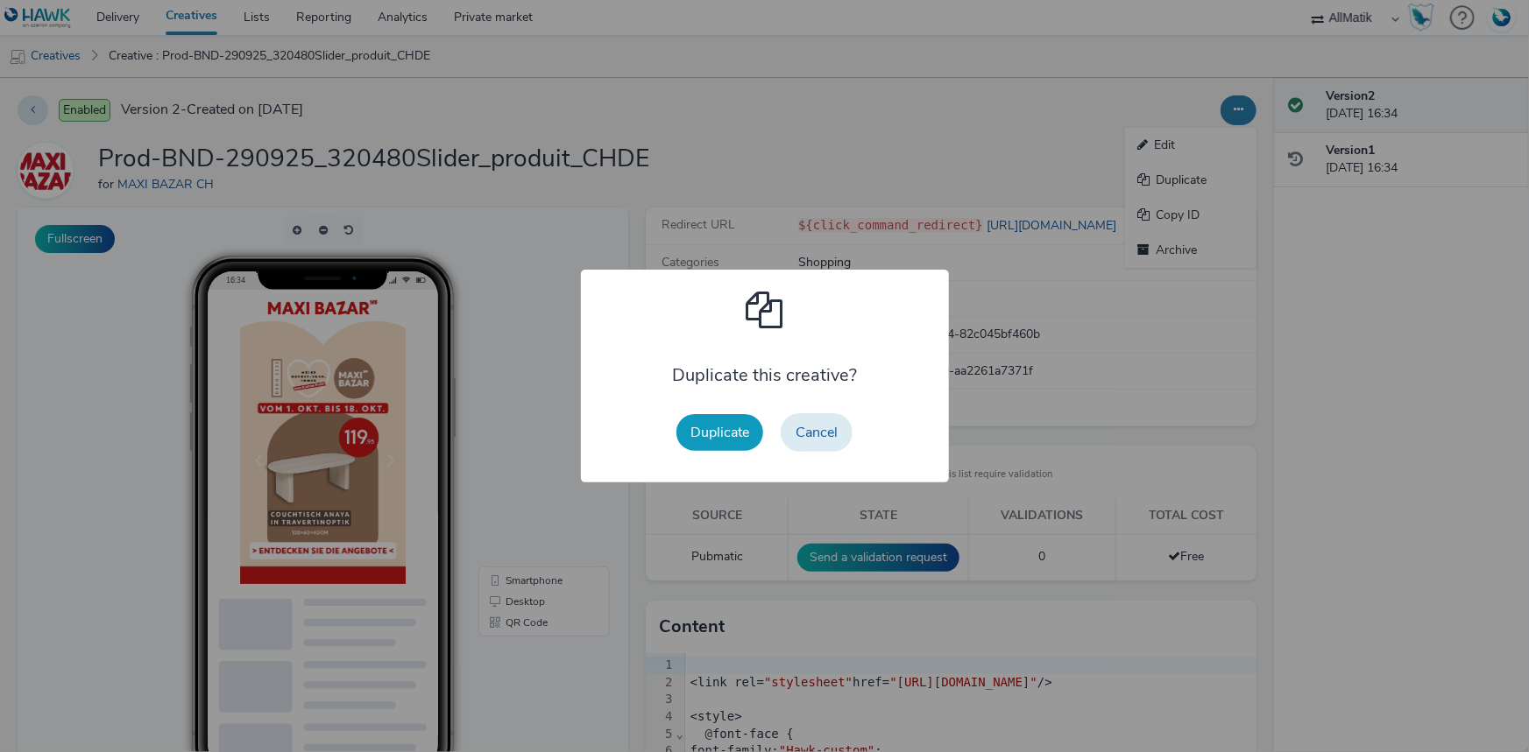
click at [731, 414] on button "Duplicate" at bounding box center [719, 432] width 87 height 37
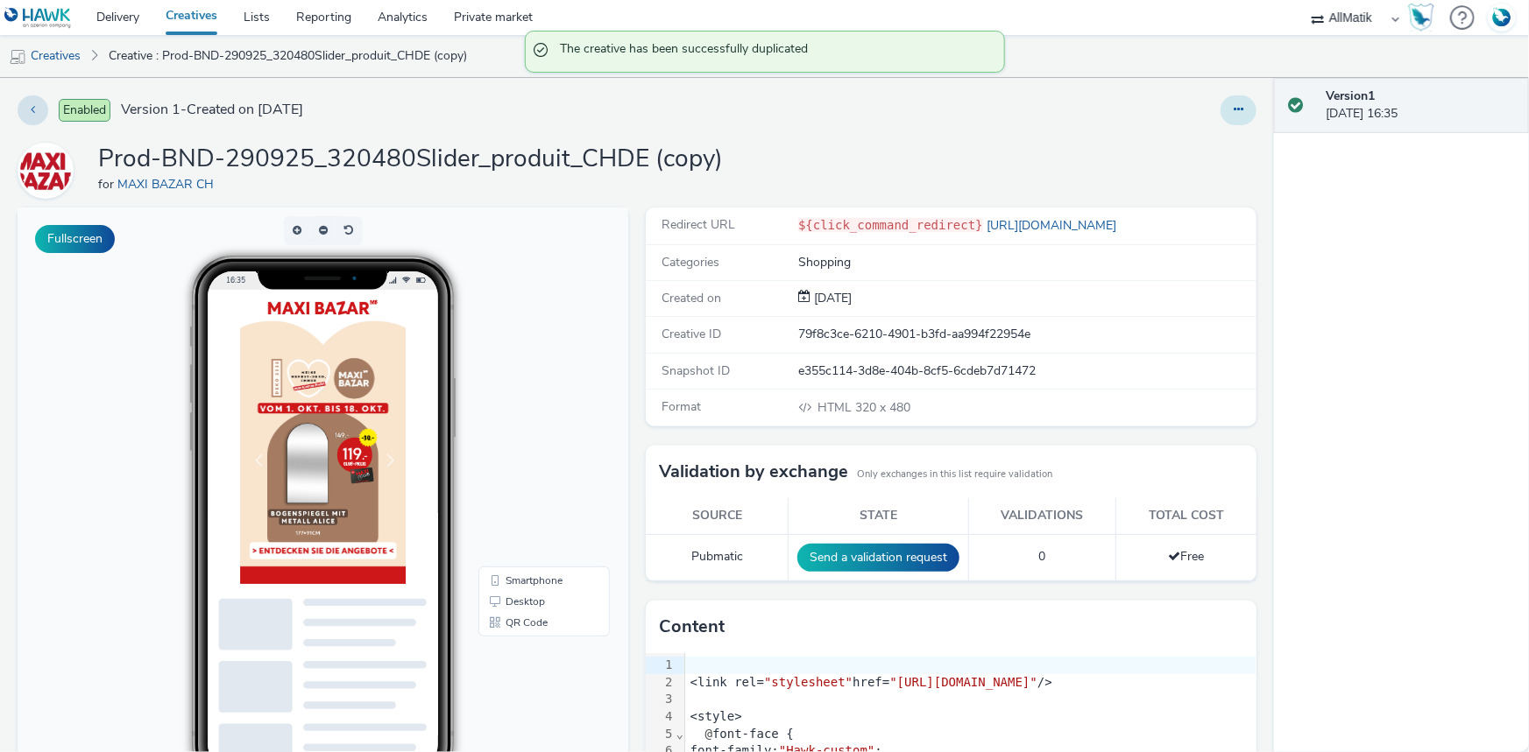
click at [1240, 104] on button at bounding box center [1238, 110] width 36 height 30
click at [1176, 147] on link "Edit" at bounding box center [1190, 145] width 131 height 35
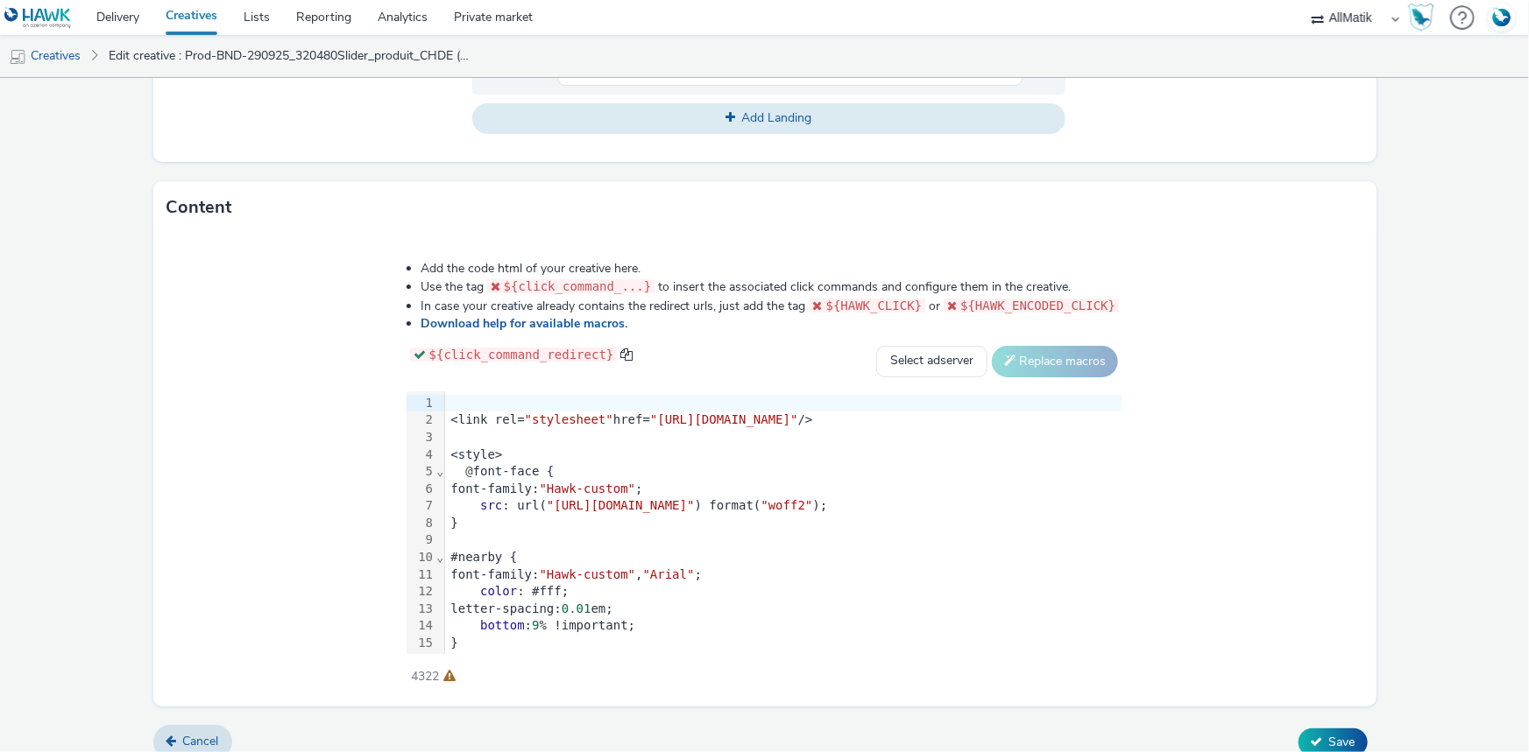
scroll to position [806, 0]
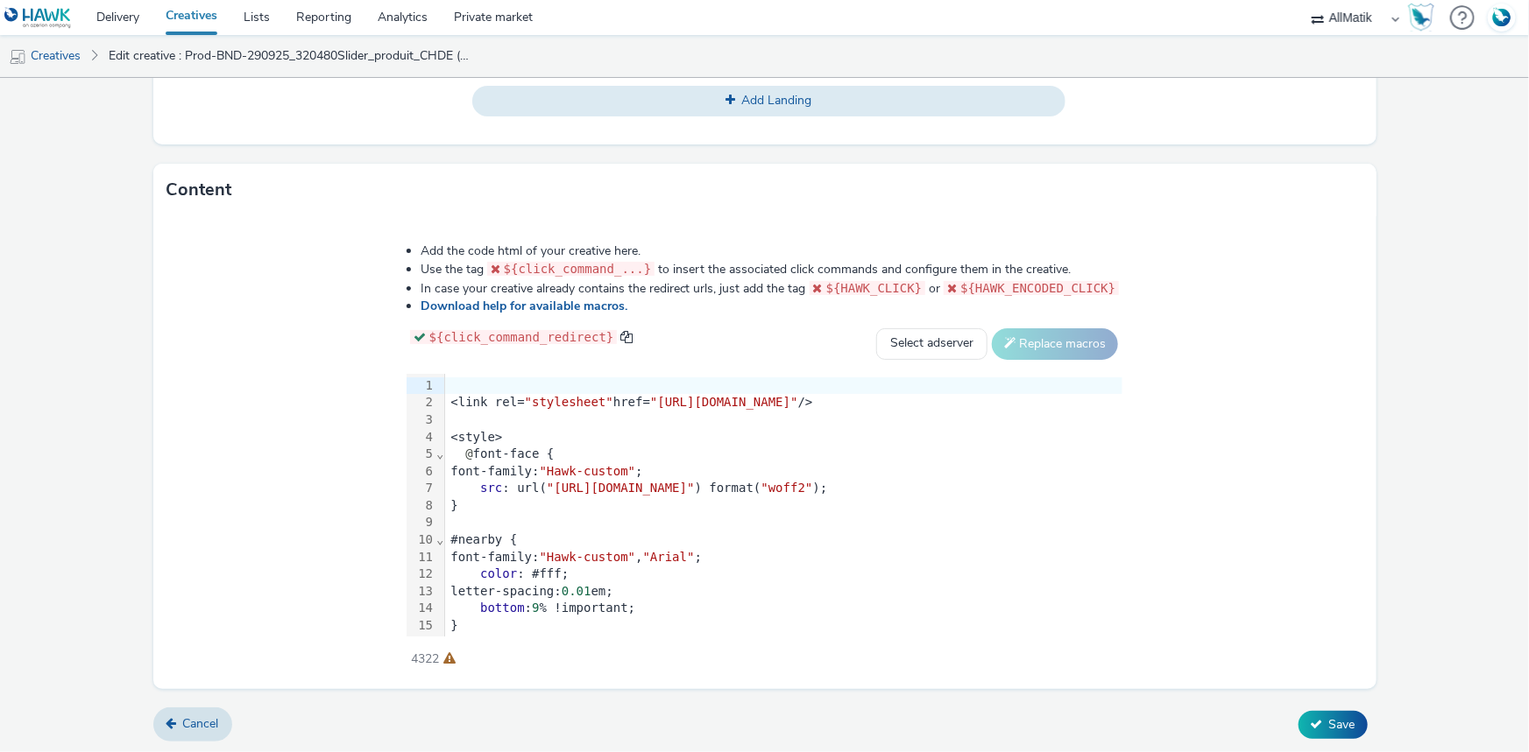
click at [537, 506] on div "}" at bounding box center [783, 507] width 677 height 18
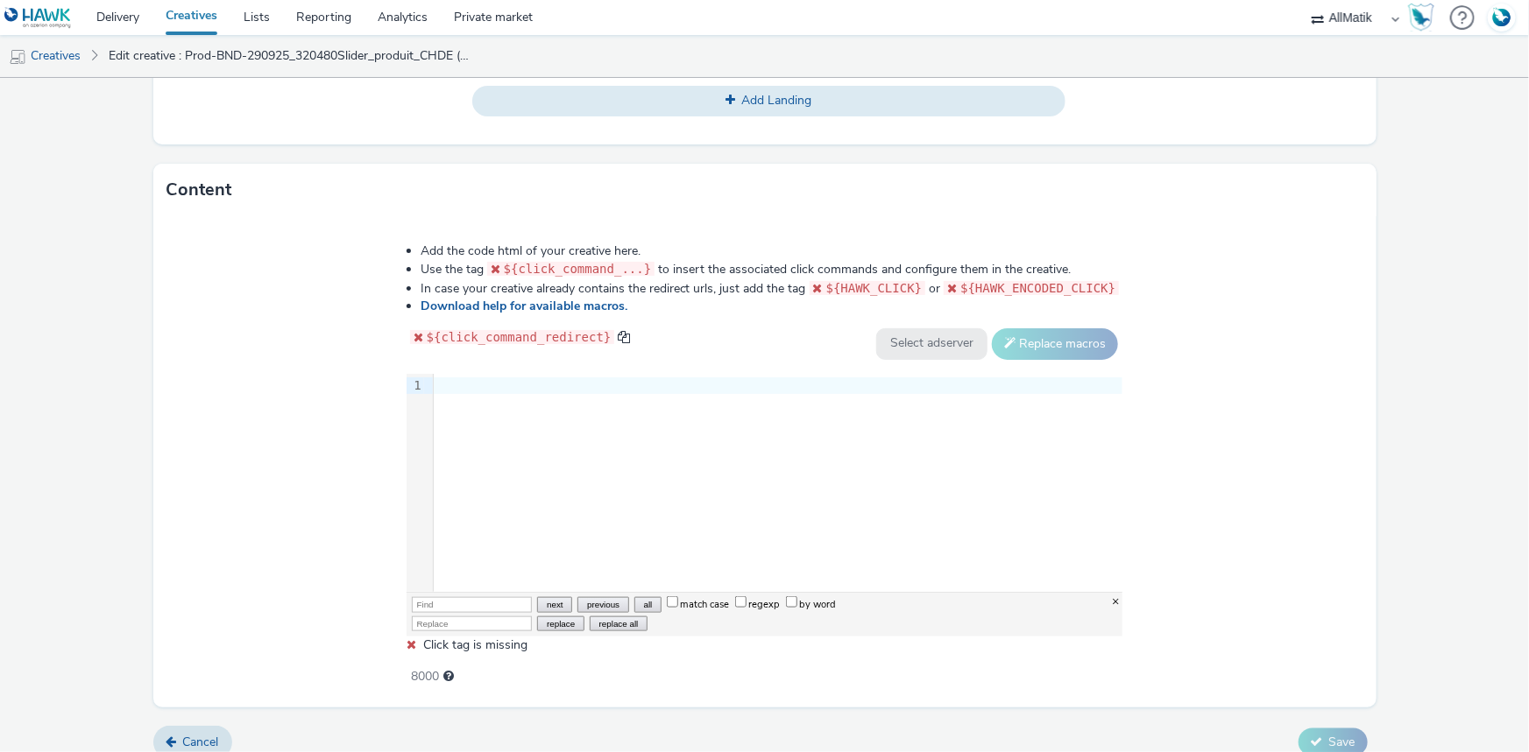
click at [604, 480] on div "9 1 ›" at bounding box center [764, 483] width 717 height 219
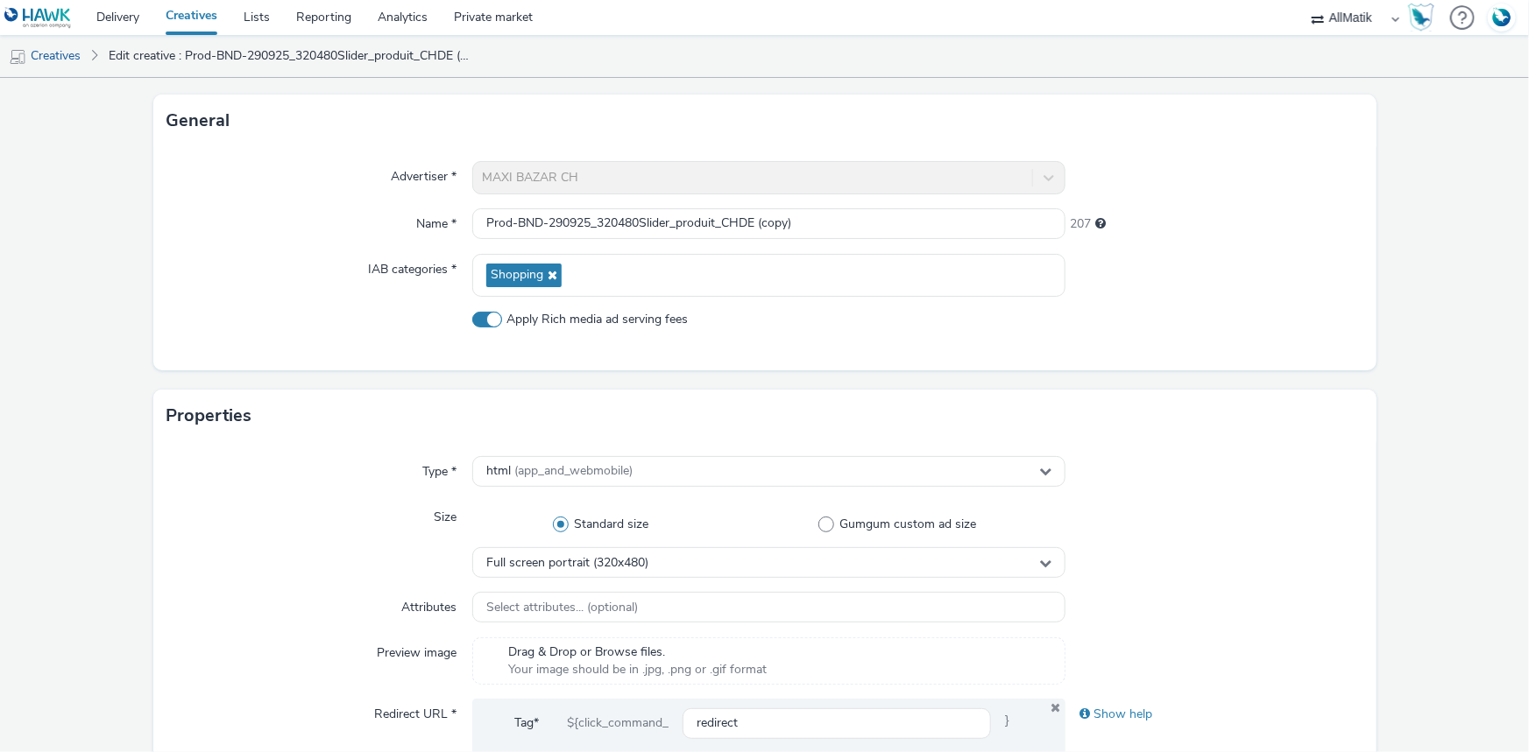
scroll to position [88, 0]
click at [583, 223] on input "Prod-BND-290925_320480Slider_produit_CHDE (copy)" at bounding box center [768, 225] width 593 height 31
paste input "Prod_1-BND-290925_300600_catalogue1_CHDE"
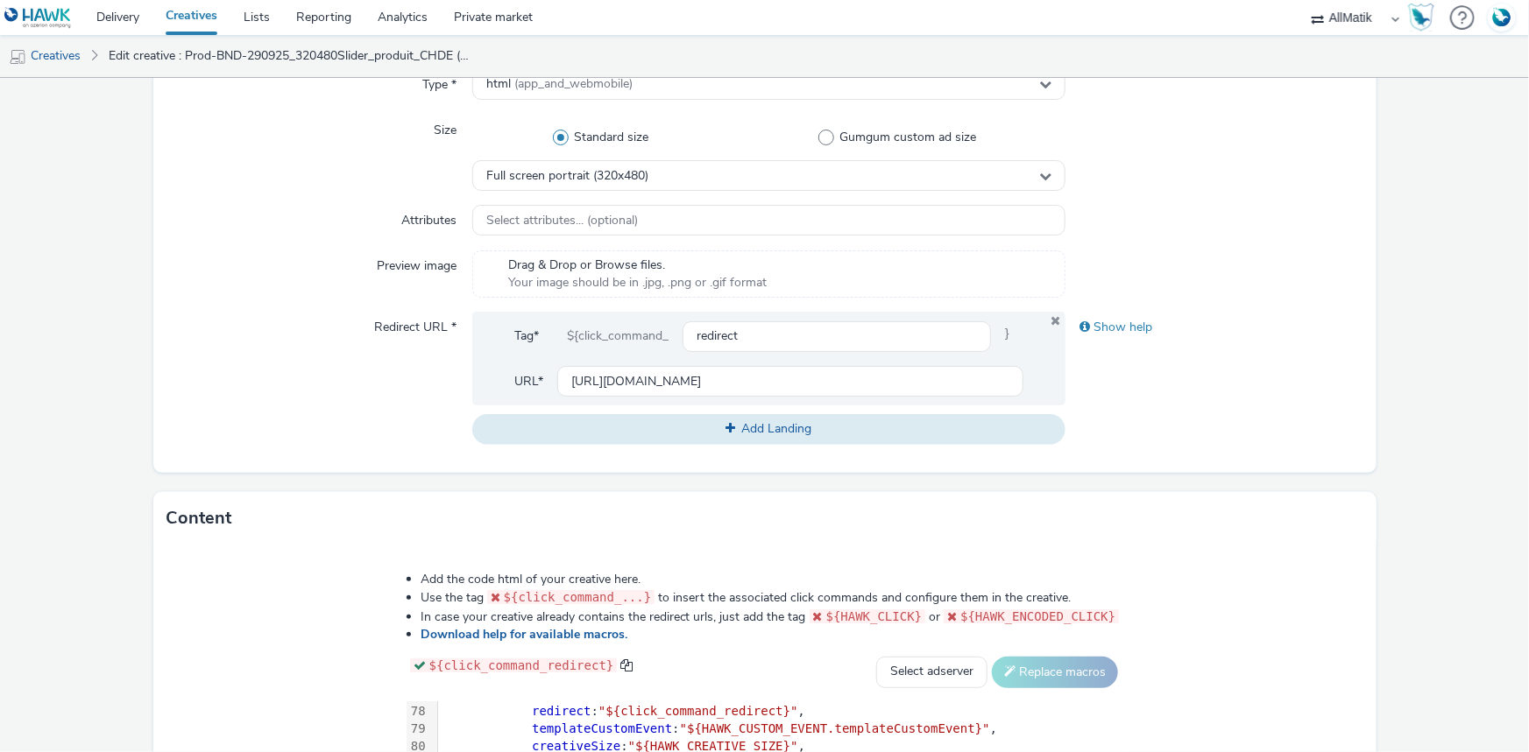
scroll to position [487, 0]
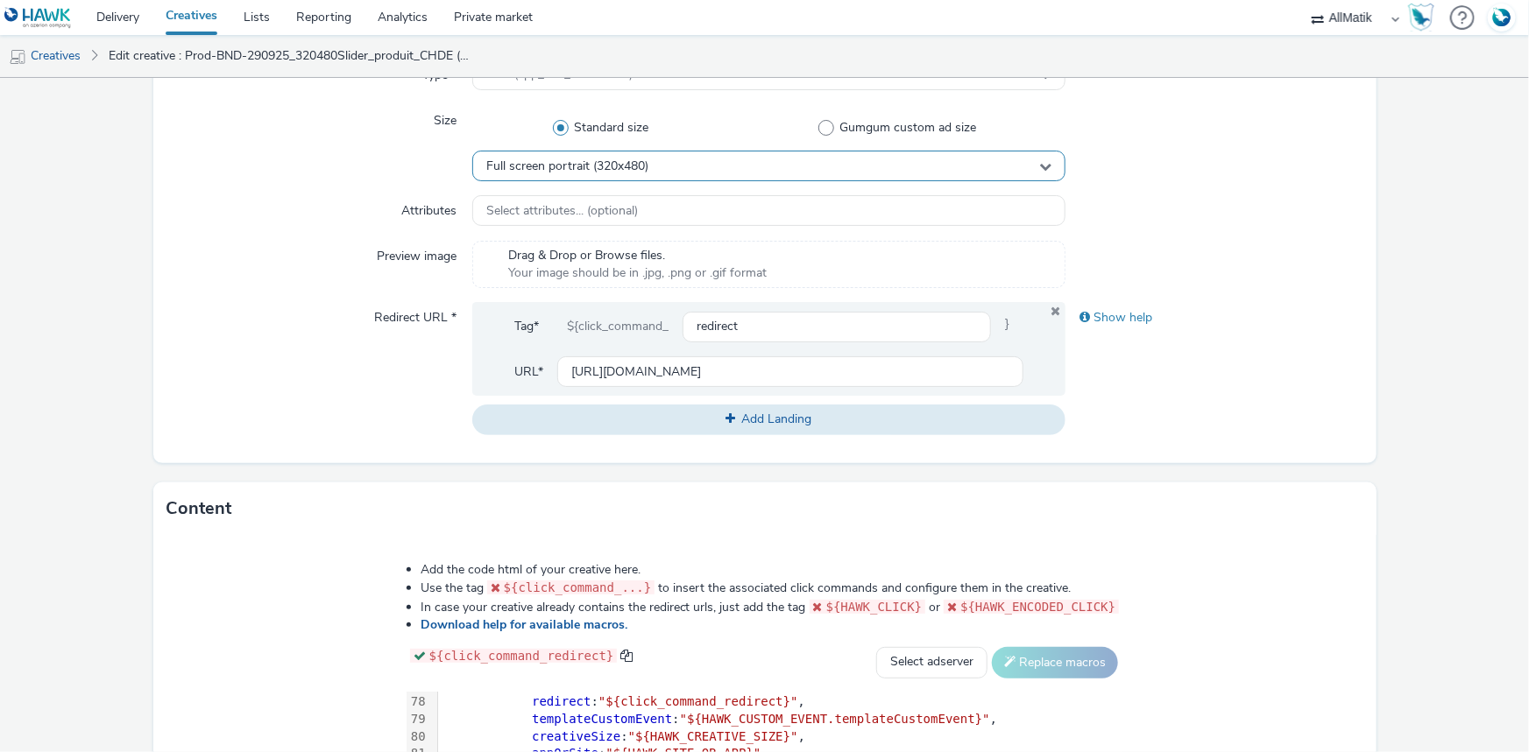
type input "Prod_1-BND-290925_300600_catalogue1_CHDE"
click at [663, 166] on div "Full screen portrait (320x480)" at bounding box center [768, 166] width 593 height 31
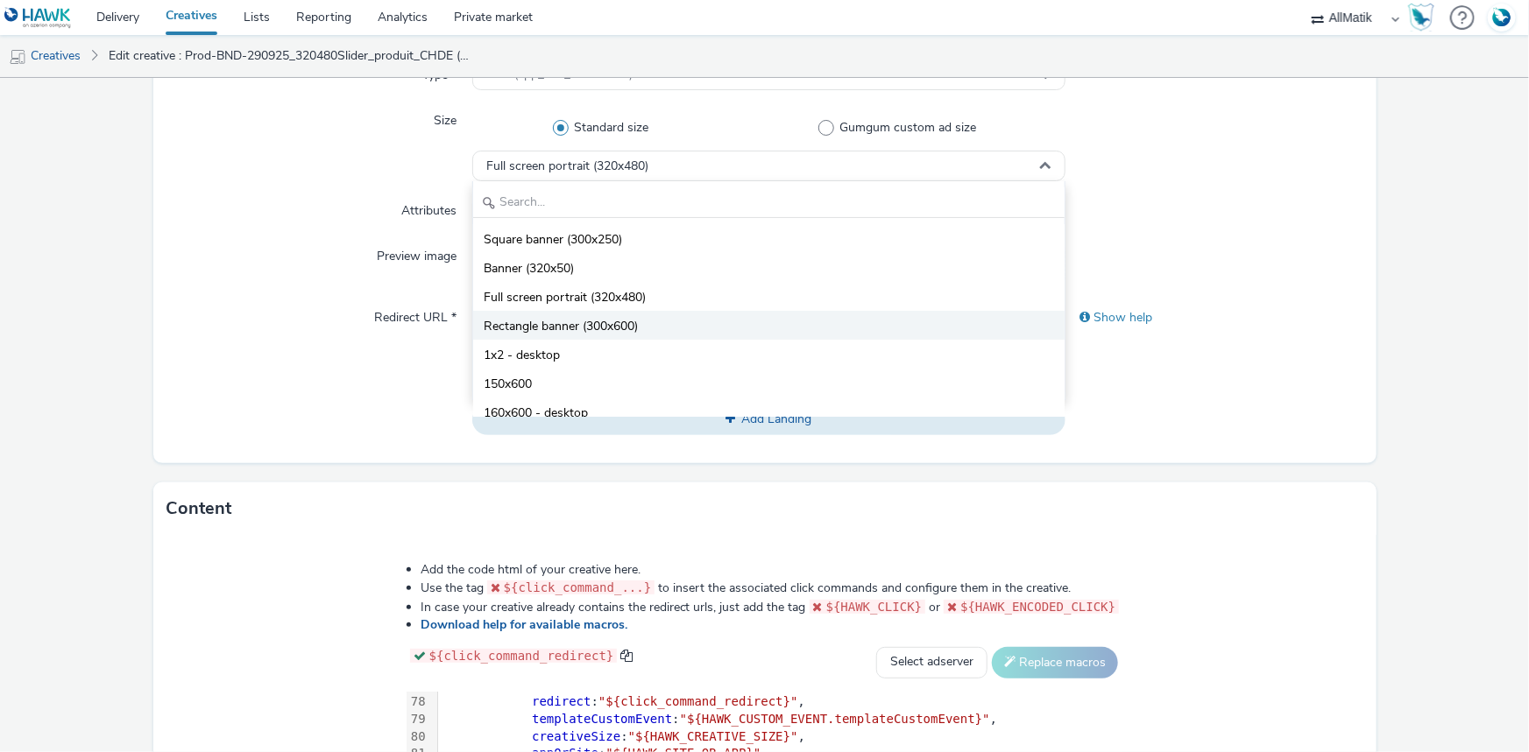
click at [617, 314] on li "Rectangle banner (300x600)" at bounding box center [768, 325] width 591 height 29
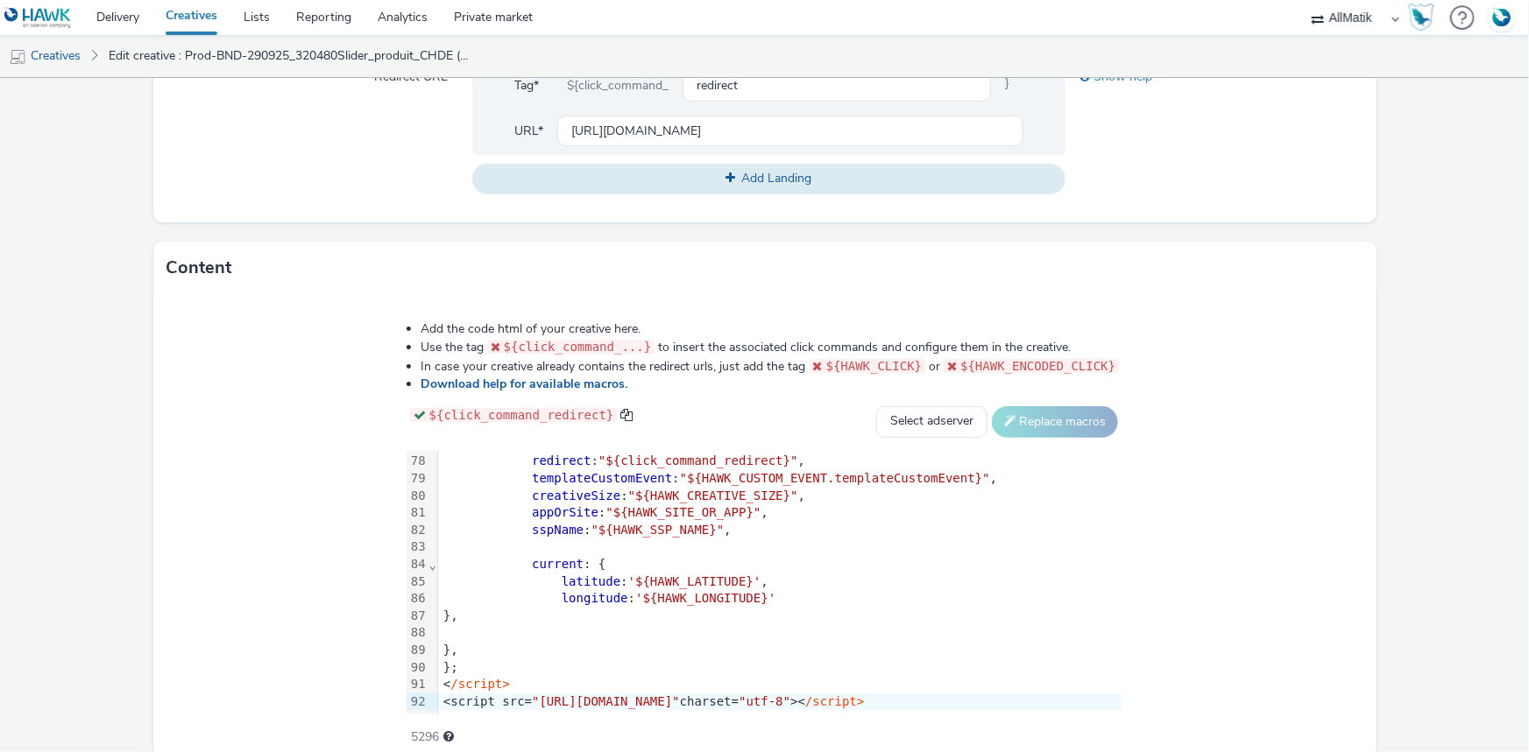
scroll to position [806, 0]
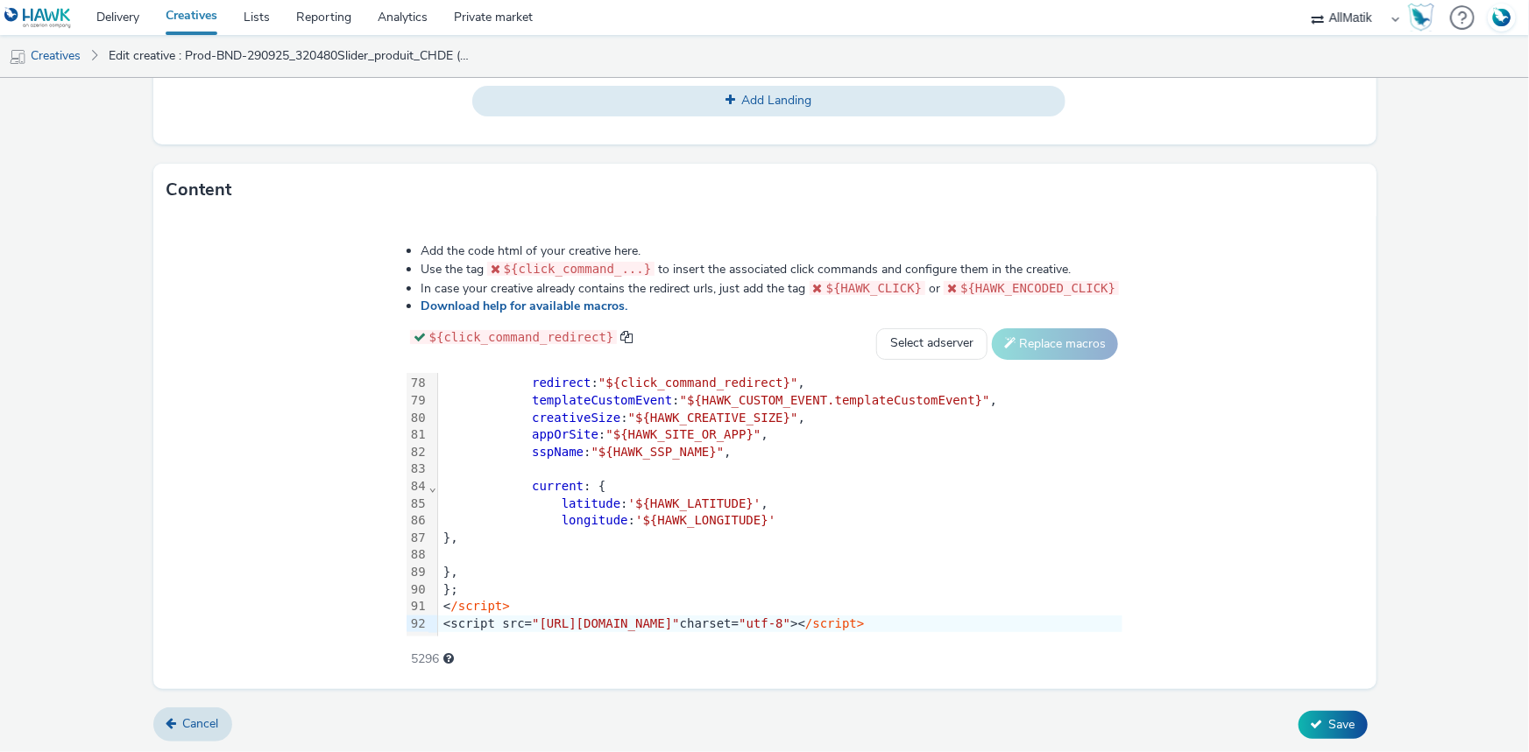
click at [628, 497] on span "'${HAWK_LATITUDE}'" at bounding box center [694, 504] width 133 height 14
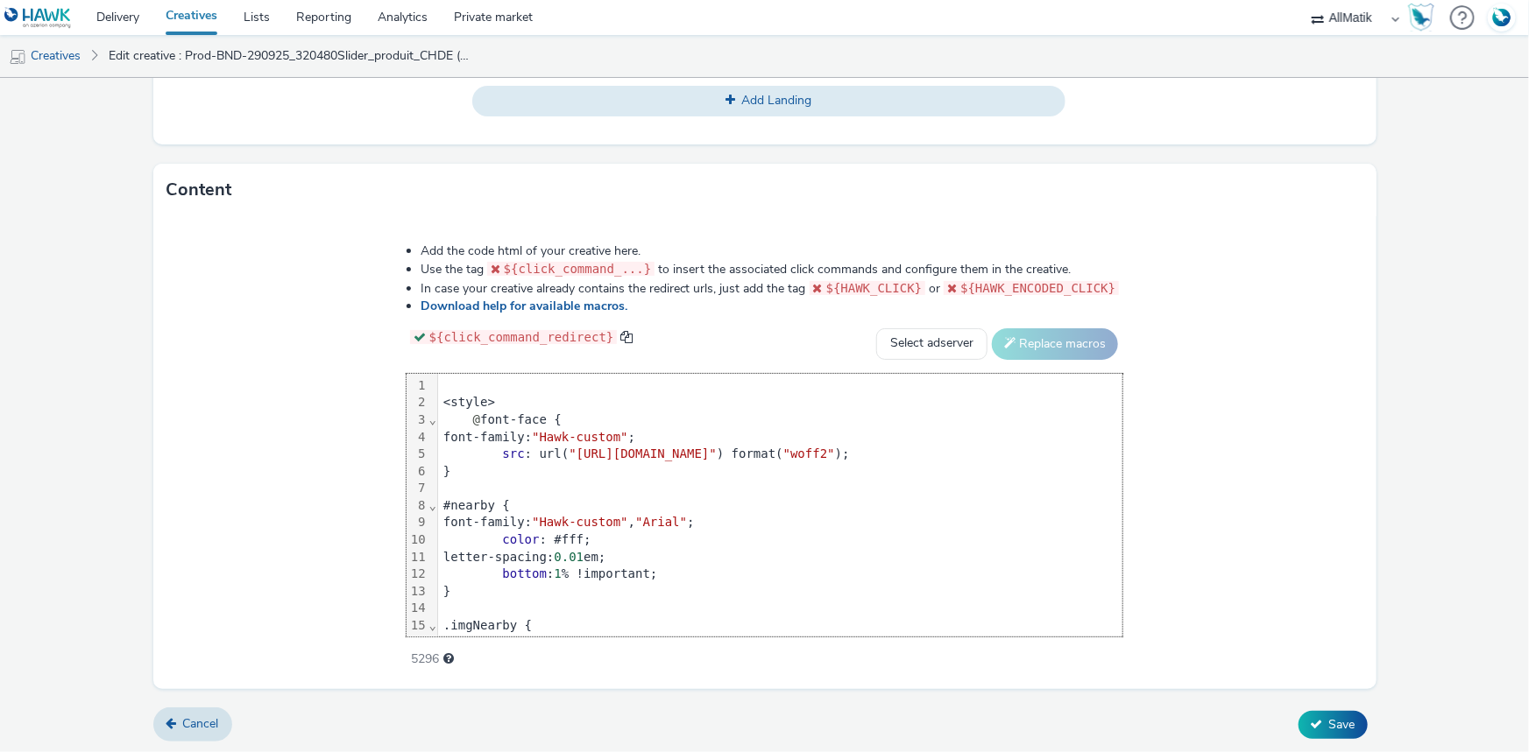
scroll to position [1334, 0]
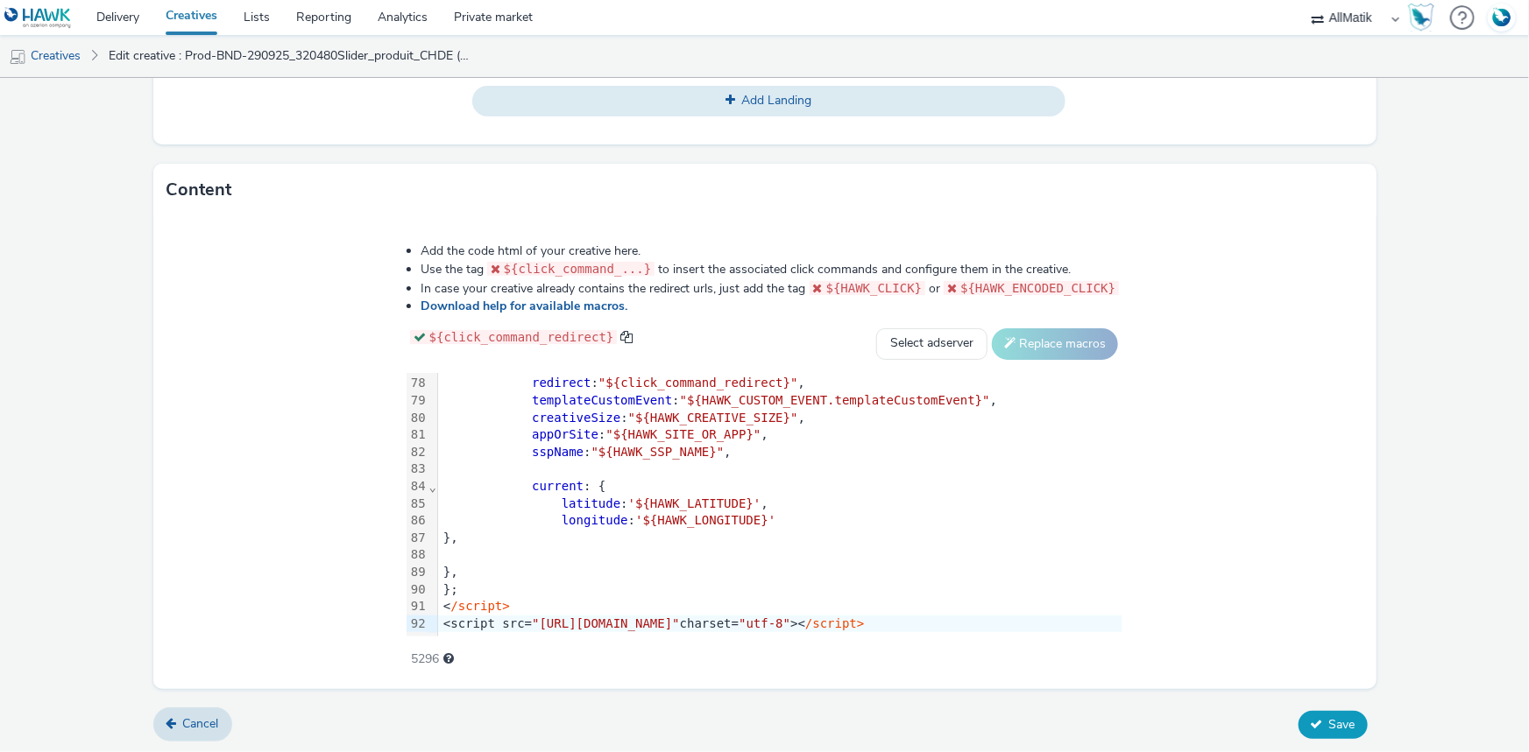
click at [1314, 730] on button "Save" at bounding box center [1332, 725] width 69 height 28
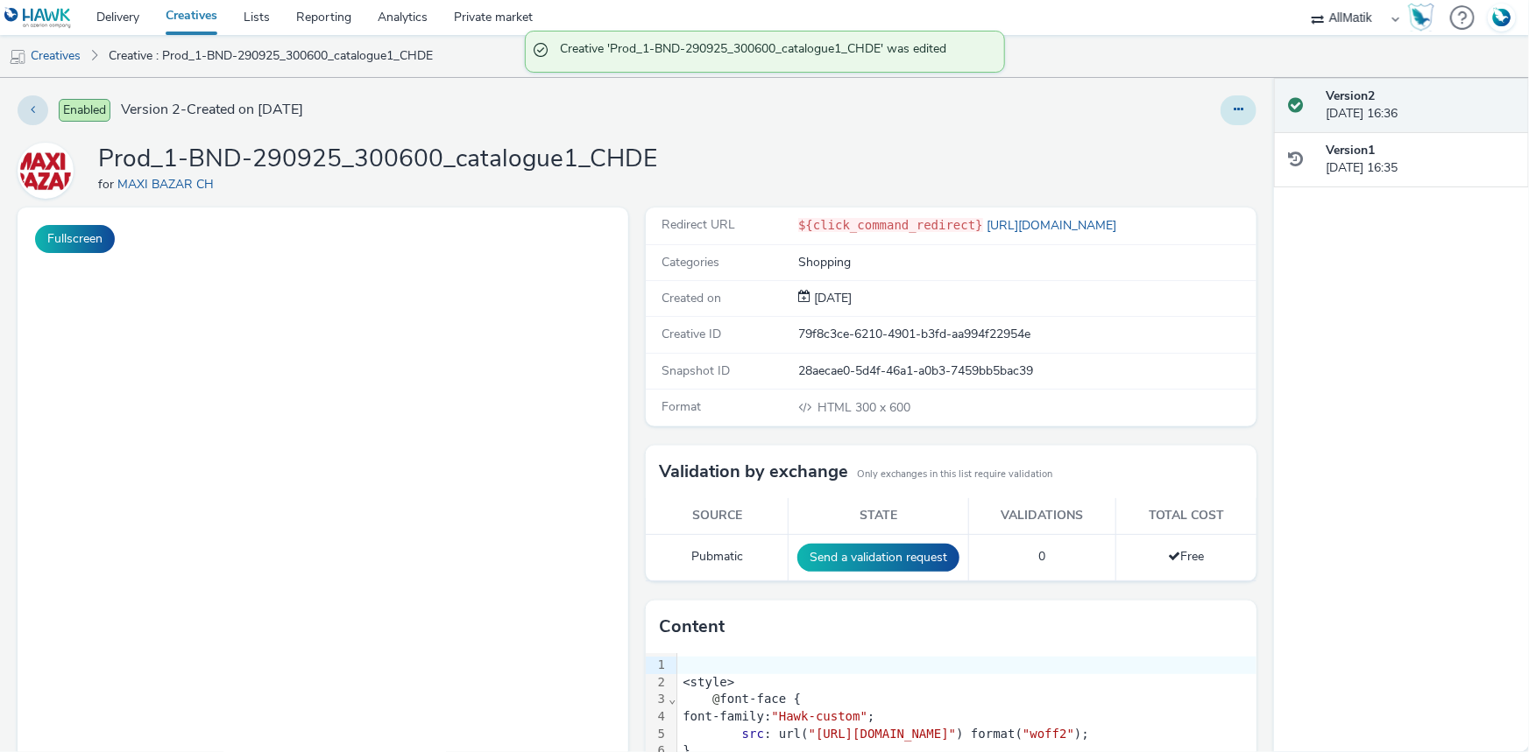
click at [1220, 107] on button at bounding box center [1238, 110] width 36 height 30
click at [1204, 181] on link "Duplicate" at bounding box center [1190, 180] width 131 height 35
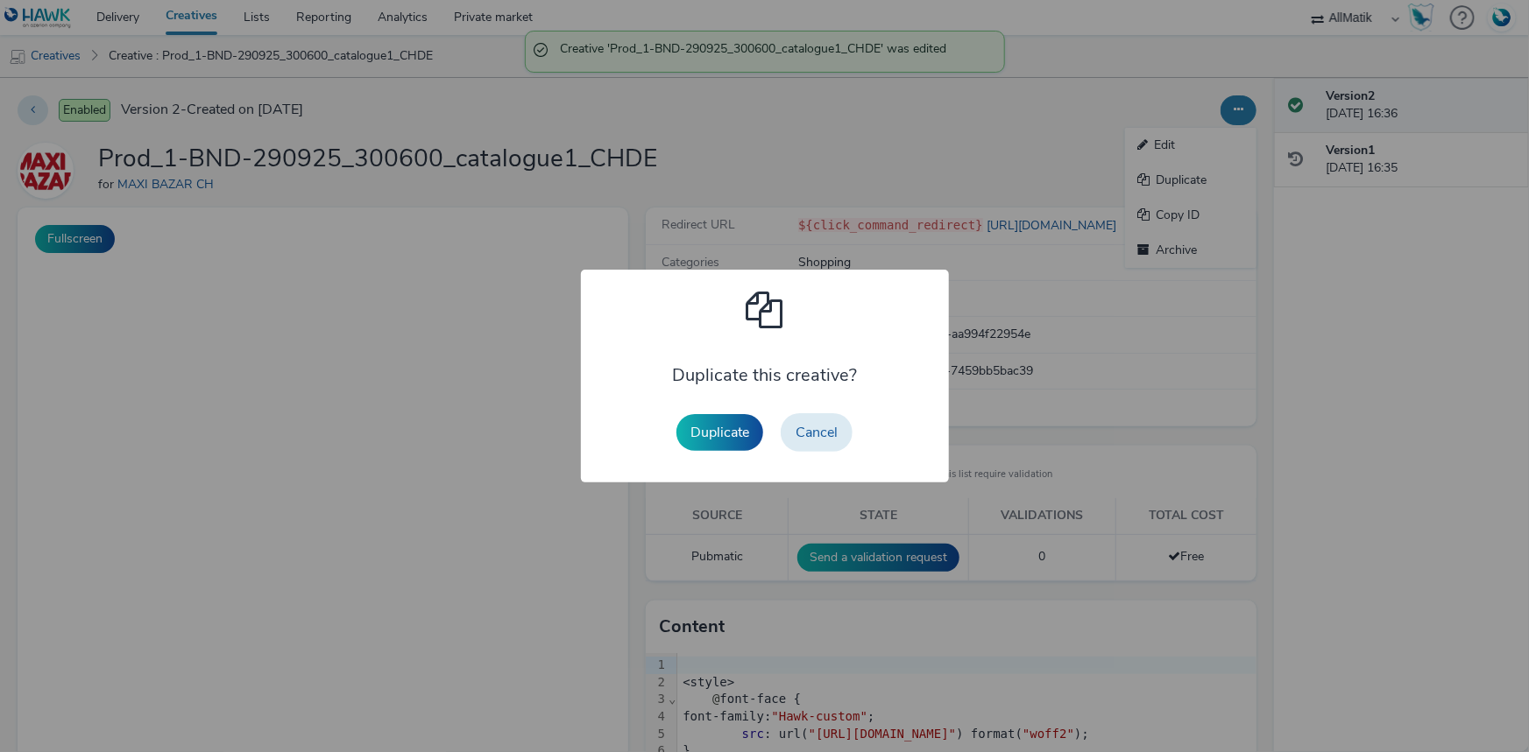
click at [707, 426] on button "Duplicate" at bounding box center [719, 432] width 87 height 37
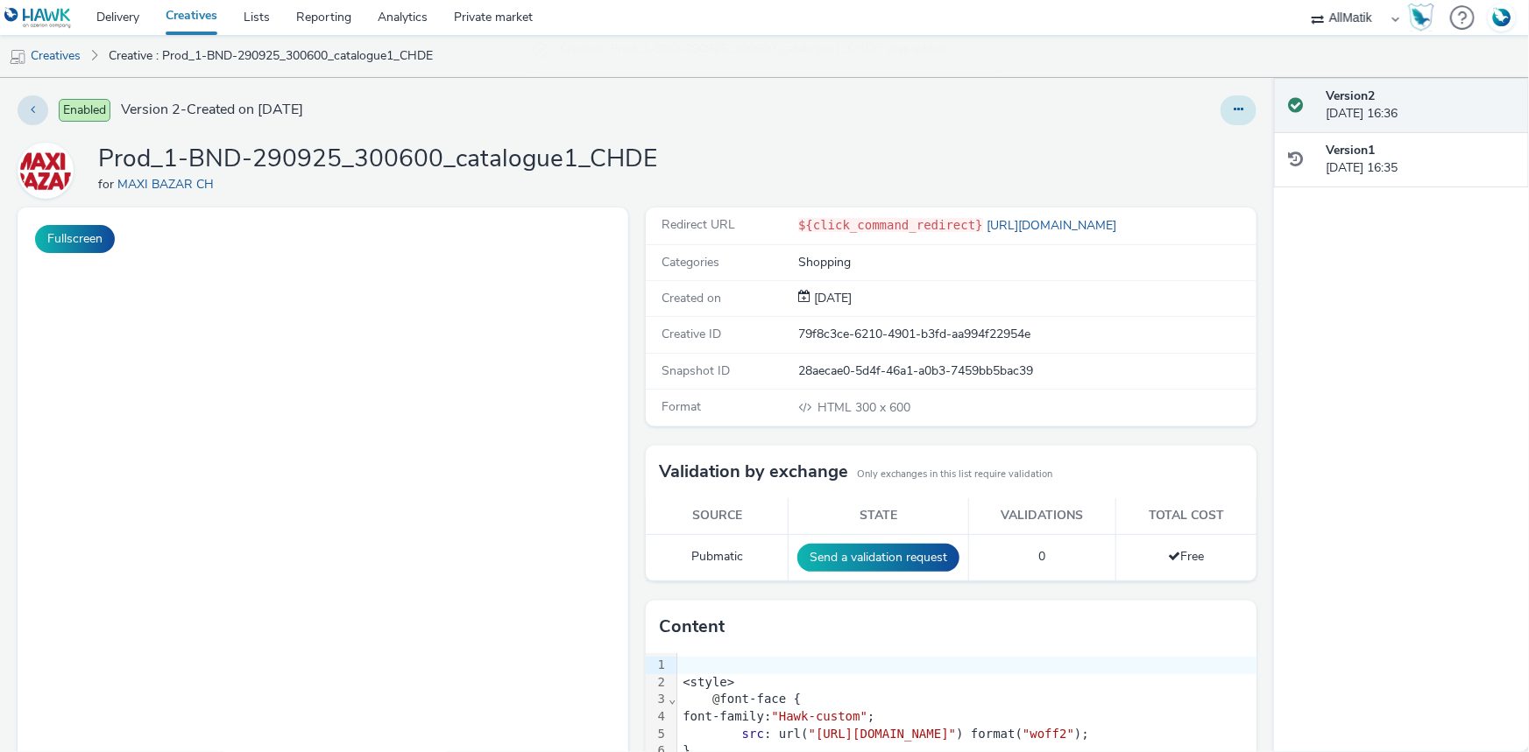
click at [1232, 95] on button at bounding box center [1238, 110] width 36 height 30
click at [1216, 144] on link "Edit" at bounding box center [1190, 145] width 131 height 35
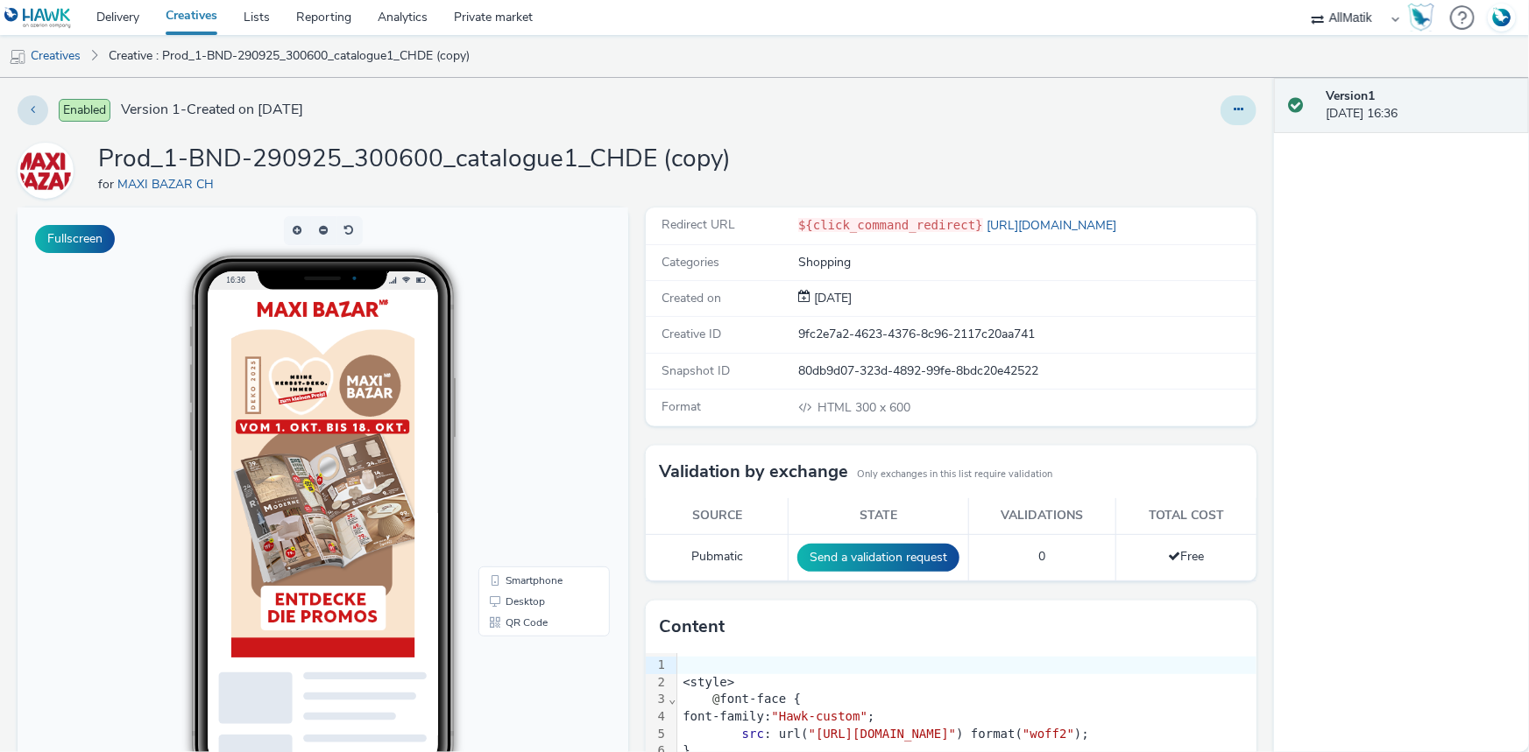
click at [1236, 109] on button at bounding box center [1238, 110] width 36 height 30
click at [1148, 144] on link "Edit" at bounding box center [1190, 145] width 131 height 35
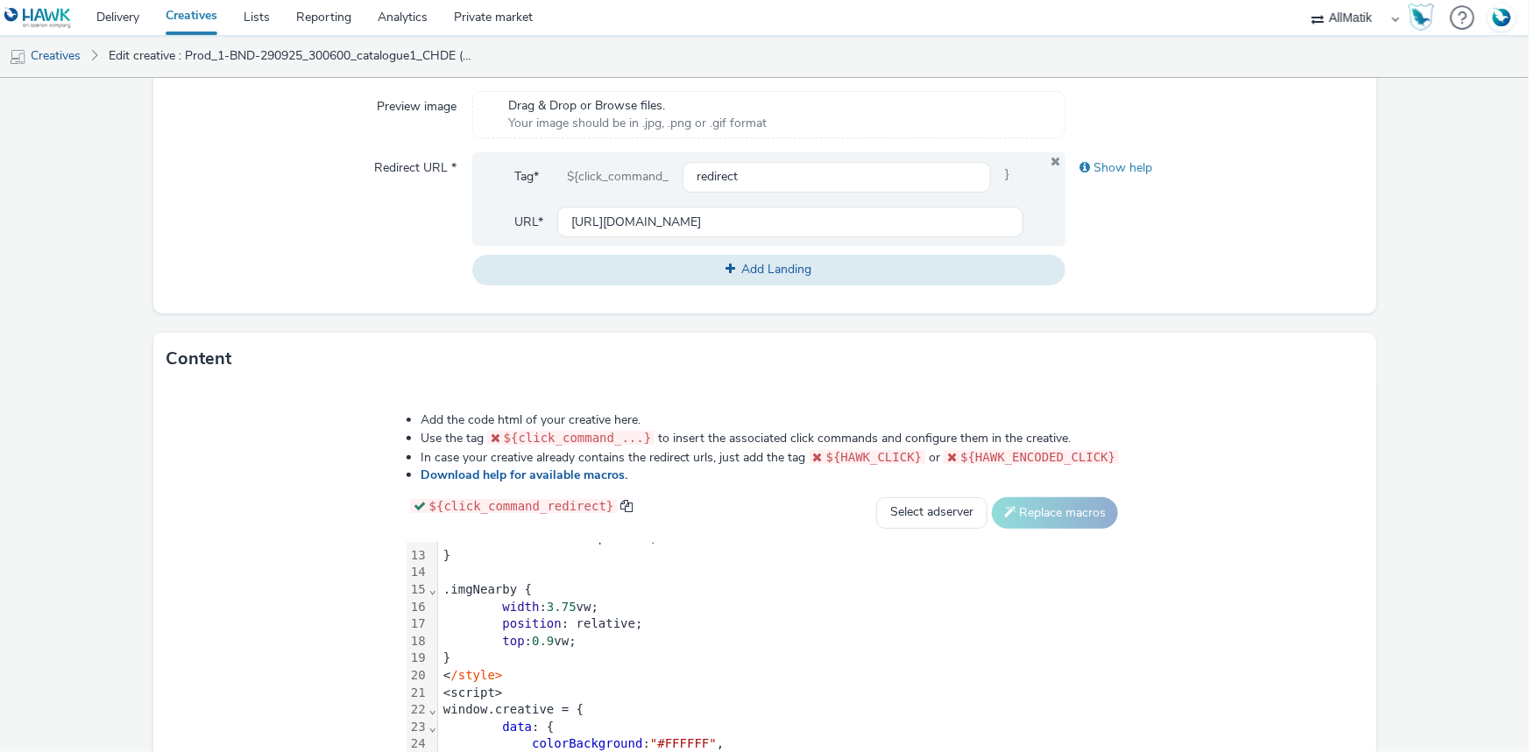
scroll to position [398, 0]
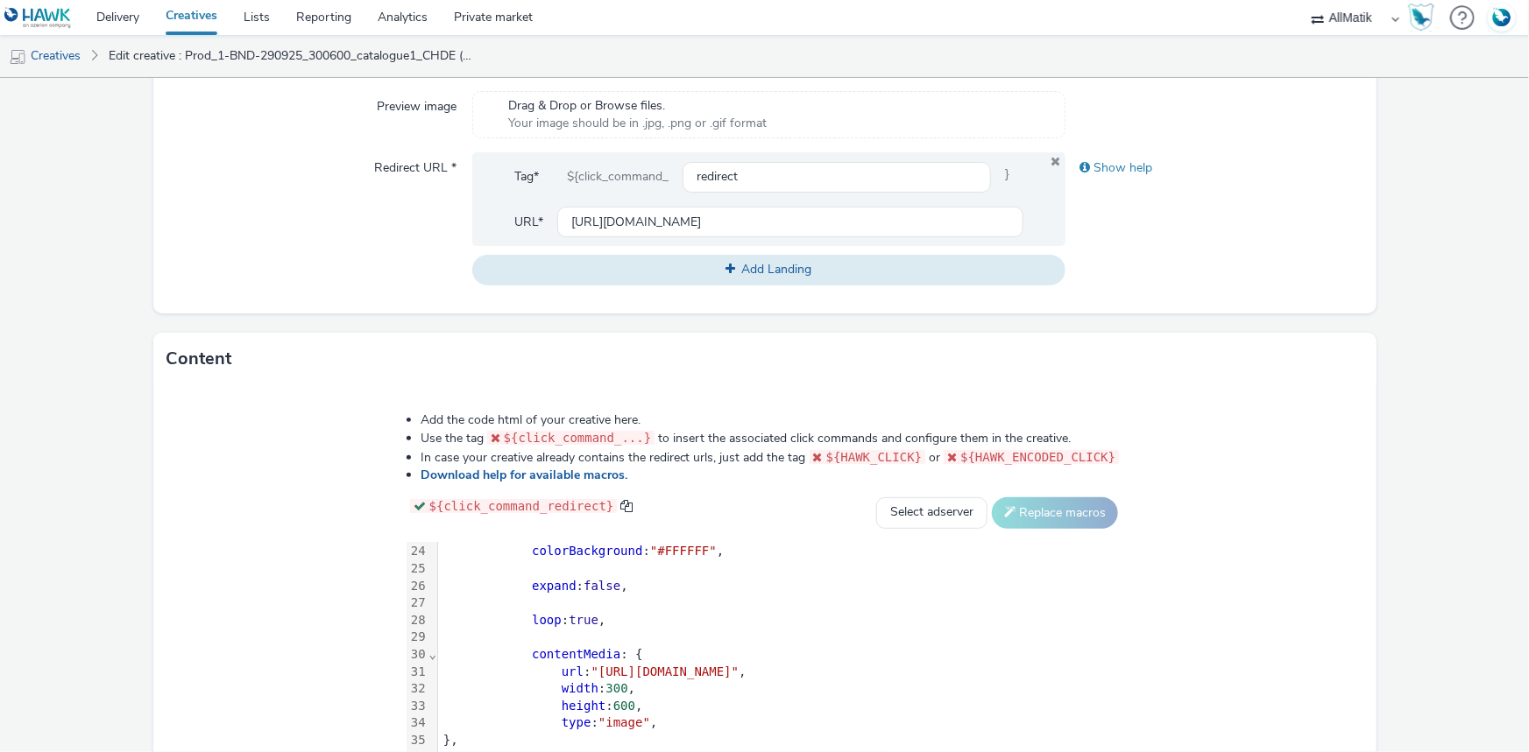
click at [514, 562] on div at bounding box center [780, 570] width 684 height 18
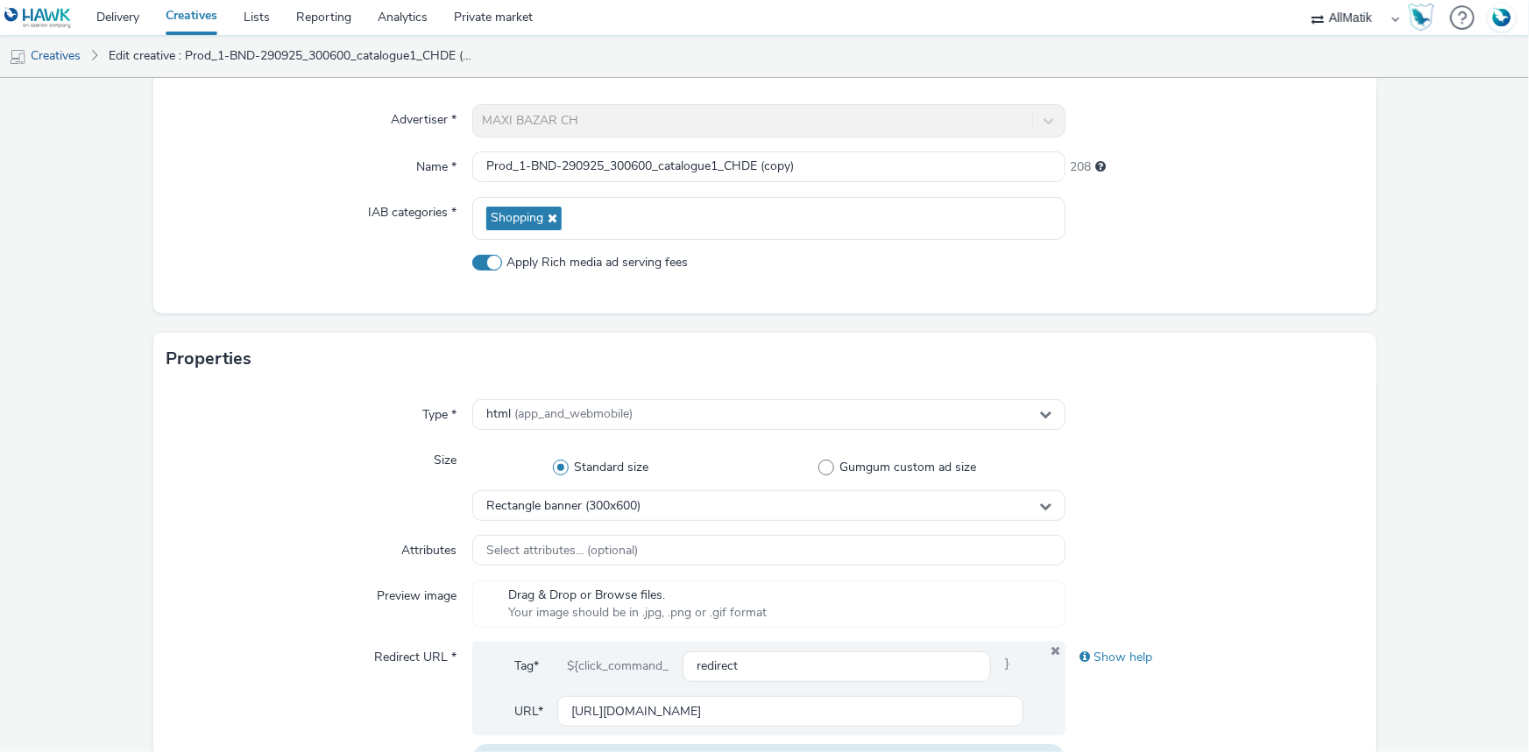
scroll to position [9, 0]
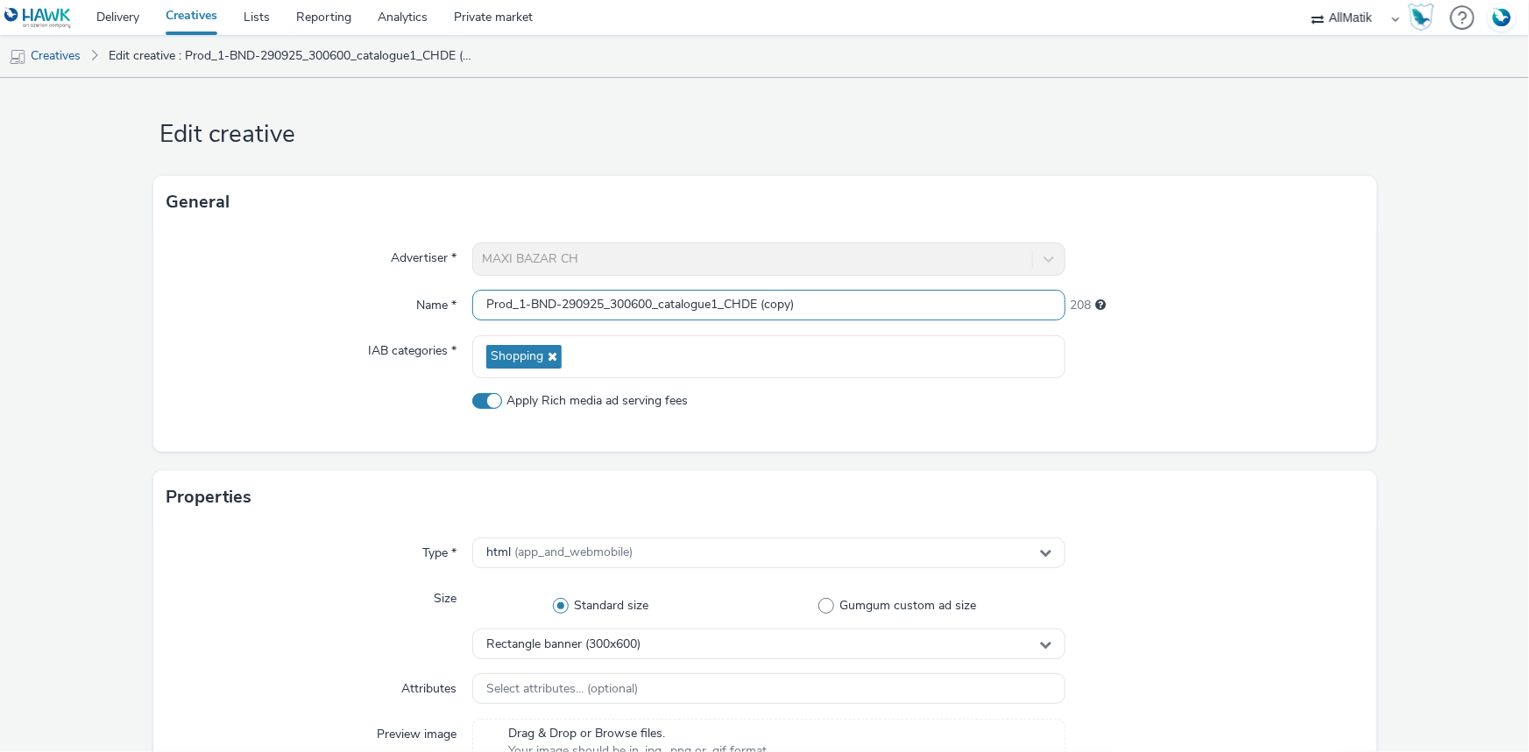
drag, startPoint x: 809, startPoint y: 307, endPoint x: 337, endPoint y: 306, distance: 471.3
click at [337, 306] on div "Name * Prod_1-BND-290925_300600_catalogue1_CHDE (copy) 208" at bounding box center [764, 306] width 1195 height 32
paste input "Prod_2-BND-290925_300600_catalogue2_CHDE"
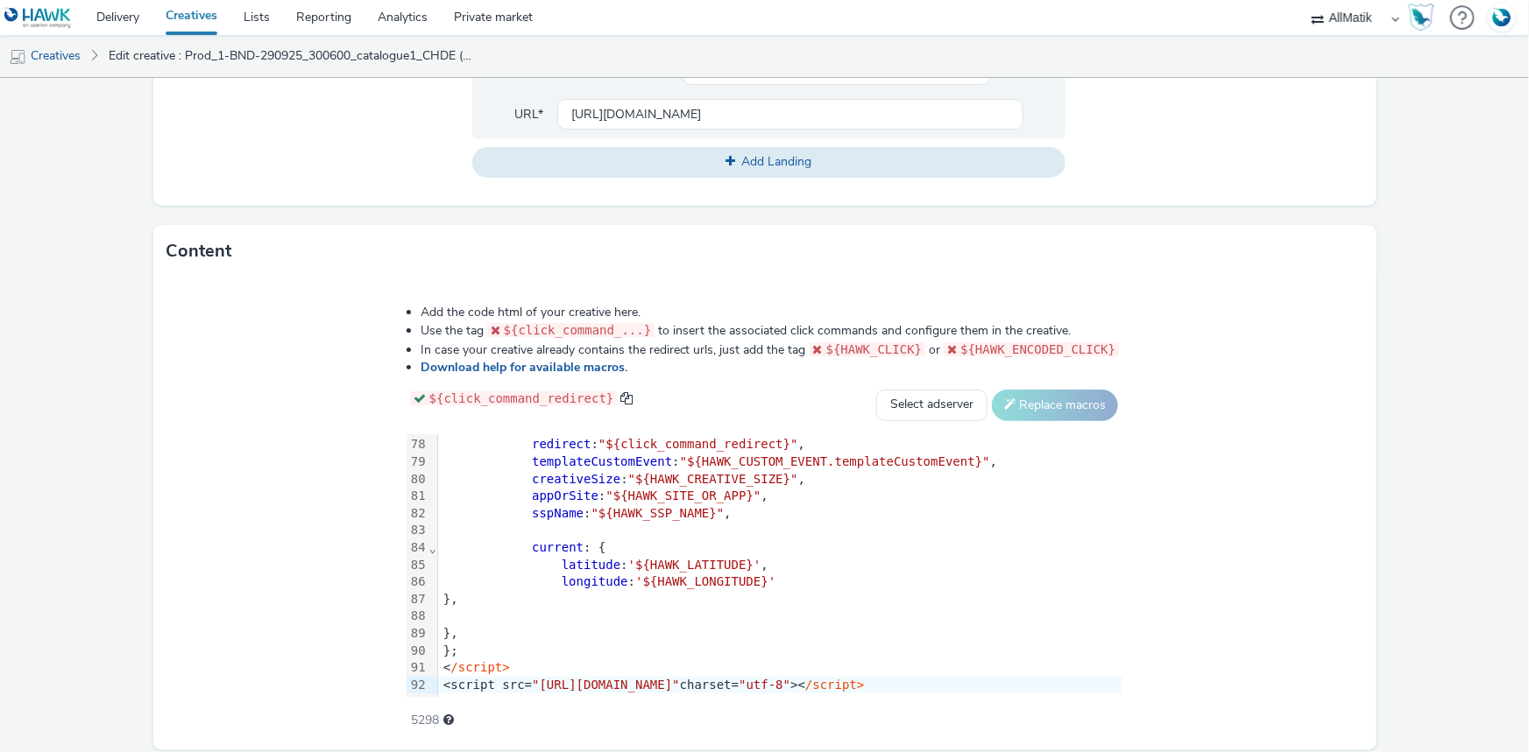
scroll to position [806, 0]
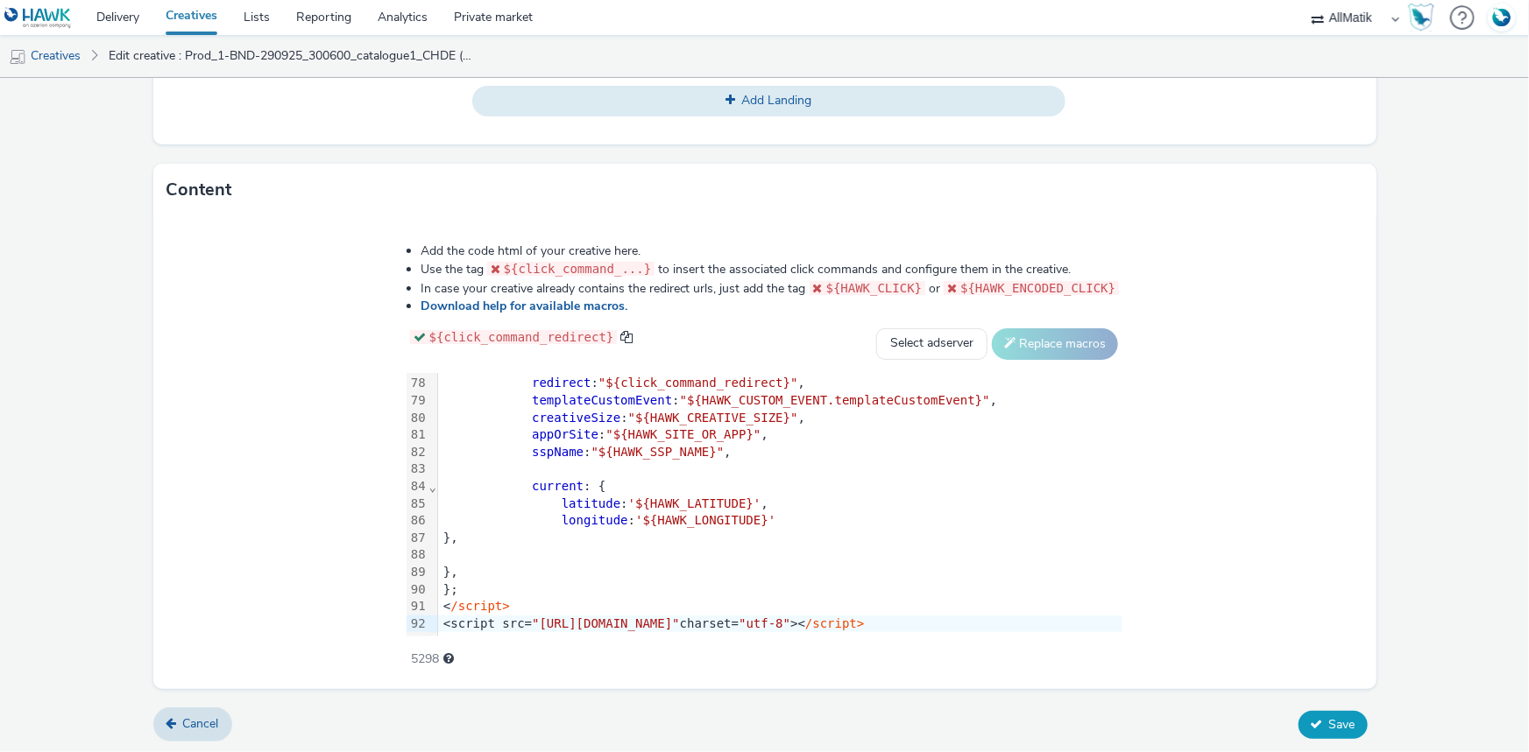
type input "Prod_2-BND-290925_300600_catalogue2_CHDE"
click at [1341, 719] on span "Save" at bounding box center [1342, 725] width 26 height 17
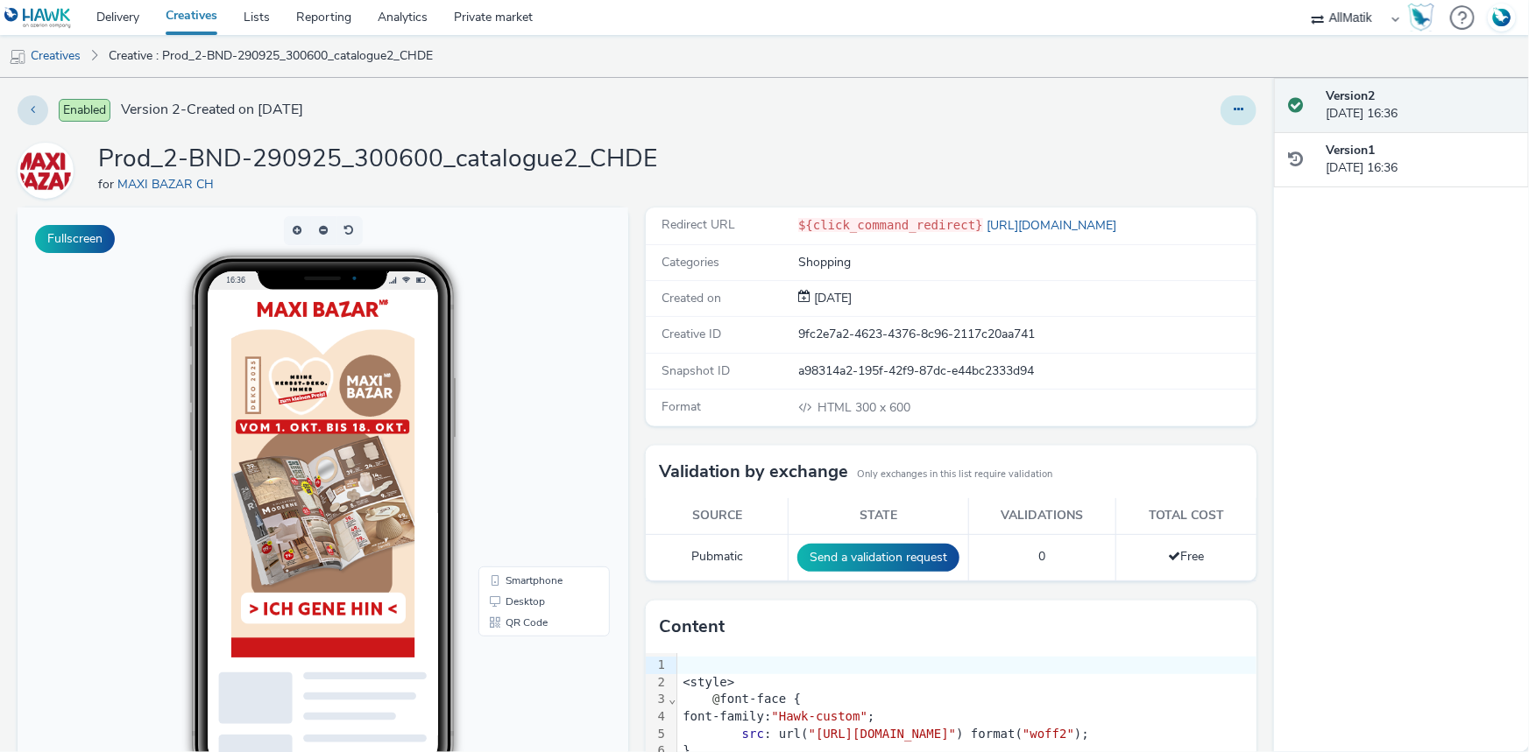
click at [1235, 114] on button at bounding box center [1238, 110] width 36 height 30
click at [1192, 170] on link "Duplicate" at bounding box center [1190, 180] width 131 height 35
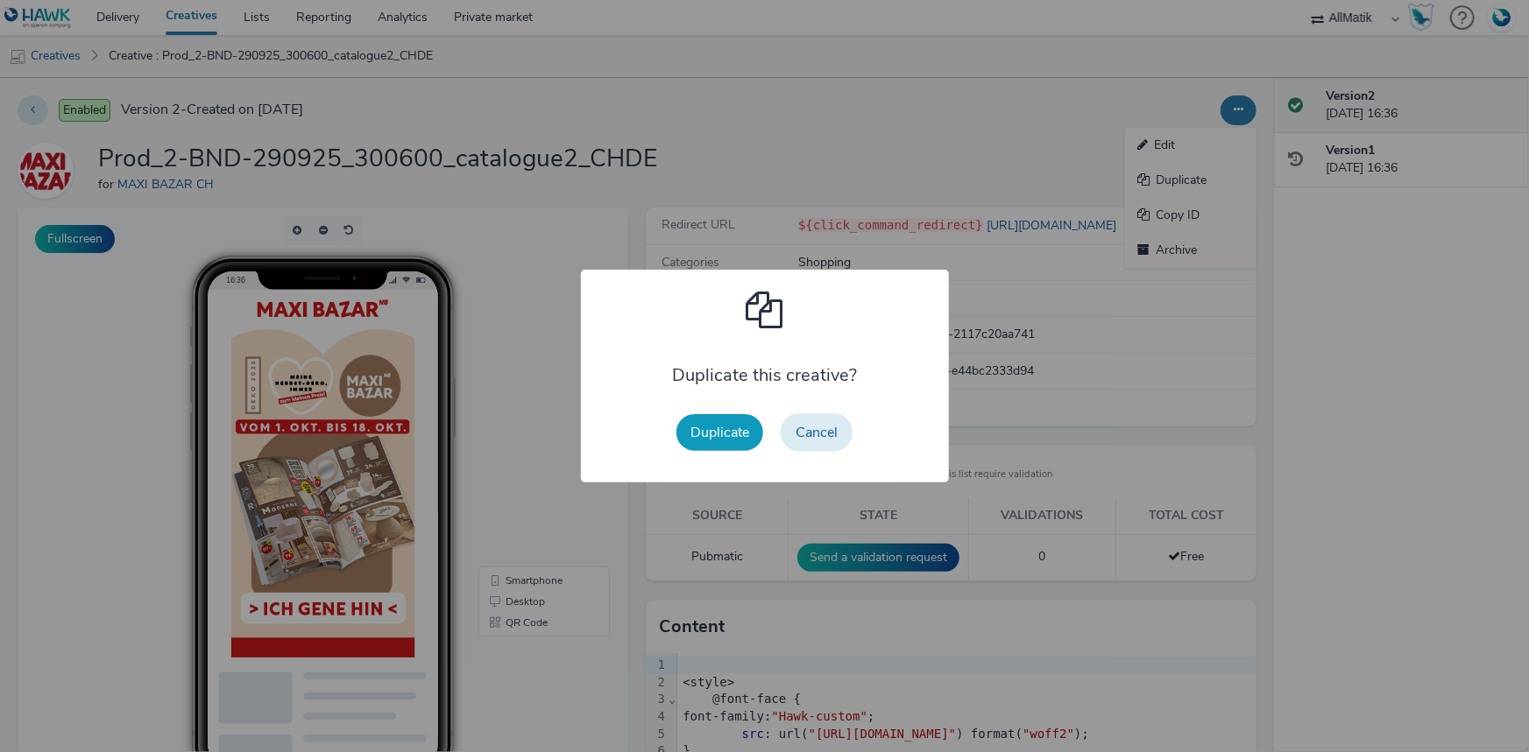
click at [724, 432] on button "Duplicate" at bounding box center [719, 432] width 87 height 37
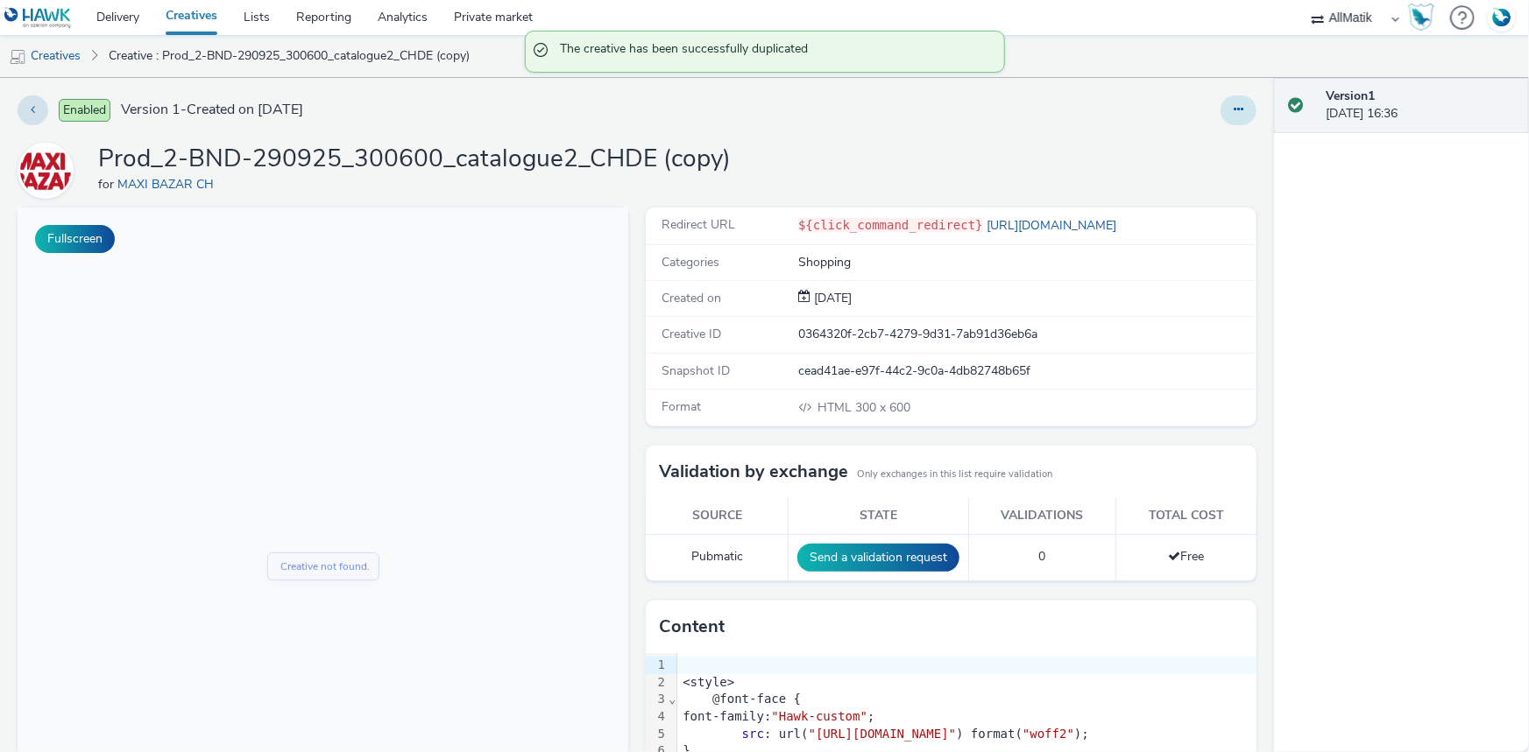
click at [1233, 104] on icon at bounding box center [1238, 109] width 10 height 12
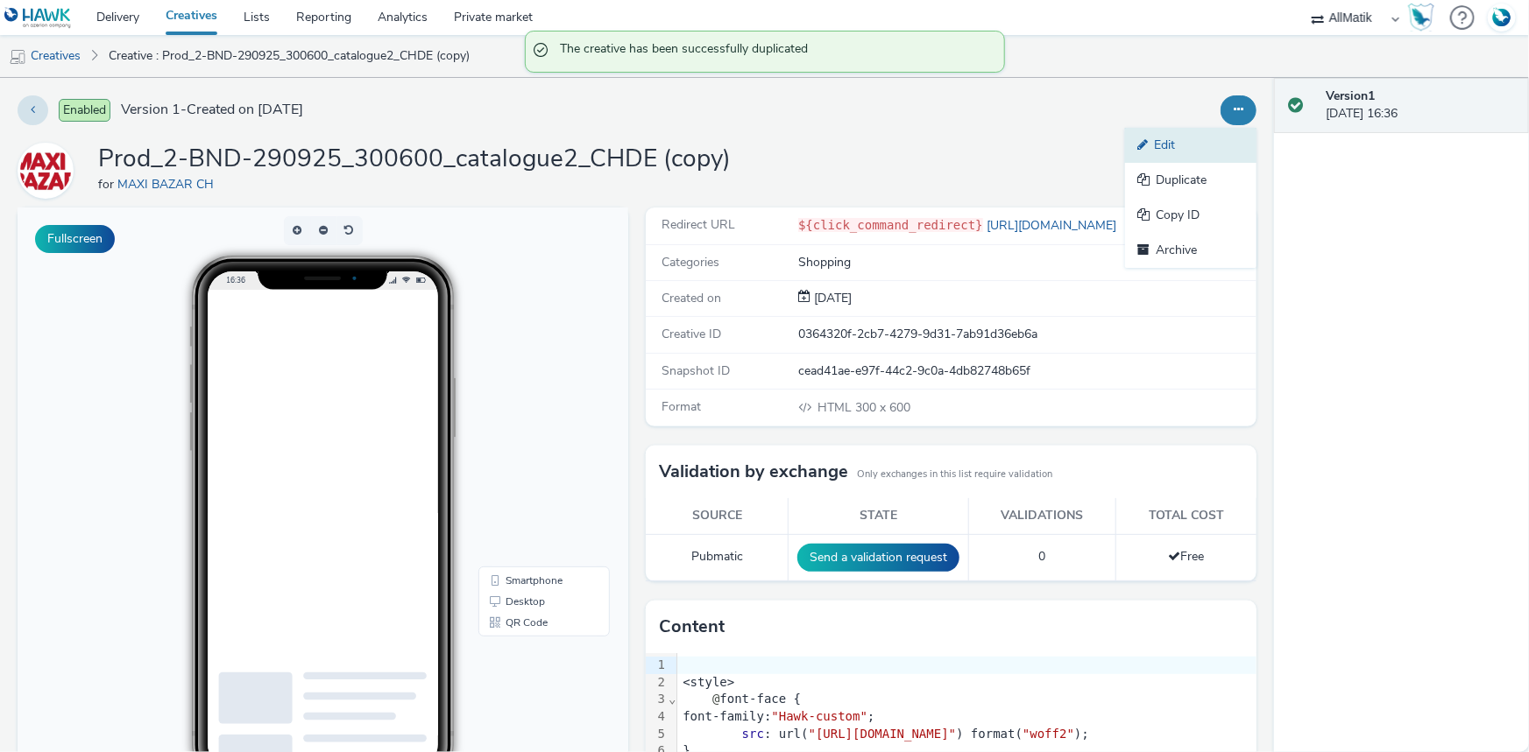
click at [1180, 141] on link "Edit" at bounding box center [1190, 145] width 131 height 35
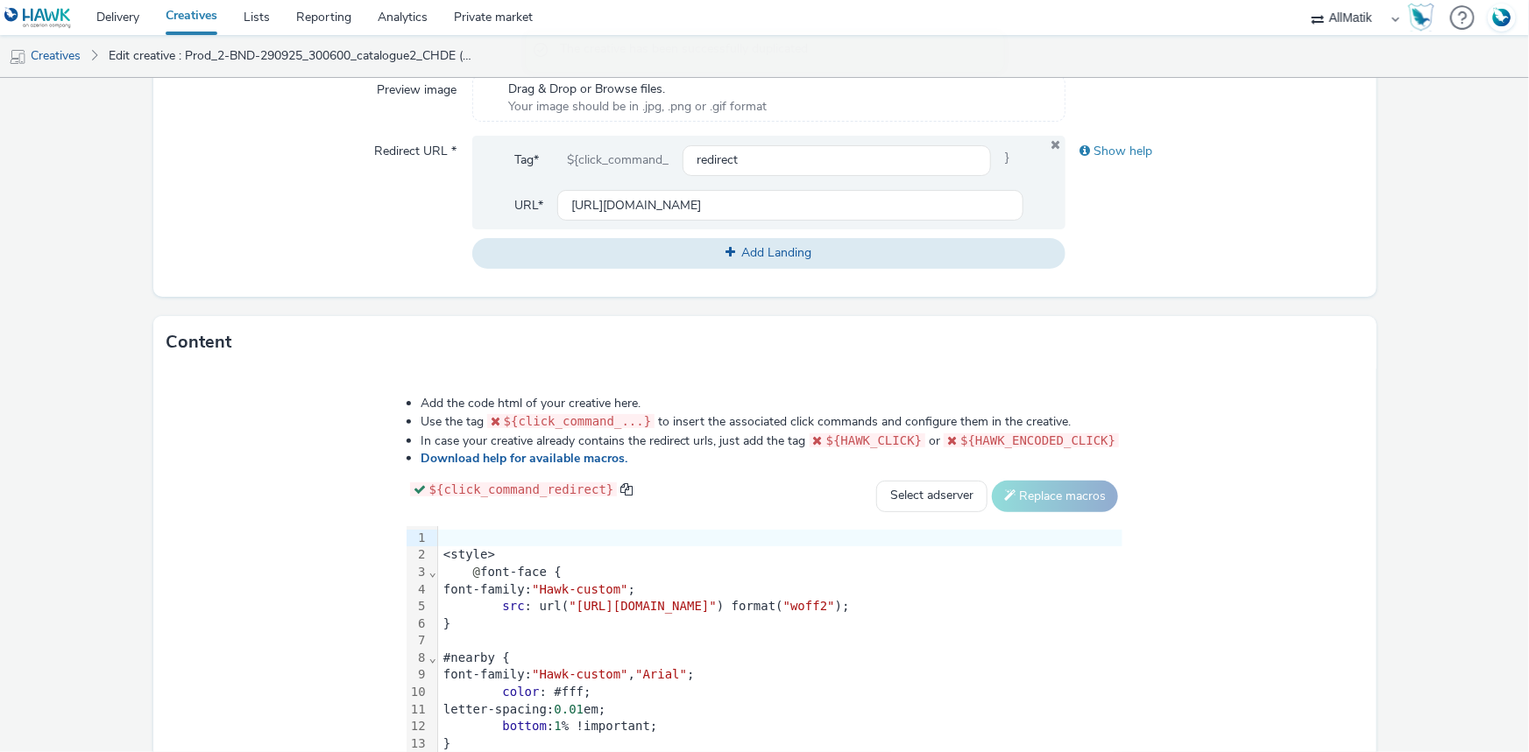
scroll to position [806, 0]
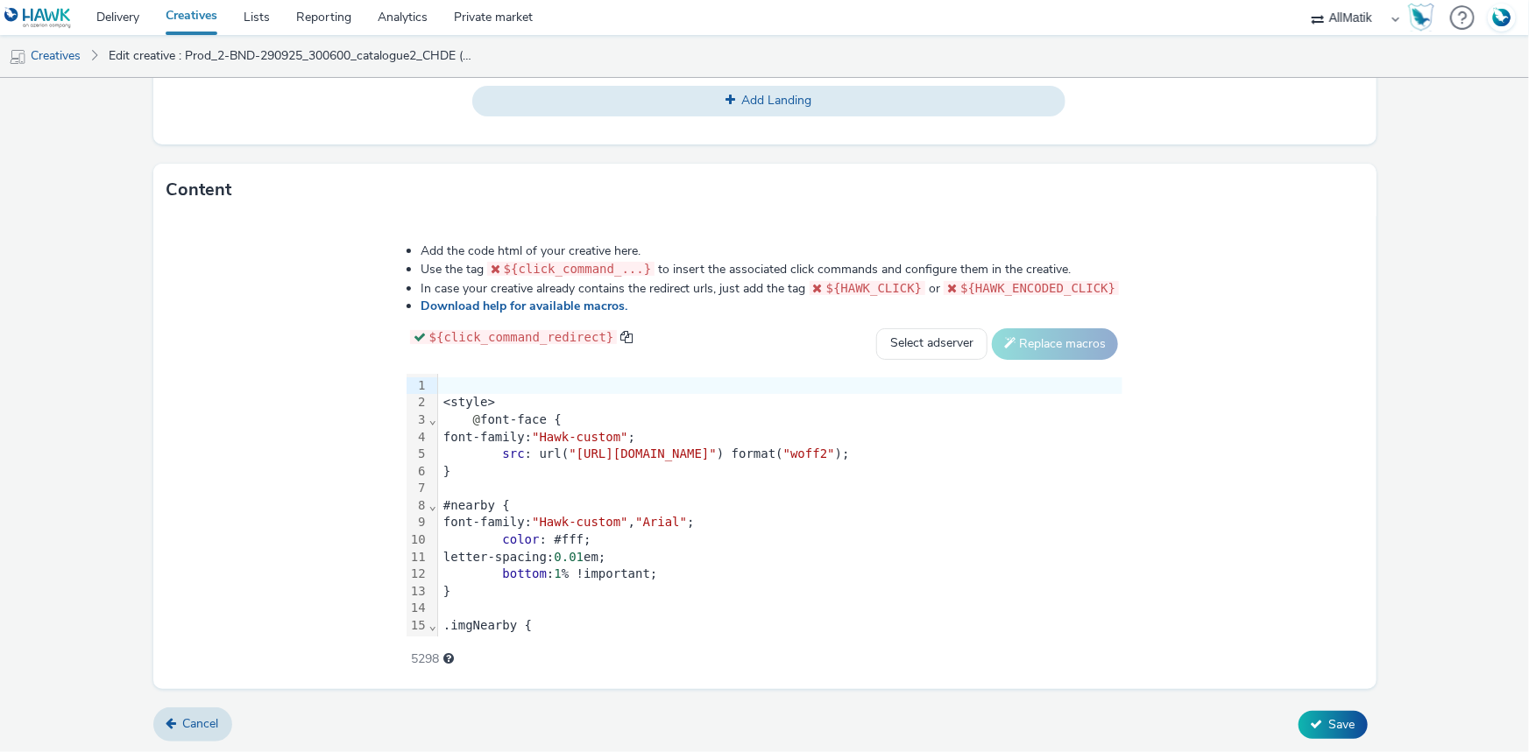
click at [588, 537] on div "color : #fff;" at bounding box center [780, 541] width 684 height 18
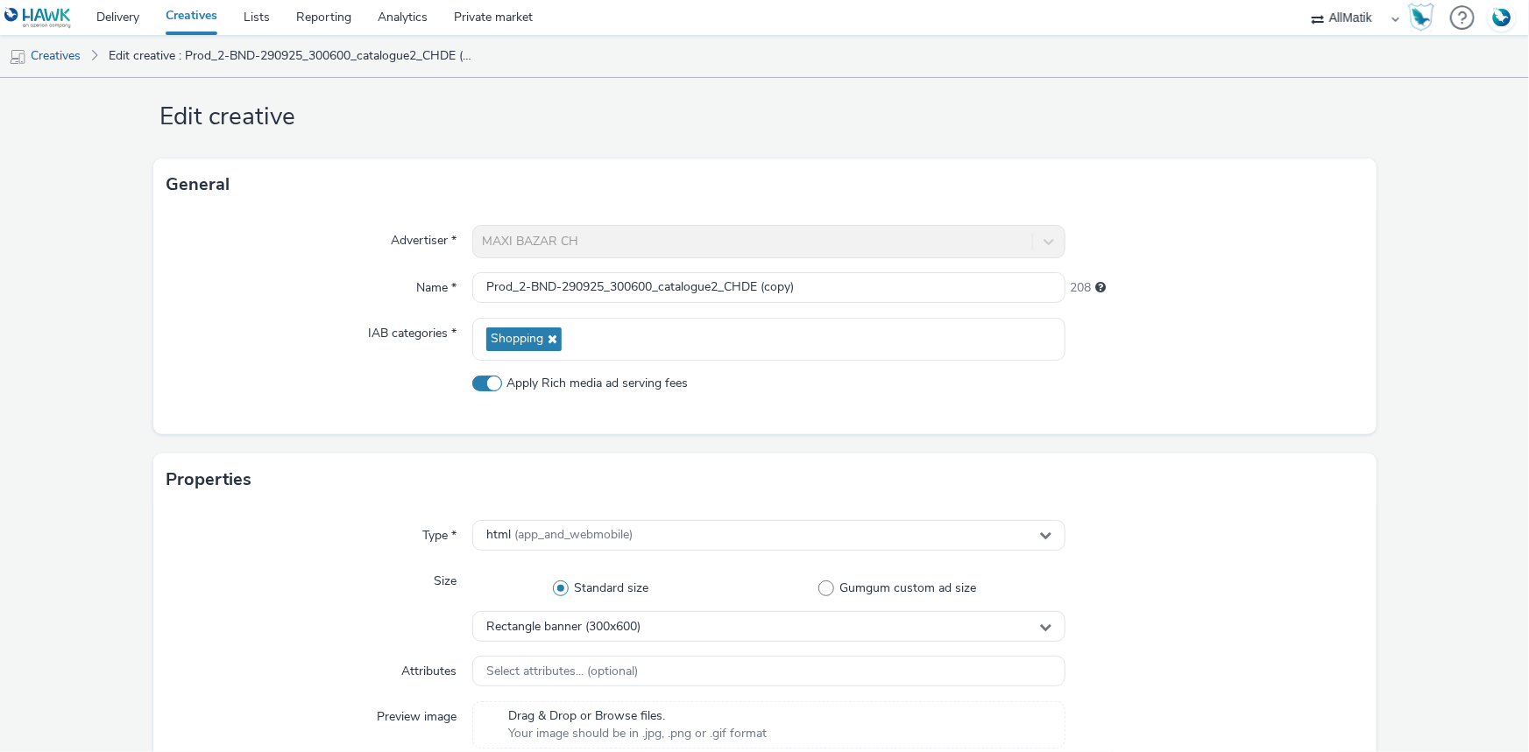
scroll to position [0, 0]
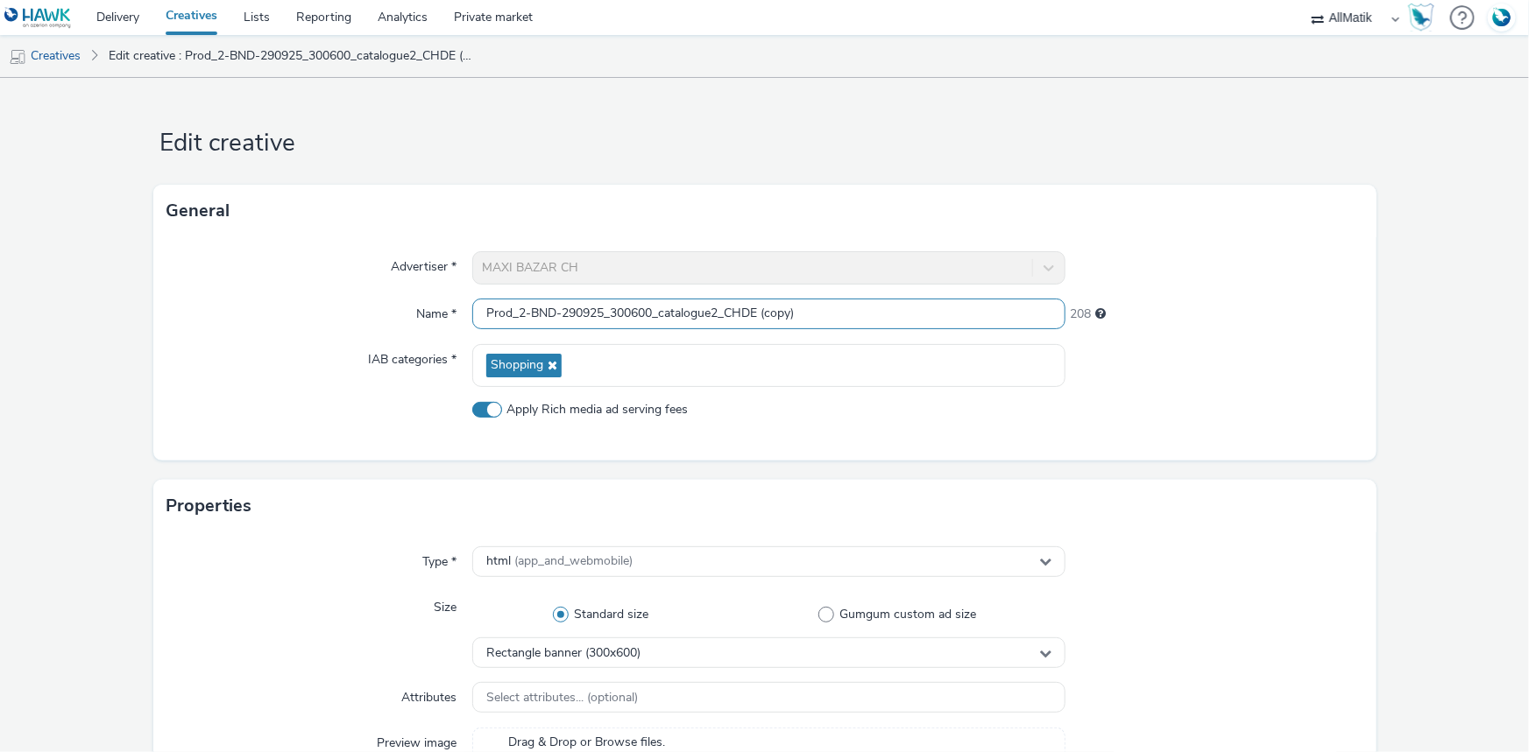
drag, startPoint x: 841, startPoint y: 307, endPoint x: 651, endPoint y: 222, distance: 208.2
click at [507, 309] on input "Prod_2-BND-290925_300600_catalogue2_CHDE (copy)" at bounding box center [768, 314] width 593 height 31
type input "P"
paste input "Prod_3-BND-290925_300600_produits2_CHDE"
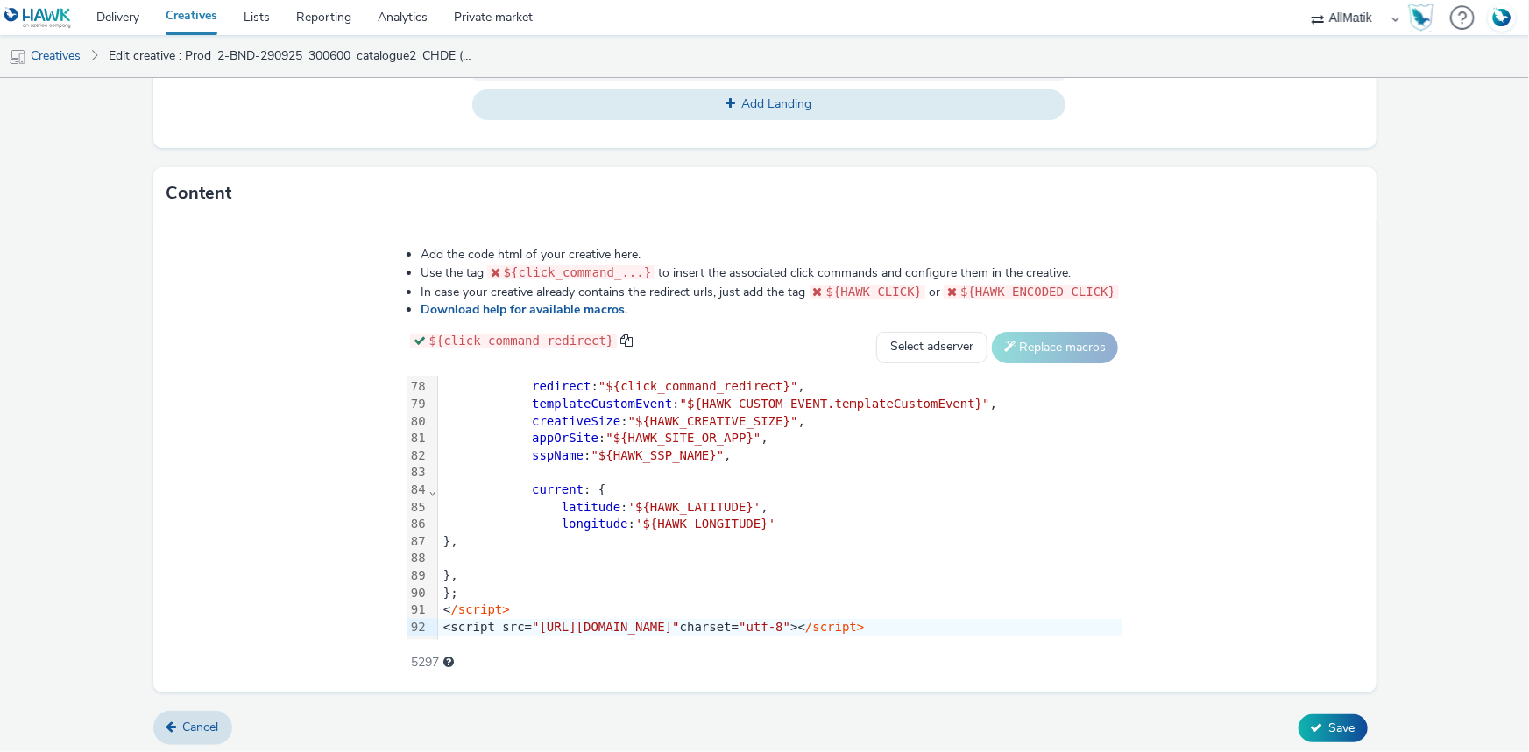
scroll to position [806, 0]
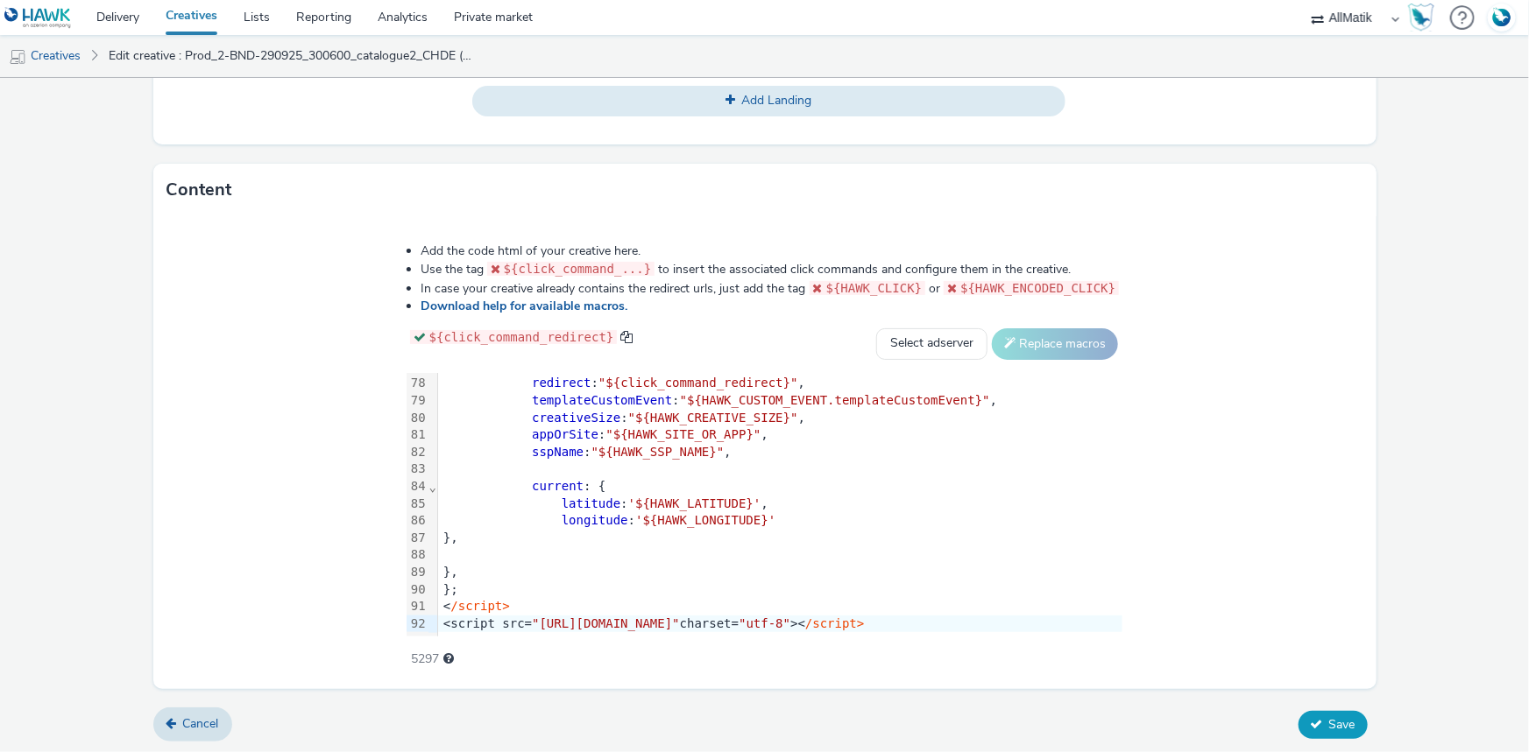
type input "Prod_3-BND-290925_300600_produits2_CHDE"
click at [1315, 721] on button "Save" at bounding box center [1332, 725] width 69 height 28
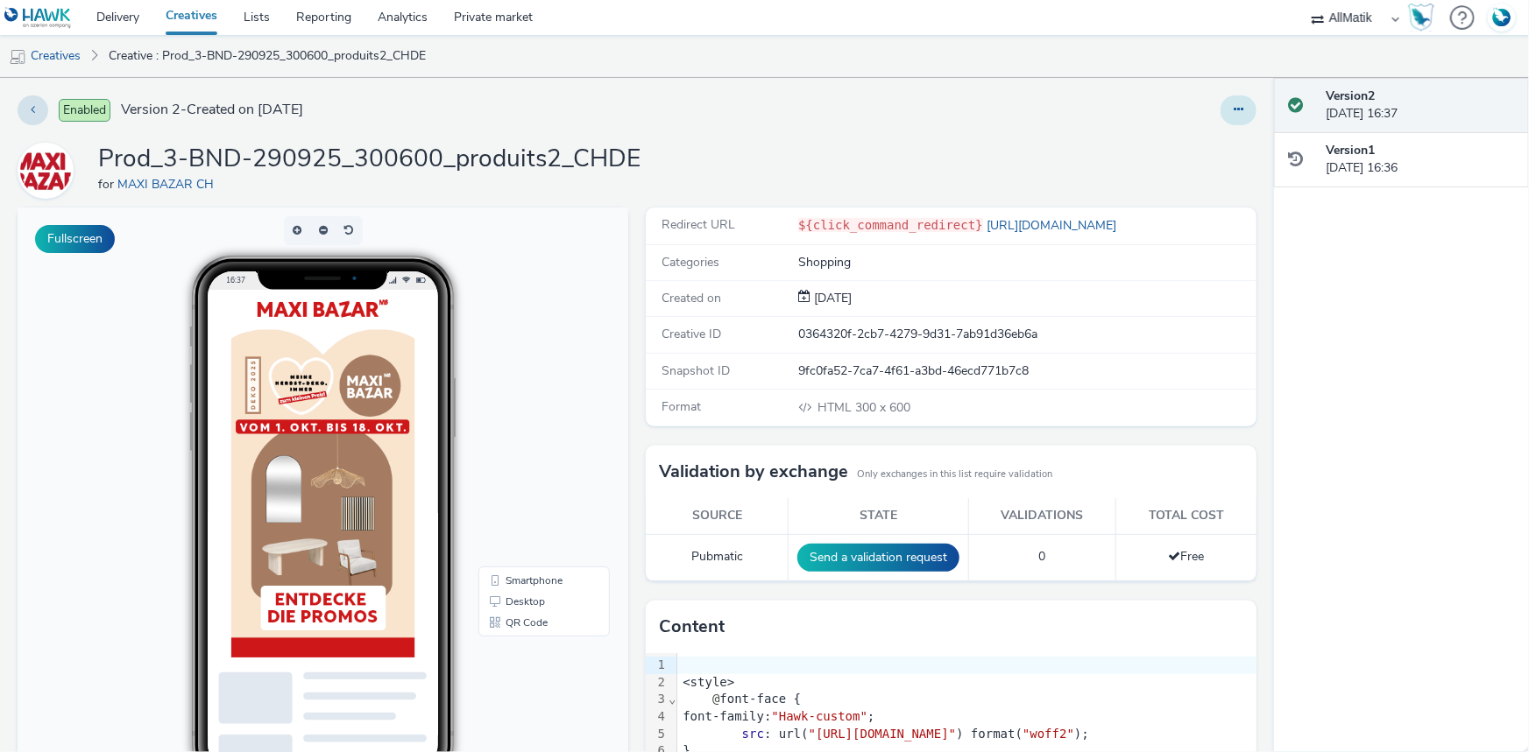
click at [1231, 101] on button at bounding box center [1238, 110] width 36 height 30
click at [1195, 174] on link "Duplicate" at bounding box center [1190, 180] width 131 height 35
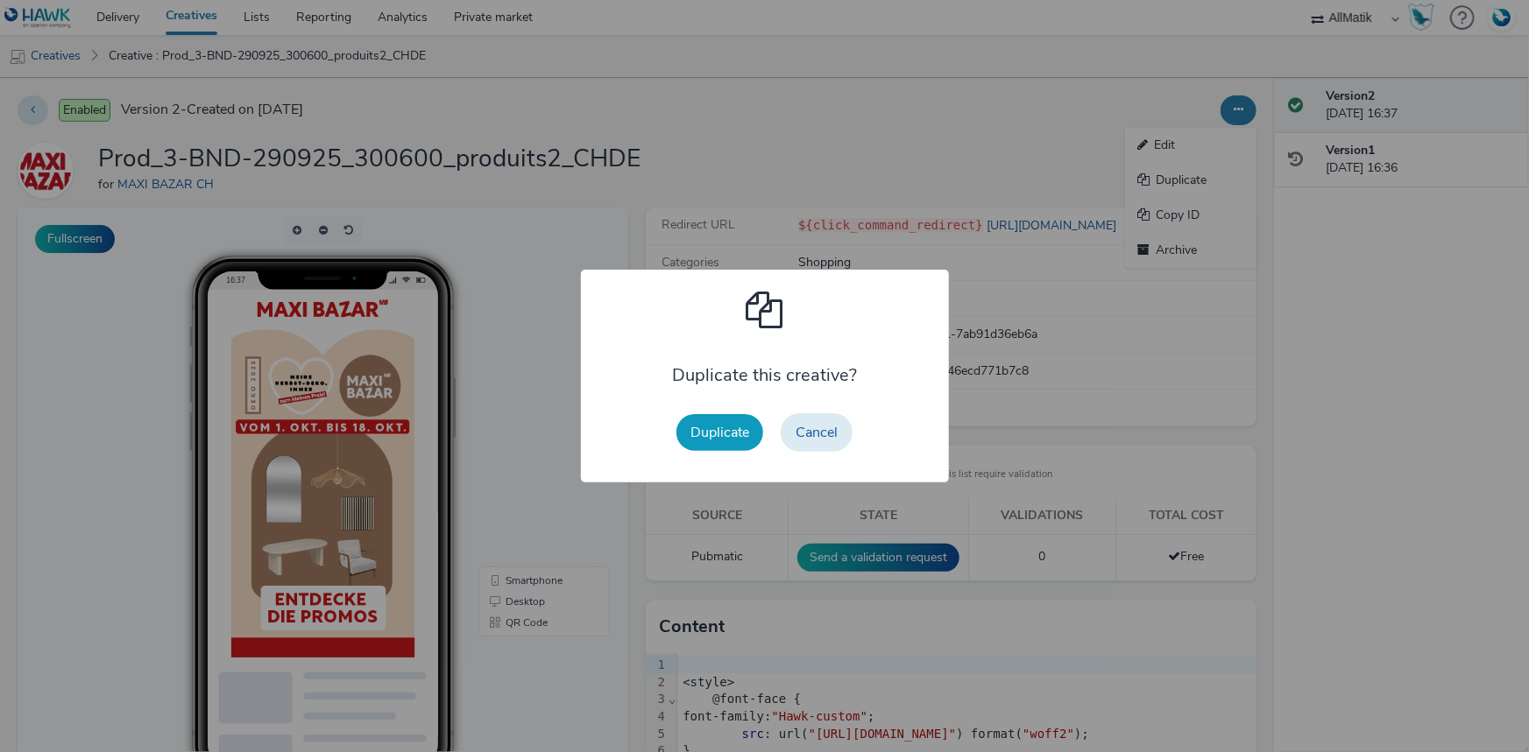
click at [727, 449] on button "Duplicate" at bounding box center [719, 432] width 87 height 37
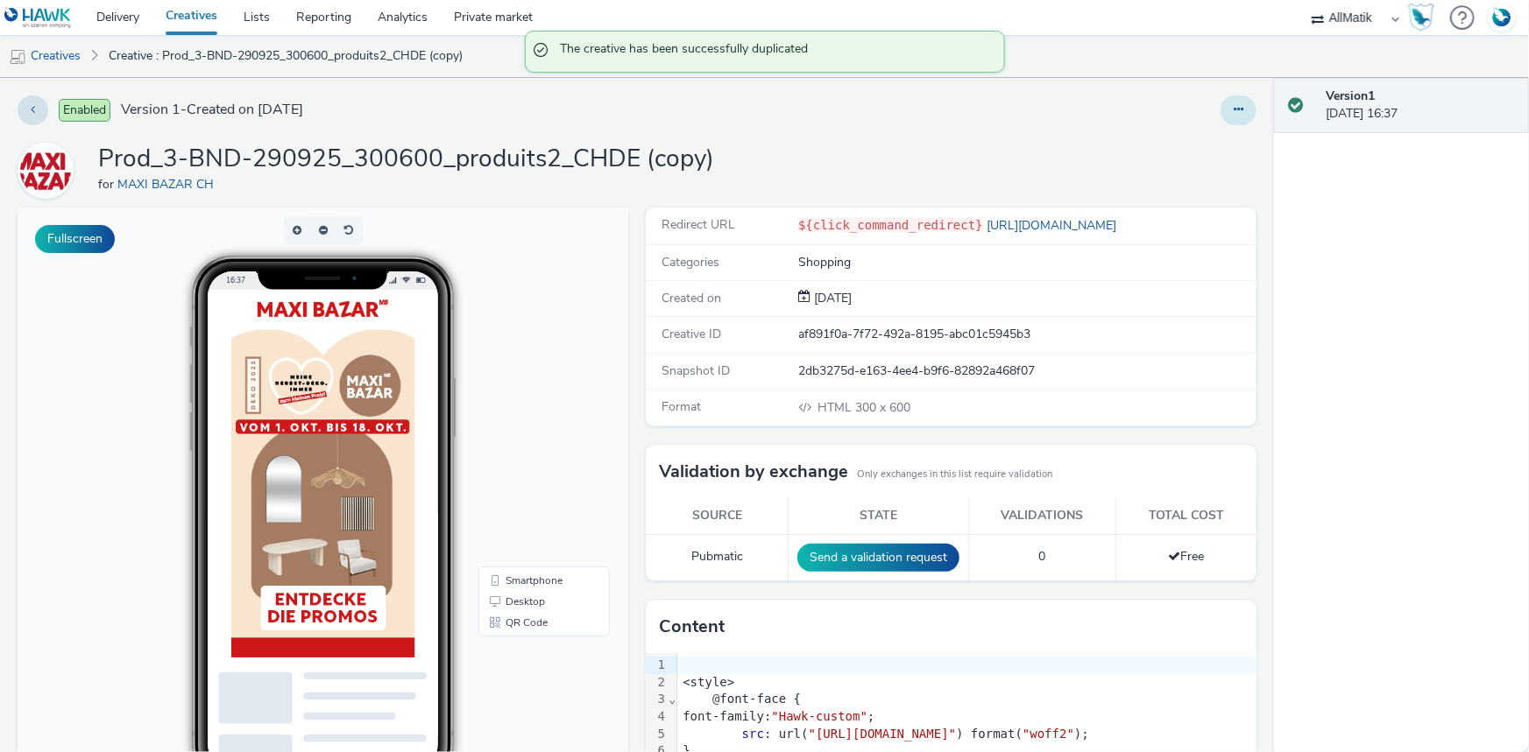
click at [1233, 114] on icon at bounding box center [1238, 109] width 10 height 12
click at [1172, 148] on link "Edit" at bounding box center [1190, 145] width 131 height 35
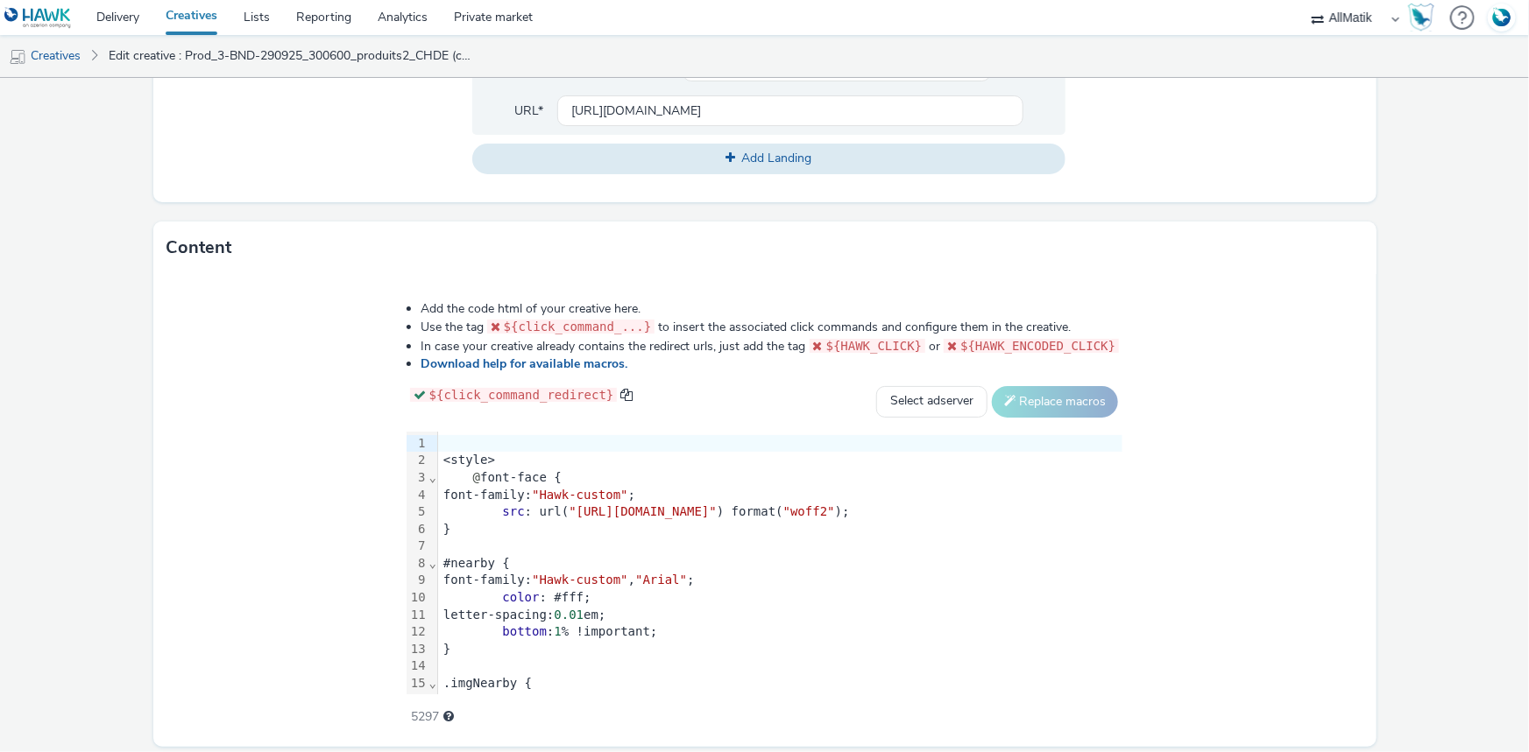
scroll to position [806, 0]
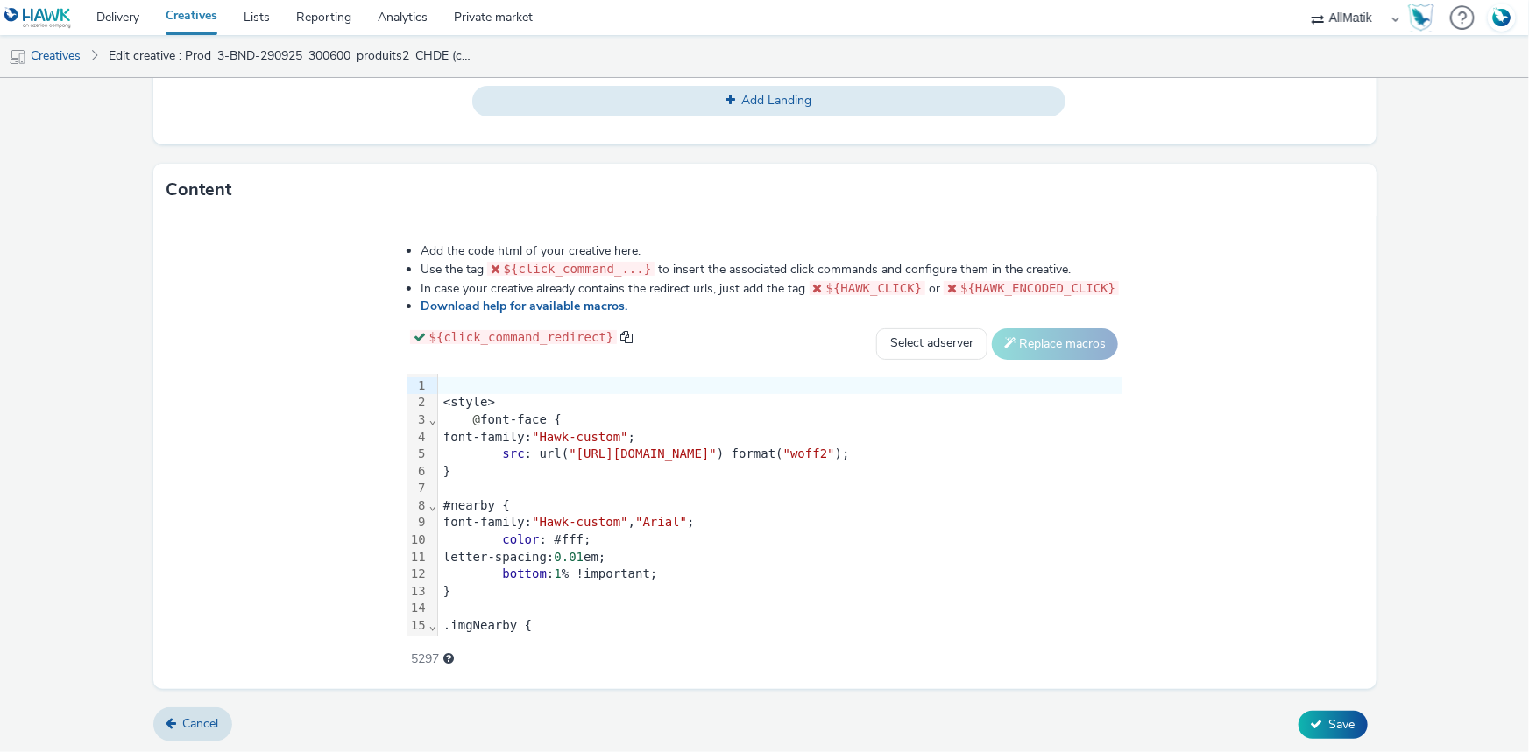
click at [732, 436] on div "font-family: "Hawk-custom" ;" at bounding box center [780, 438] width 684 height 18
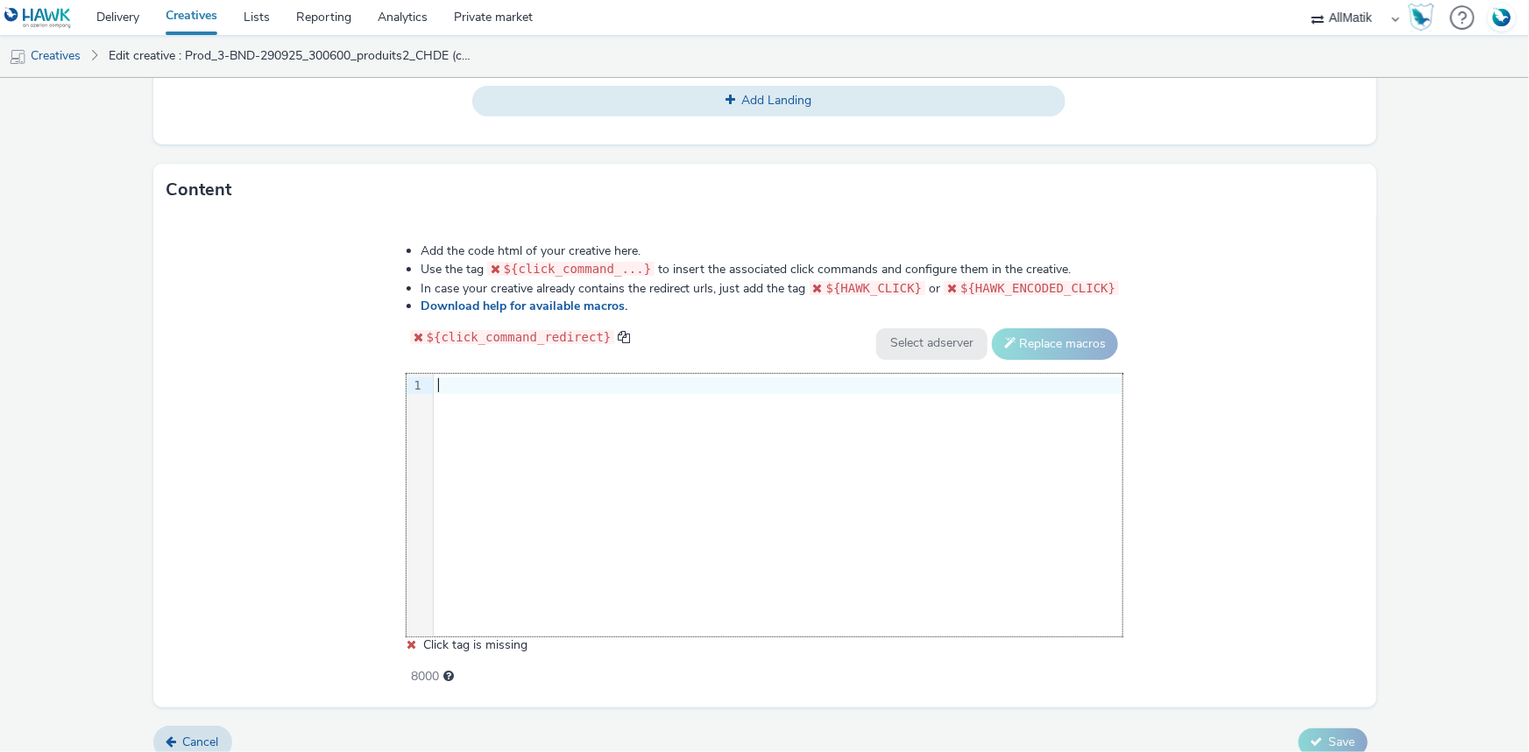
scroll to position [1334, 0]
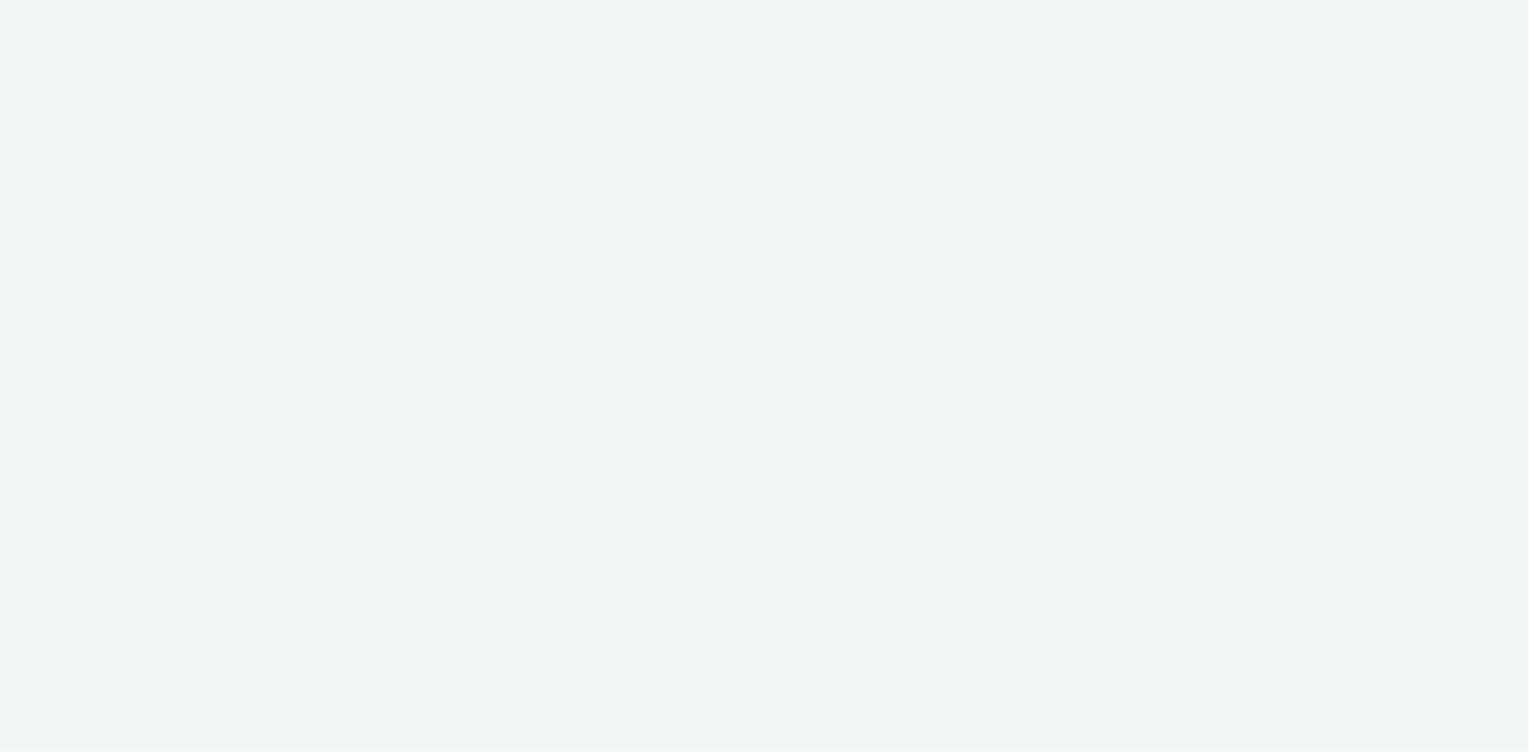
select select "24a55a22-8aa5-41c4-a59c-f152ca3b36a1"
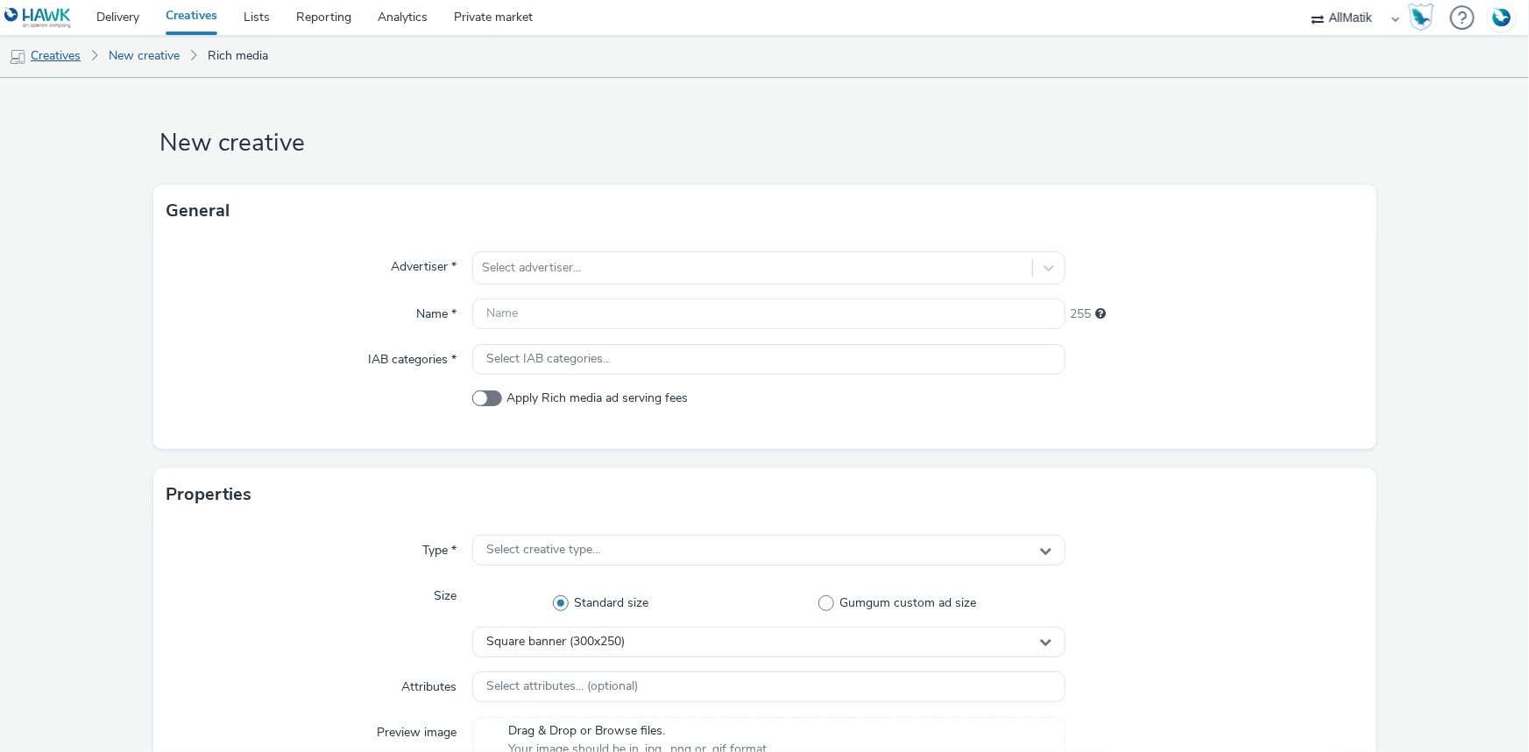
click at [61, 60] on link "Creatives" at bounding box center [44, 56] width 89 height 42
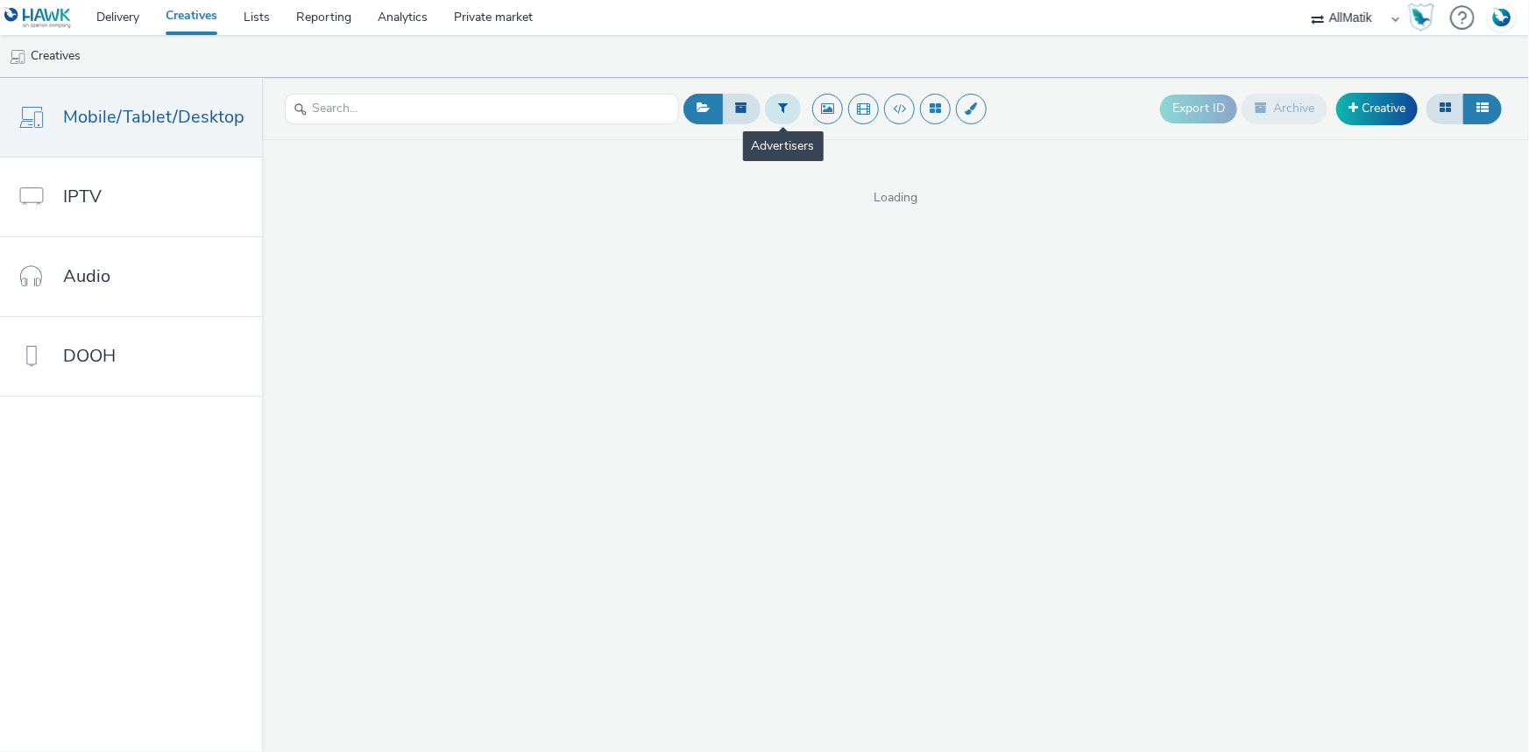
click at [778, 106] on icon at bounding box center [783, 108] width 10 height 12
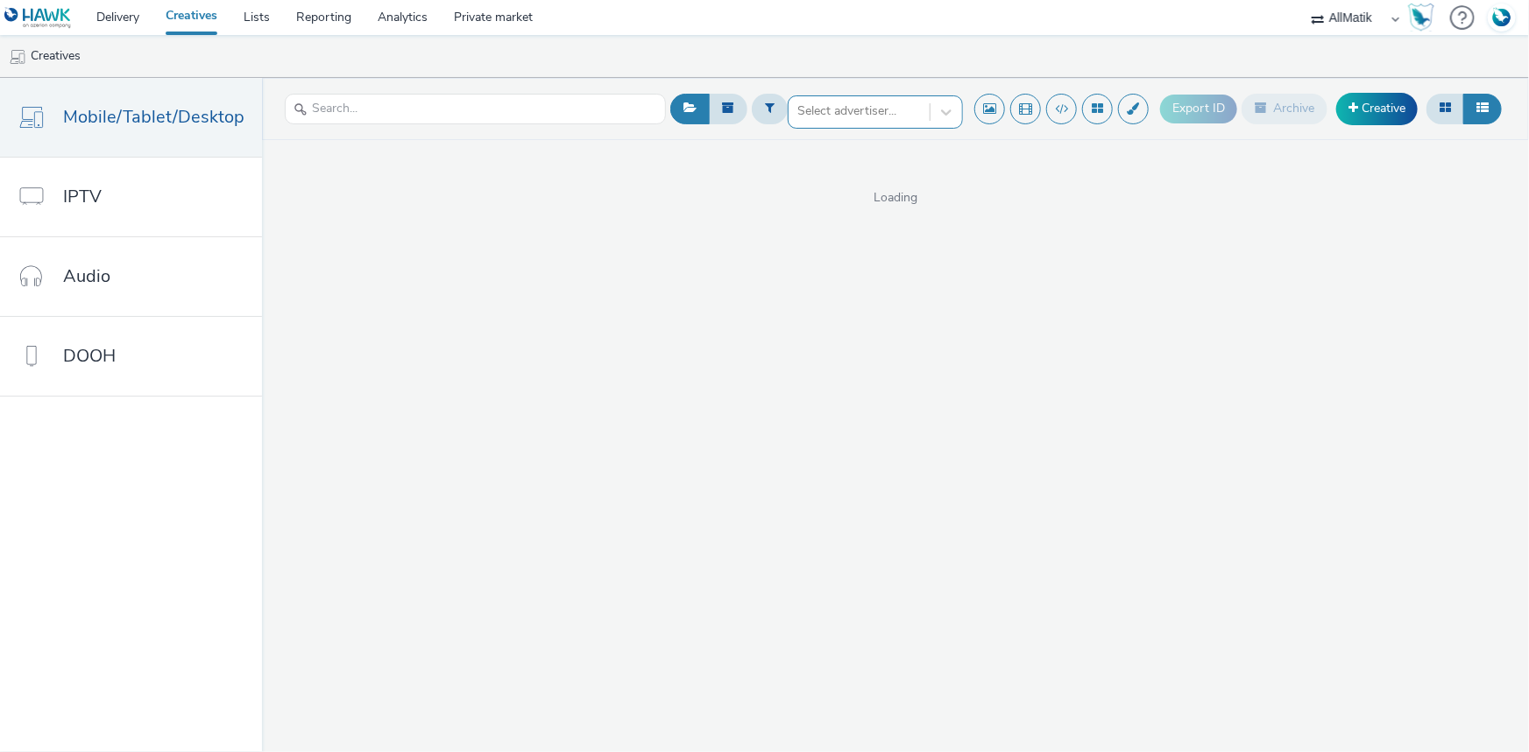
click at [858, 110] on div at bounding box center [859, 111] width 124 height 21
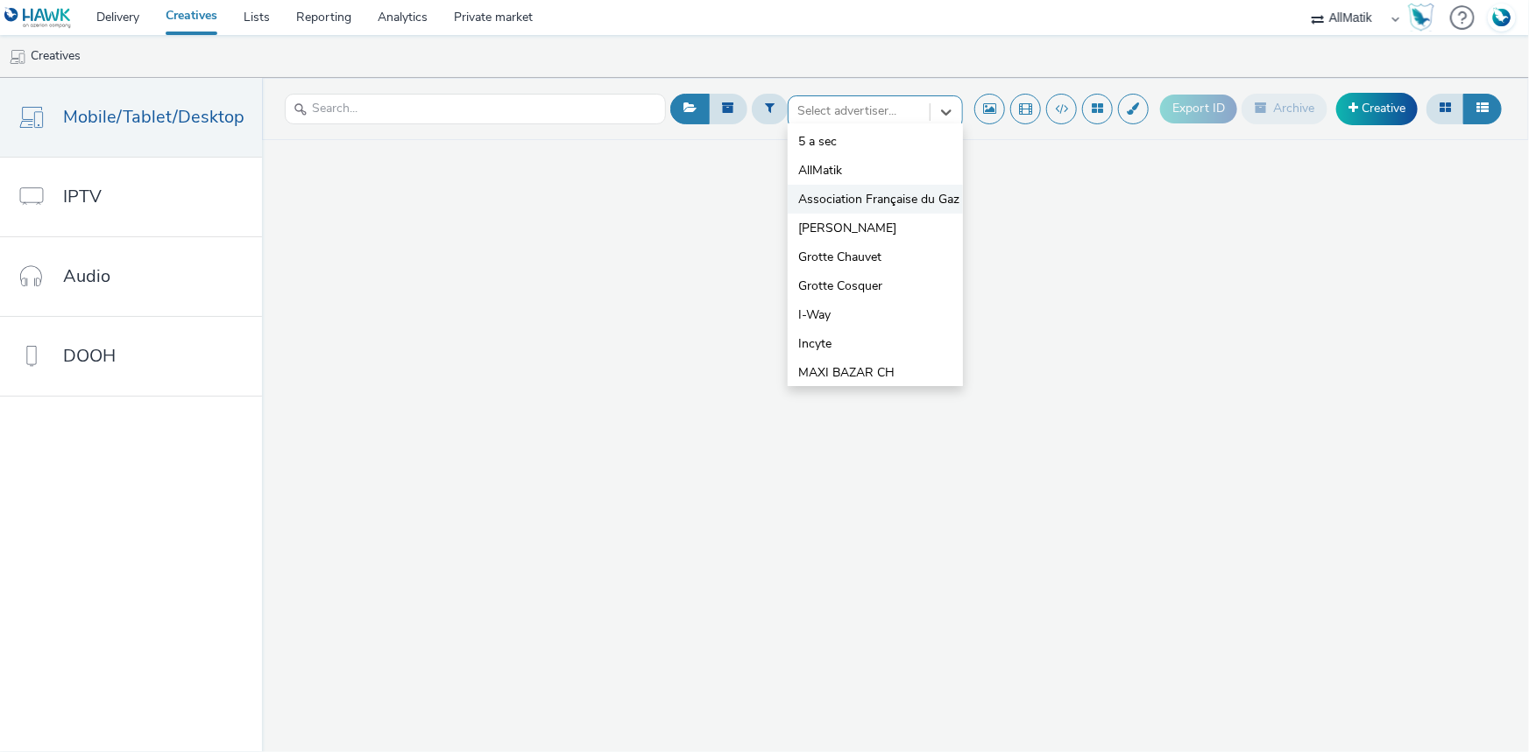
scroll to position [43, 0]
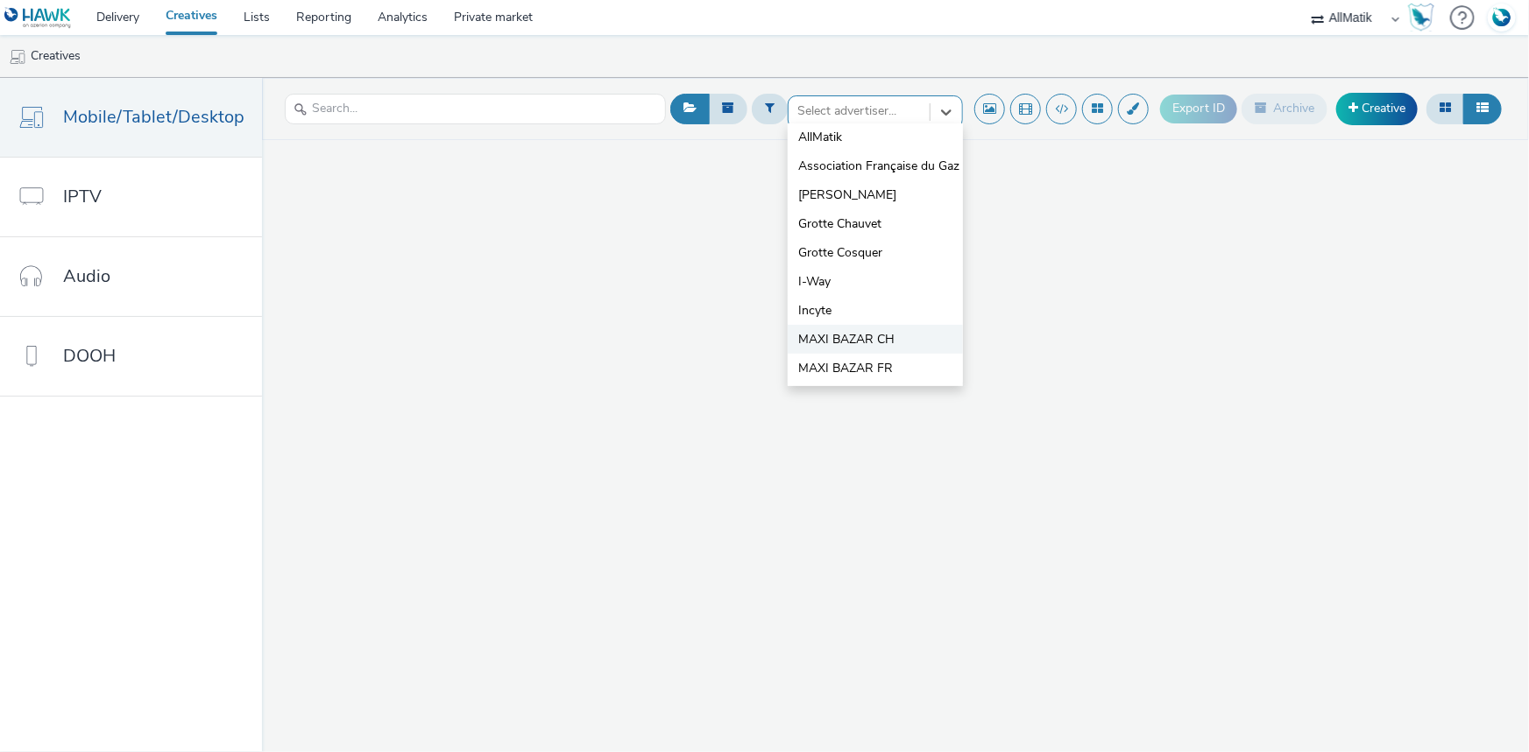
click at [865, 343] on span "MAXI BAZAR CH" at bounding box center [846, 340] width 96 height 18
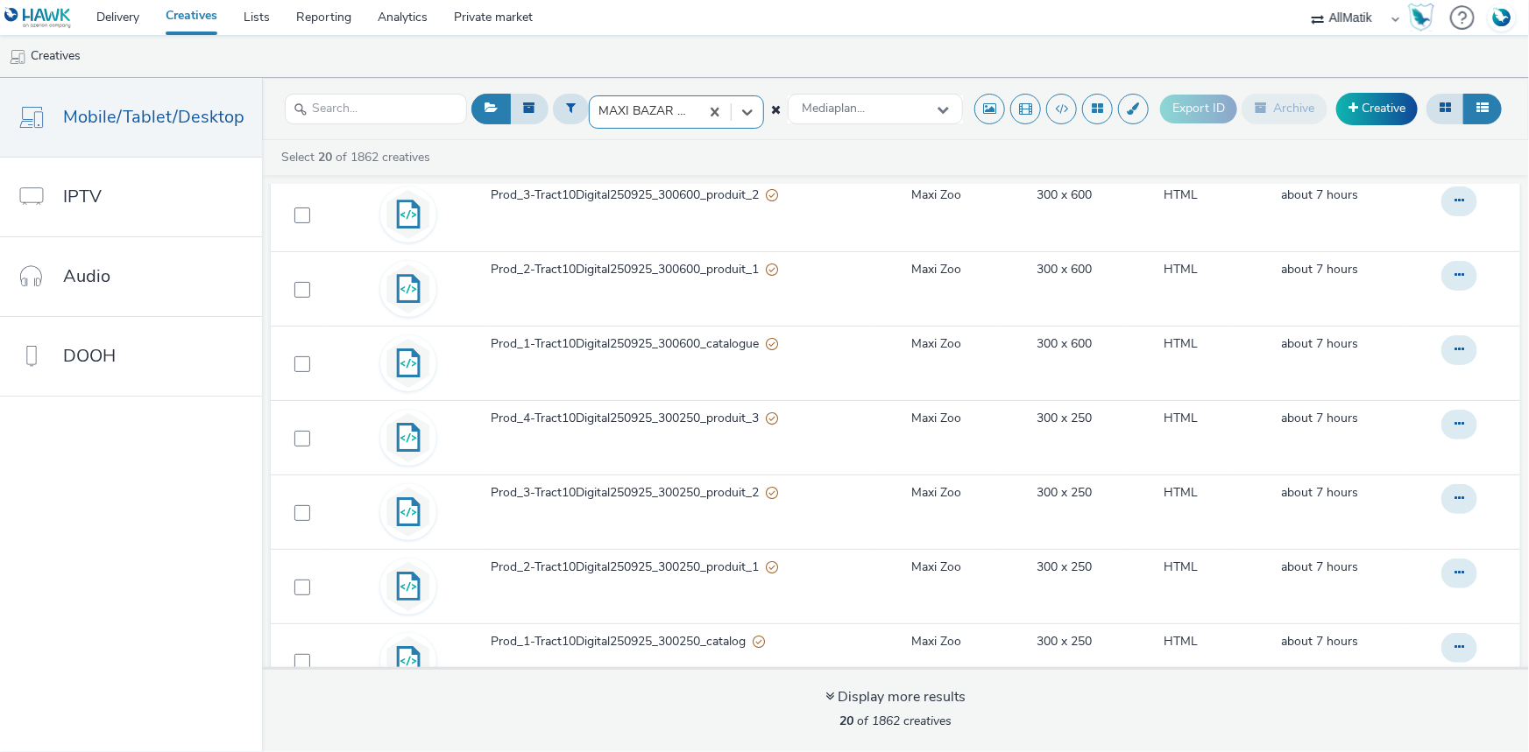
scroll to position [1050, 0]
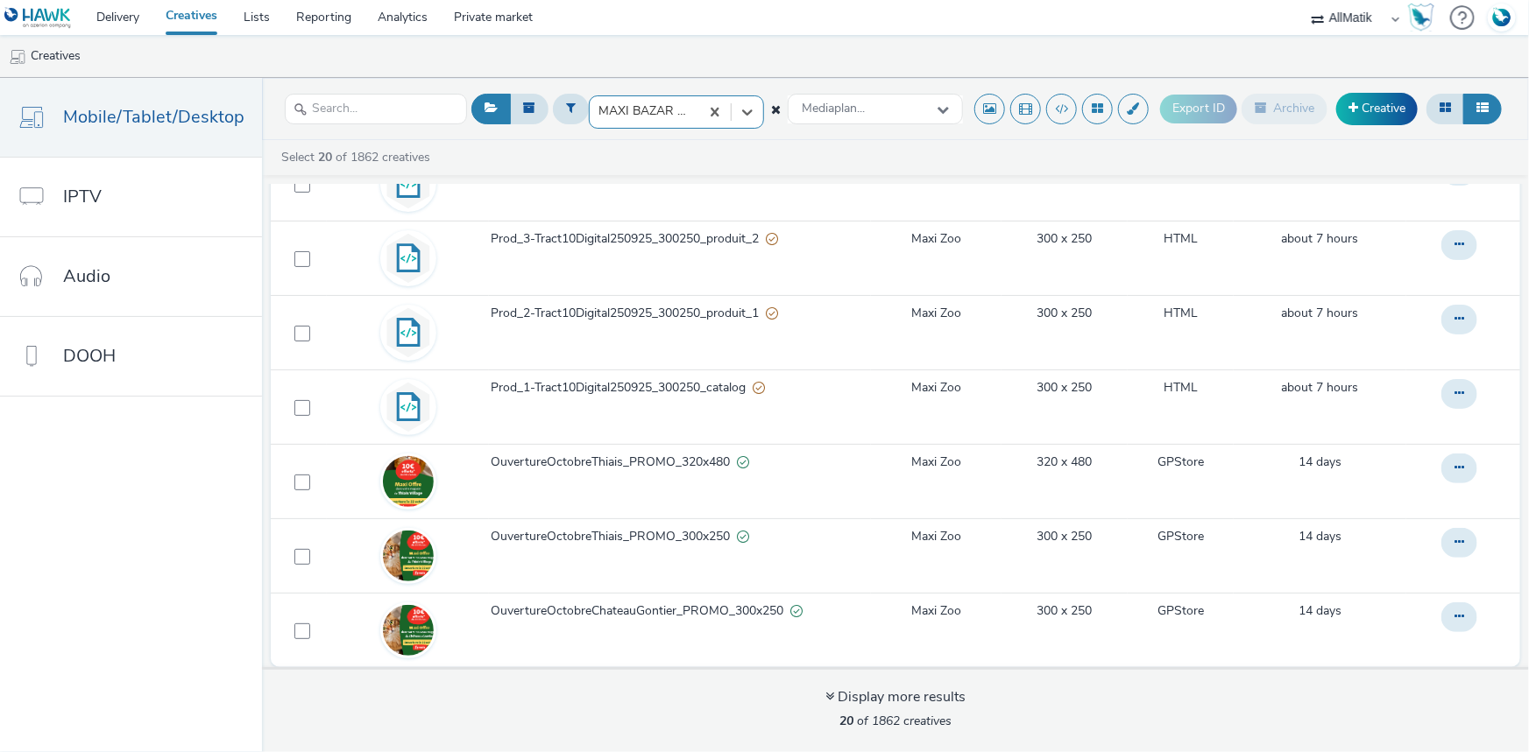
click at [674, 106] on div at bounding box center [644, 111] width 92 height 21
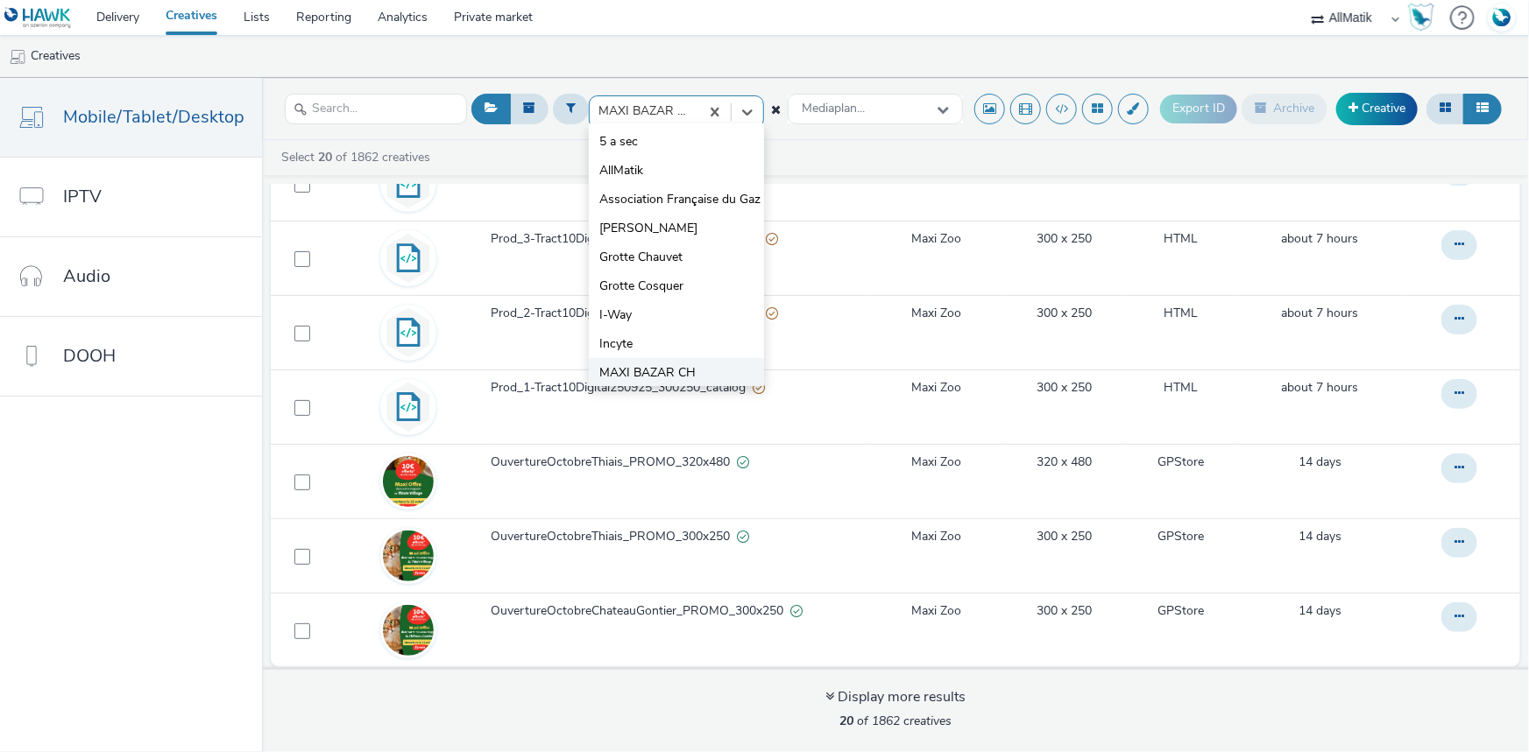
click at [642, 373] on span "MAXI BAZAR CH" at bounding box center [647, 373] width 96 height 18
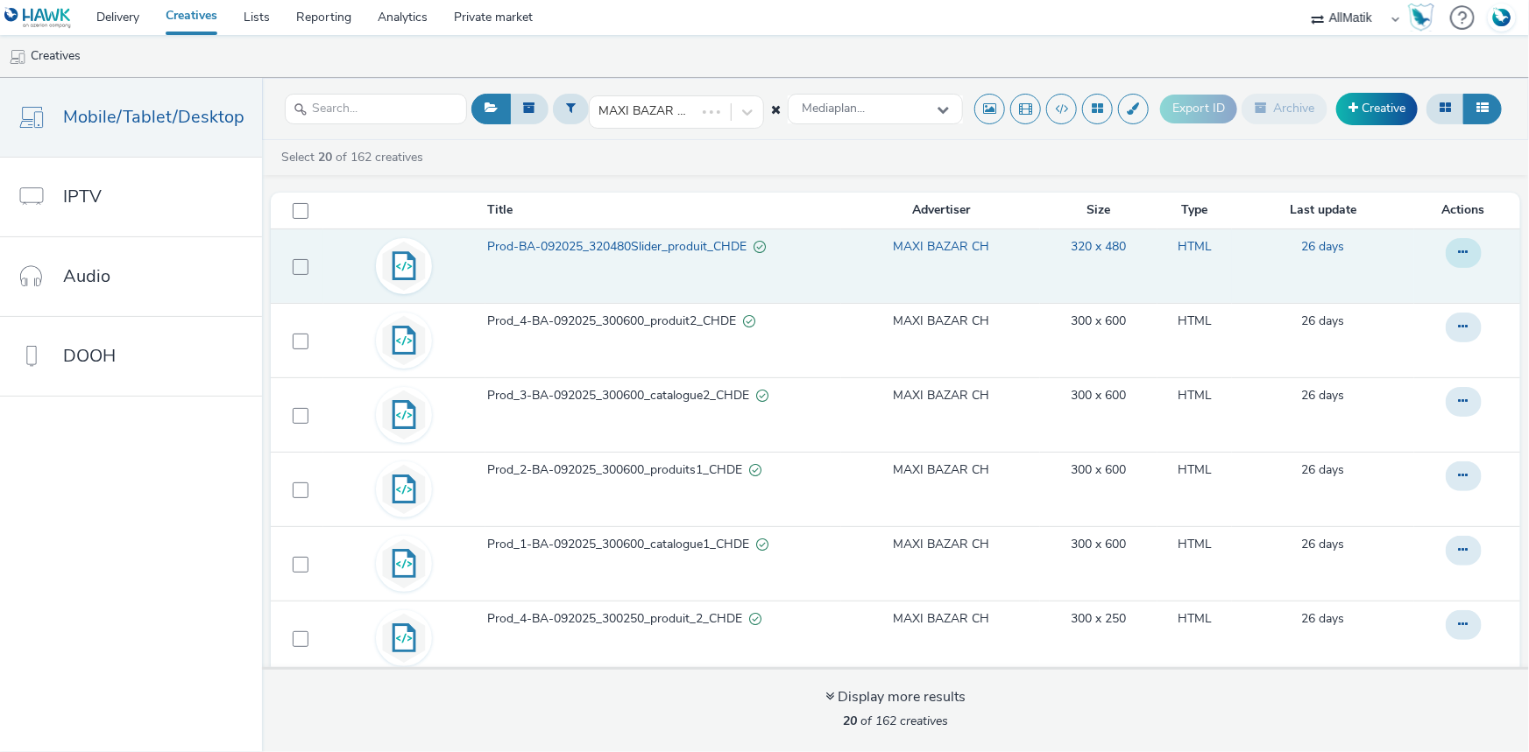
click at [1445, 244] on button at bounding box center [1463, 253] width 36 height 30
click at [1362, 286] on icon at bounding box center [1370, 287] width 17 height 12
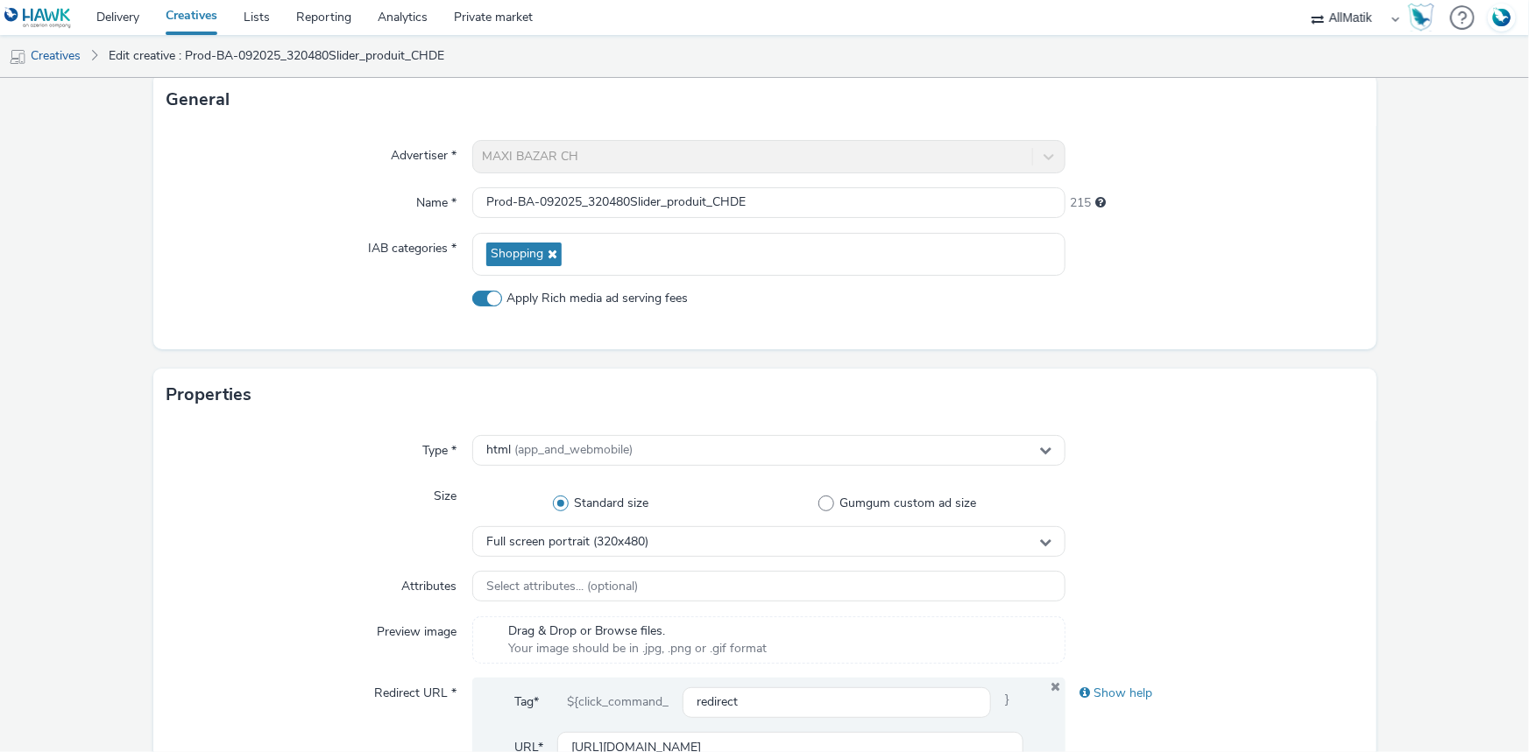
scroll to position [637, 0]
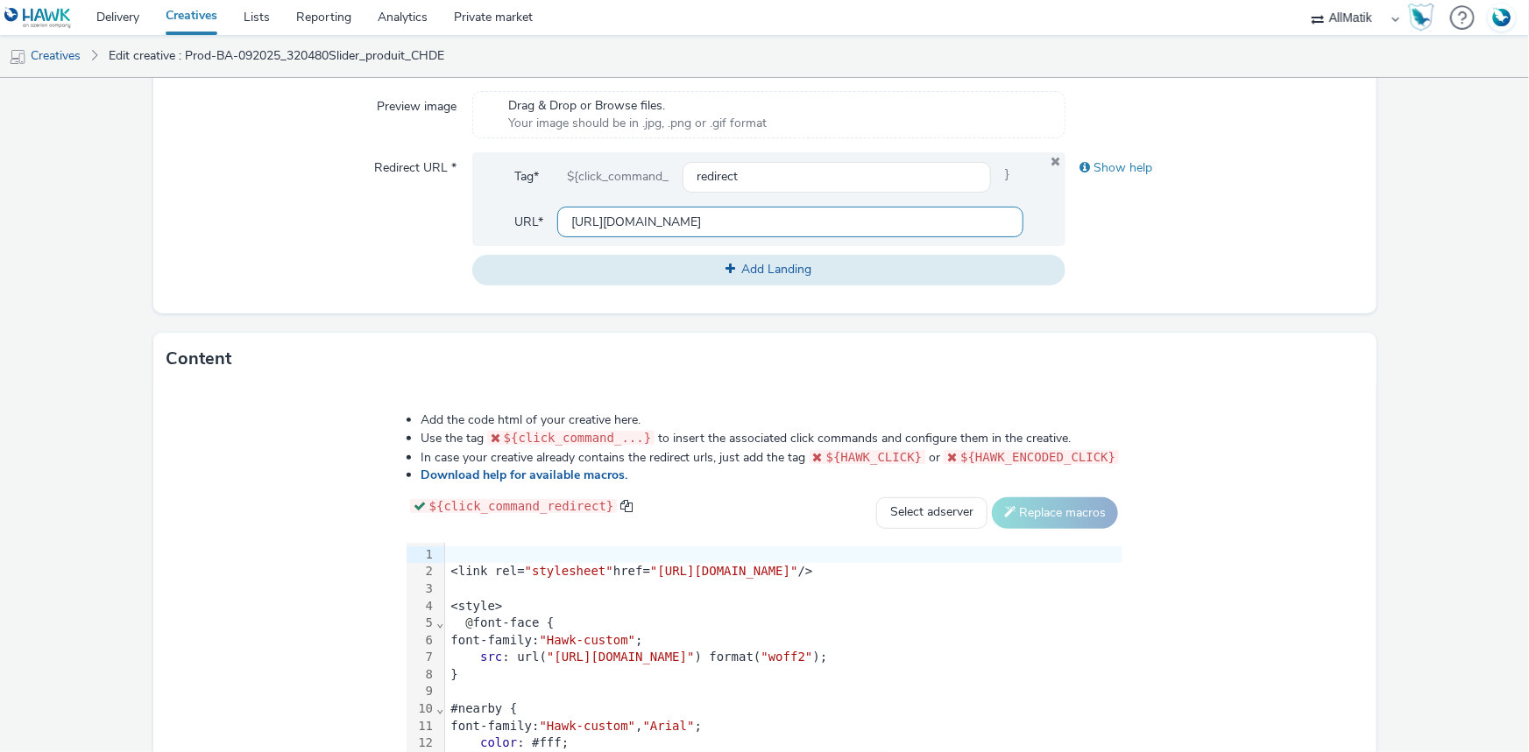
click at [665, 218] on input "[URL][DOMAIN_NAME]" at bounding box center [790, 222] width 466 height 31
drag, startPoint x: 683, startPoint y: 220, endPoint x: 553, endPoint y: 215, distance: 130.6
click at [557, 215] on input "[URL][DOMAIN_NAME]" at bounding box center [790, 222] width 466 height 31
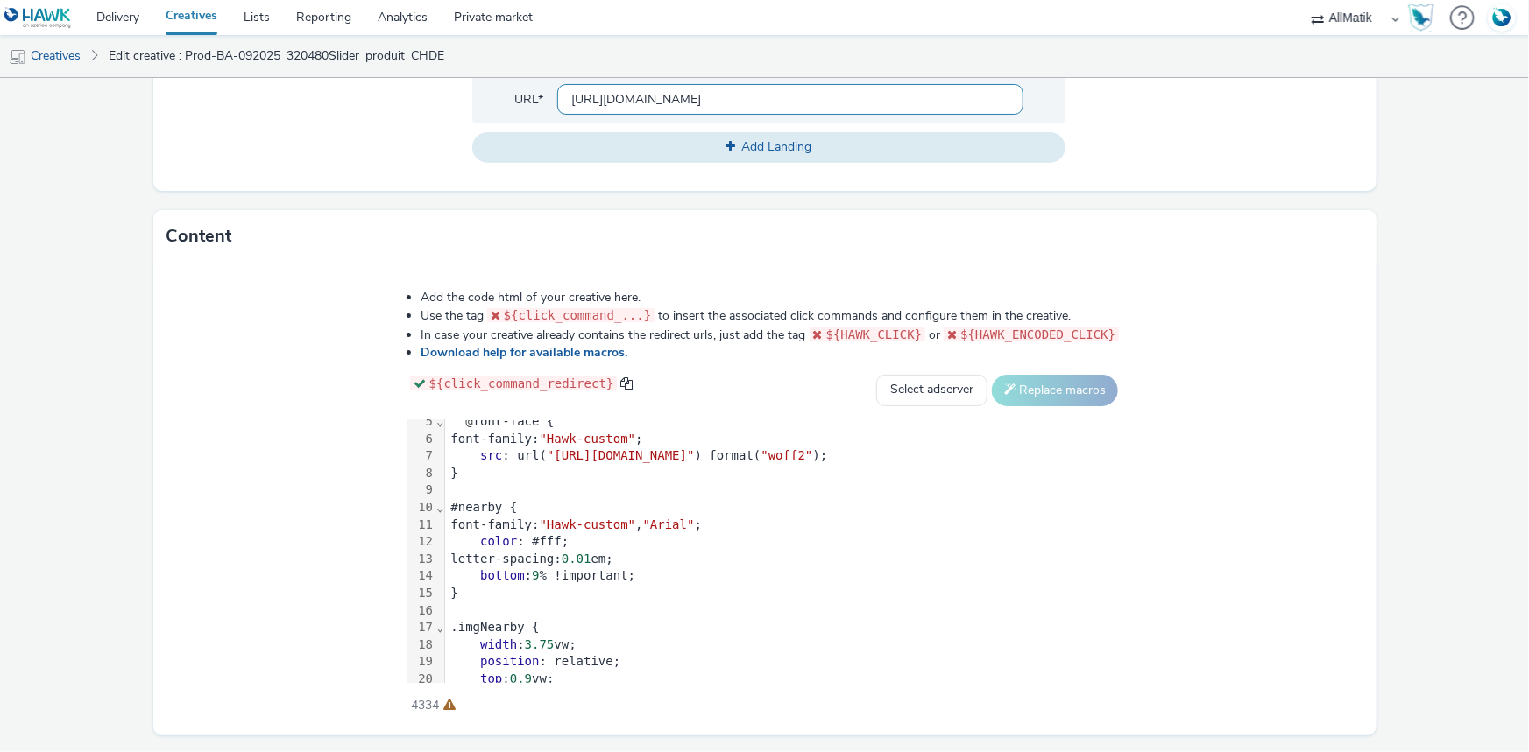
scroll to position [806, 0]
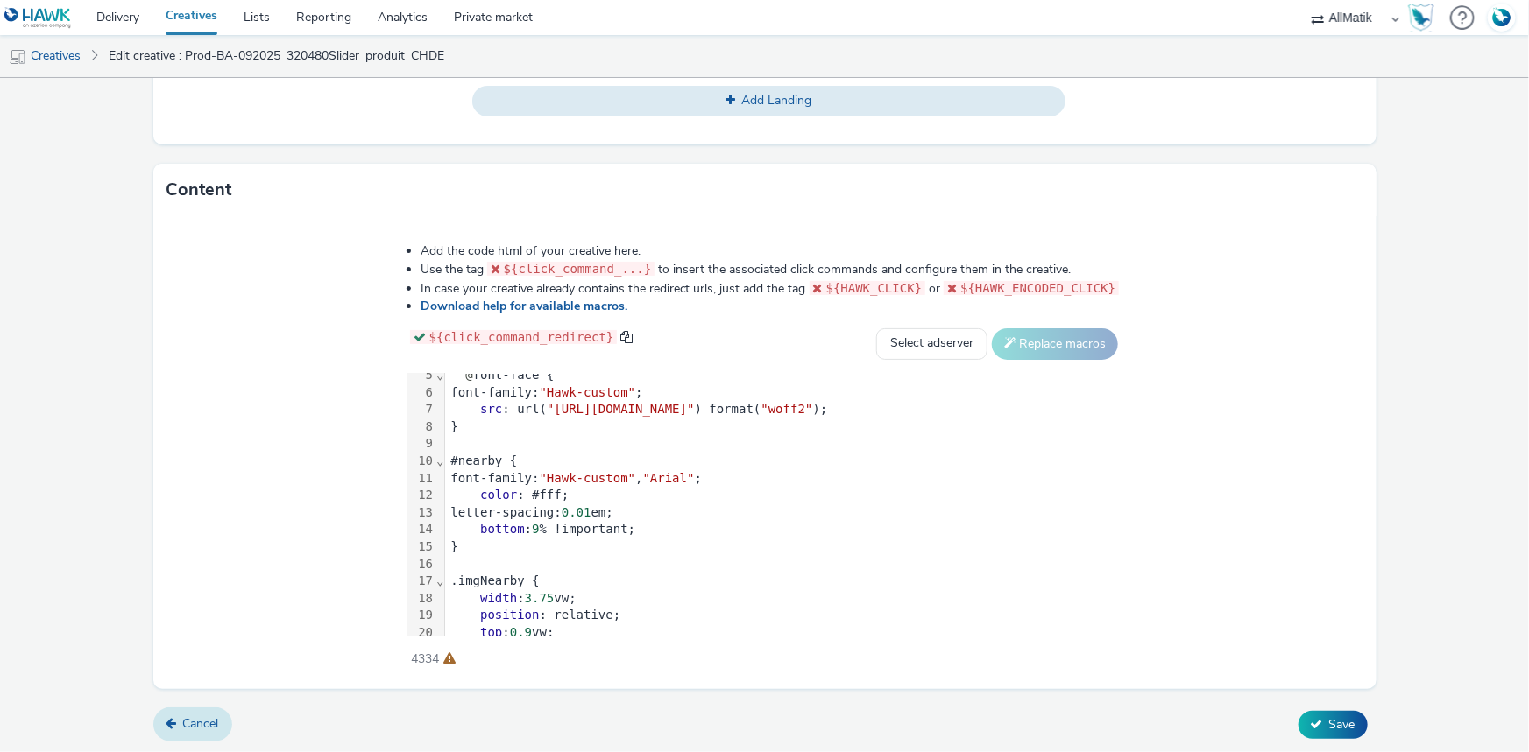
click at [194, 719] on span "Cancel" at bounding box center [201, 724] width 36 height 17
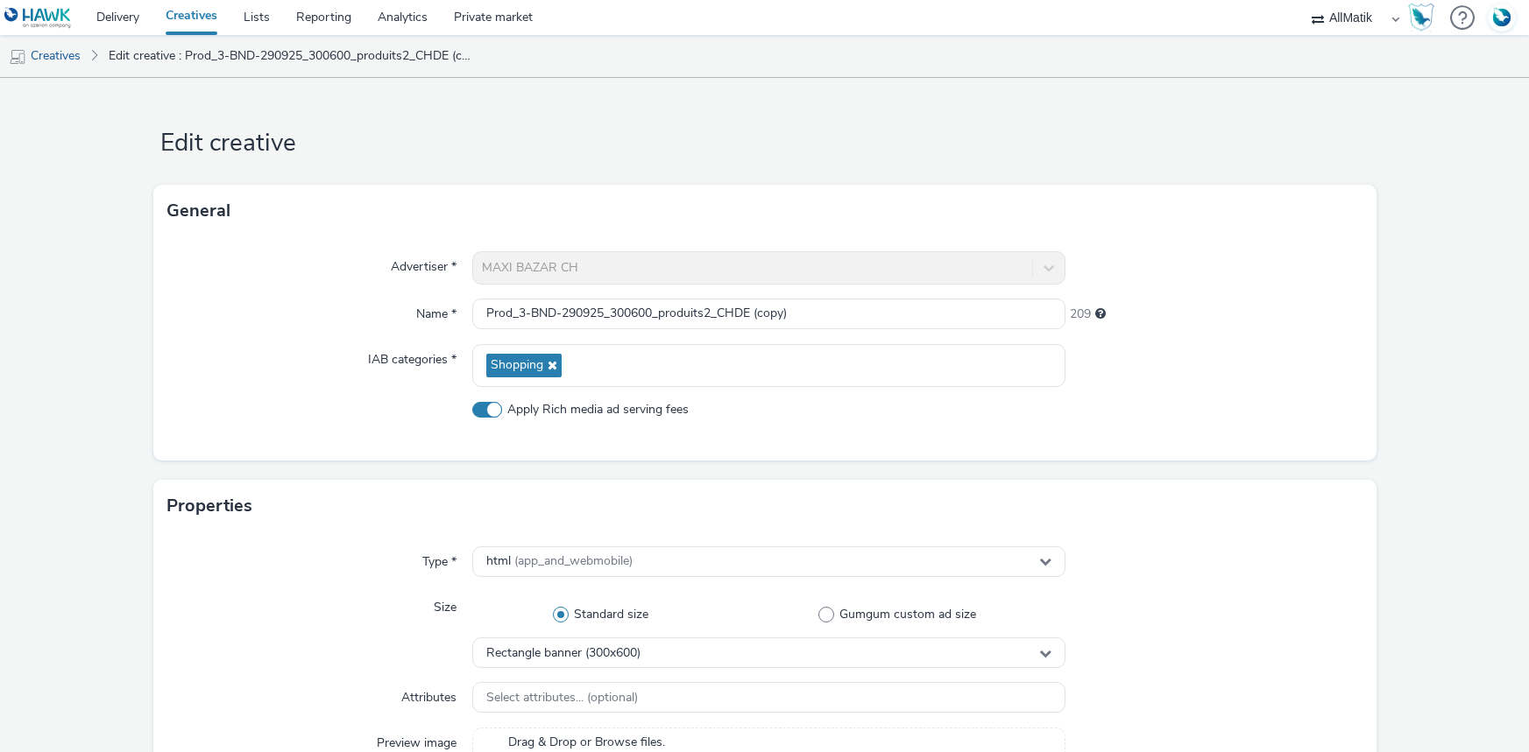
select select "24a55a22-8aa5-41c4-a59c-f152ca3b36a1"
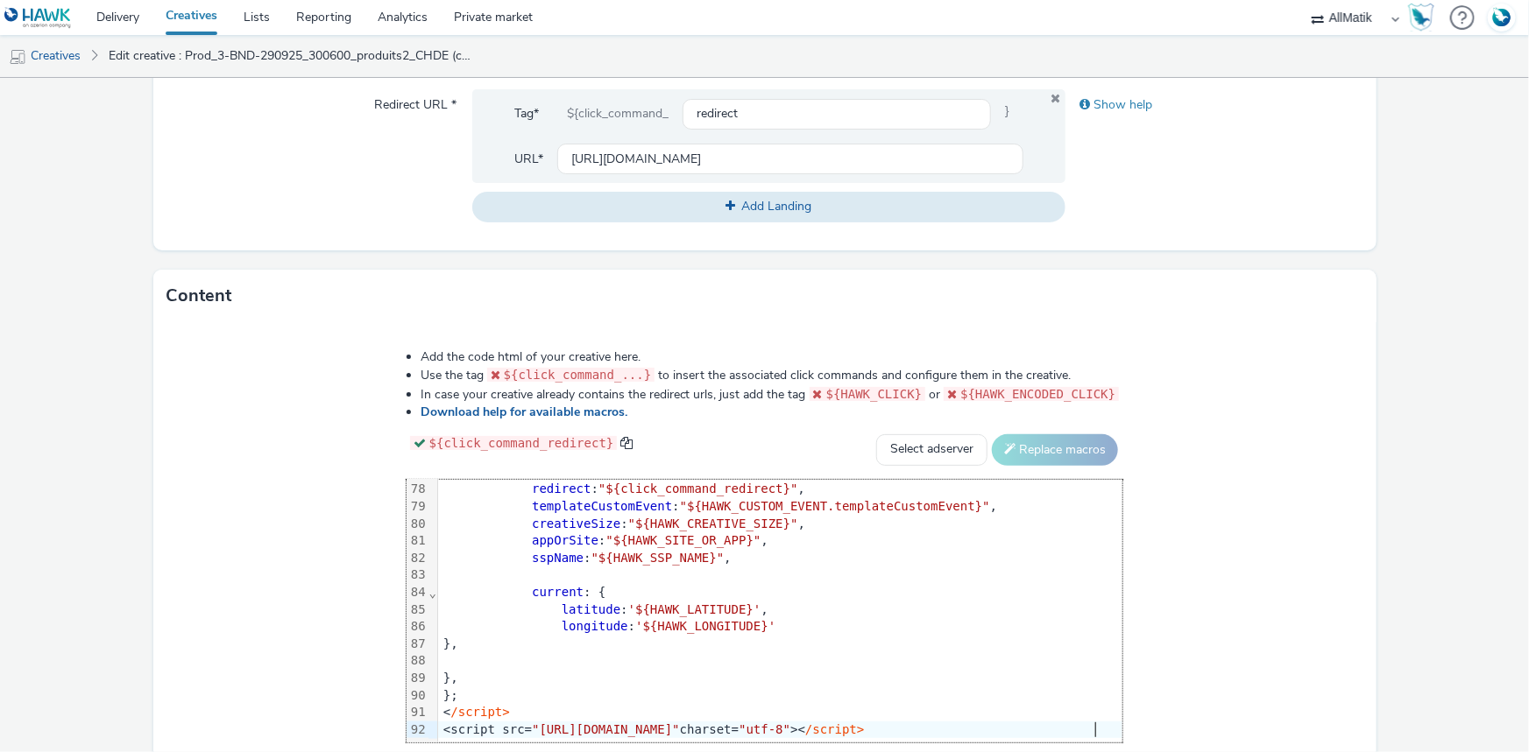
scroll to position [806, 0]
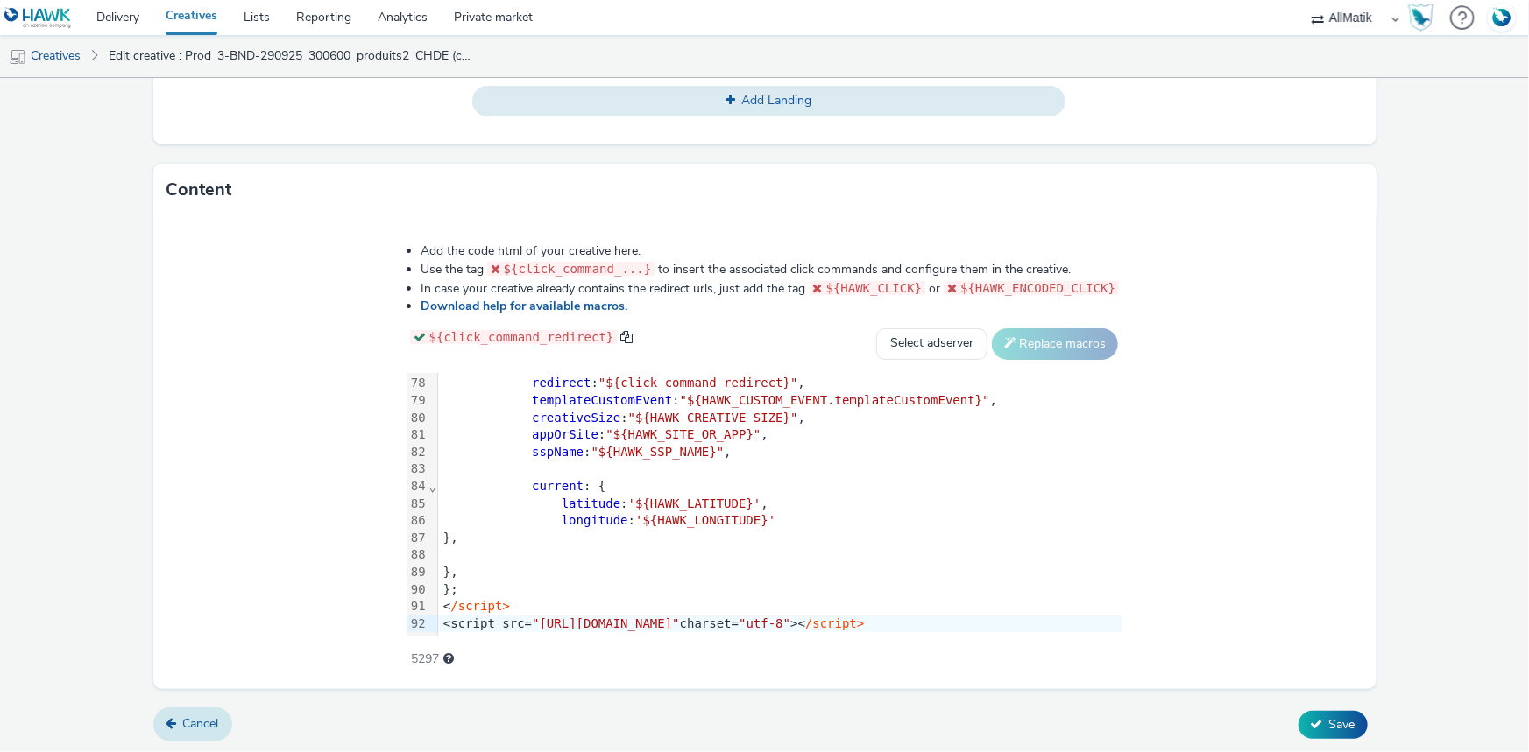
click at [209, 720] on span "Cancel" at bounding box center [201, 724] width 36 height 17
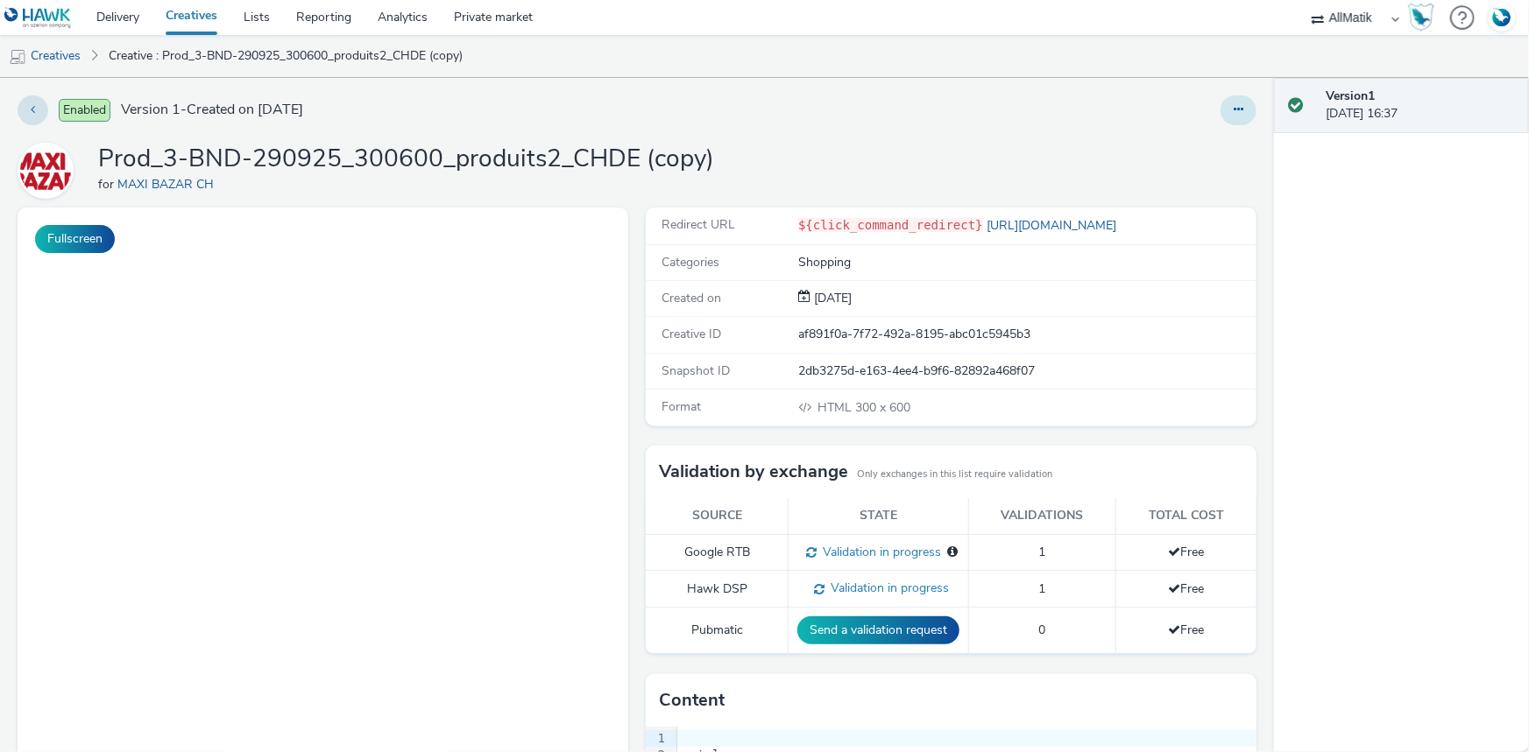
click at [1233, 113] on icon at bounding box center [1238, 109] width 10 height 12
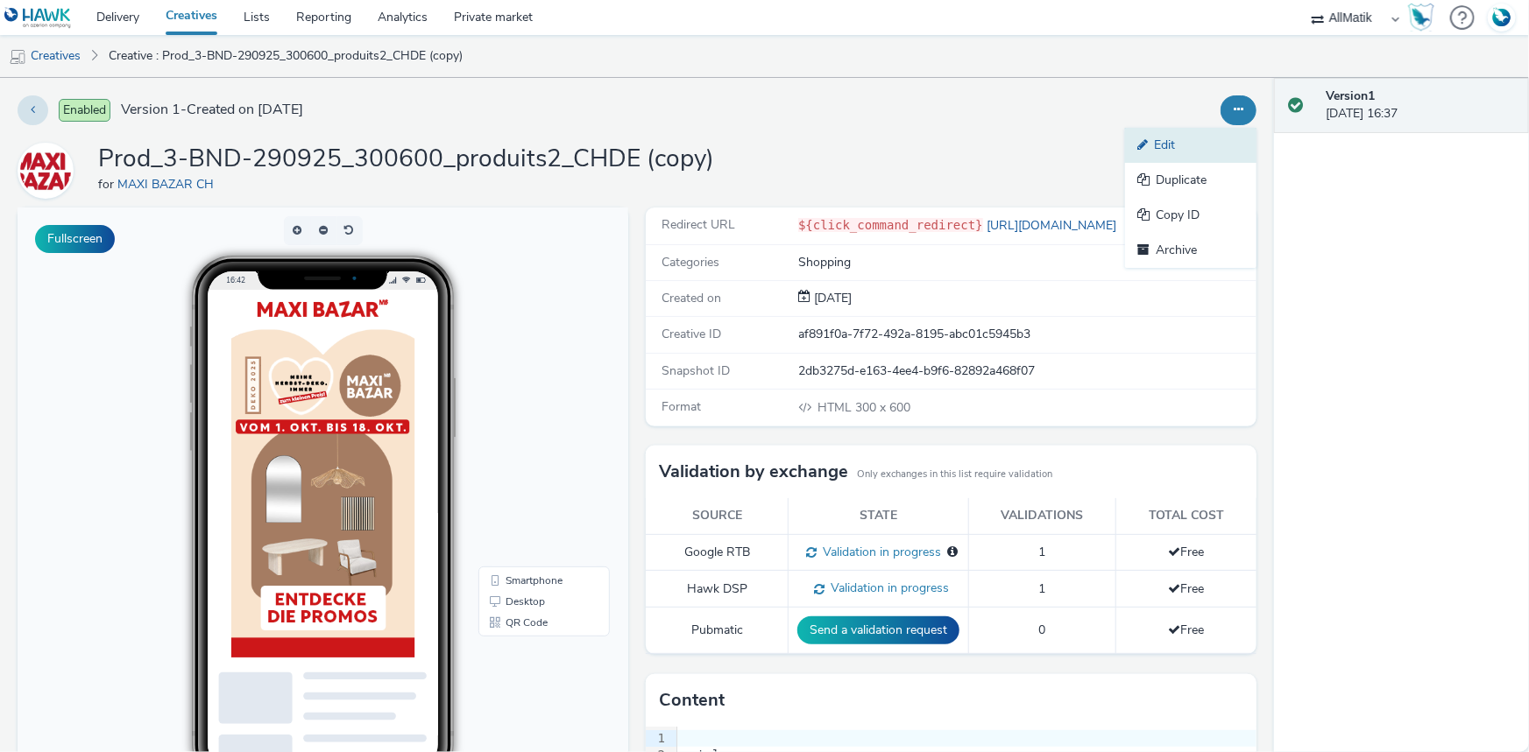
click at [1140, 142] on icon at bounding box center [1145, 144] width 17 height 12
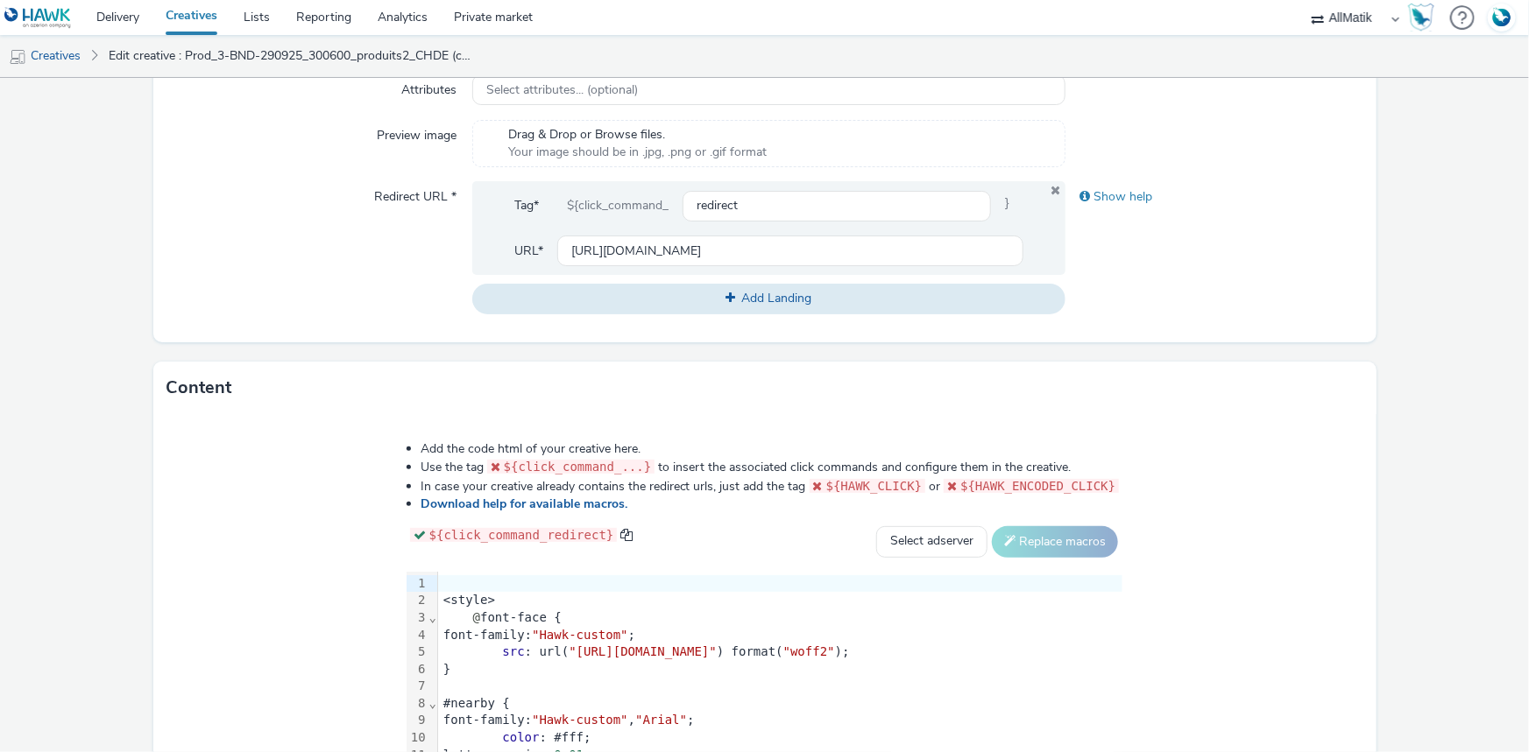
scroll to position [806, 0]
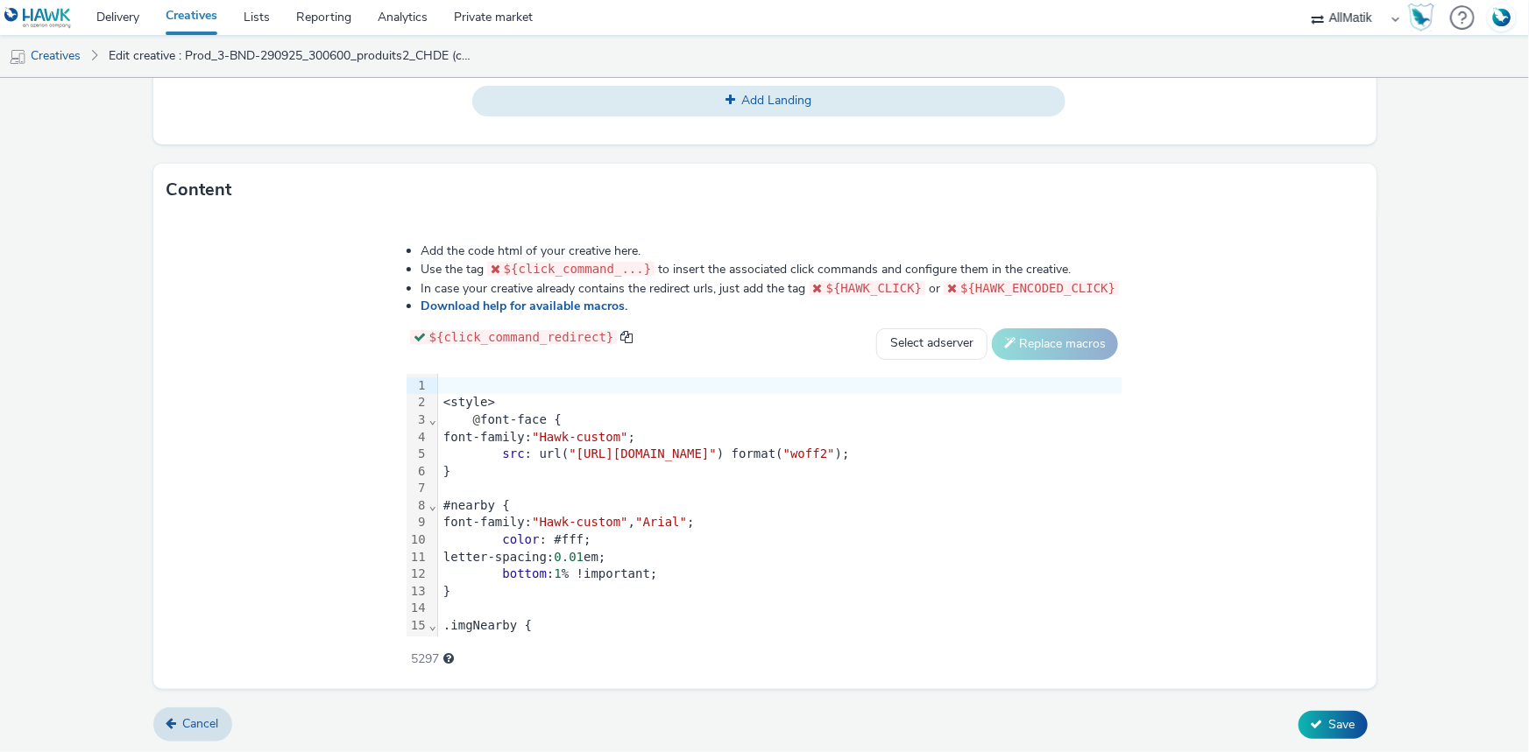
click at [438, 429] on div "font-family: "Hawk-custom" ;" at bounding box center [780, 438] width 684 height 18
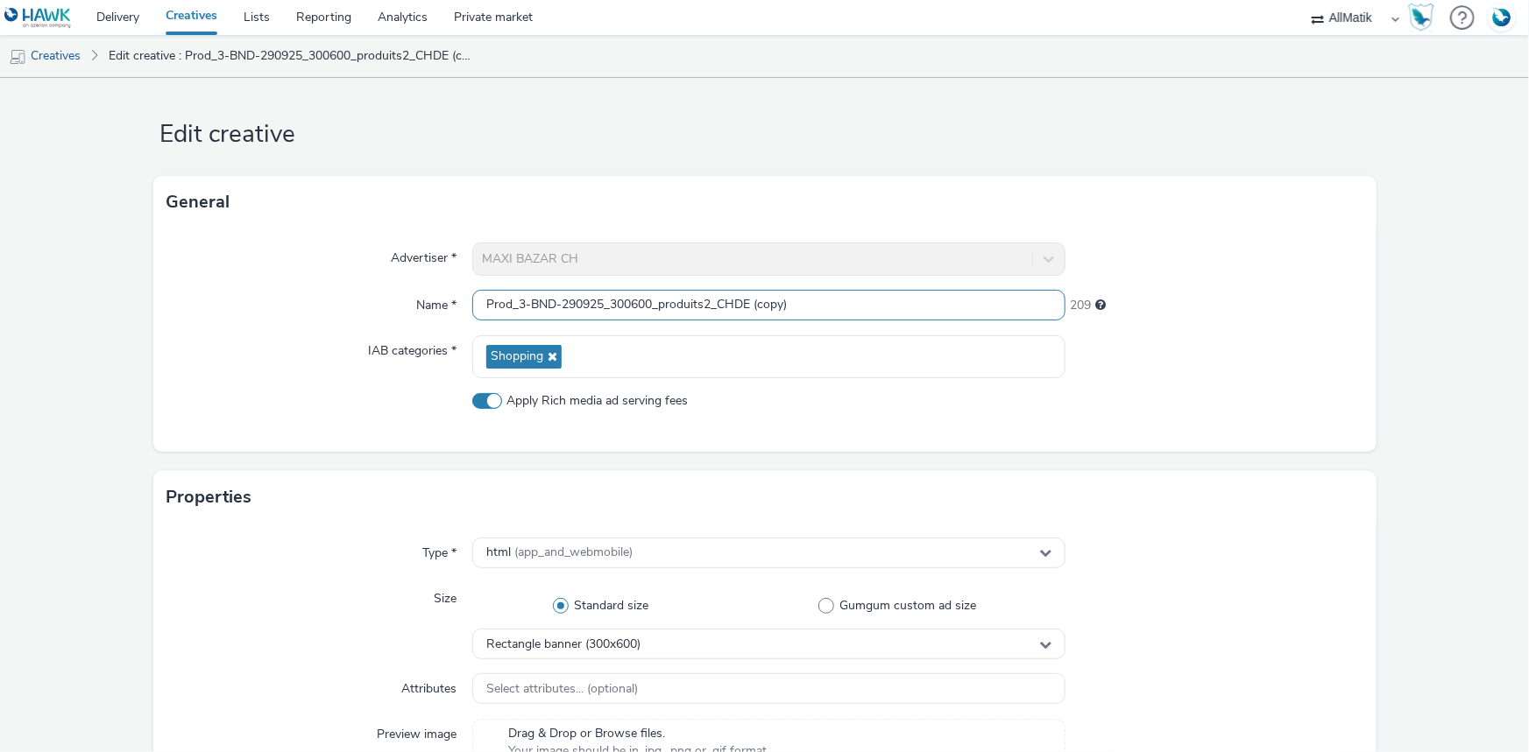
scroll to position [0, 0]
drag, startPoint x: 611, startPoint y: 311, endPoint x: 434, endPoint y: 304, distance: 178.0
click at [434, 304] on div "Name * Prod_3-BND-290925_300600_produits2_CHDE (copy) 209" at bounding box center [764, 306] width 1195 height 32
paste input "Prod_4-BND-290925_300600_produits3_CHDE"
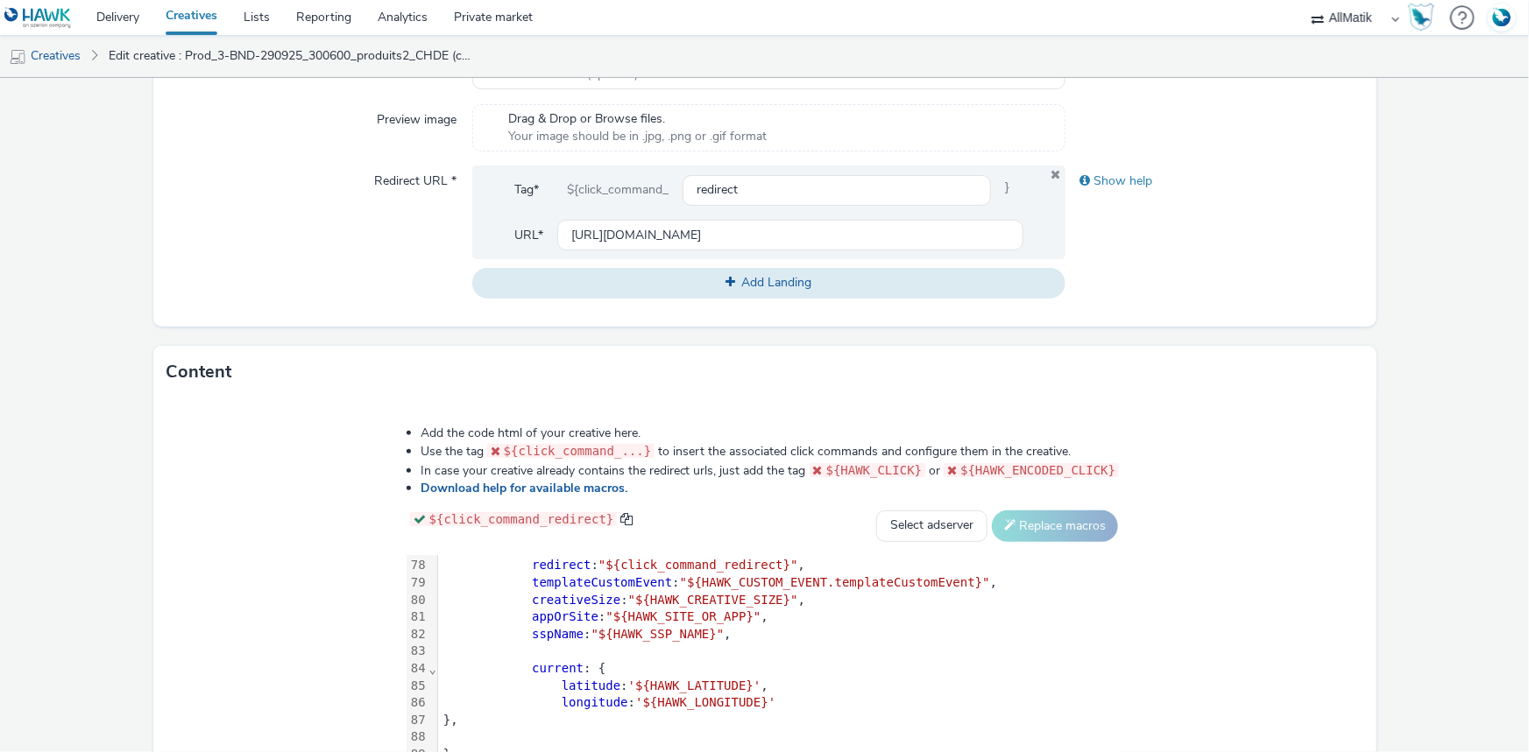
scroll to position [806, 0]
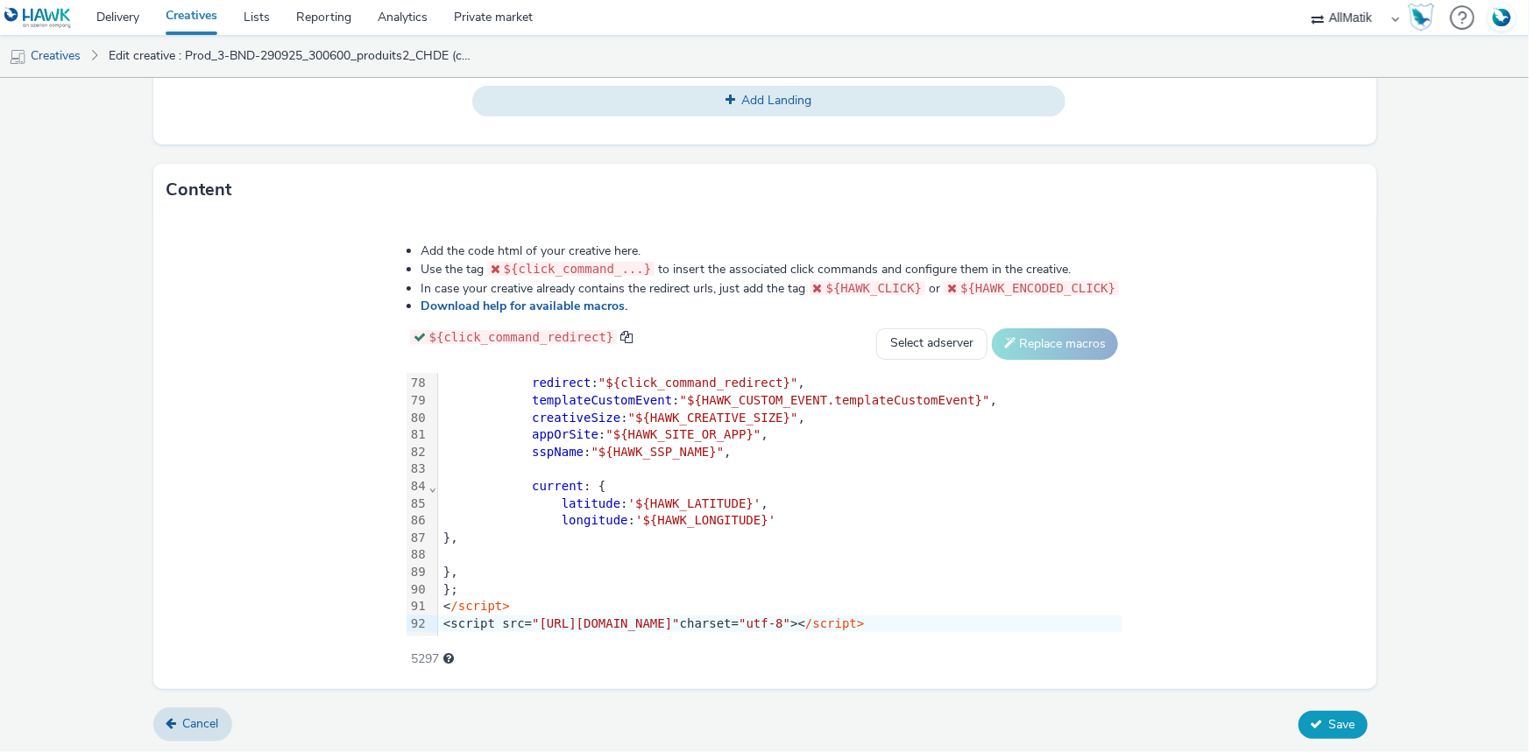
type input "Prod_4-BND-290925_300600_produits3_CHDE"
click at [1329, 711] on button "Save" at bounding box center [1332, 725] width 69 height 28
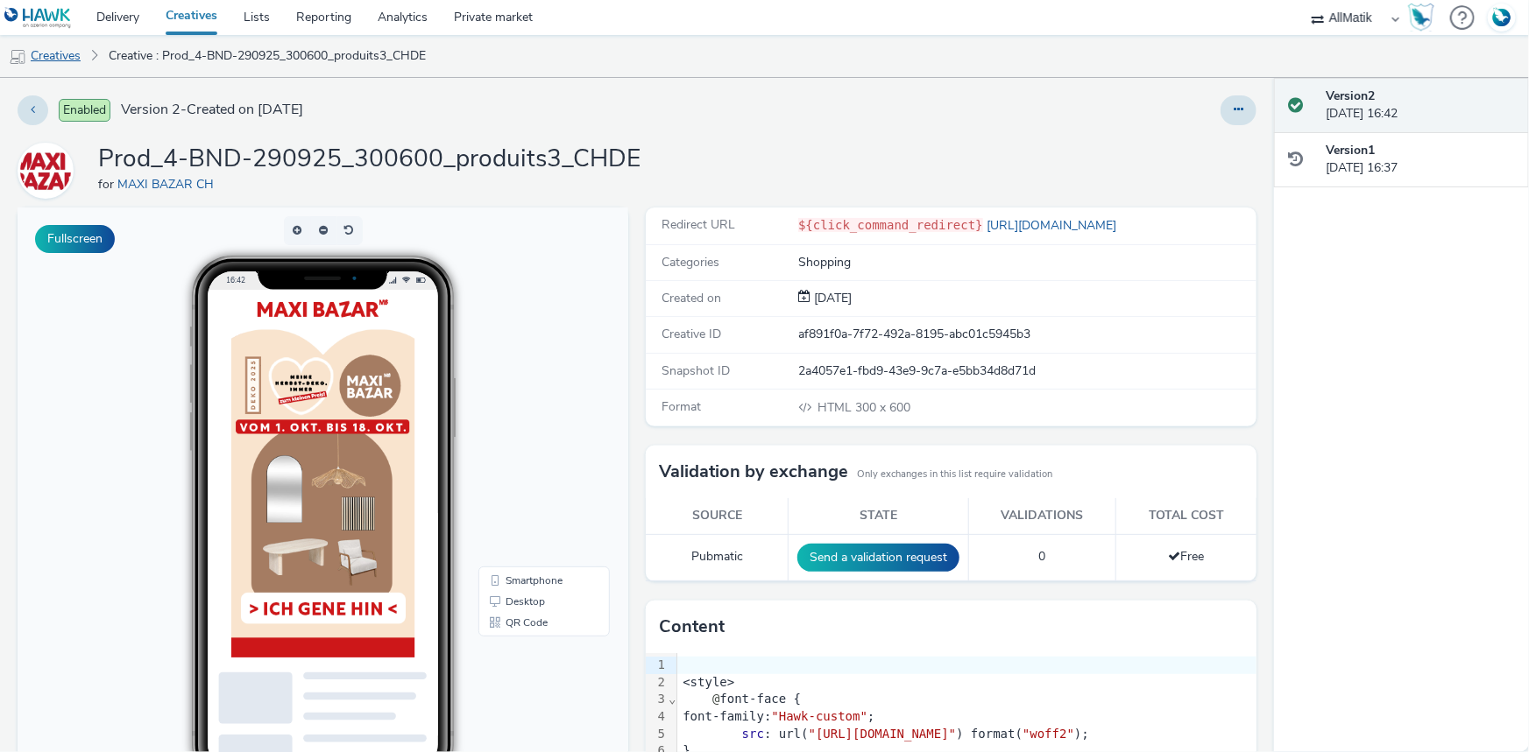
click at [60, 54] on link "Creatives" at bounding box center [44, 56] width 89 height 42
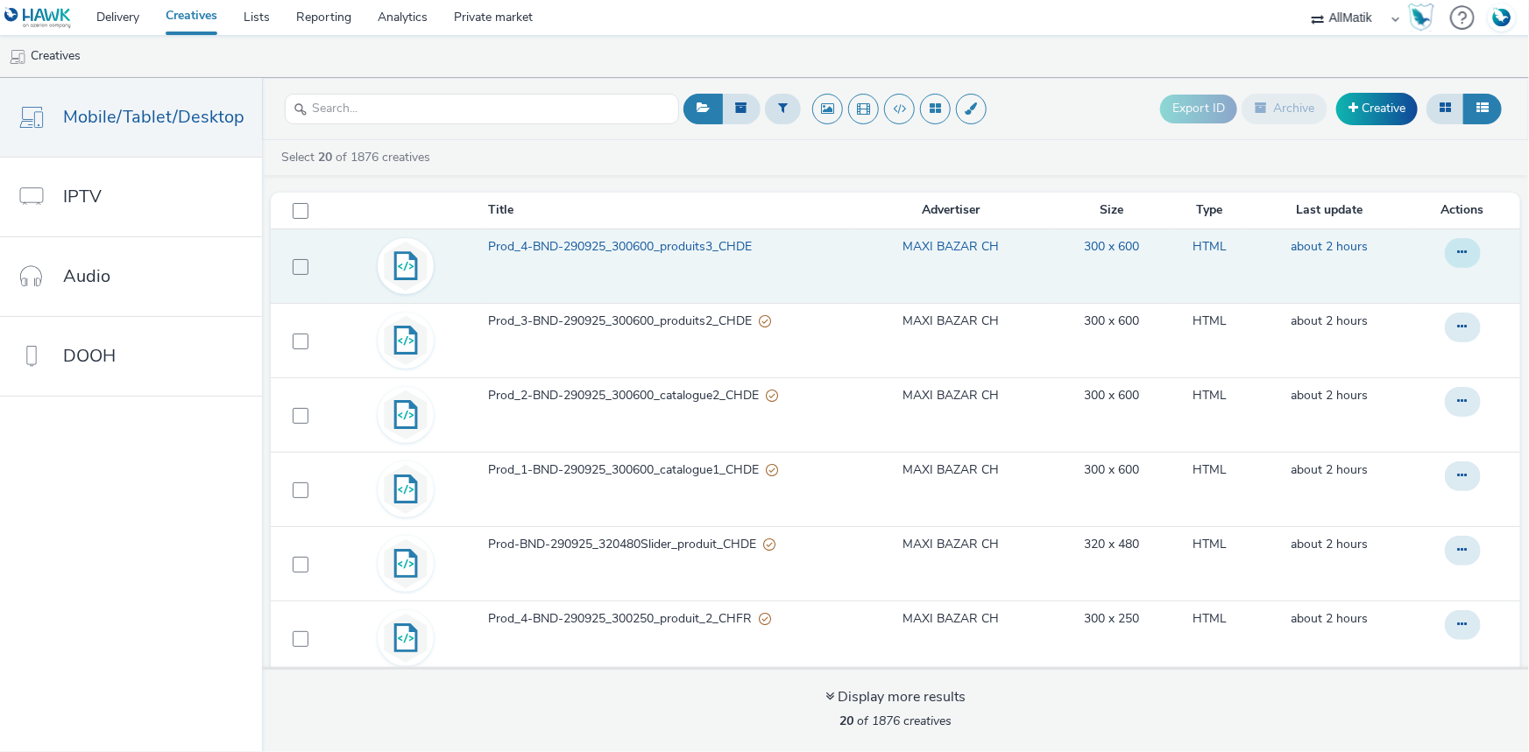
click at [1448, 255] on button at bounding box center [1463, 253] width 36 height 30
click at [1373, 321] on link "Duplicate" at bounding box center [1414, 323] width 131 height 35
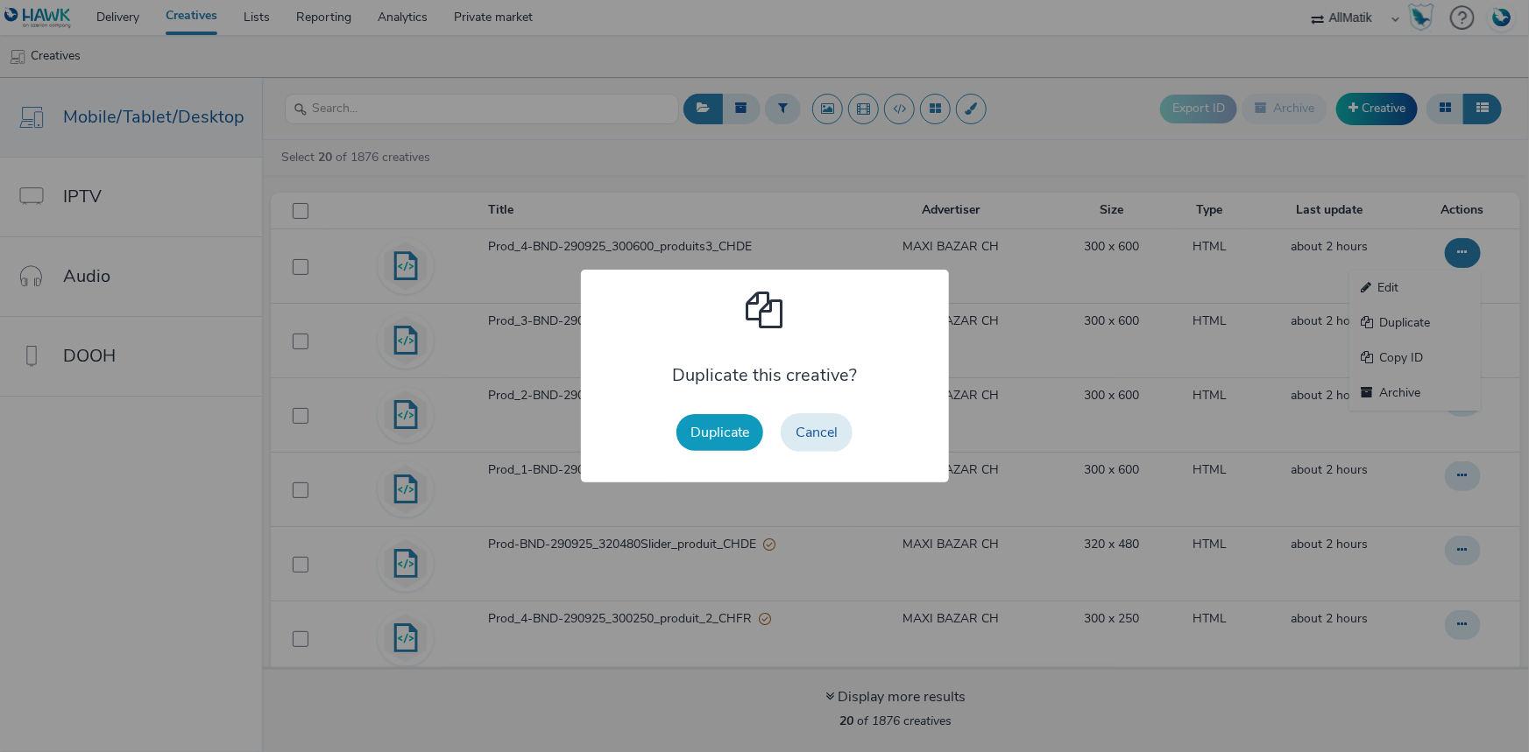
click at [721, 424] on button "Duplicate" at bounding box center [719, 432] width 87 height 37
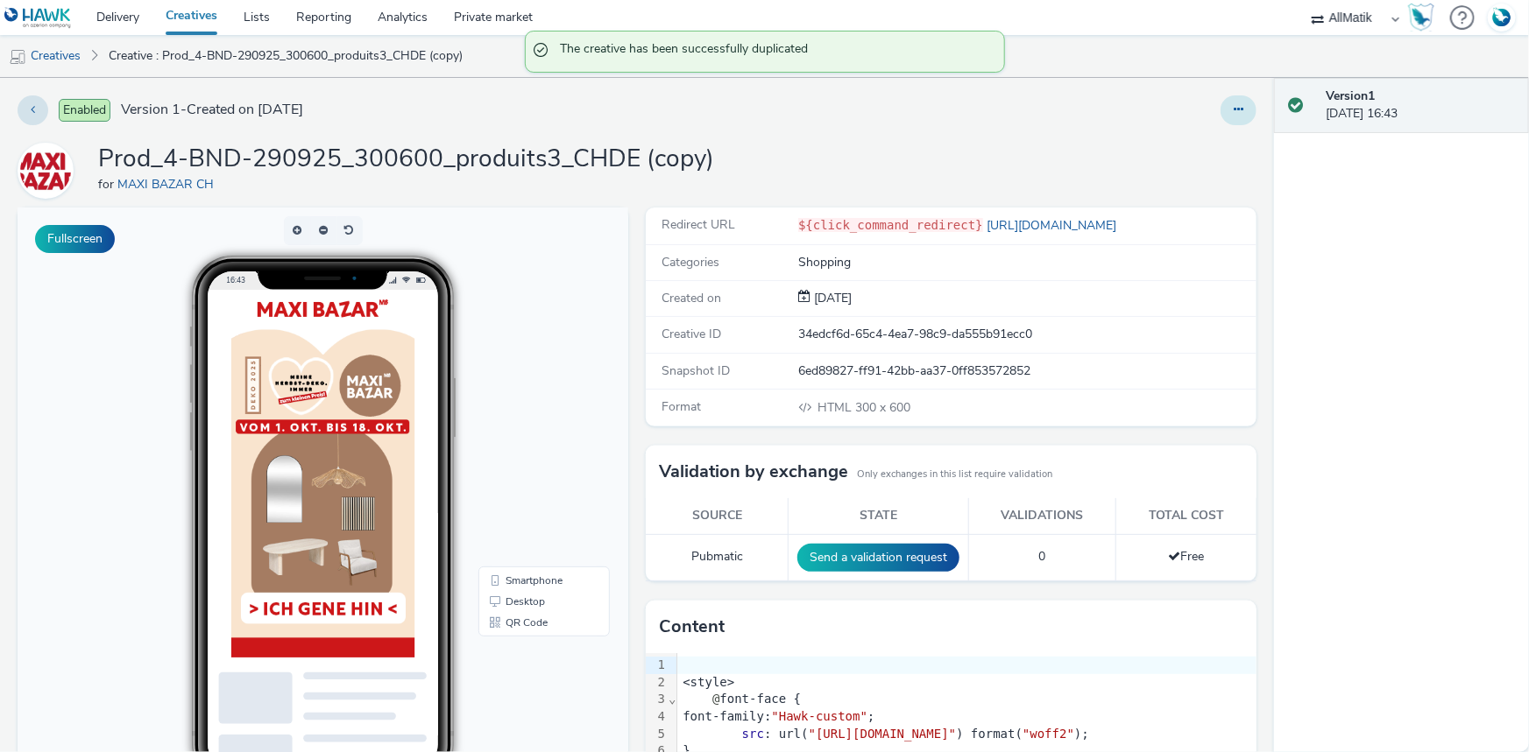
click at [1233, 113] on icon at bounding box center [1238, 109] width 10 height 12
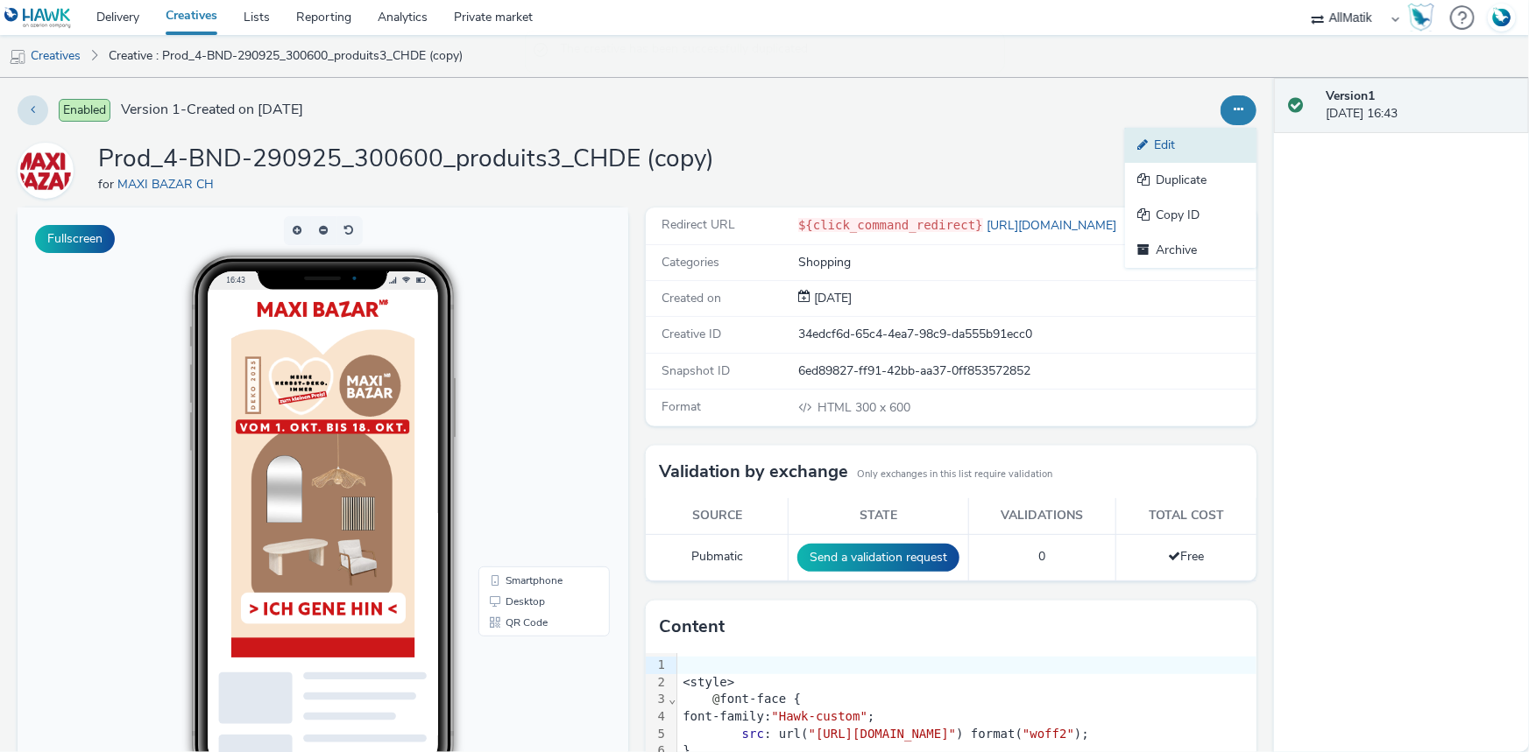
click at [1165, 141] on link "Edit" at bounding box center [1190, 145] width 131 height 35
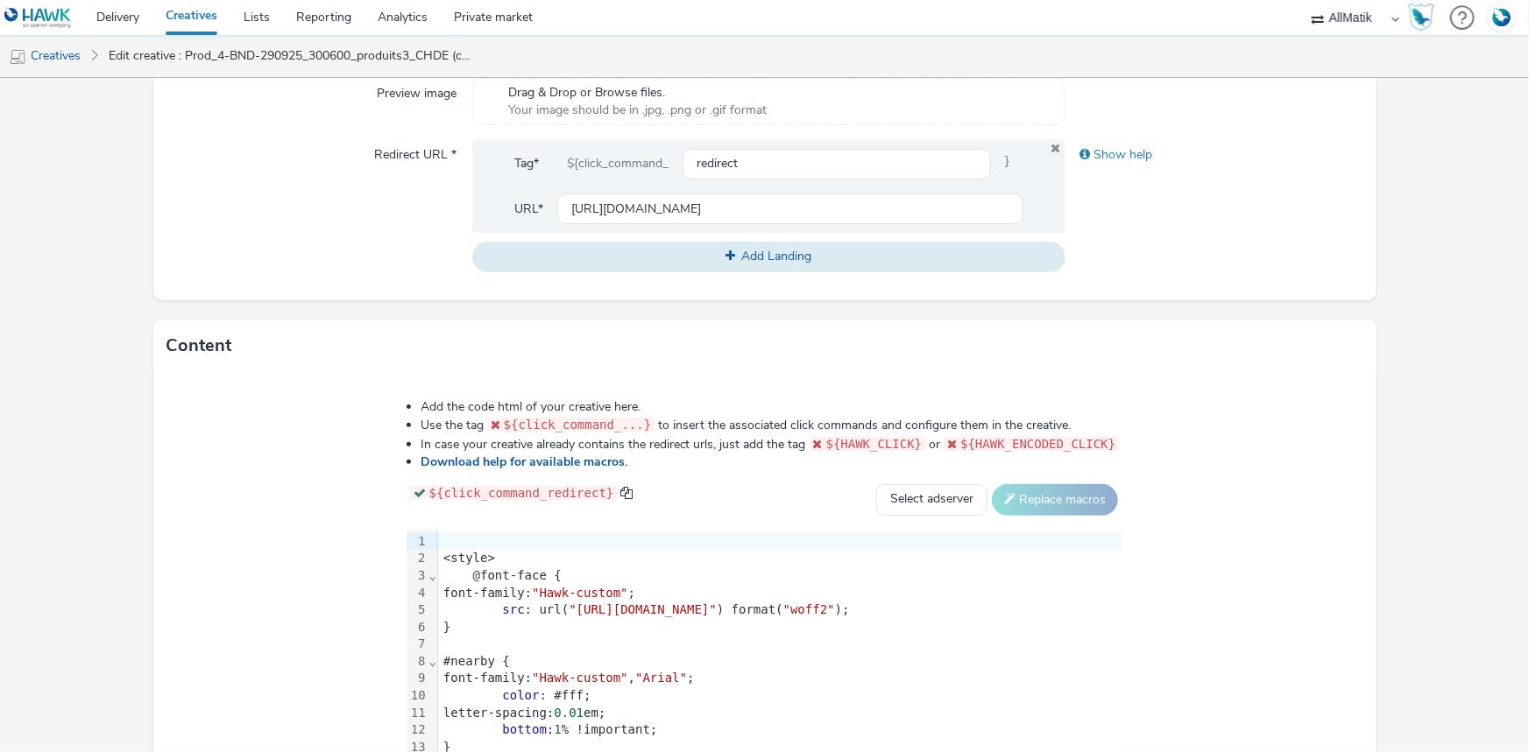
scroll to position [806, 0]
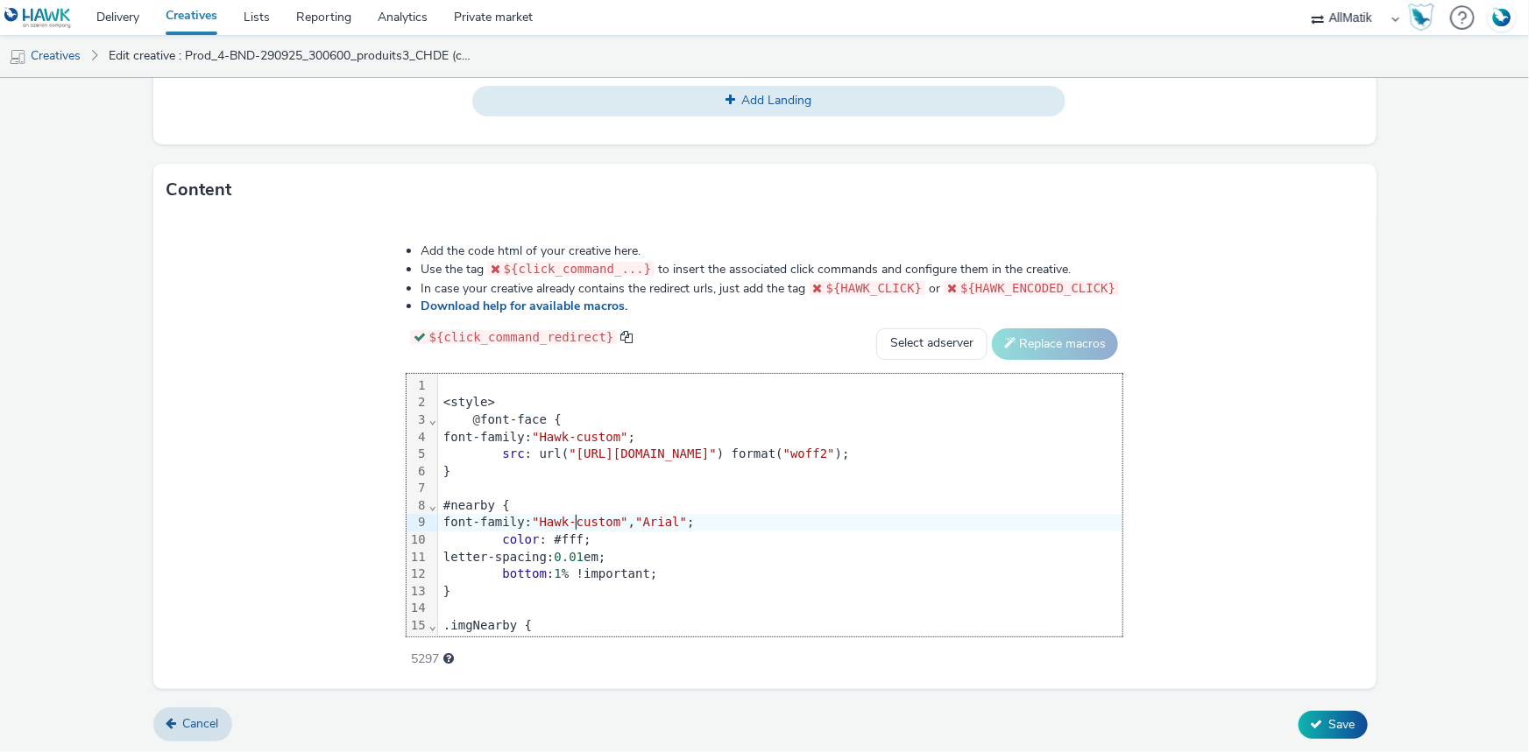
click at [438, 520] on div "font-family: "Hawk-custom" , "Arial" ;" at bounding box center [780, 523] width 684 height 18
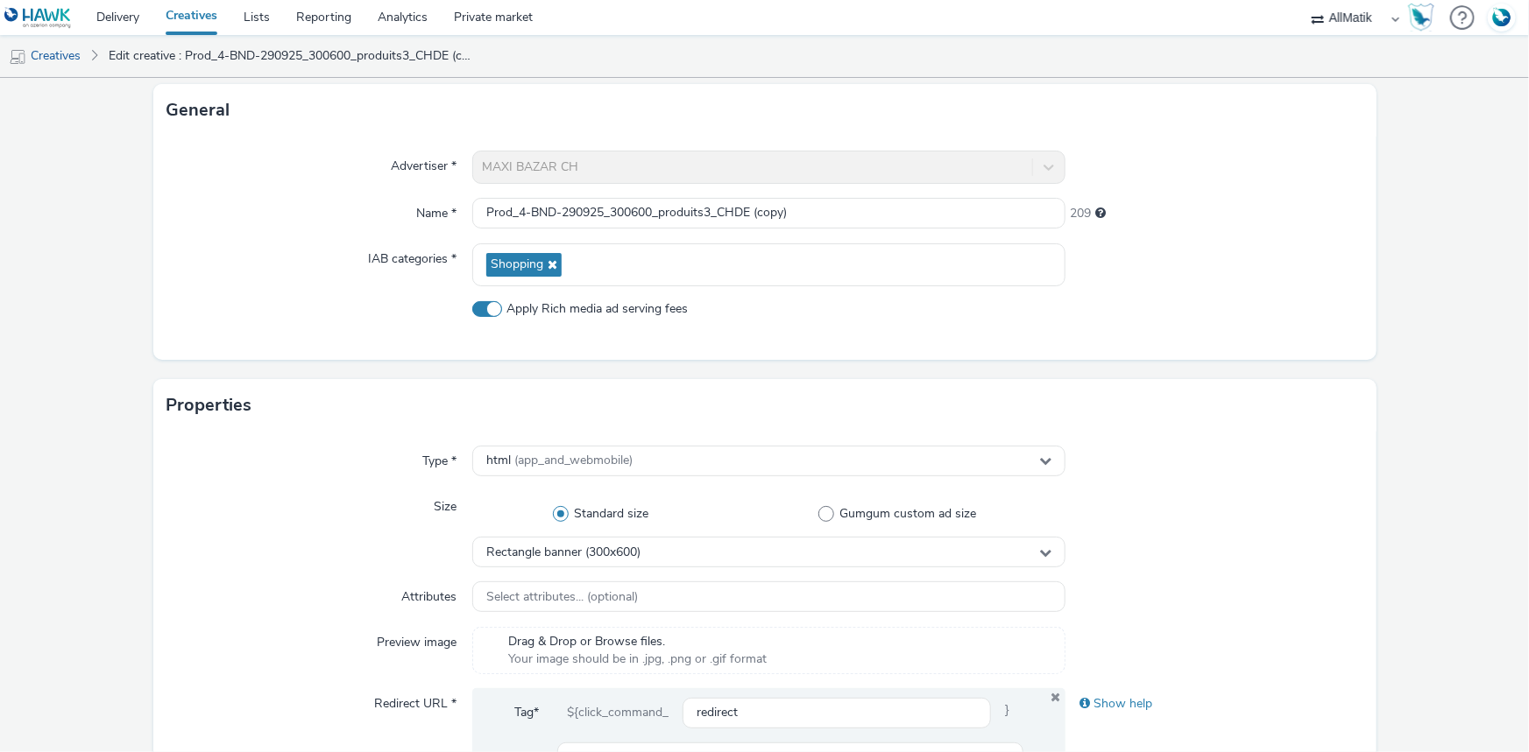
scroll to position [88, 0]
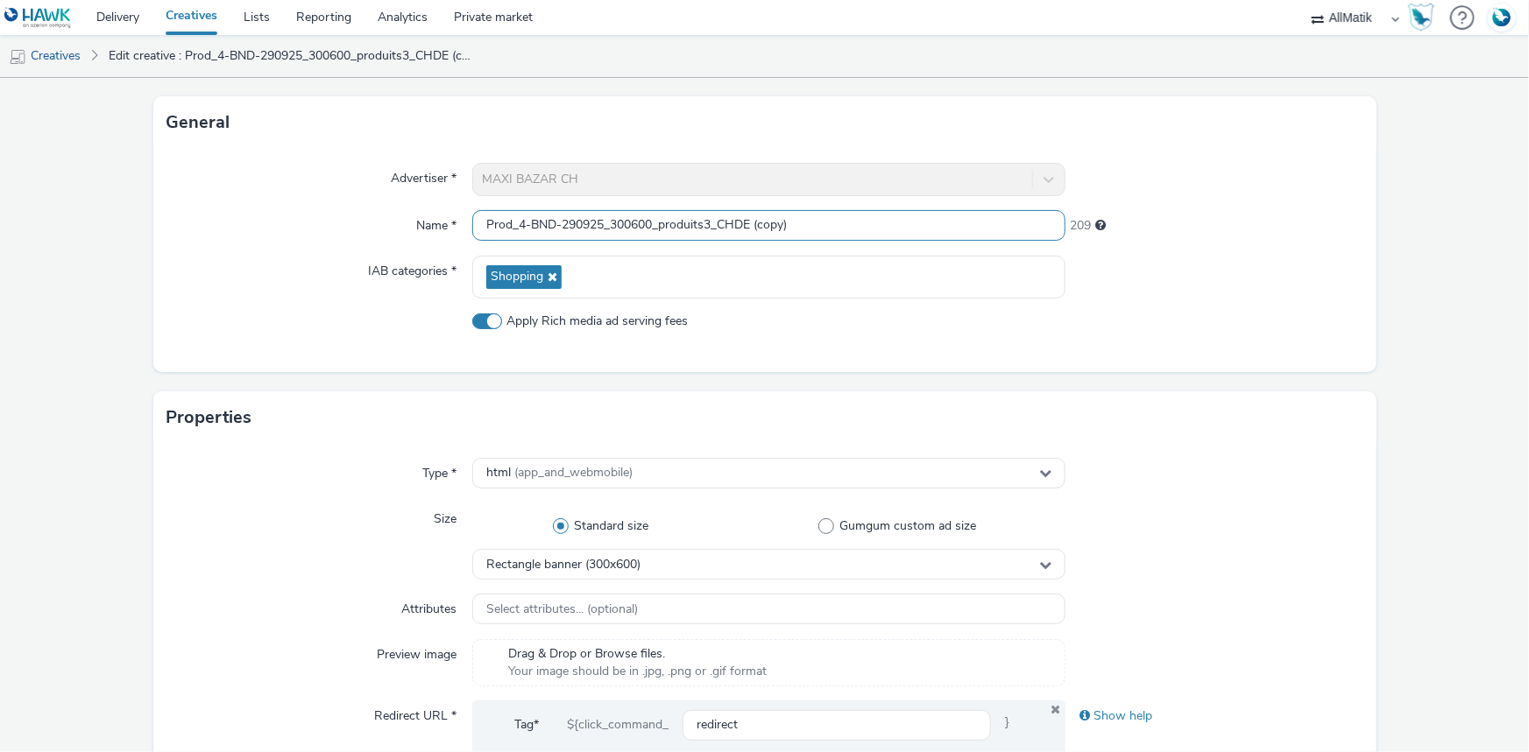
drag, startPoint x: 823, startPoint y: 214, endPoint x: 421, endPoint y: 228, distance: 401.5
click at [421, 228] on div "Name * Prod_4-BND-290925_300600_produits3_CHDE (copy) 209" at bounding box center [764, 226] width 1195 height 32
paste input "Prod_1-BND-290925_300250_catalogue1_CHDE"
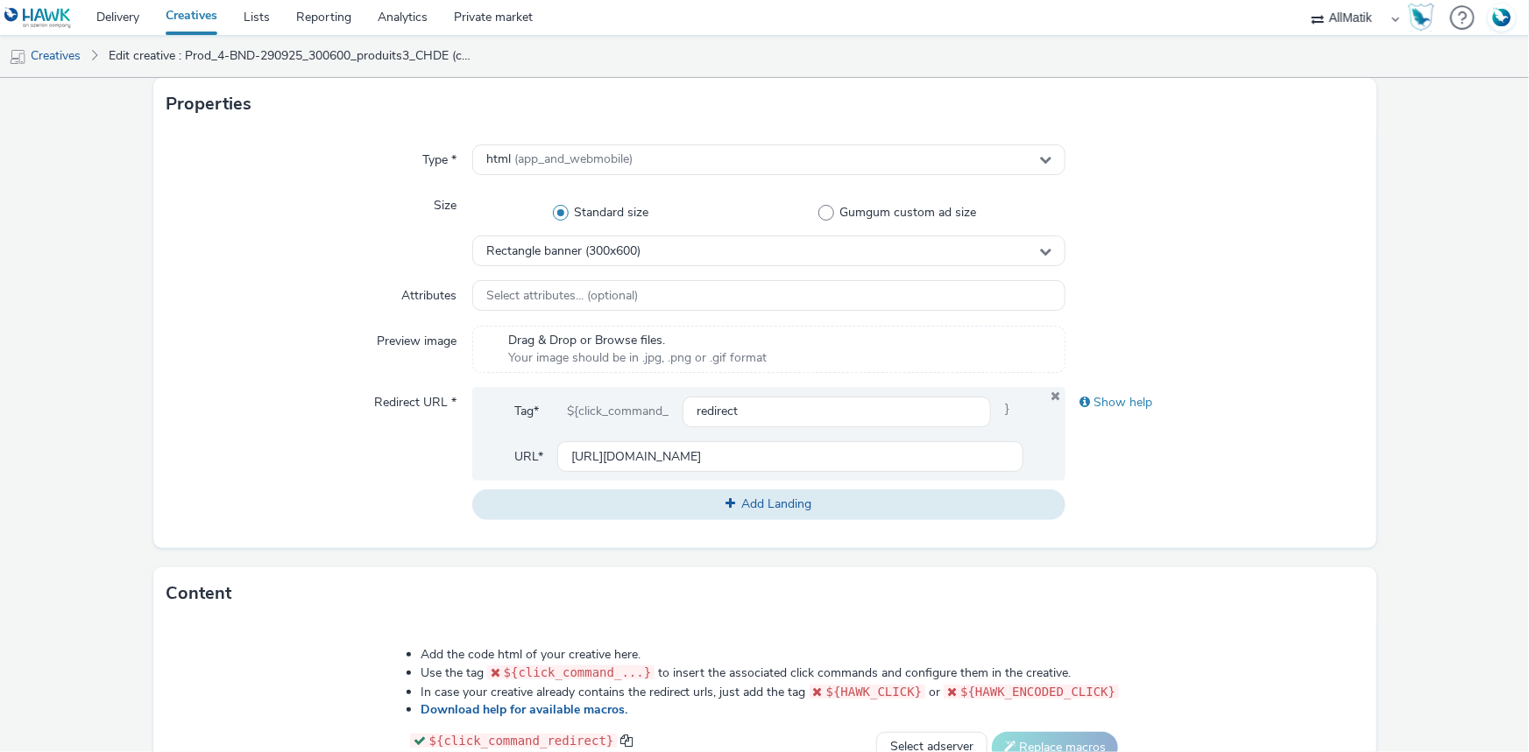
scroll to position [407, 0]
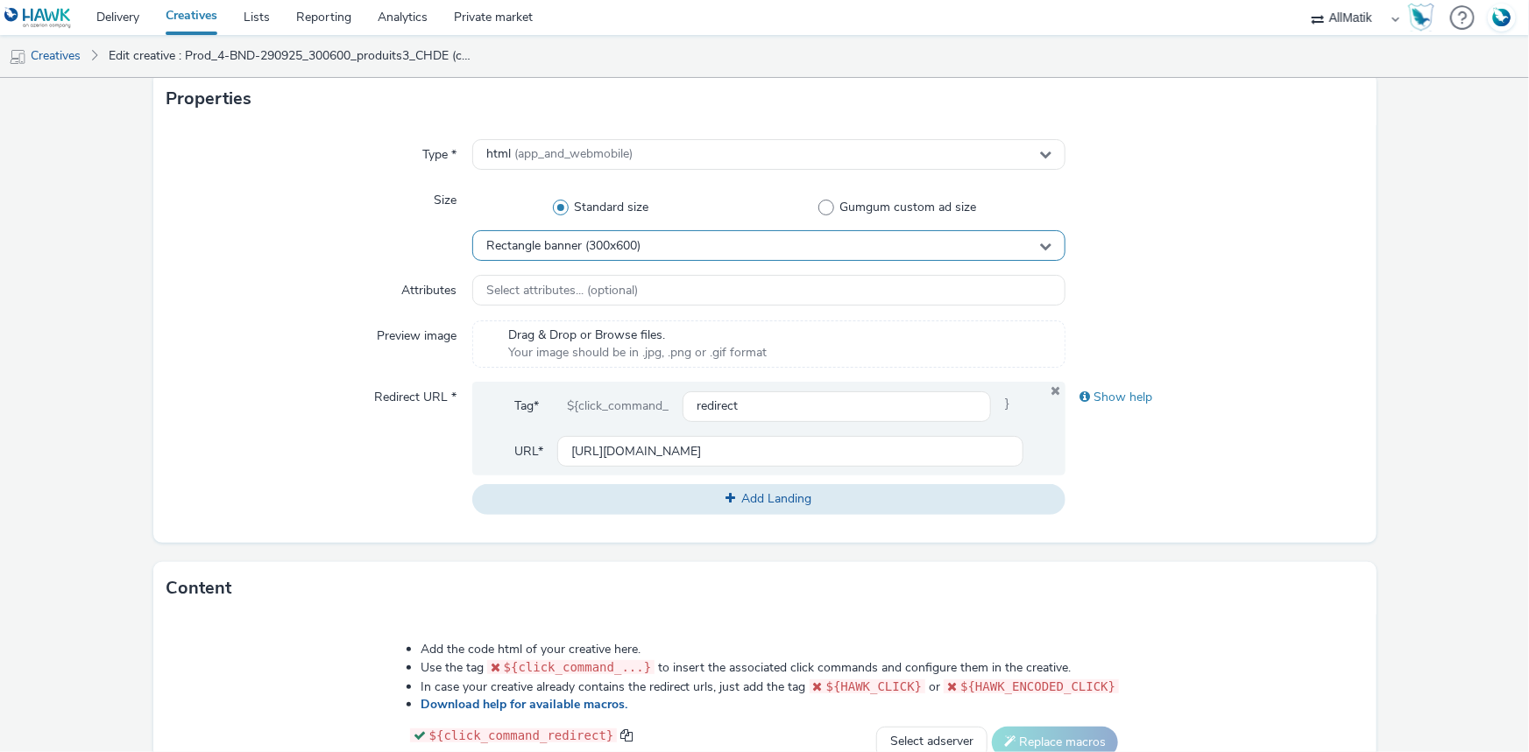
type input "Prod_1-BND-290925_300250_catalogue1_CHDE"
click at [661, 245] on div "Rectangle banner (300x600)" at bounding box center [768, 245] width 593 height 31
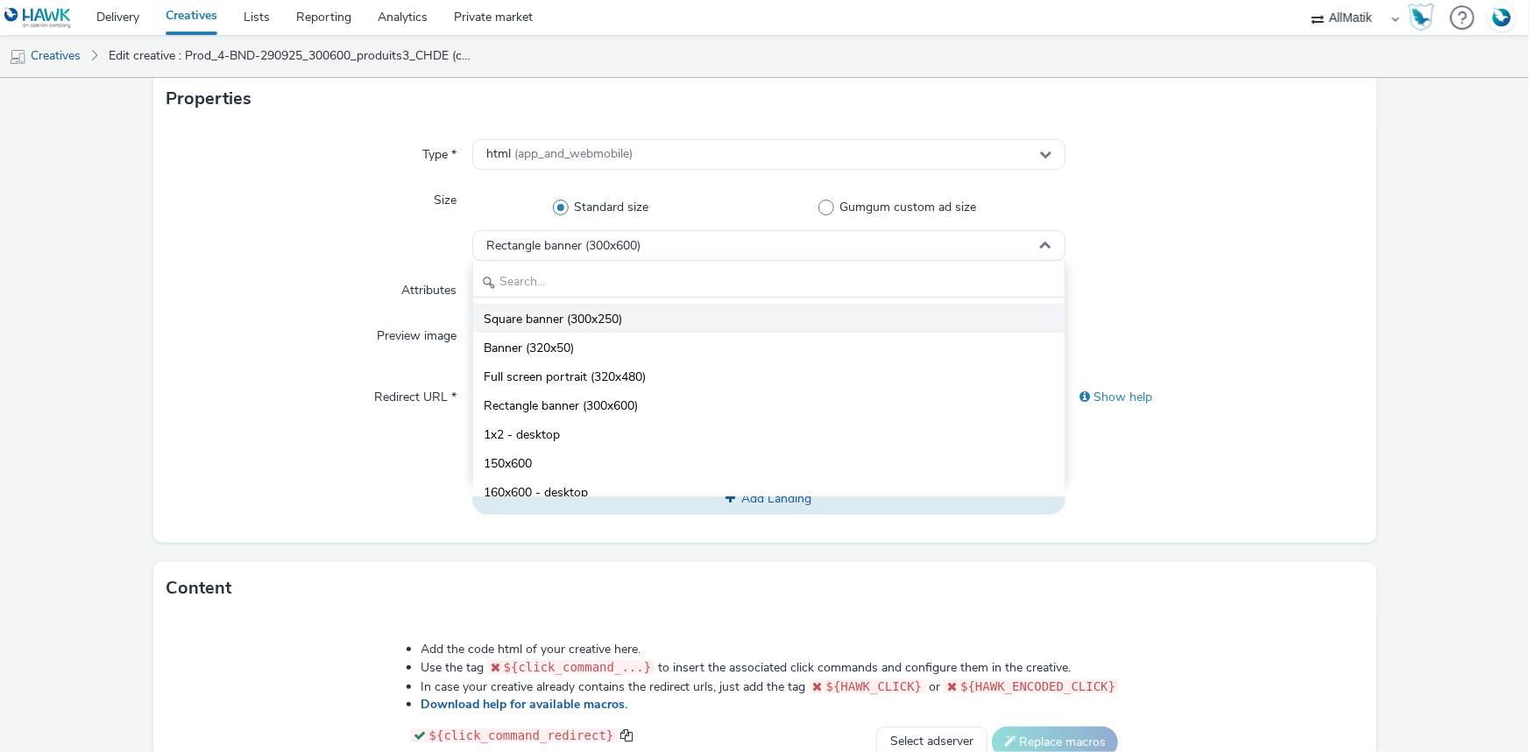
click at [587, 315] on span "Square banner (300x250)" at bounding box center [553, 320] width 138 height 18
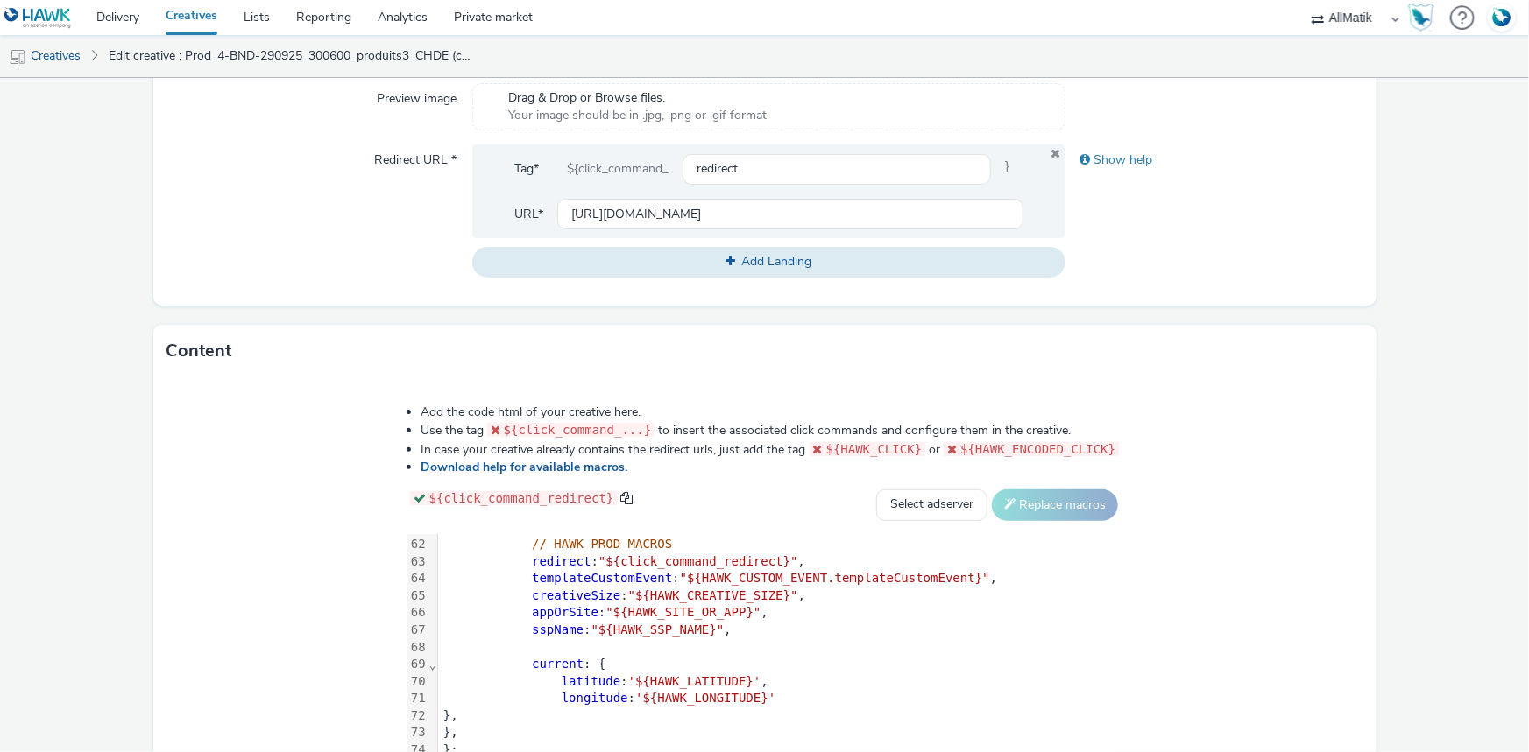
scroll to position [806, 0]
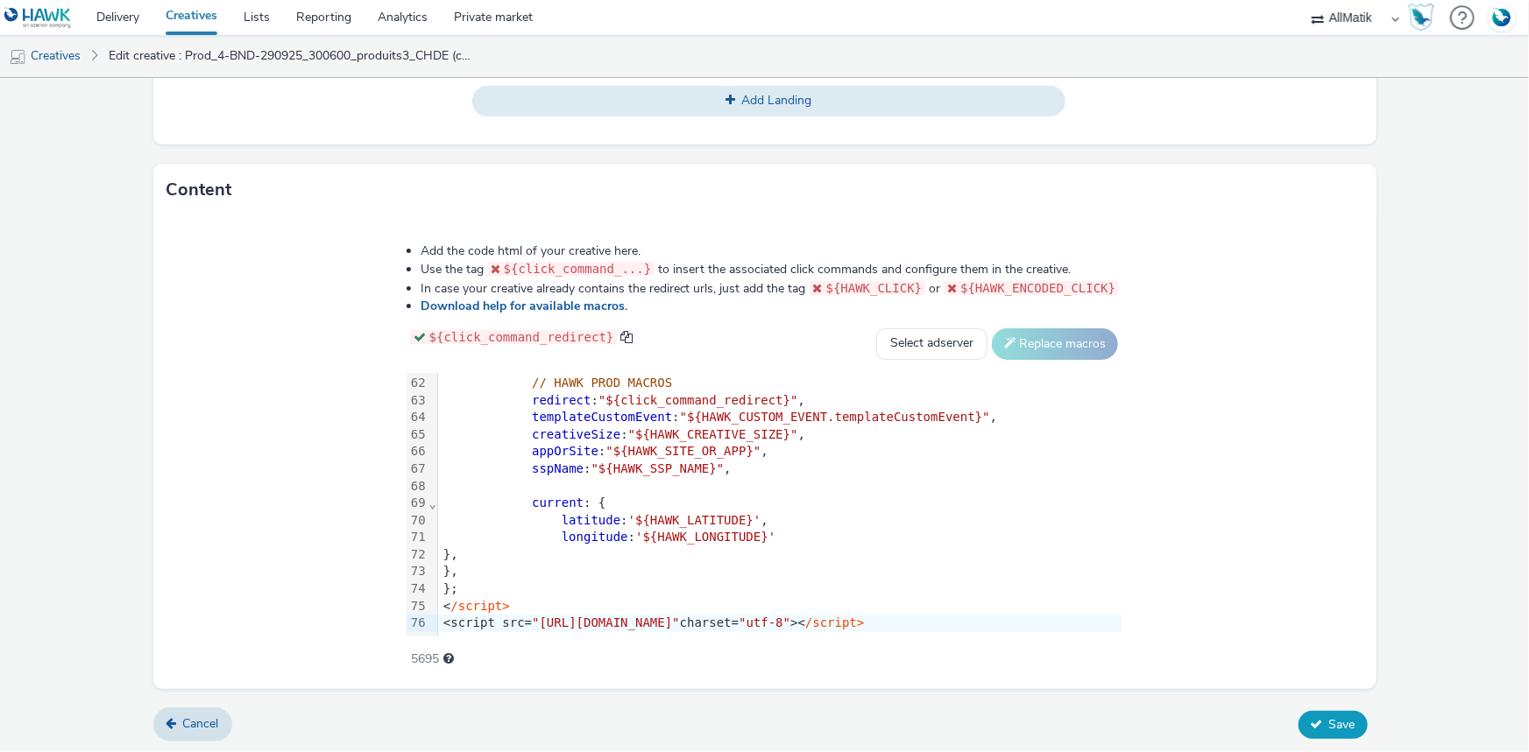
click at [1298, 717] on button "Save" at bounding box center [1332, 725] width 69 height 28
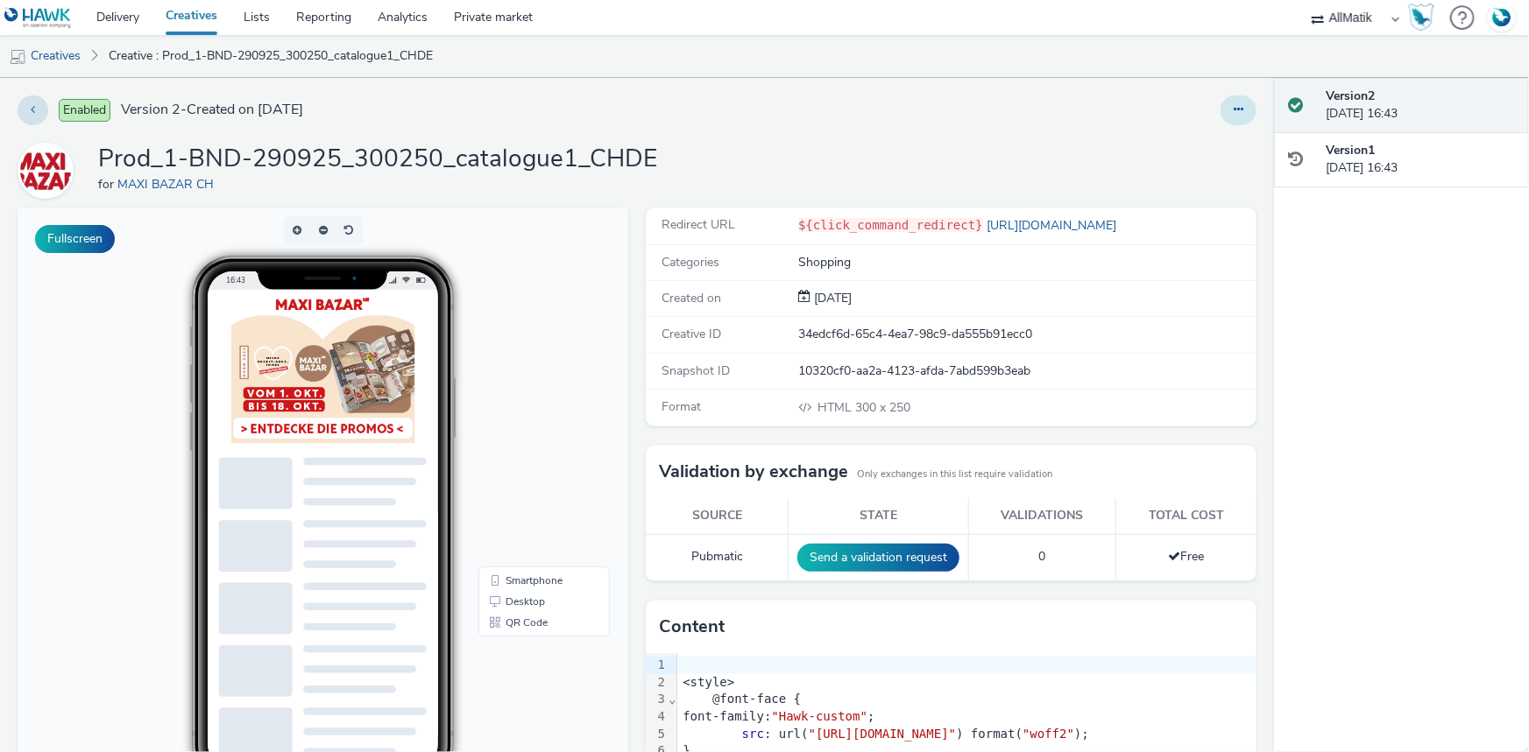
click at [1236, 107] on button at bounding box center [1238, 110] width 36 height 30
click at [1197, 172] on link "Duplicate" at bounding box center [1190, 180] width 131 height 35
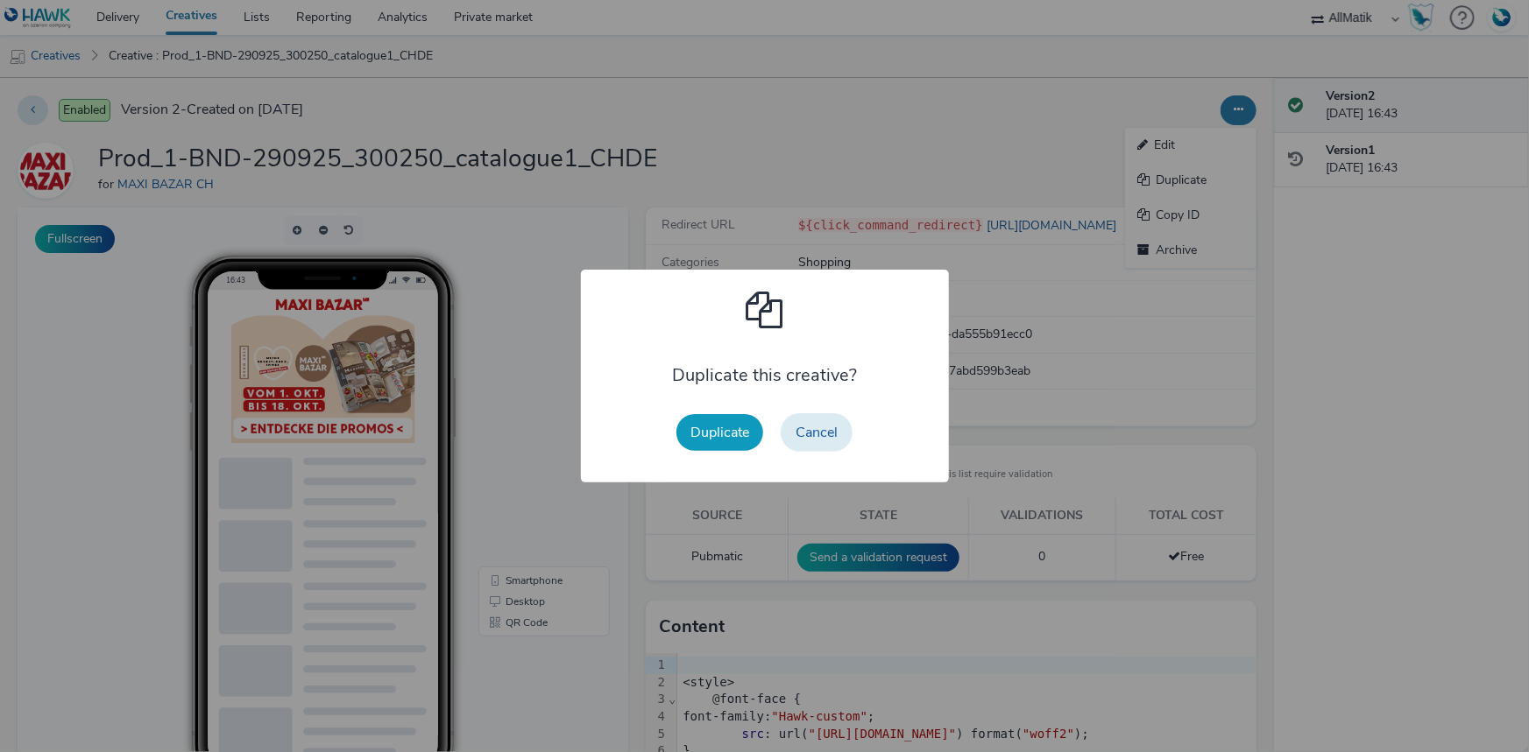
click at [737, 432] on button "Duplicate" at bounding box center [719, 432] width 87 height 37
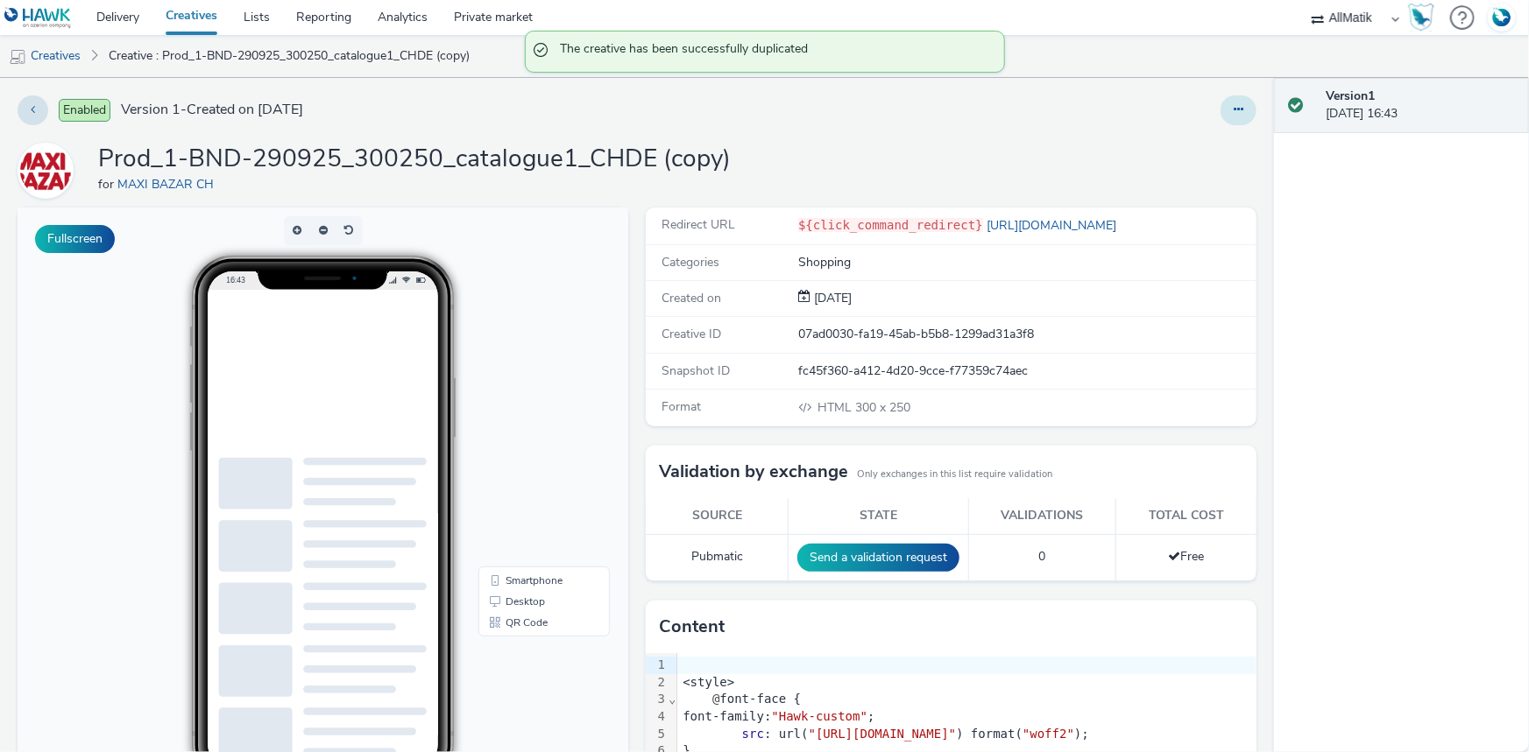
click at [1220, 102] on button at bounding box center [1238, 110] width 36 height 30
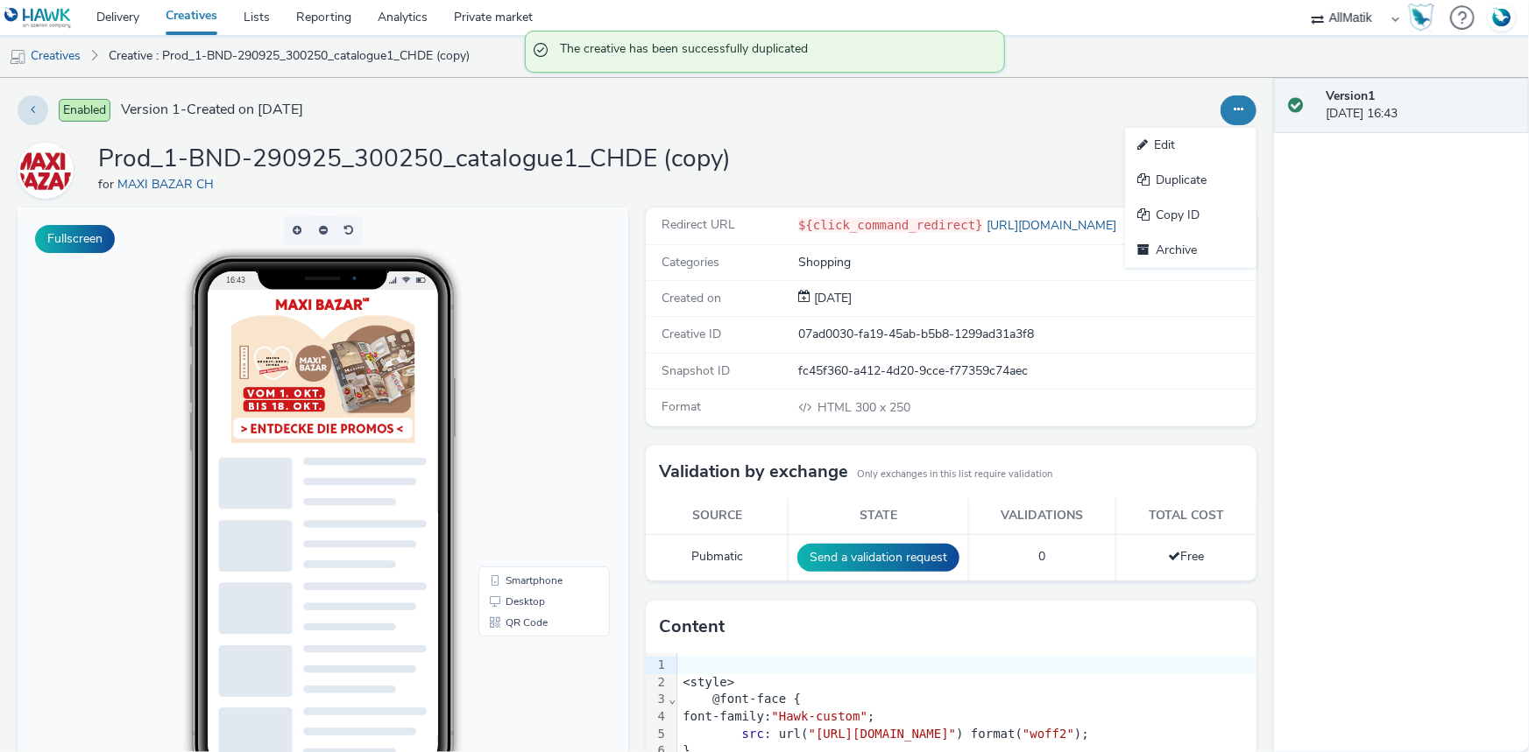
click at [1220, 124] on button at bounding box center [1238, 110] width 36 height 30
click at [1220, 110] on button at bounding box center [1238, 110] width 36 height 30
click at [1192, 143] on link "Edit" at bounding box center [1190, 145] width 131 height 35
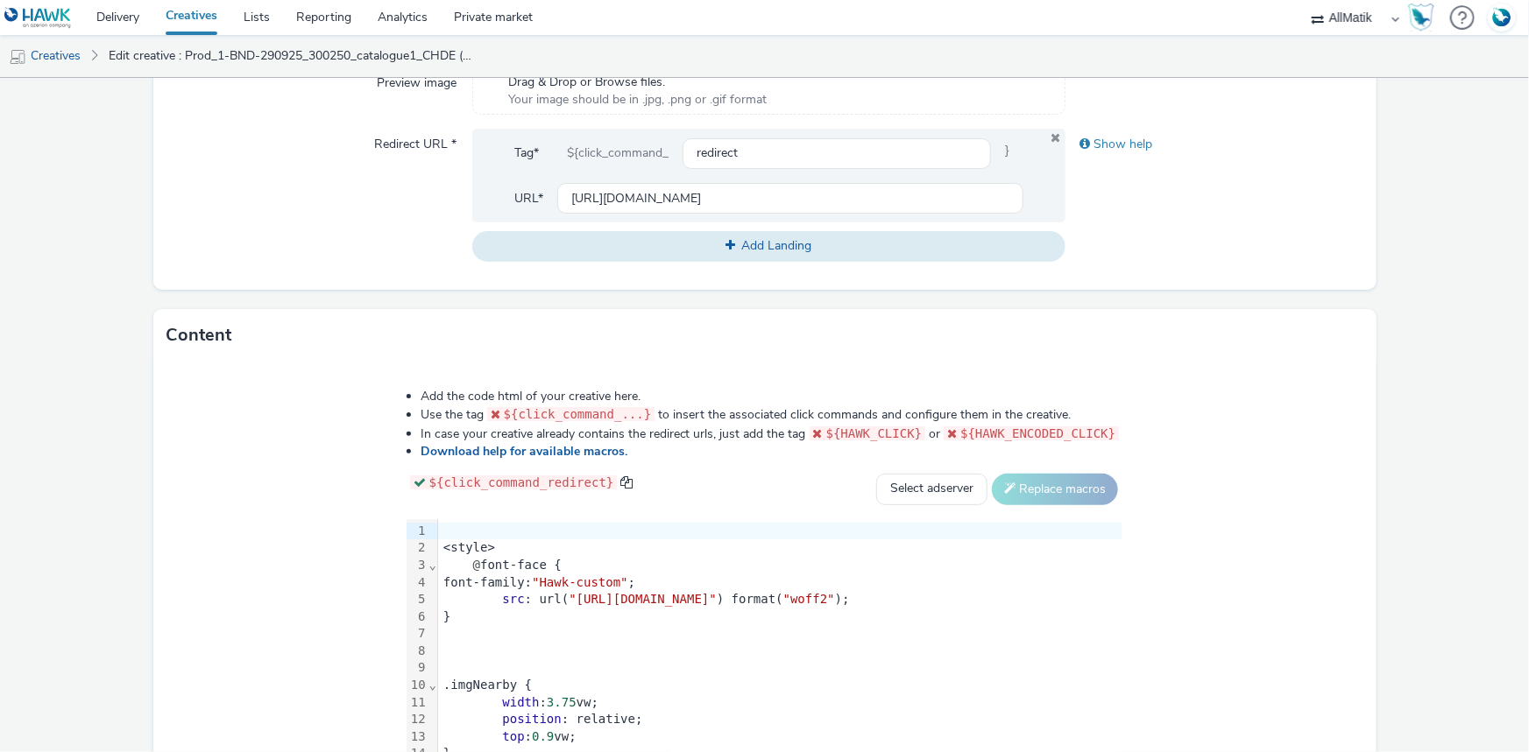
scroll to position [806, 0]
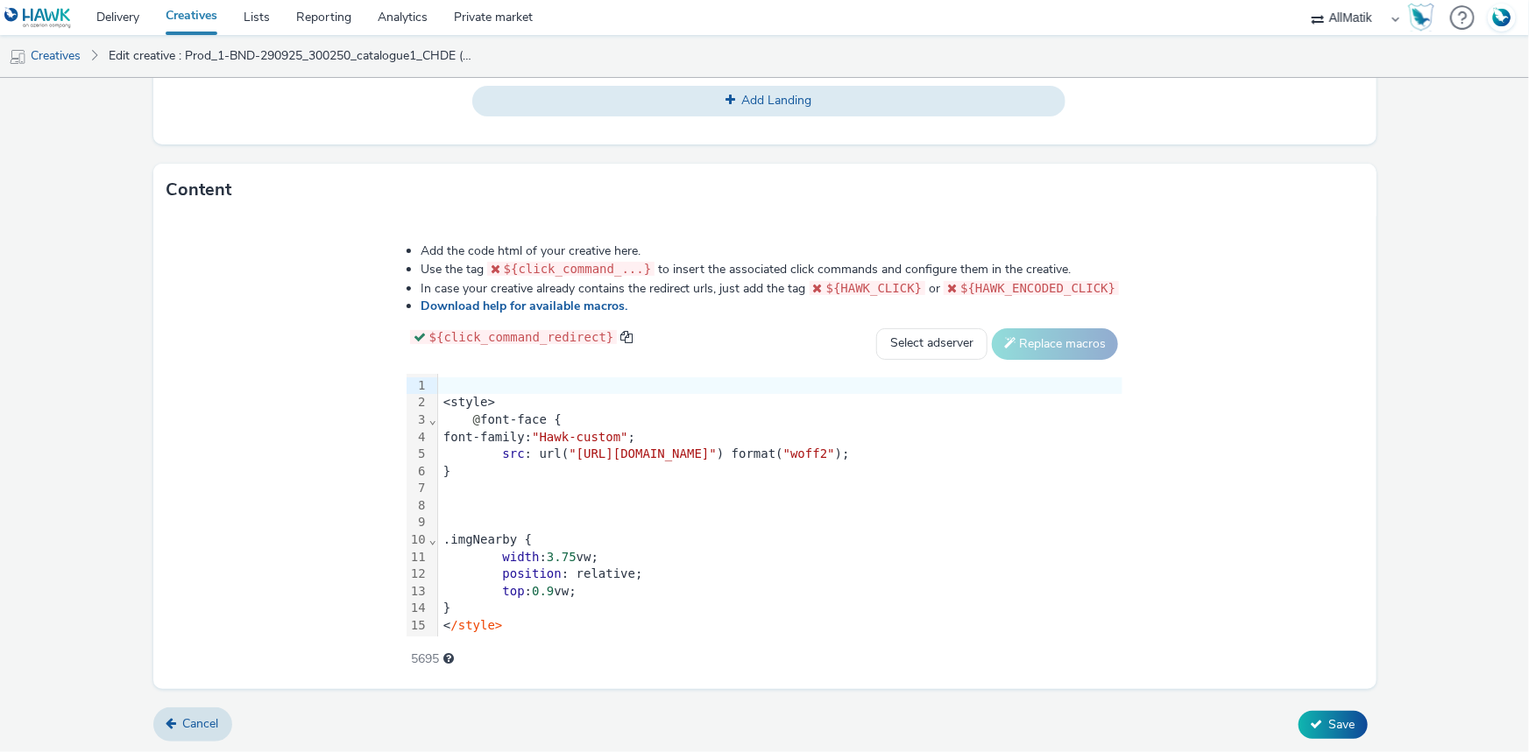
click at [455, 463] on div "}" at bounding box center [780, 472] width 684 height 18
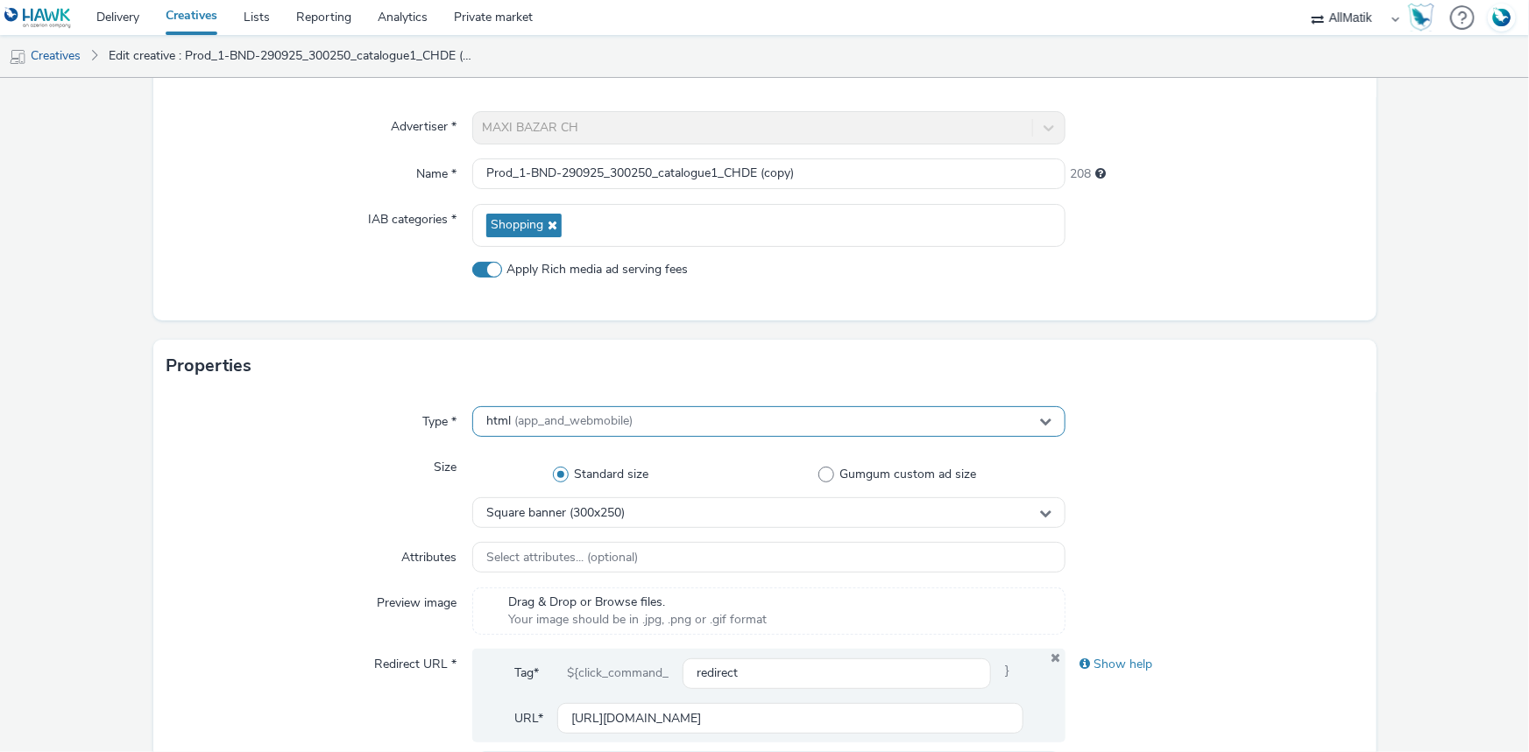
scroll to position [88, 0]
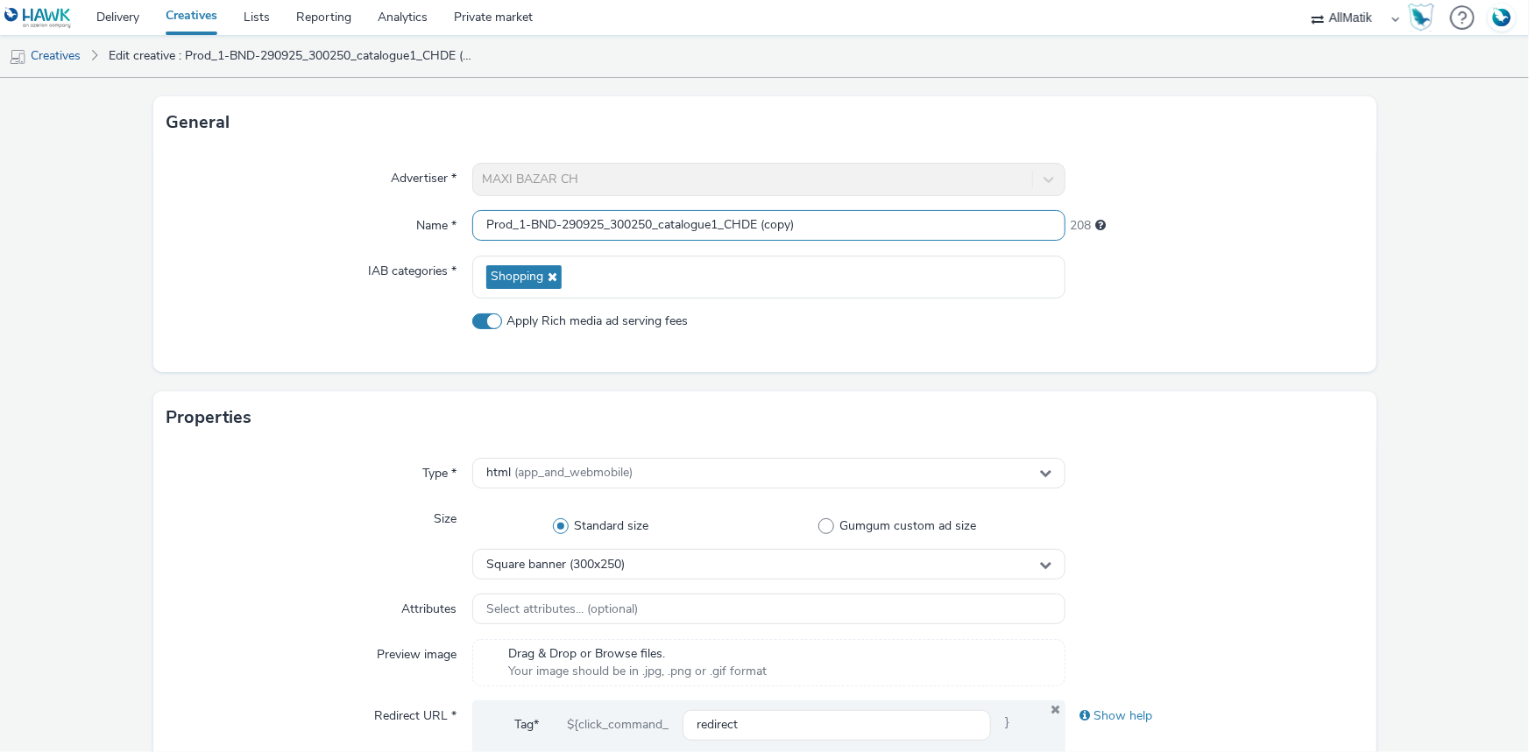
drag, startPoint x: 833, startPoint y: 222, endPoint x: 319, endPoint y: 220, distance: 514.2
click at [319, 220] on div "Name * Prod_1-BND-290925_300250_catalogue1_CHDE (copy) 208" at bounding box center [764, 226] width 1195 height 32
paste input "Prod_2-BND-290925_300250_catalogue2_CHDE"
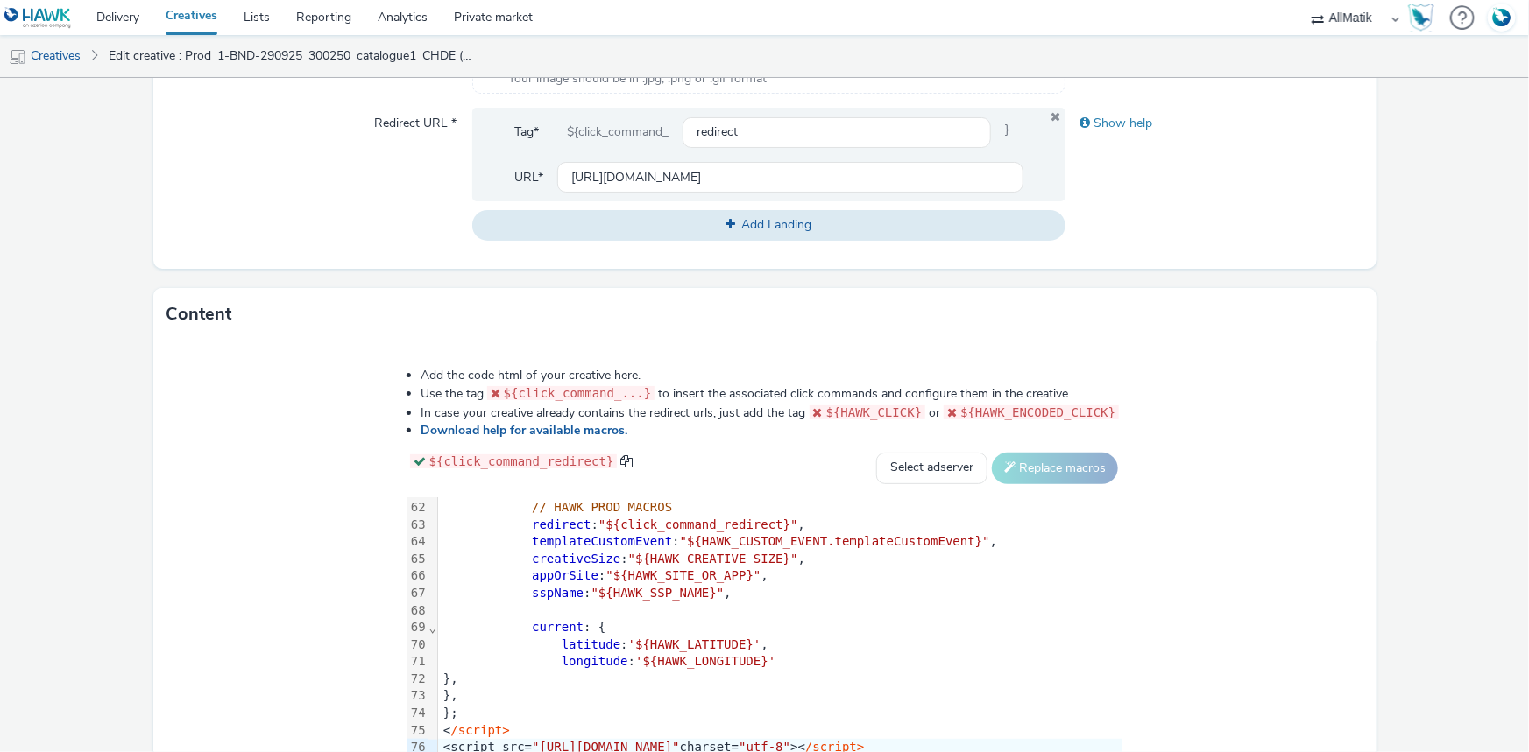
scroll to position [806, 0]
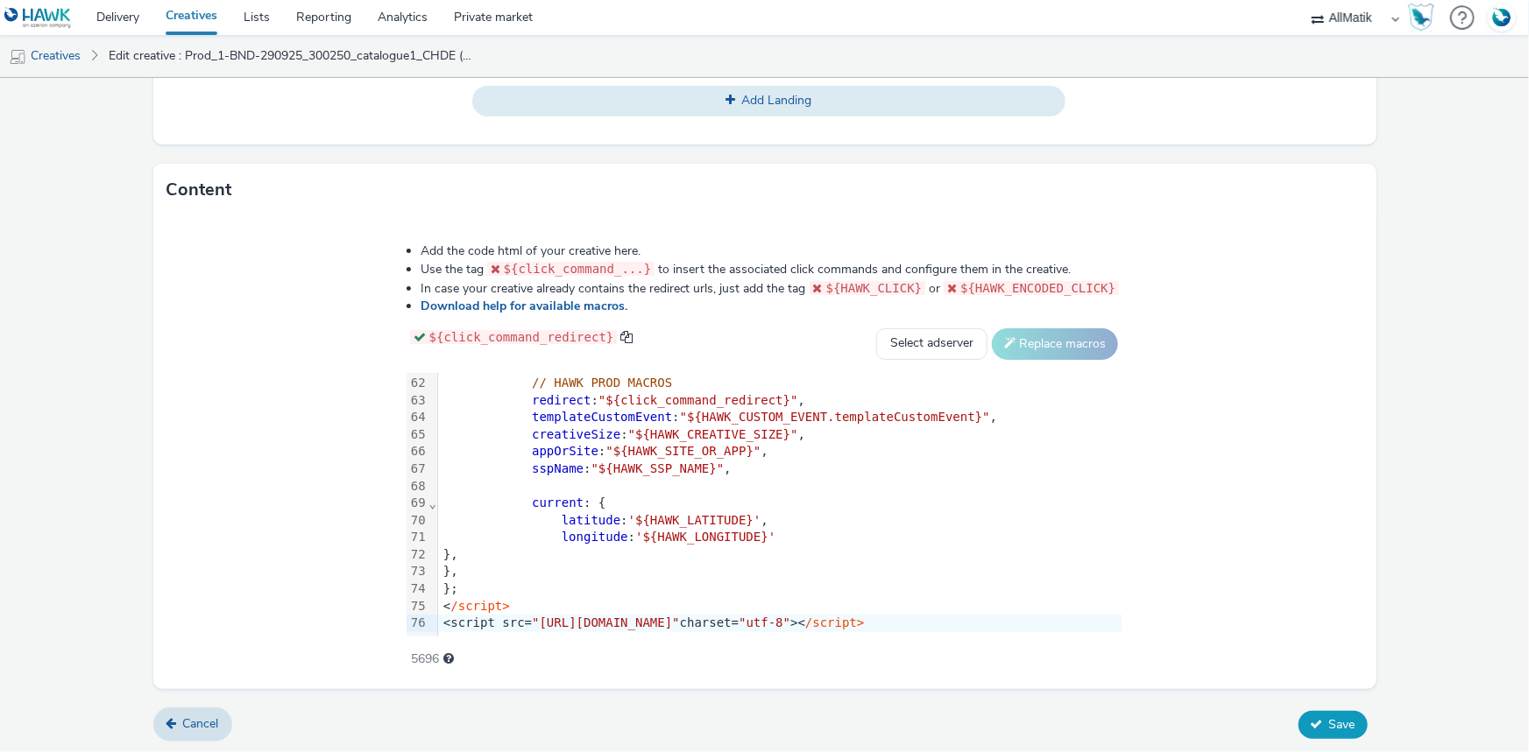
type input "Prod_2-BND-290925_300250_catalogue2_CHDE"
click at [1330, 712] on button "Save" at bounding box center [1332, 725] width 69 height 28
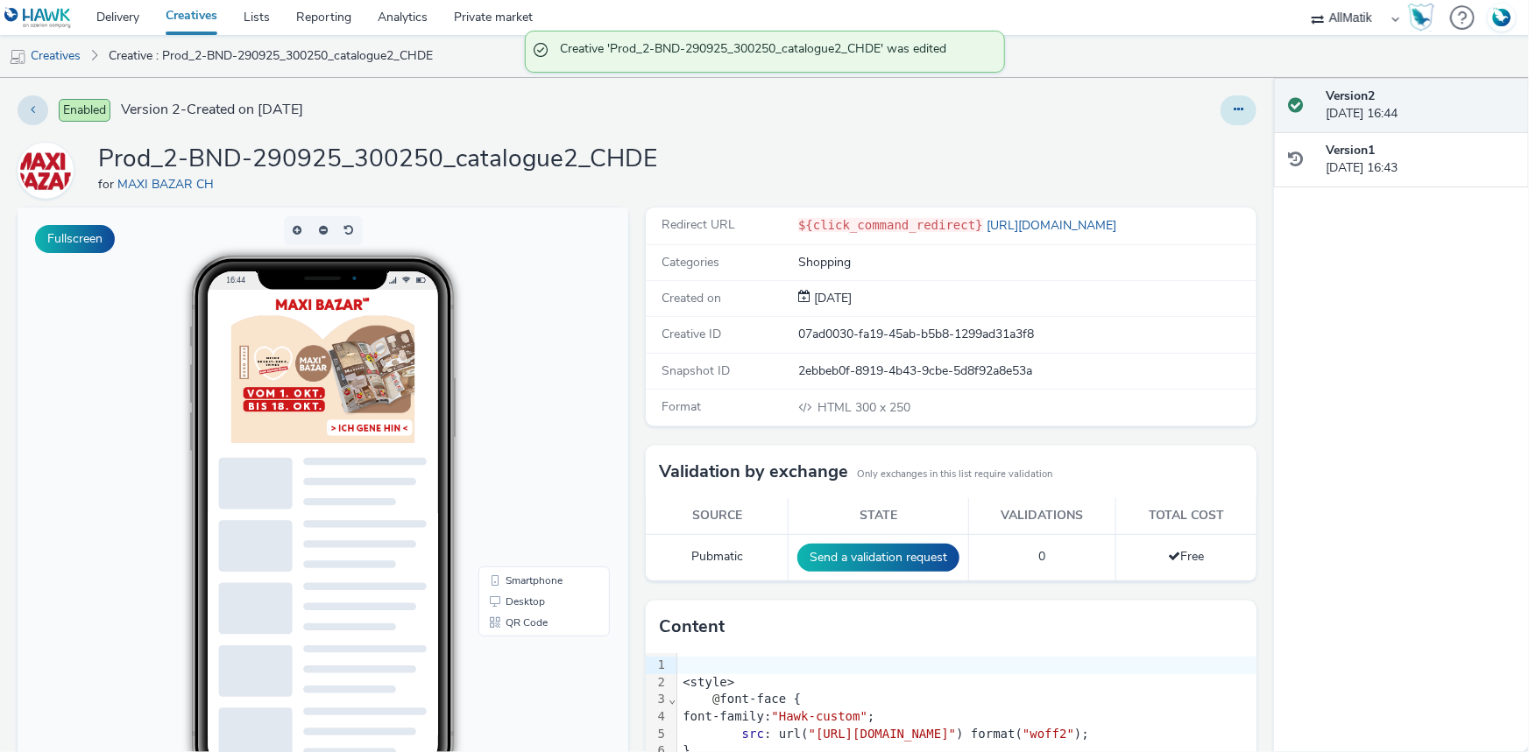
click at [1233, 114] on icon at bounding box center [1238, 109] width 10 height 12
click at [1162, 187] on link "Duplicate" at bounding box center [1190, 180] width 131 height 35
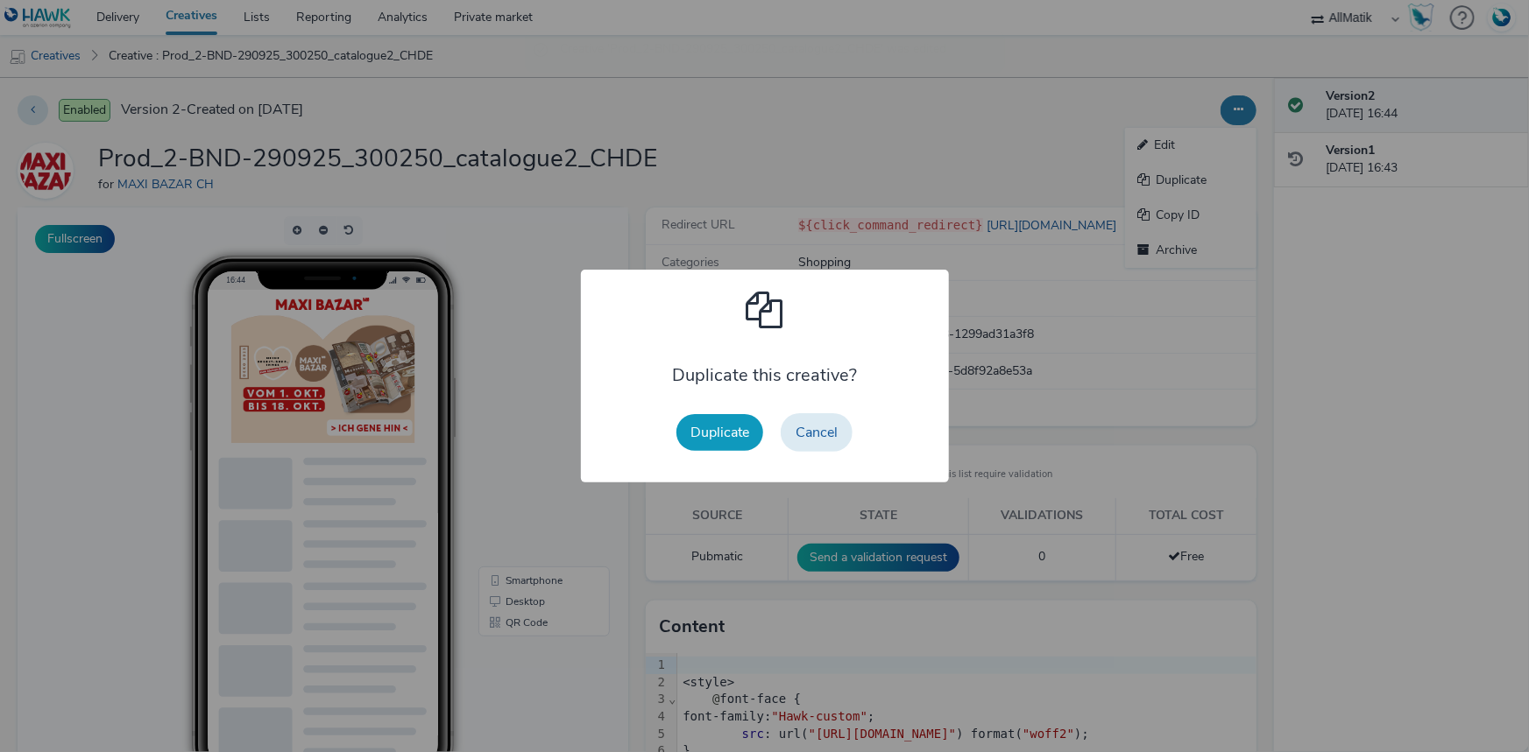
click at [712, 422] on button "Duplicate" at bounding box center [719, 432] width 87 height 37
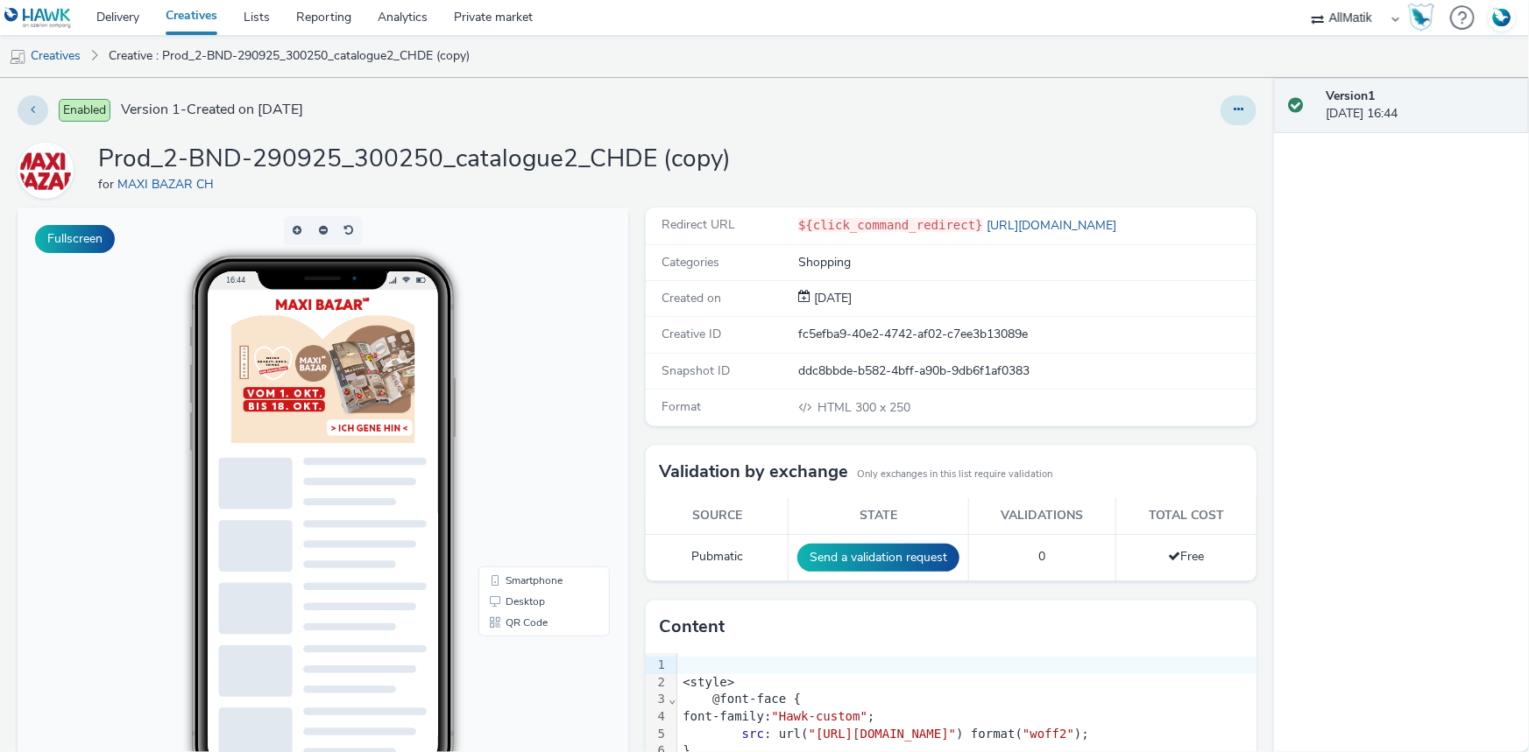
click at [1220, 109] on button at bounding box center [1238, 110] width 36 height 30
click at [1185, 140] on link "Edit" at bounding box center [1190, 145] width 131 height 35
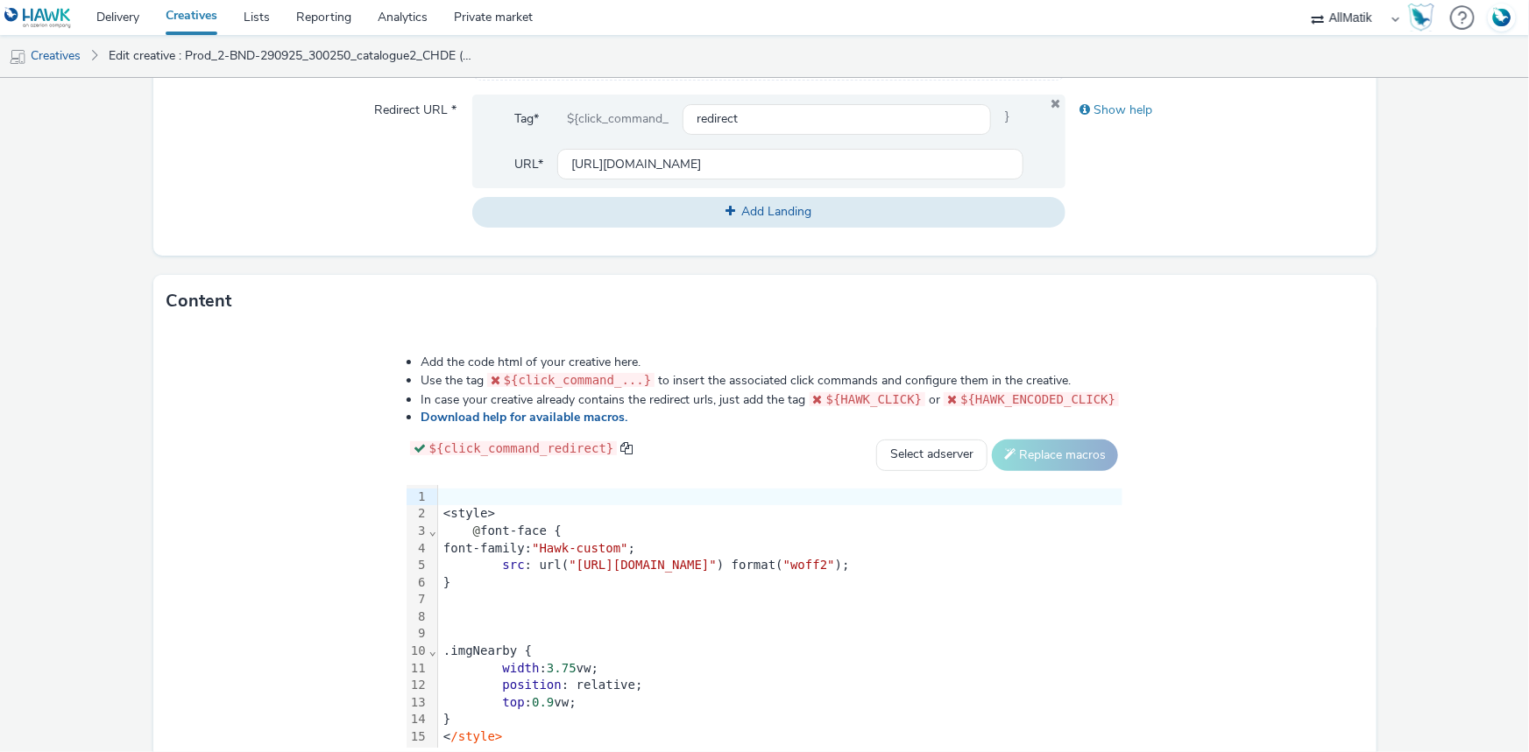
scroll to position [806, 0]
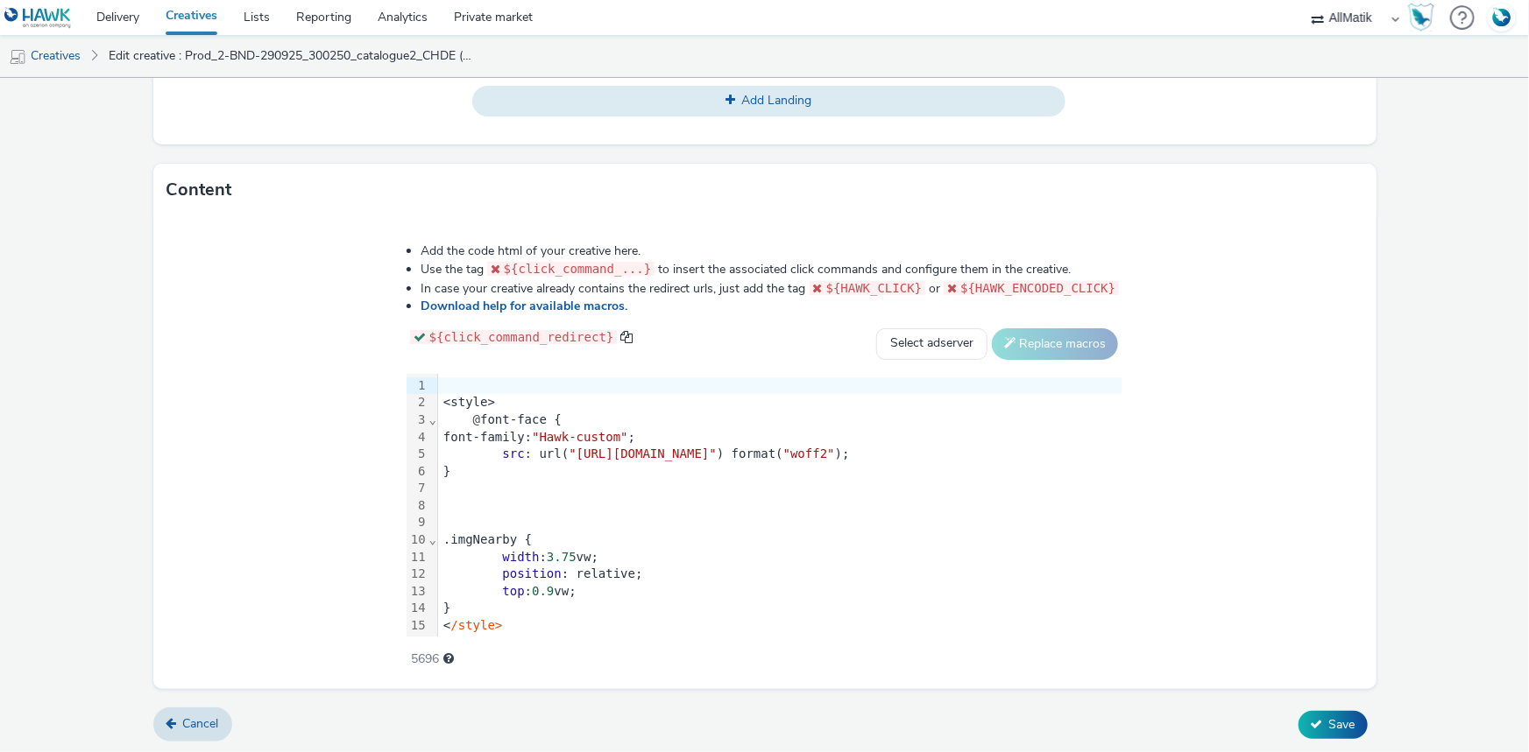
click at [438, 463] on div "}" at bounding box center [780, 472] width 684 height 18
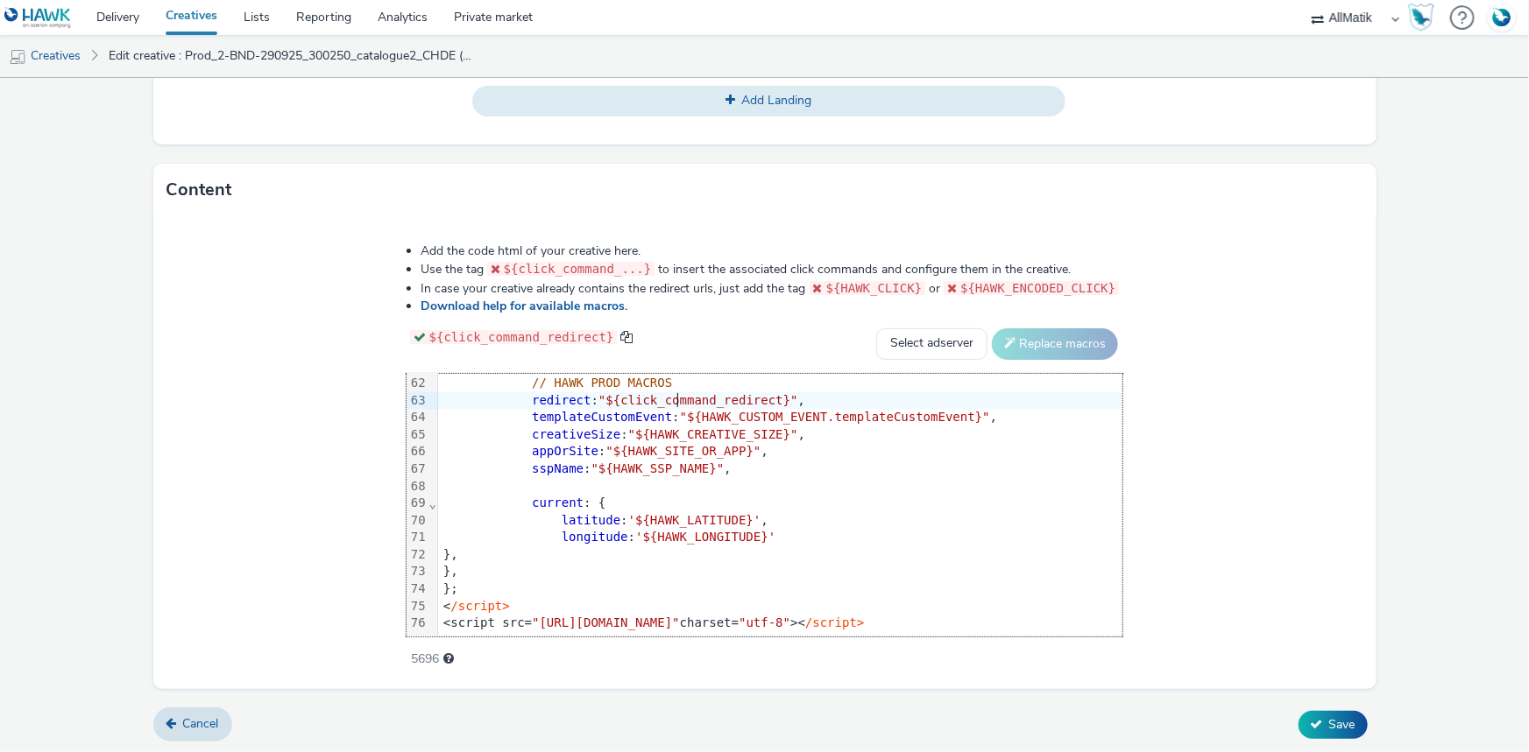
click at [598, 393] on span ""${click_command_redirect}"" at bounding box center [698, 400] width 200 height 14
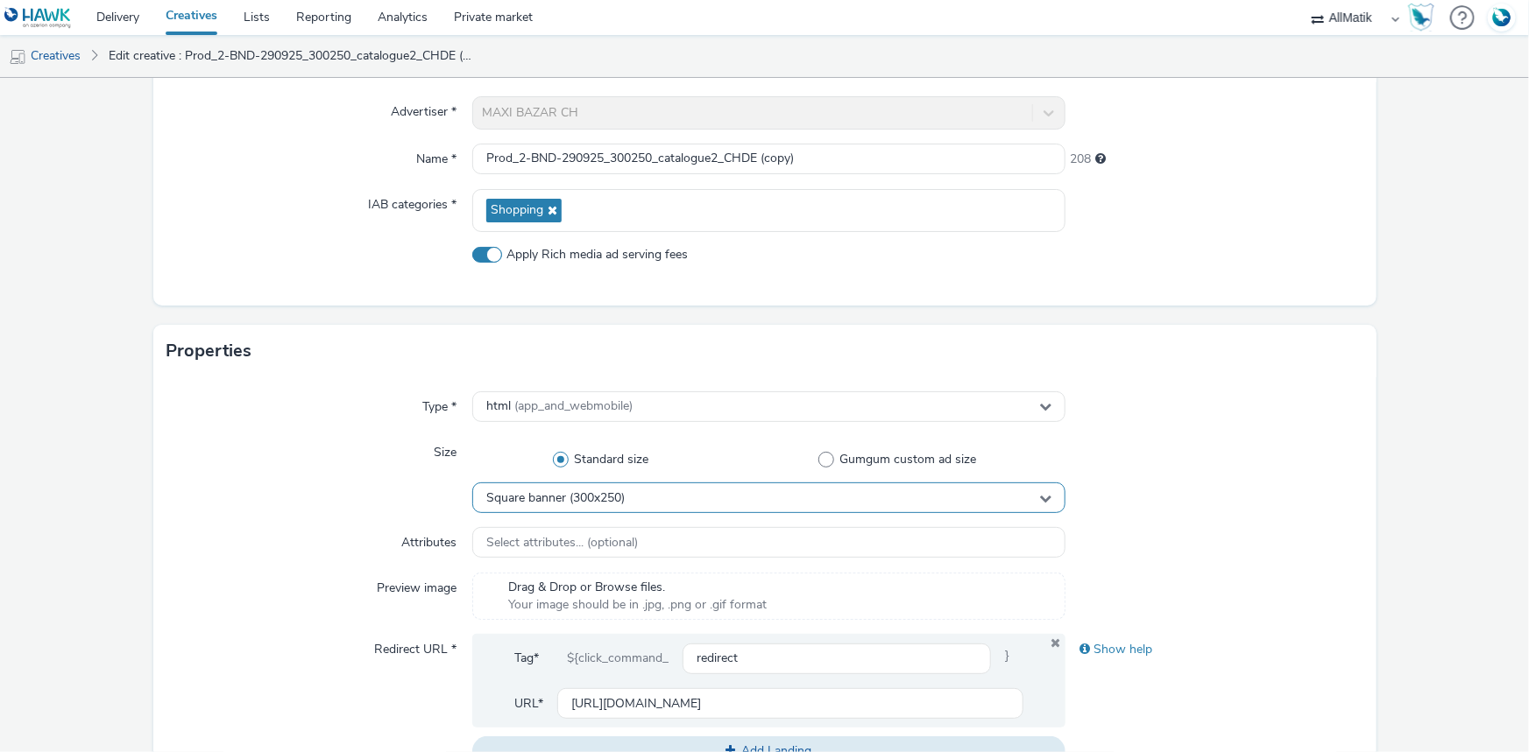
scroll to position [9, 0]
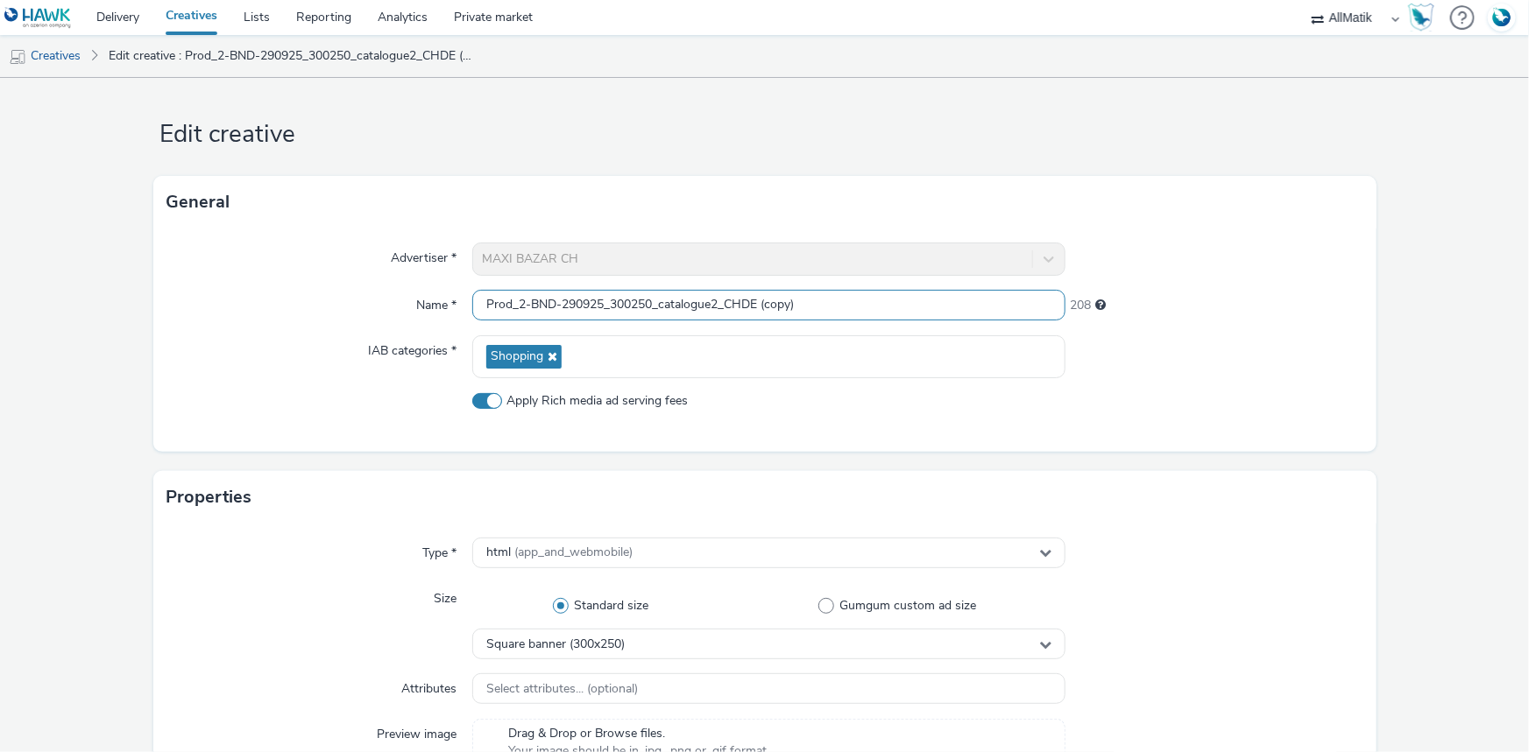
drag, startPoint x: 848, startPoint y: 302, endPoint x: 377, endPoint y: 303, distance: 471.3
click at [377, 303] on div "Name * Prod_2-BND-290925_300250_catalogue2_CHDE (copy) 208" at bounding box center [764, 306] width 1195 height 32
paste input "Prod_3-BND-290925_300250_produit_1_CHDE"
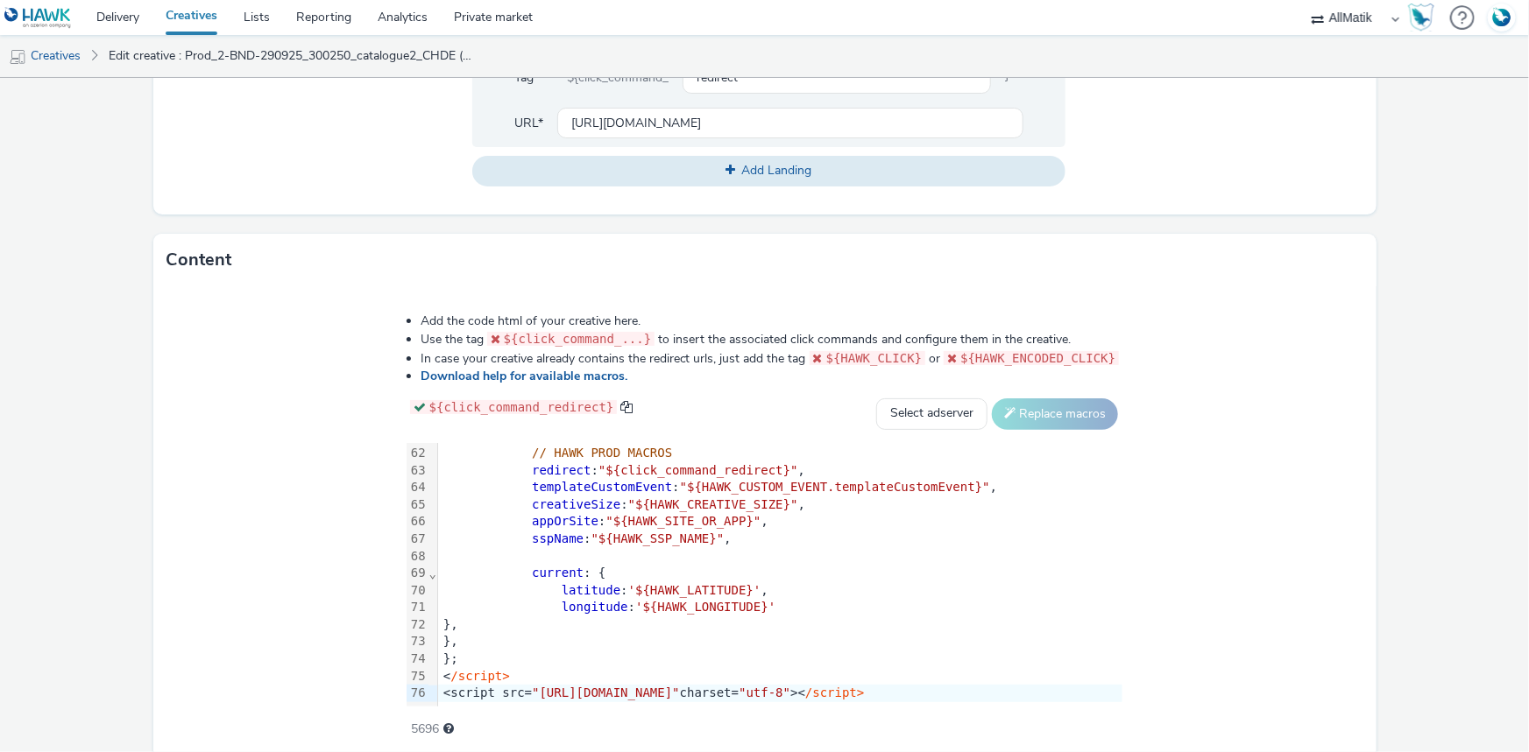
scroll to position [806, 0]
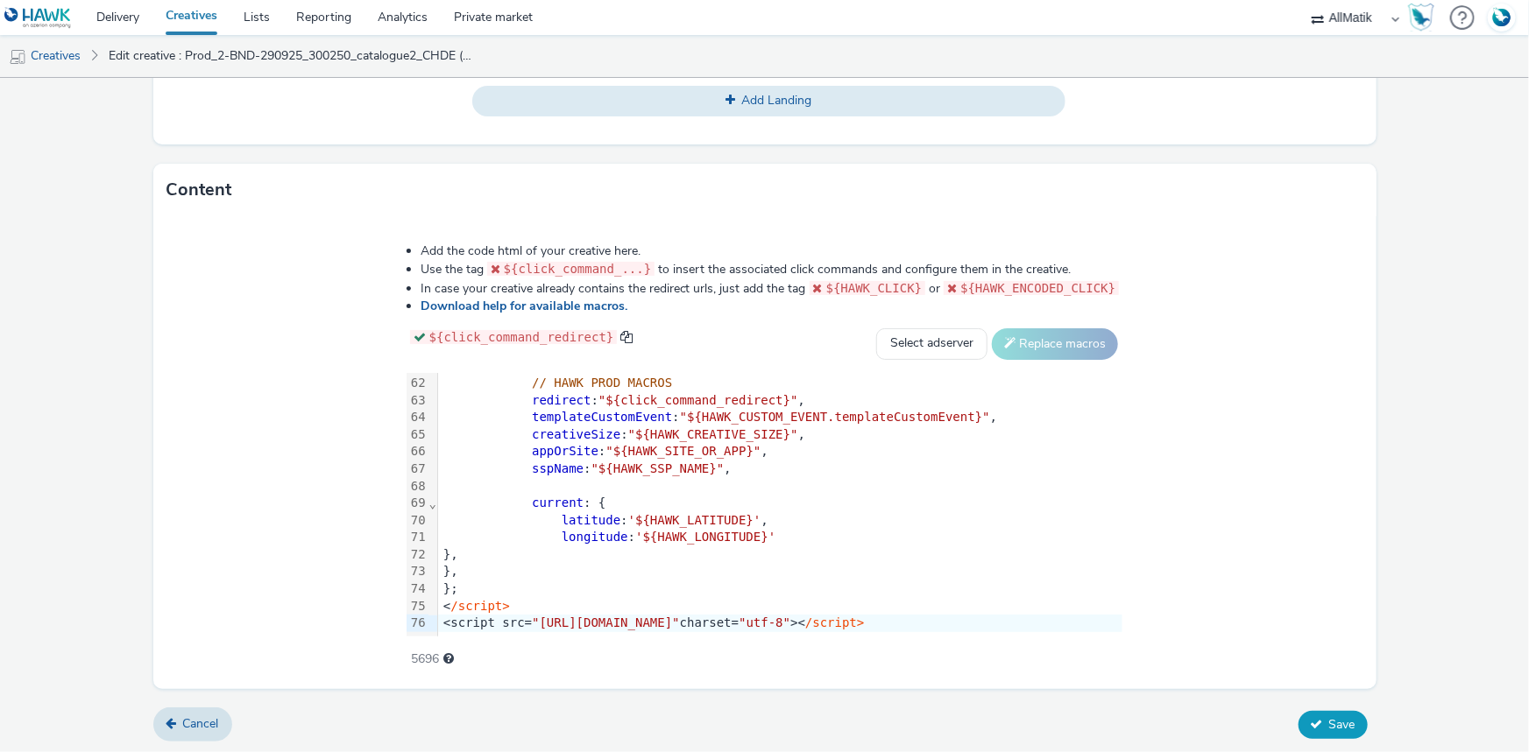
type input "Prod_3-BND-290925_300250_produit_1_CHDE"
click at [1334, 718] on span "Save" at bounding box center [1342, 725] width 26 height 17
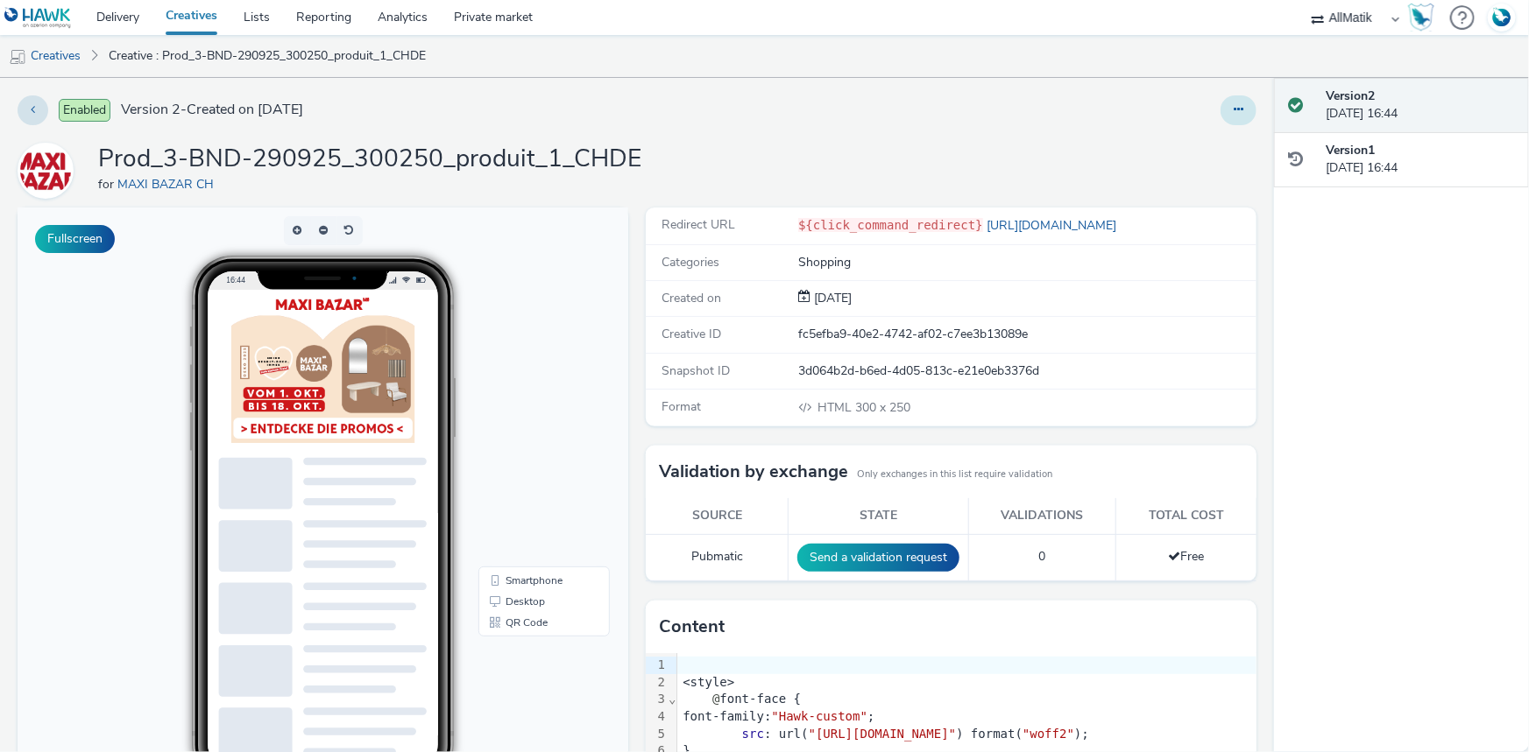
click at [1220, 111] on button at bounding box center [1238, 110] width 36 height 30
click at [1203, 167] on link "Duplicate" at bounding box center [1190, 180] width 131 height 35
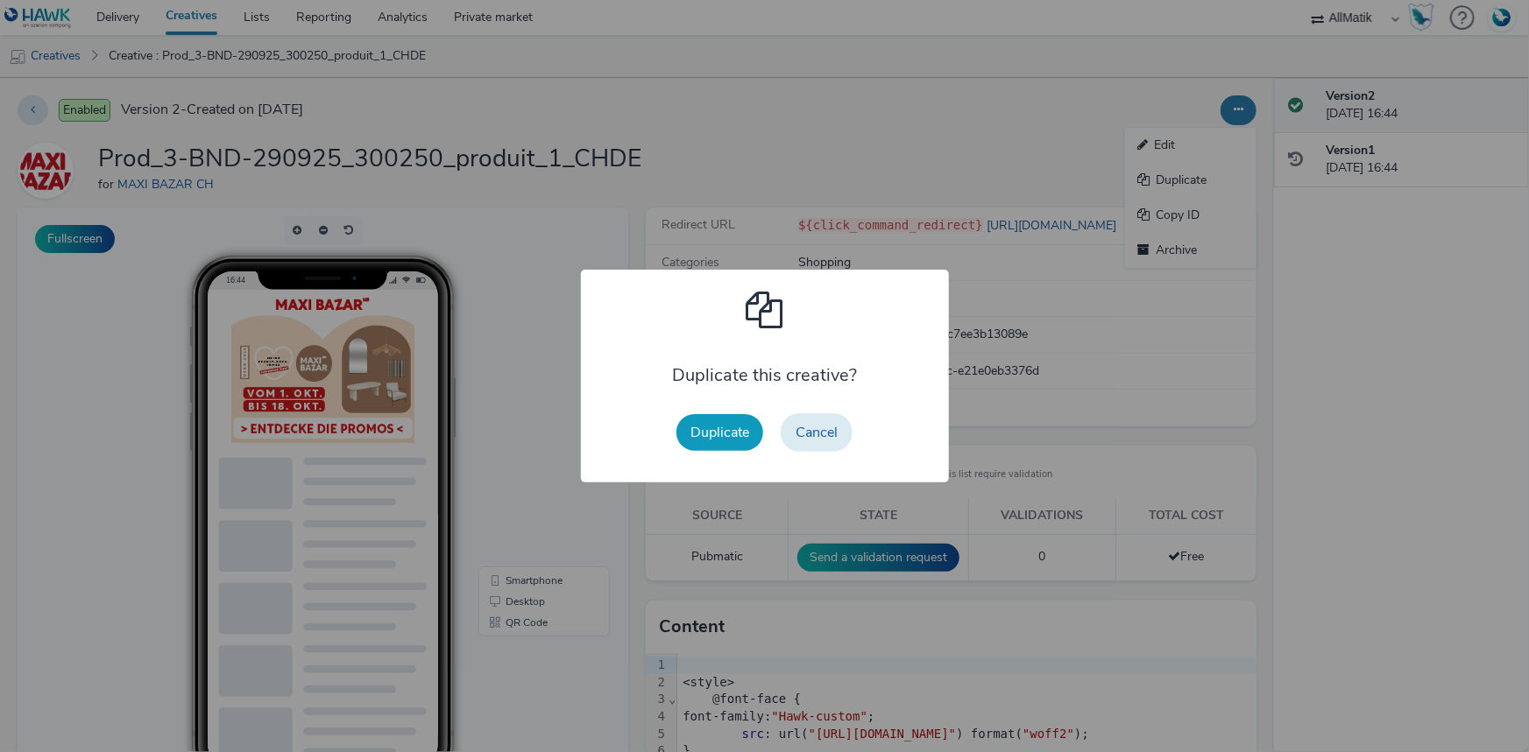
click at [725, 450] on button "Duplicate" at bounding box center [719, 432] width 87 height 37
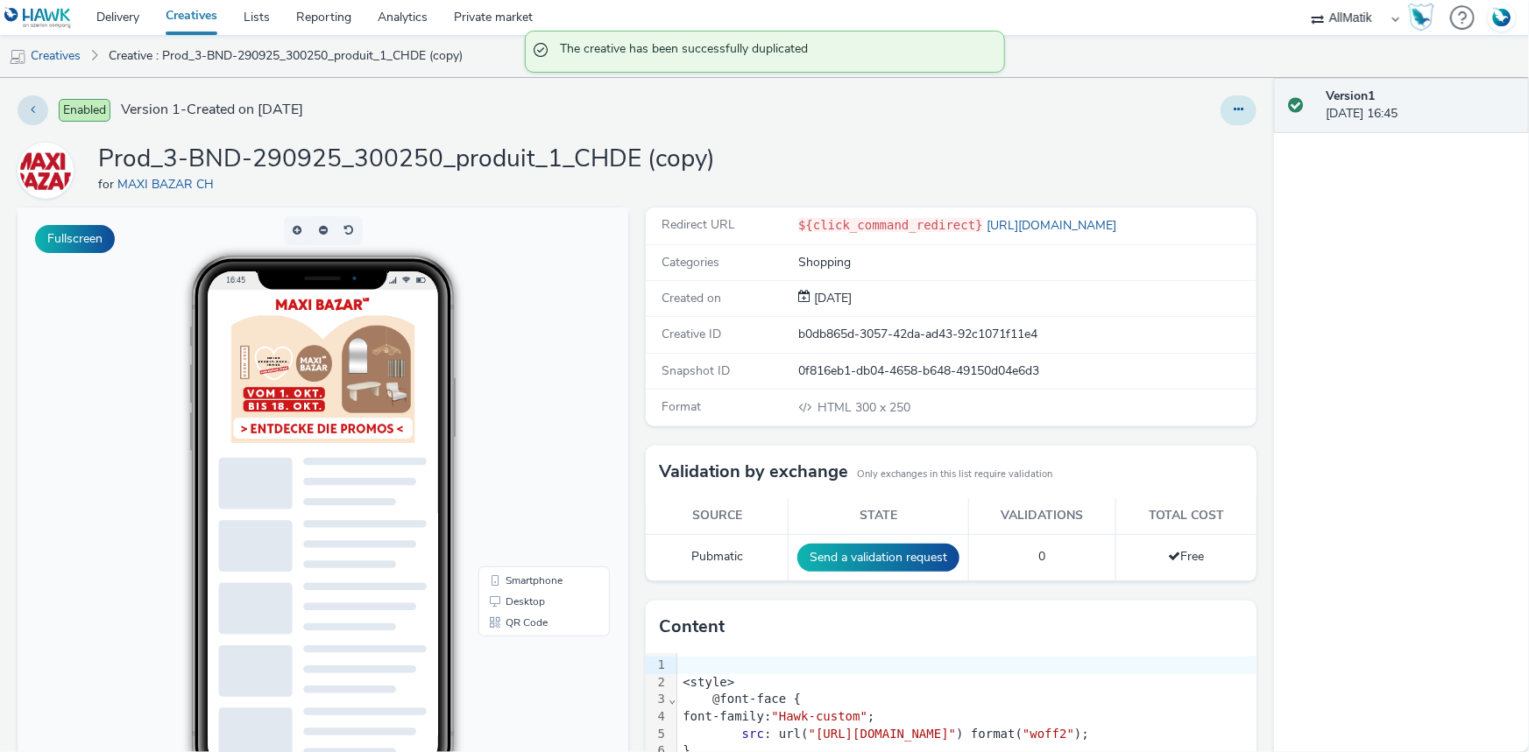
click at [1220, 119] on button at bounding box center [1238, 110] width 36 height 30
click at [1183, 163] on link "Duplicate" at bounding box center [1190, 180] width 131 height 35
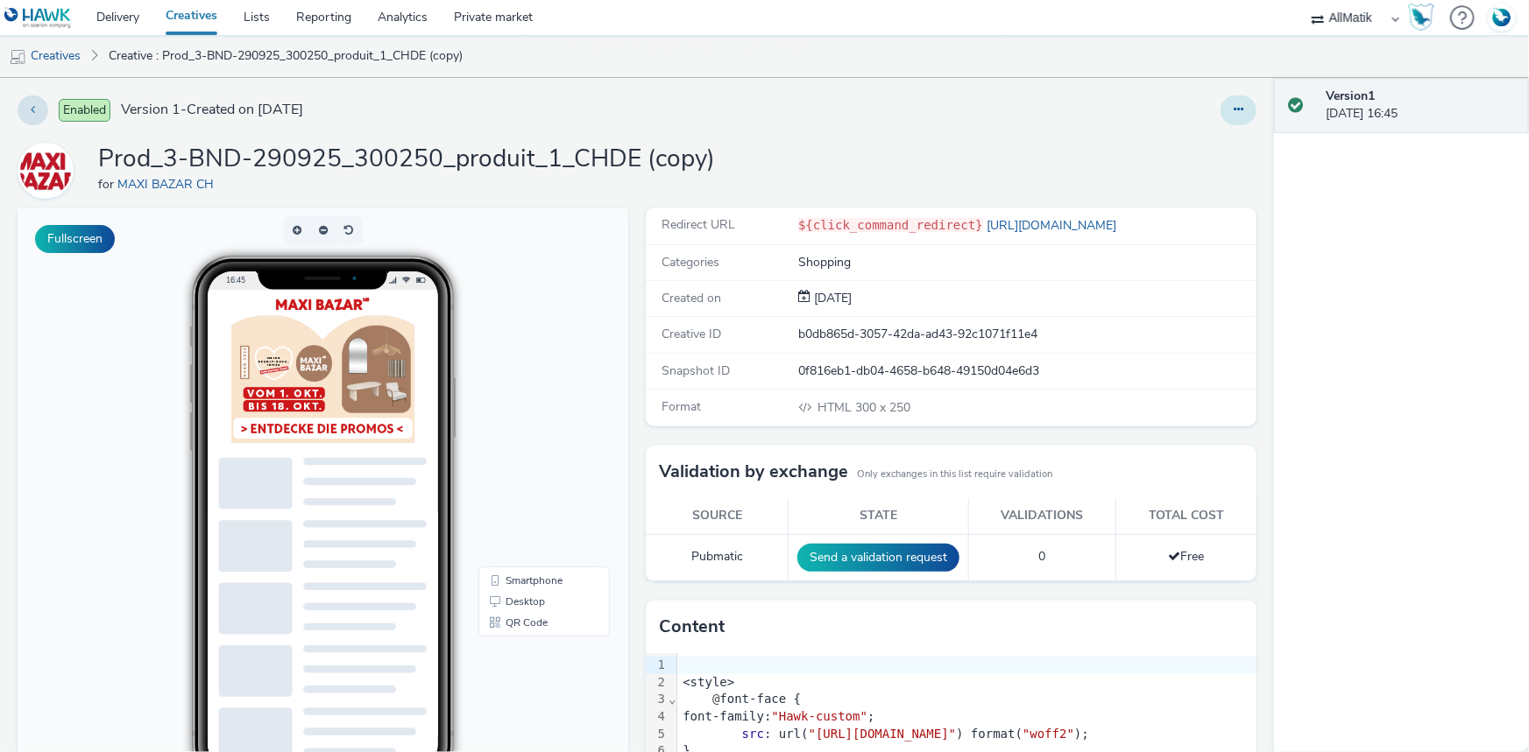
click at [1233, 106] on icon at bounding box center [1238, 109] width 10 height 12
click at [1197, 130] on link "Edit" at bounding box center [1190, 145] width 131 height 35
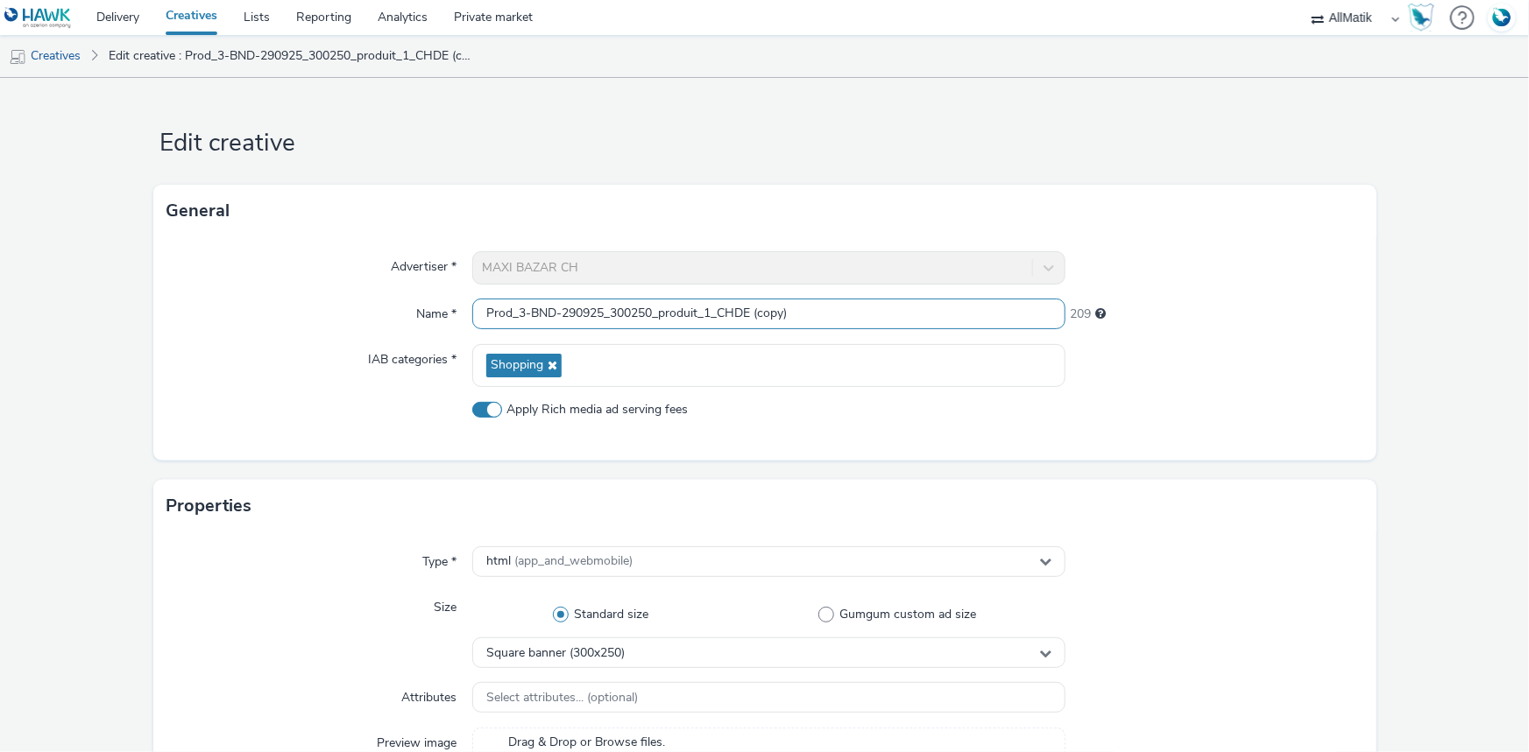
drag, startPoint x: 856, startPoint y: 314, endPoint x: 165, endPoint y: 272, distance: 692.4
click at [165, 272] on div "Advertiser * MAXI BAZAR CH Name * Prod_3-BND-290925_300250_produit_1_CHDE (copy…" at bounding box center [764, 348] width 1223 height 223
paste input "<style> @font-face { font-family: "Hawk-custom"; src: url("https://static.tabmo…"
type input "<style> @font-face { font-family: "Hawk-custom"; src: url("https://static.tabmo…"
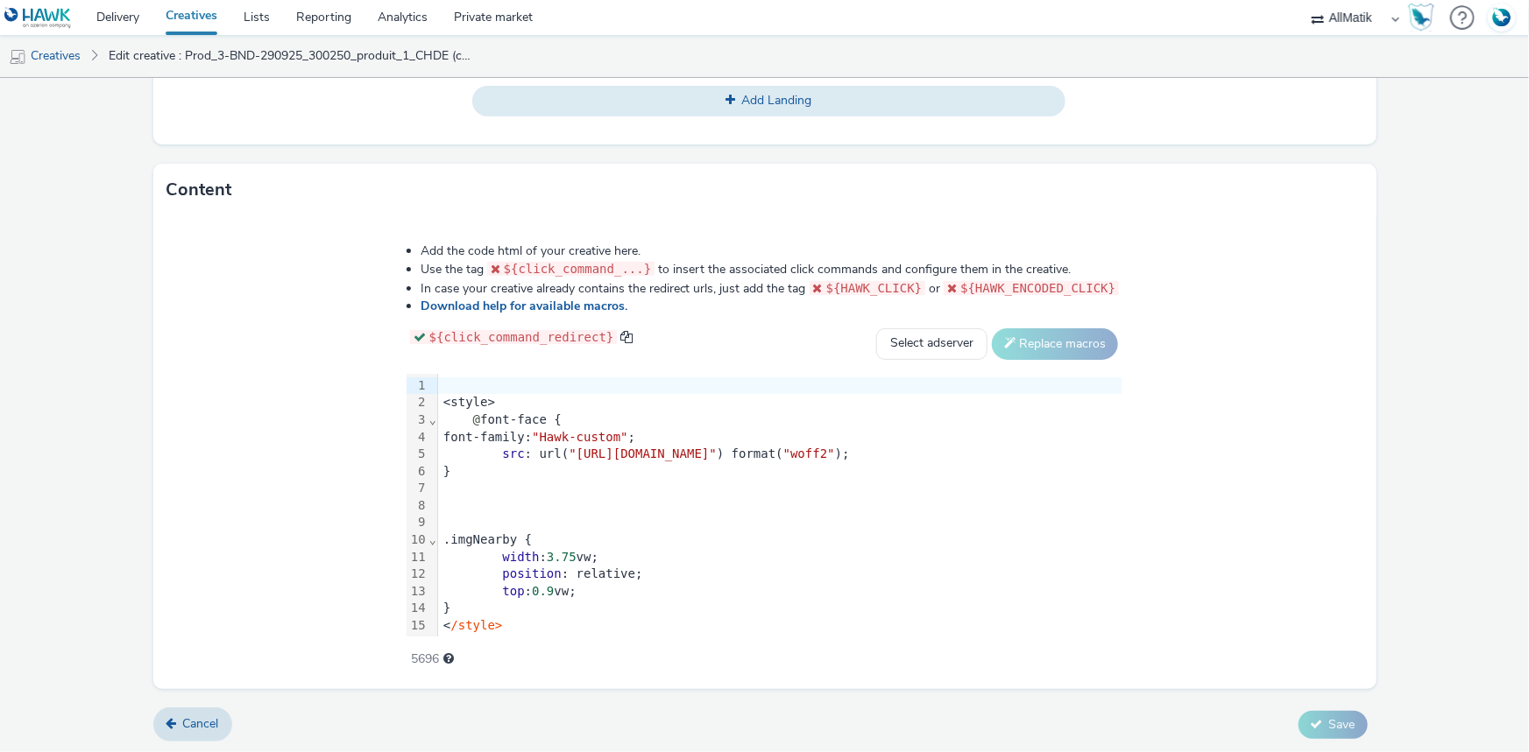
click at [438, 404] on div "<style>" at bounding box center [780, 403] width 684 height 18
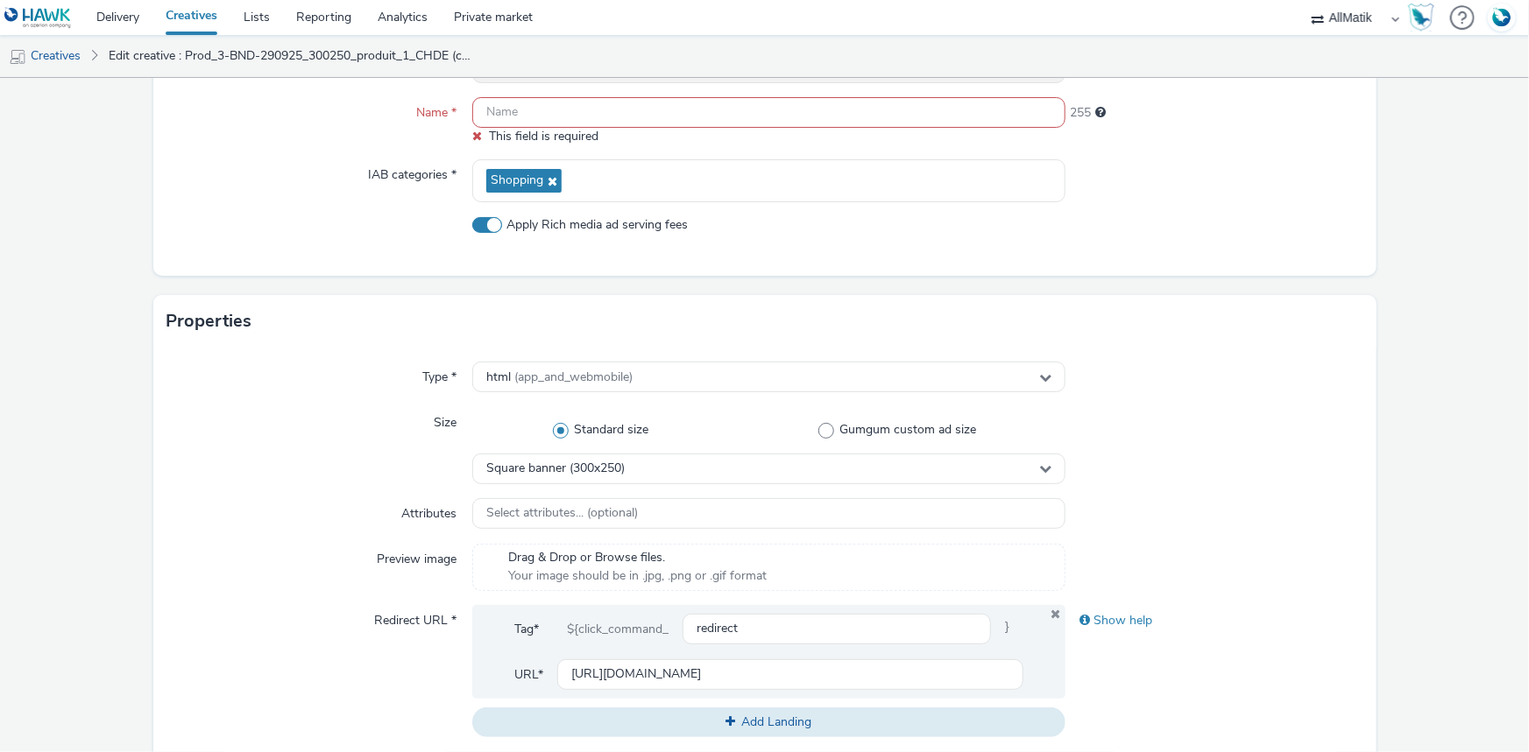
scroll to position [105, 0]
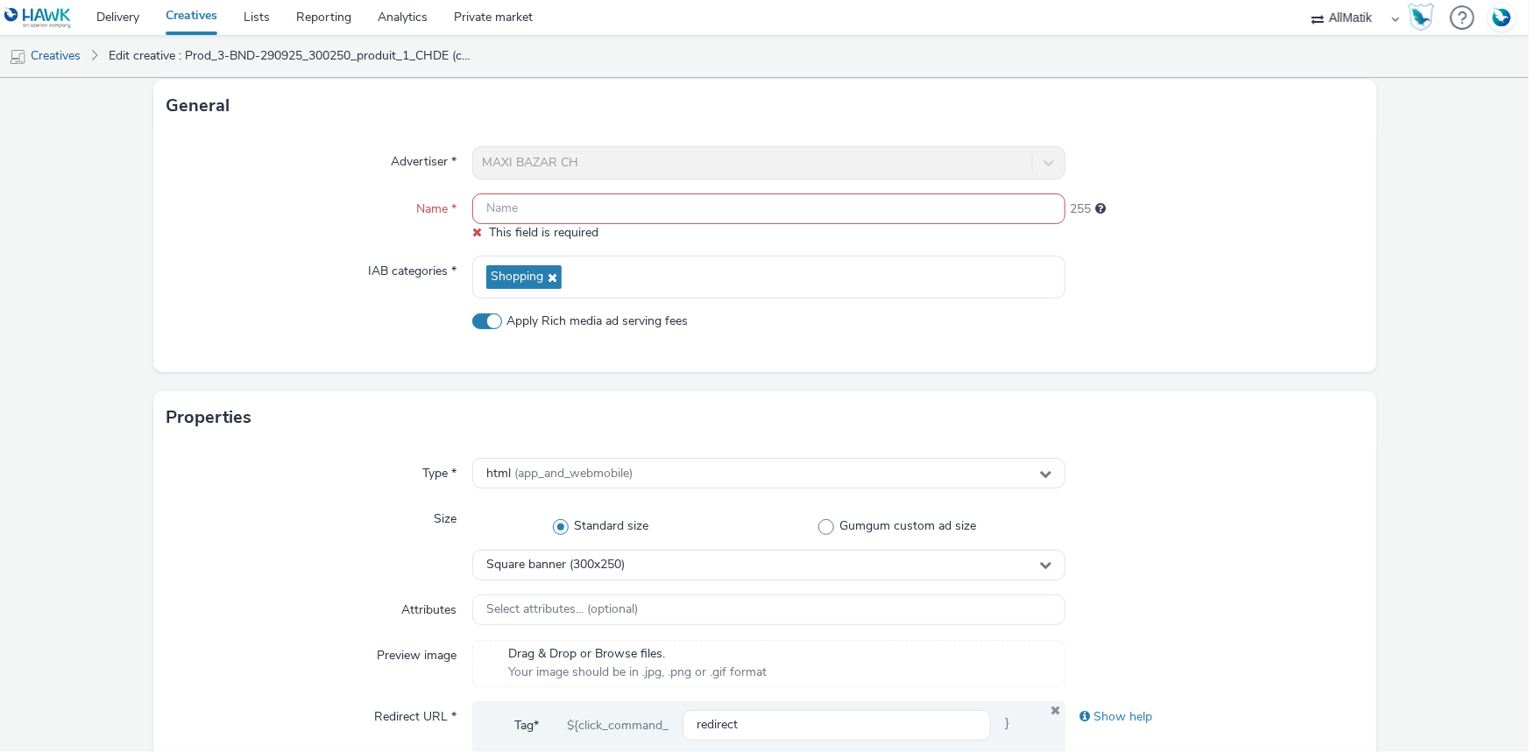
click at [569, 187] on div "Advertiser * MAXI BAZAR CH Name * This field is required 255 IAB categories * S…" at bounding box center [764, 252] width 1223 height 240
click at [560, 200] on input "text" at bounding box center [768, 209] width 593 height 31
paste input "Prod_4-BND-290925_300250_produit2_CHDE"
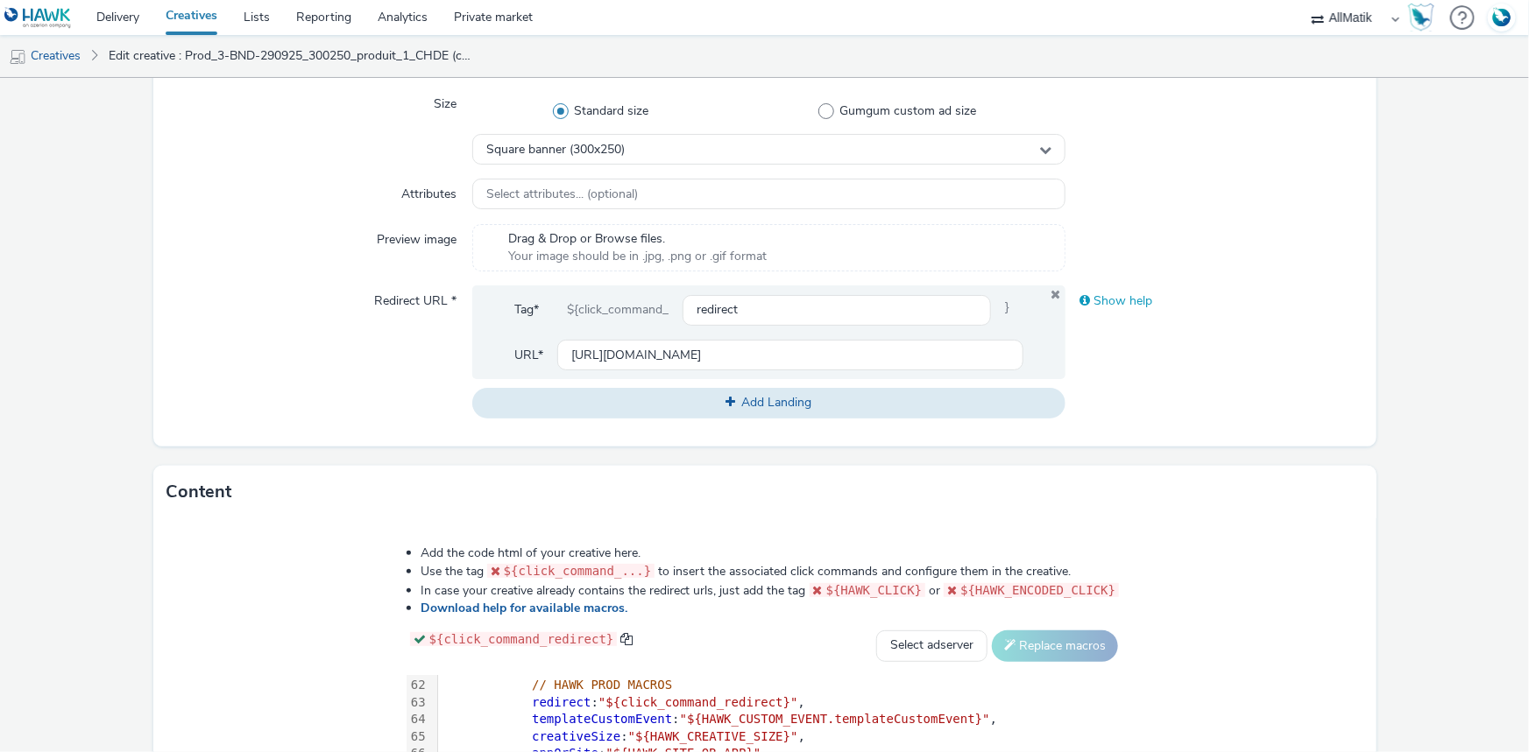
scroll to position [806, 0]
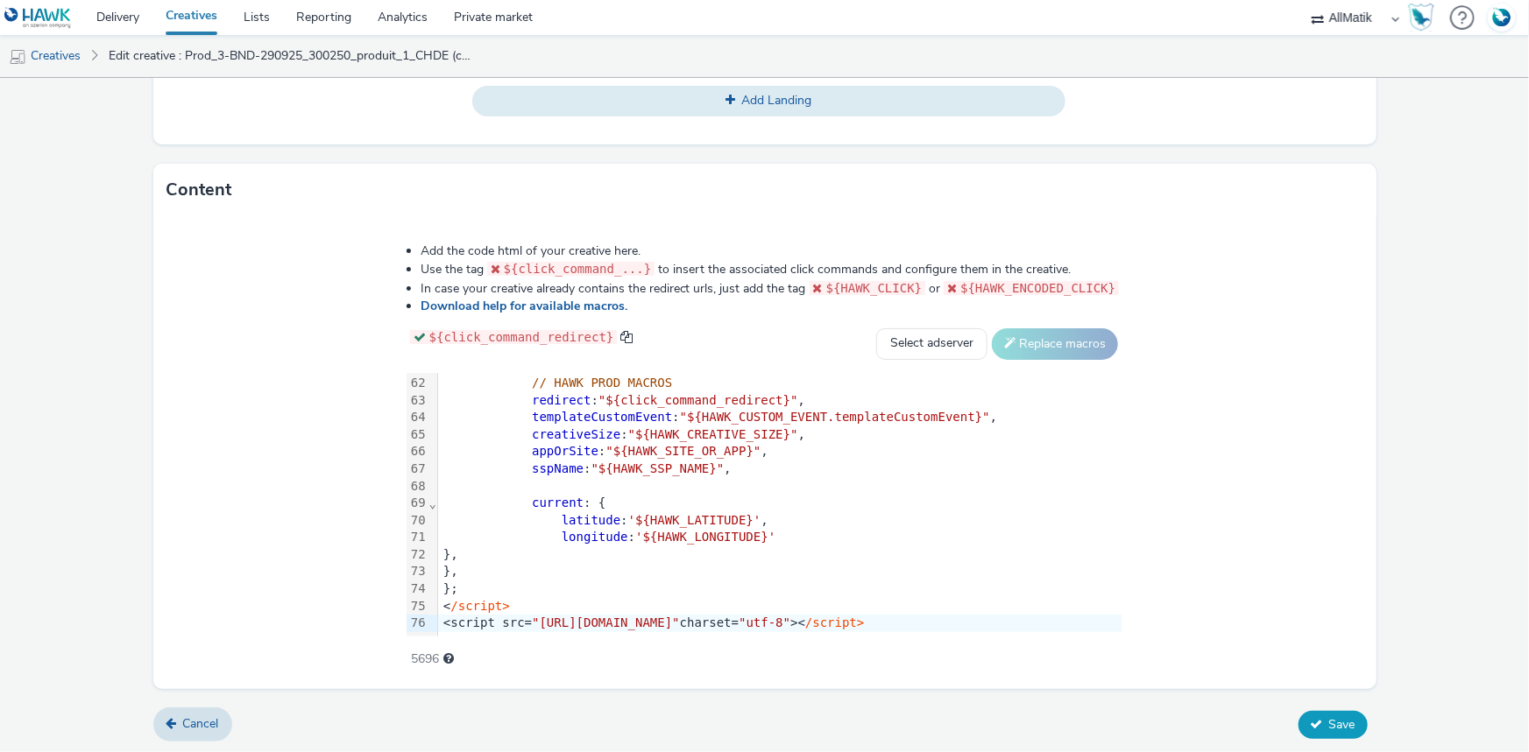
type input "Prod_4-BND-290925_300250_produit2_CHDE"
click at [1332, 720] on span "Save" at bounding box center [1342, 725] width 26 height 17
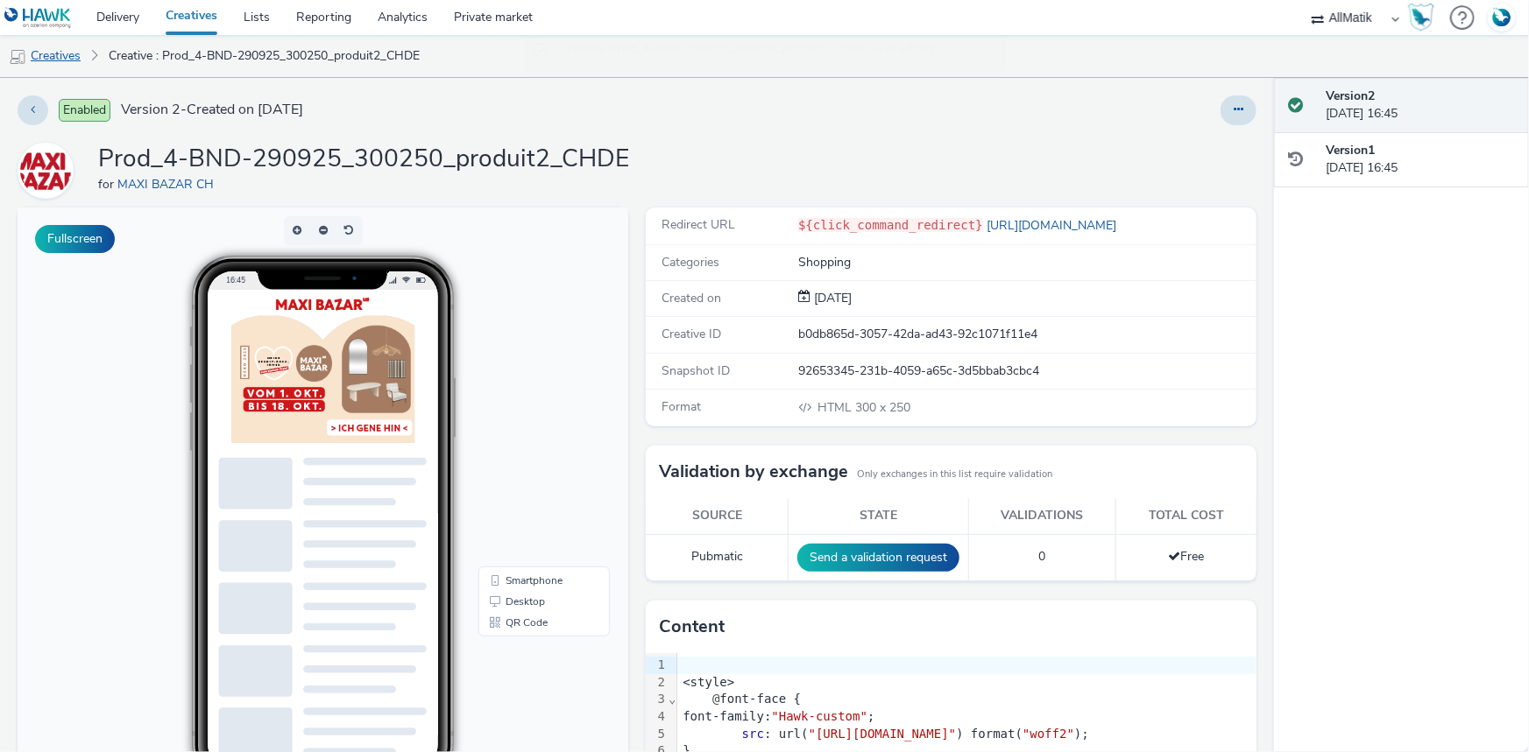
click at [58, 59] on link "Creatives" at bounding box center [44, 56] width 89 height 42
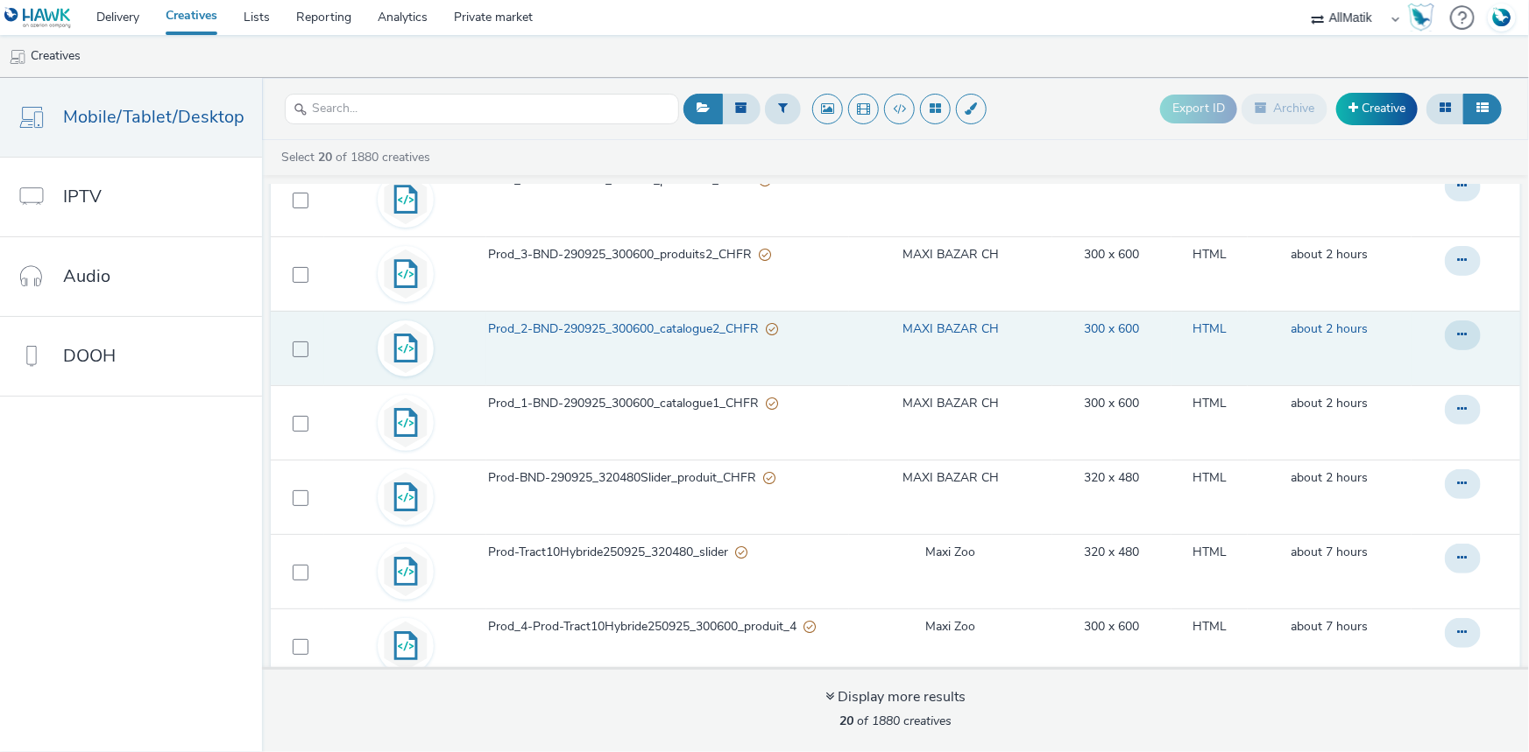
scroll to position [477, 0]
